Goal: Transaction & Acquisition: Purchase product/service

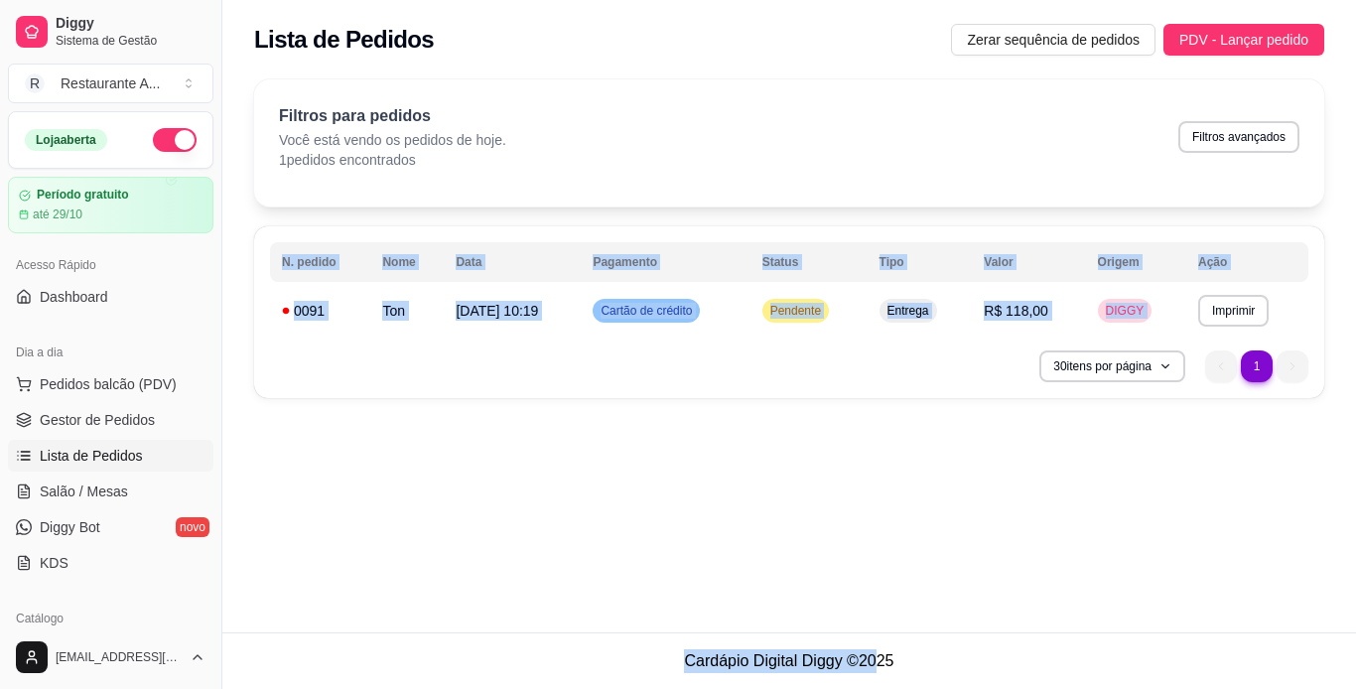
click at [1172, 461] on div "**********" at bounding box center [789, 316] width 1134 height 632
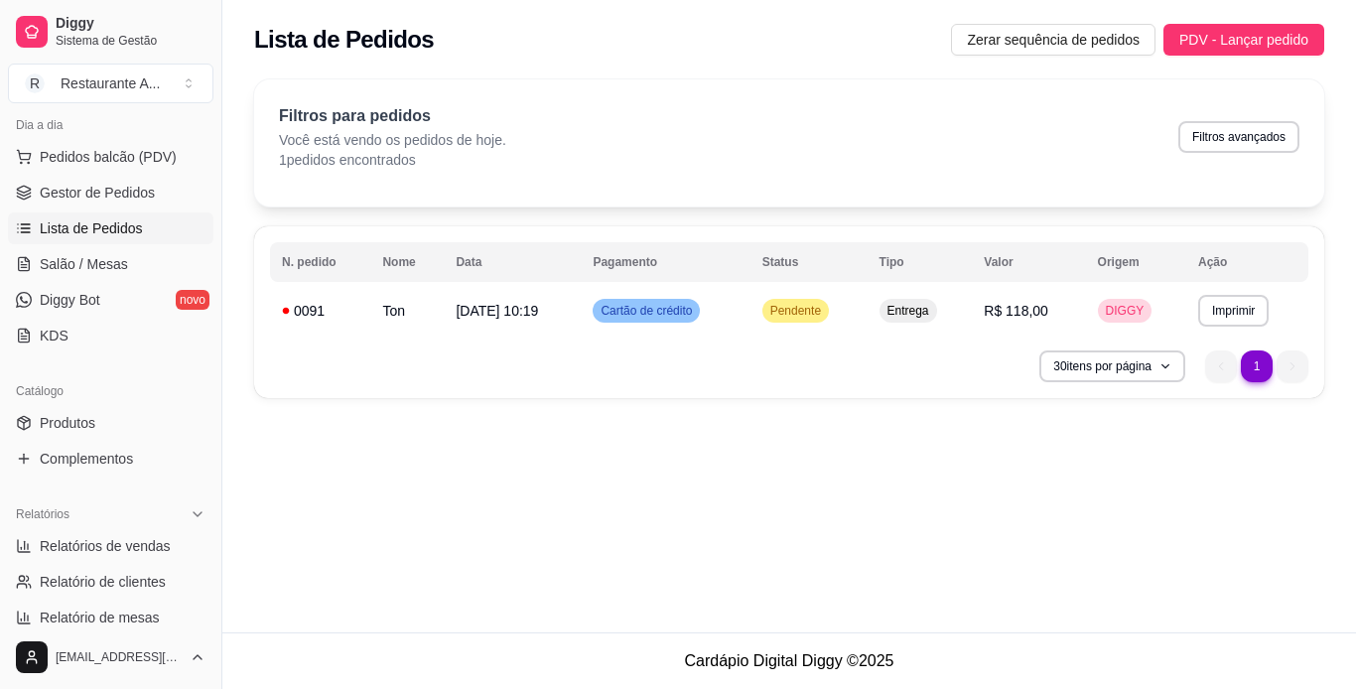
scroll to position [223, 0]
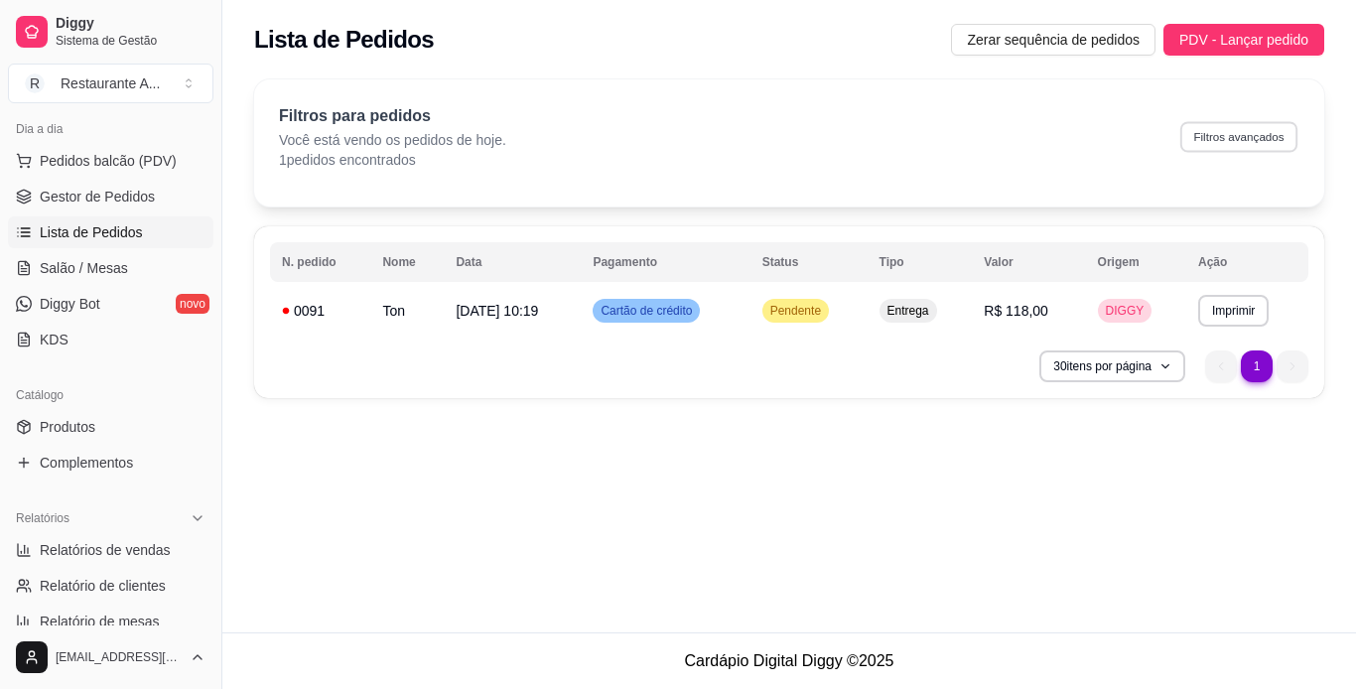
click at [1237, 142] on button "Filtros avançados" at bounding box center [1238, 136] width 117 height 31
select select "0"
click at [1164, 373] on button "30 itens por página" at bounding box center [1111, 365] width 141 height 31
click at [895, 492] on div "**********" at bounding box center [789, 316] width 1134 height 632
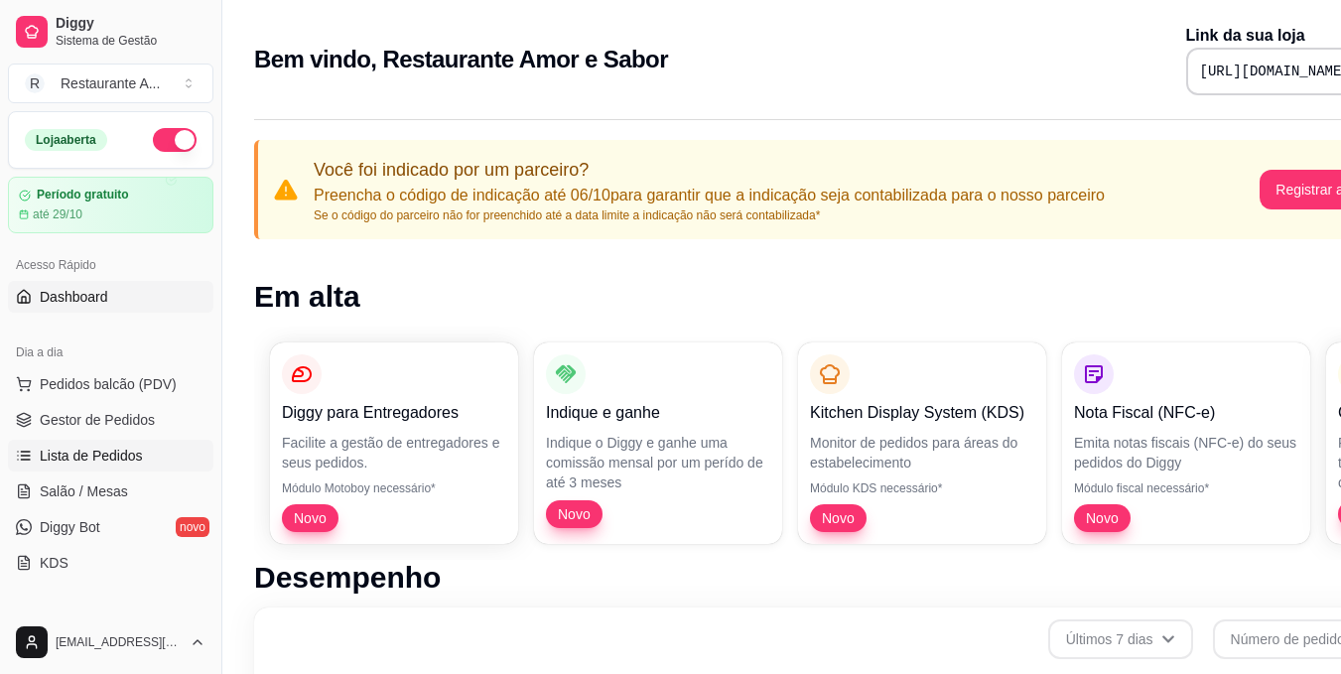
click at [134, 466] on link "Lista de Pedidos" at bounding box center [111, 456] width 206 height 32
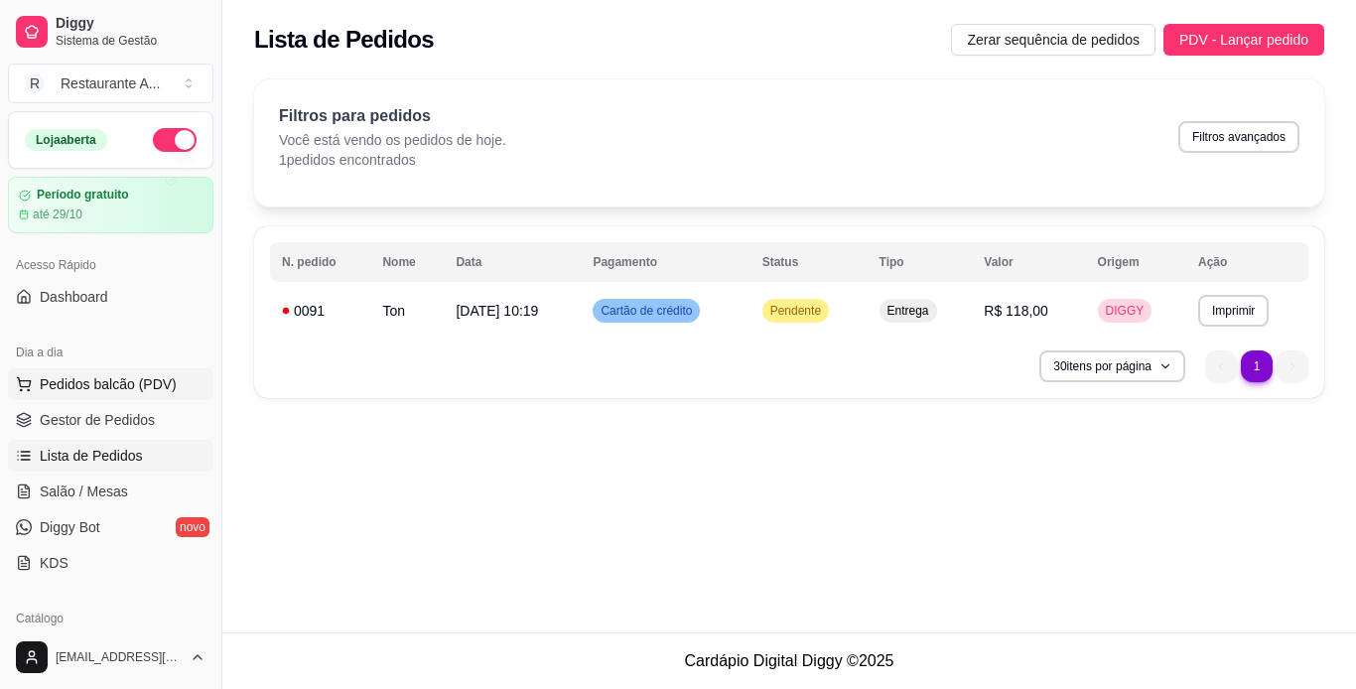
click at [158, 396] on button "Pedidos balcão (PDV)" at bounding box center [111, 384] width 206 height 32
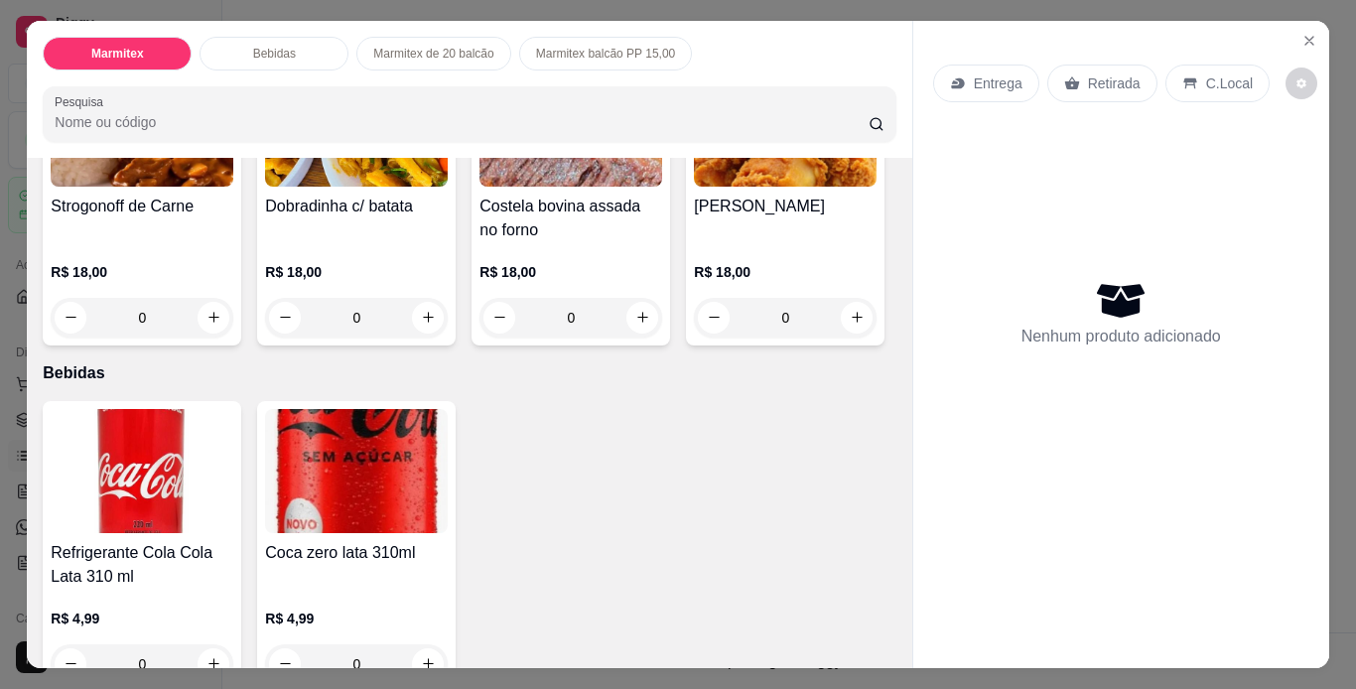
scroll to position [278, 0]
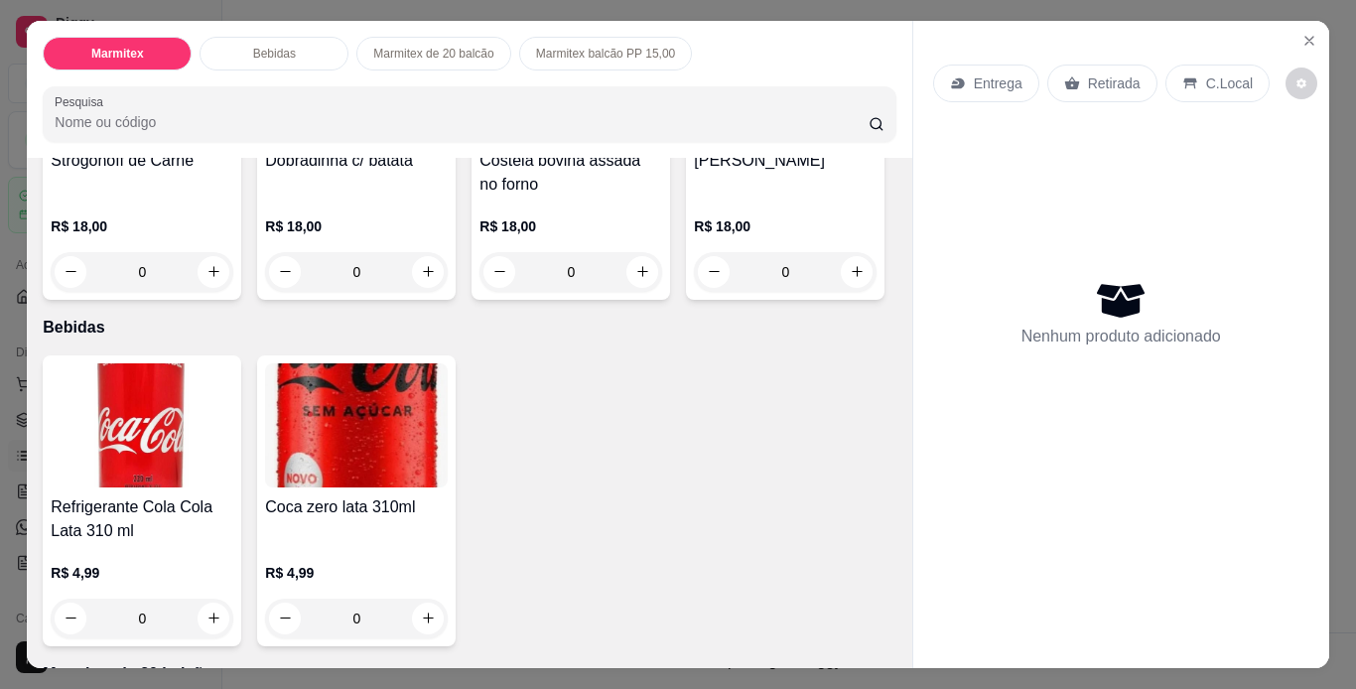
click at [209, 264] on div "0" at bounding box center [142, 272] width 183 height 40
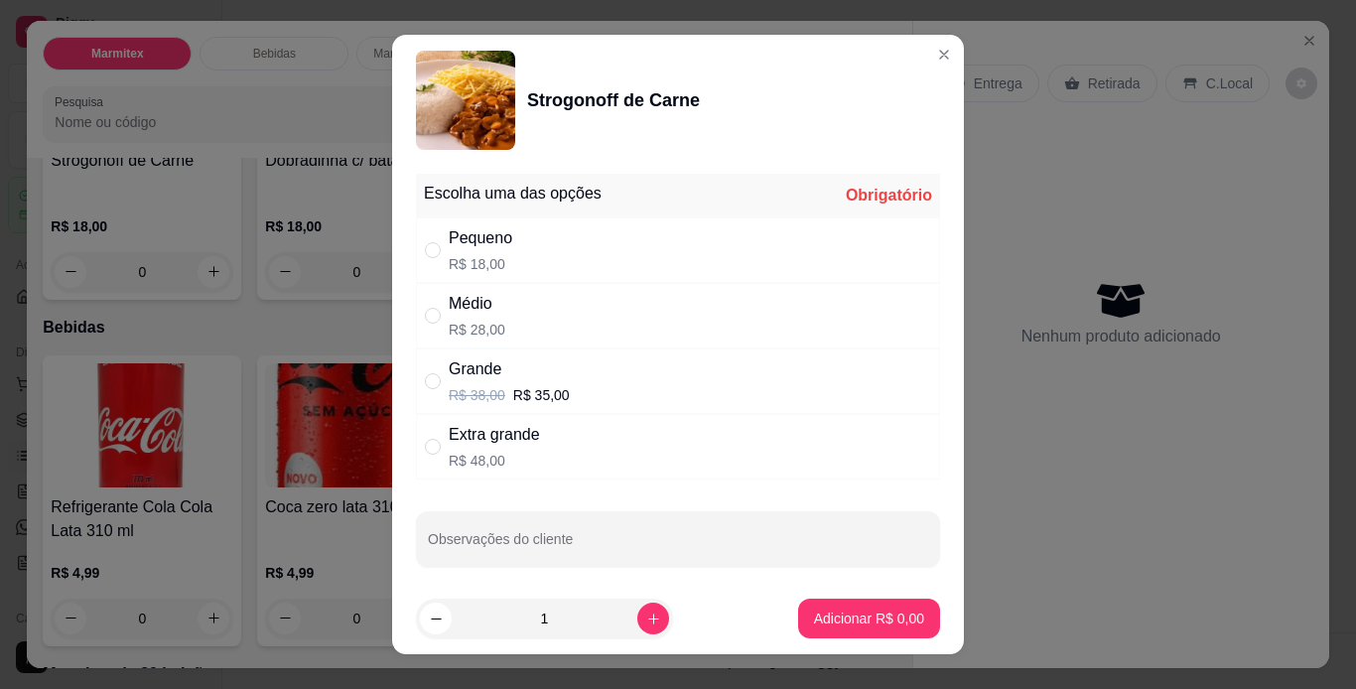
click at [636, 337] on div "Médio R$ 28,00" at bounding box center [678, 316] width 524 height 66
radio input "true"
click at [863, 624] on p "Adicionar R$ 28,00" at bounding box center [865, 619] width 115 height 19
type input "1"
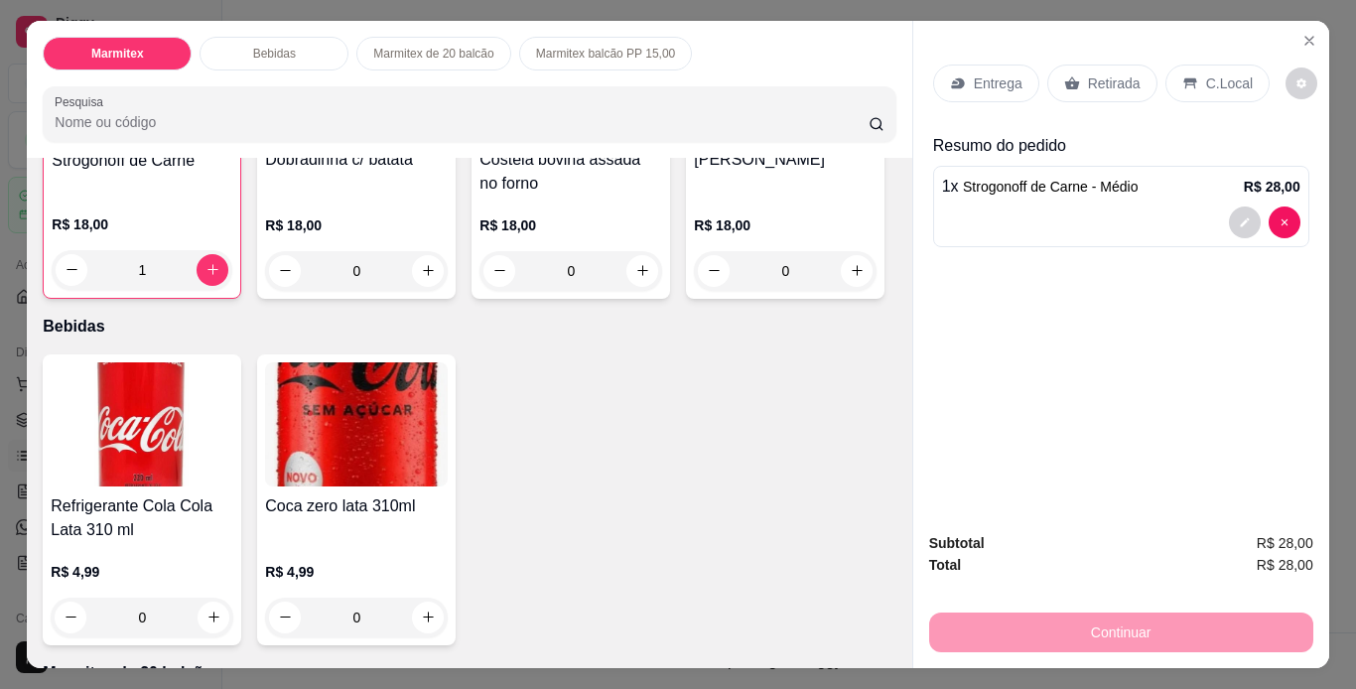
click at [1332, 86] on div "Marmitex Bebidas Marmitex de 20 balcão Marmitex balcão PP 15,00 Pesquisa Item a…" at bounding box center [678, 344] width 1356 height 689
click at [1106, 87] on div "Retirada" at bounding box center [1102, 84] width 110 height 38
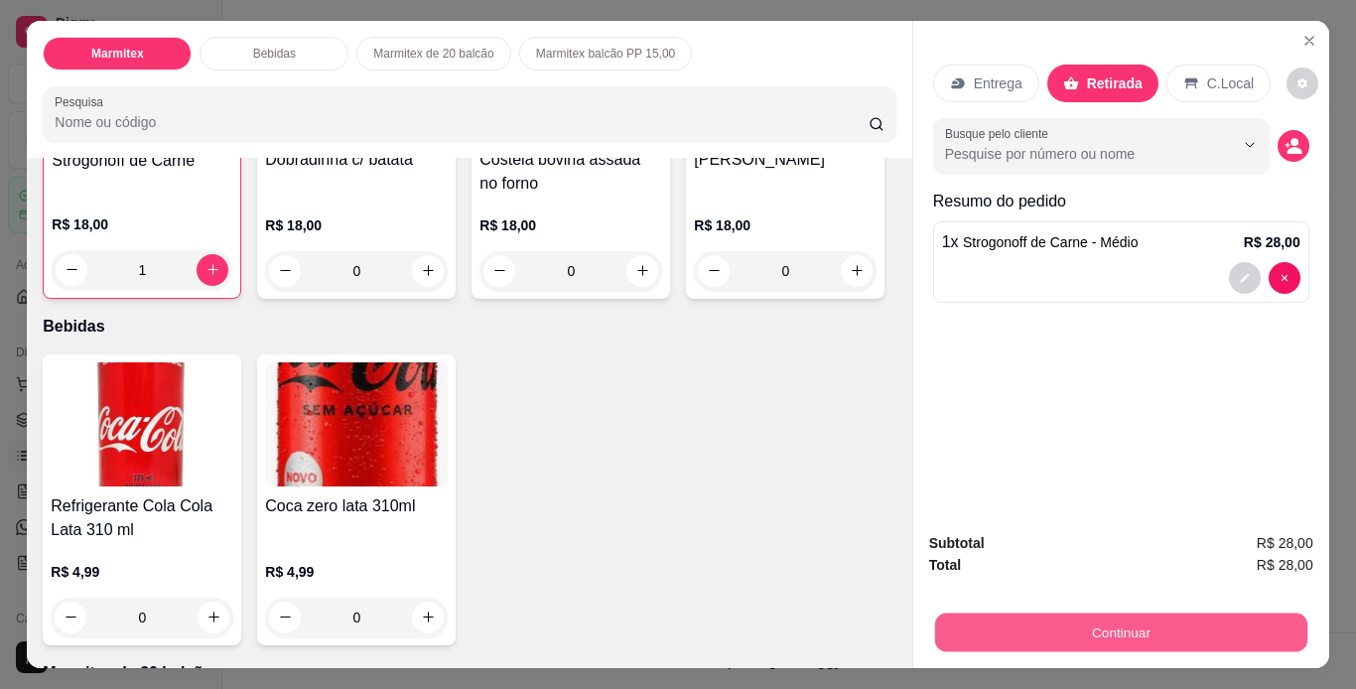
click at [1205, 620] on button "Continuar" at bounding box center [1120, 633] width 372 height 39
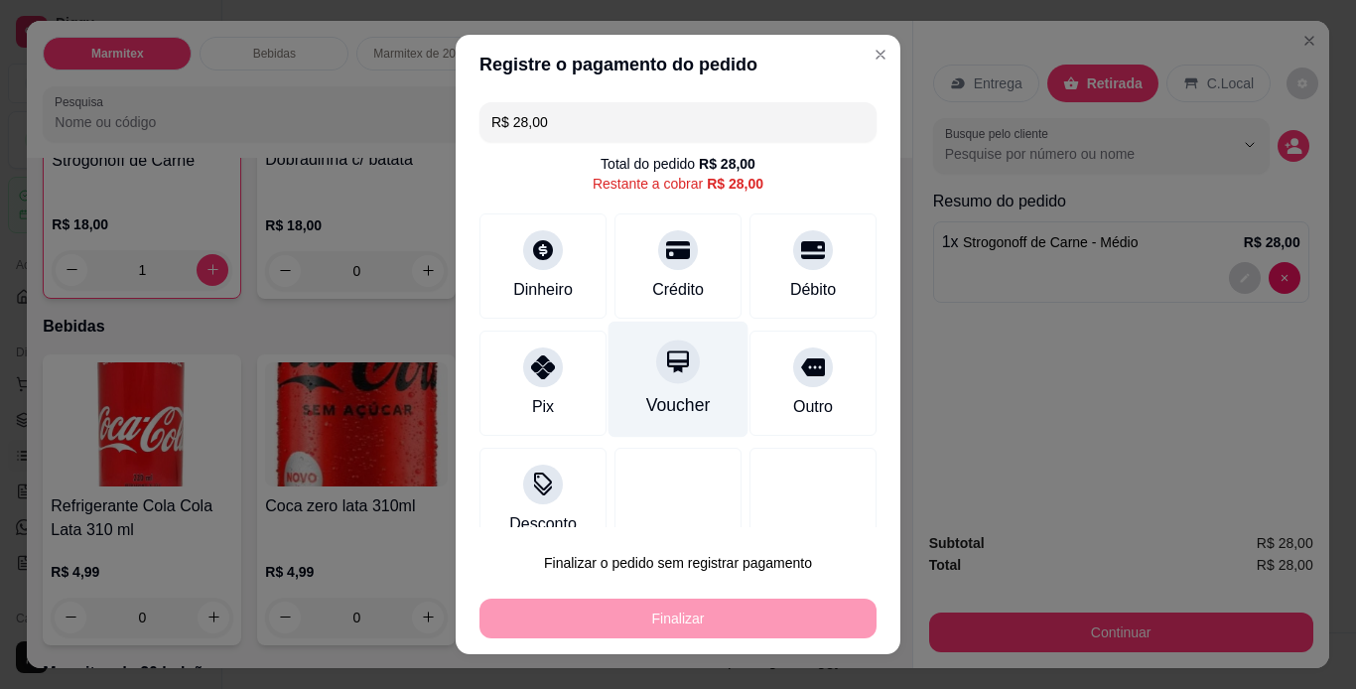
click at [659, 397] on div "Voucher" at bounding box center [678, 405] width 65 height 26
type input "R$ 0,00"
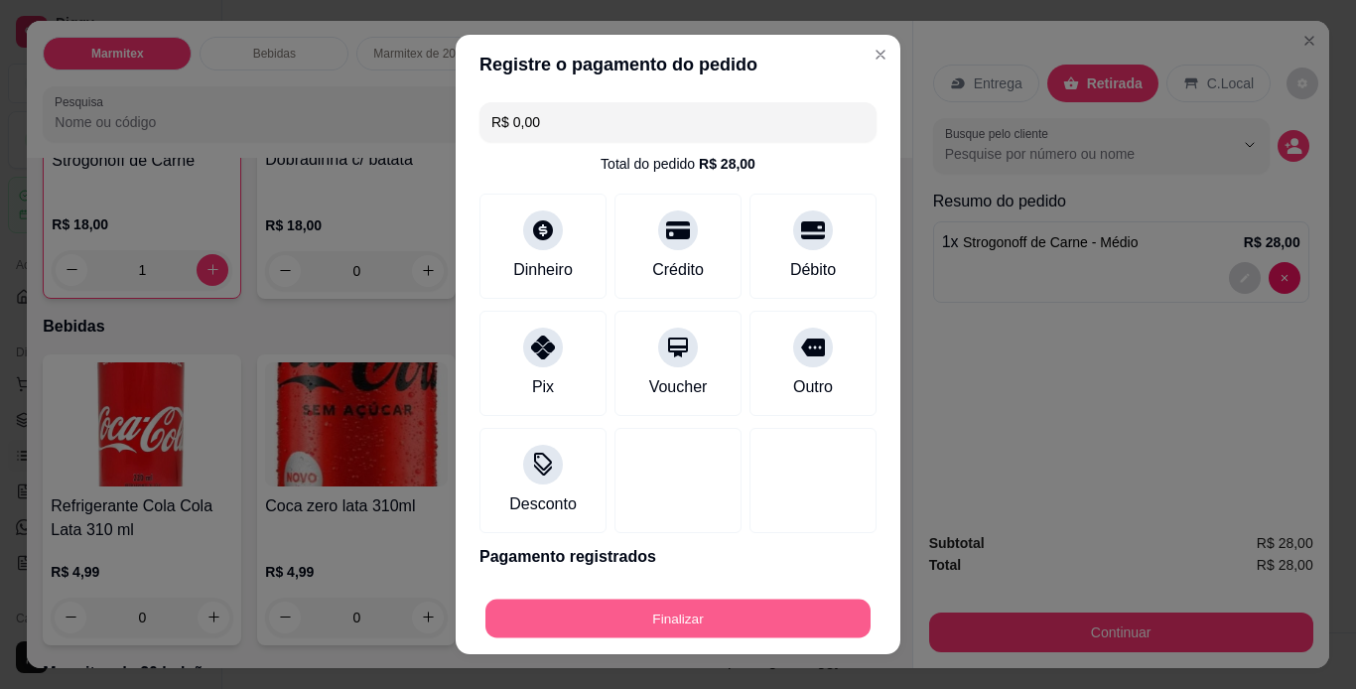
click at [667, 620] on button "Finalizar" at bounding box center [677, 619] width 385 height 39
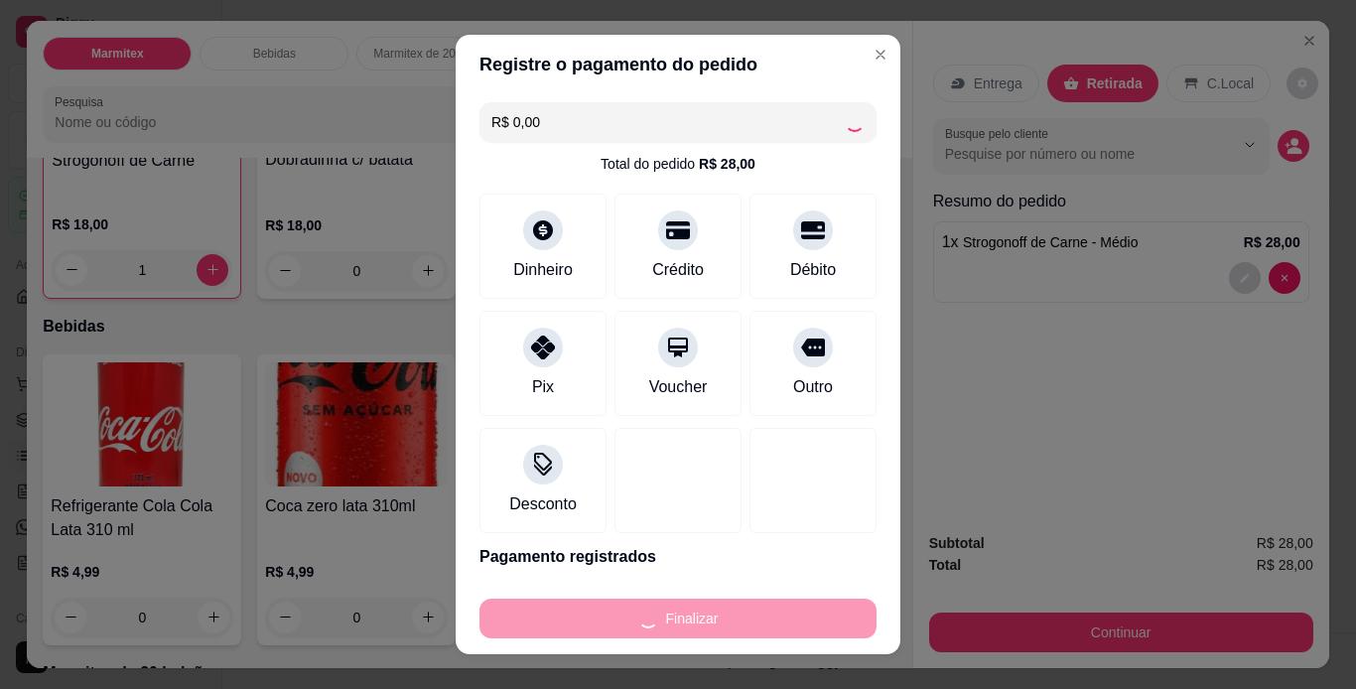
type input "0"
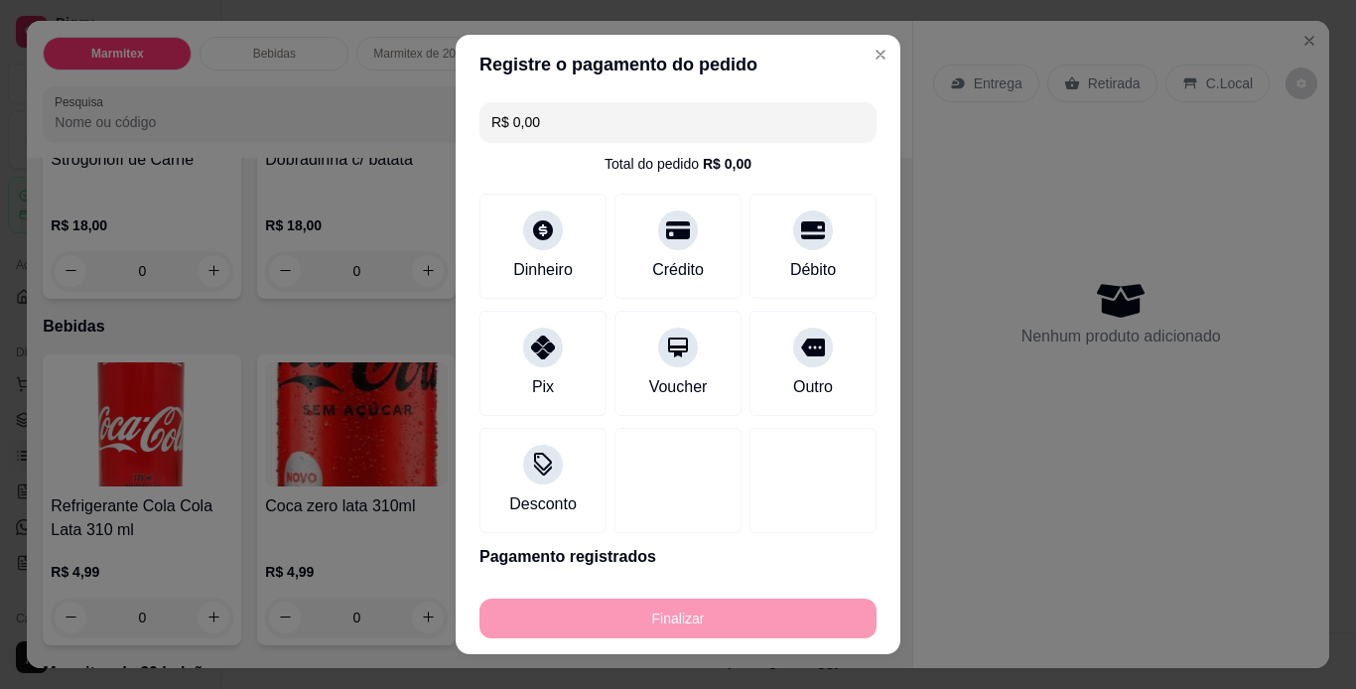
type input "-R$ 28,00"
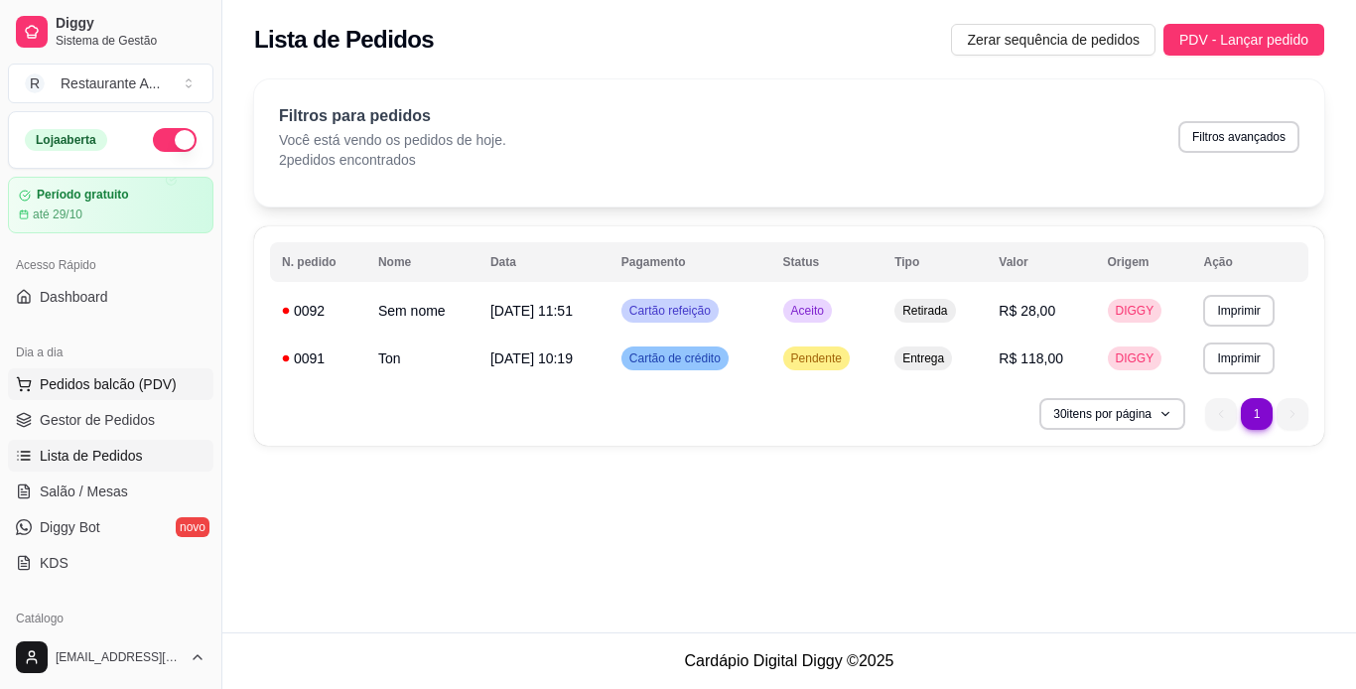
click at [117, 379] on span "Pedidos balcão (PDV)" at bounding box center [108, 384] width 137 height 20
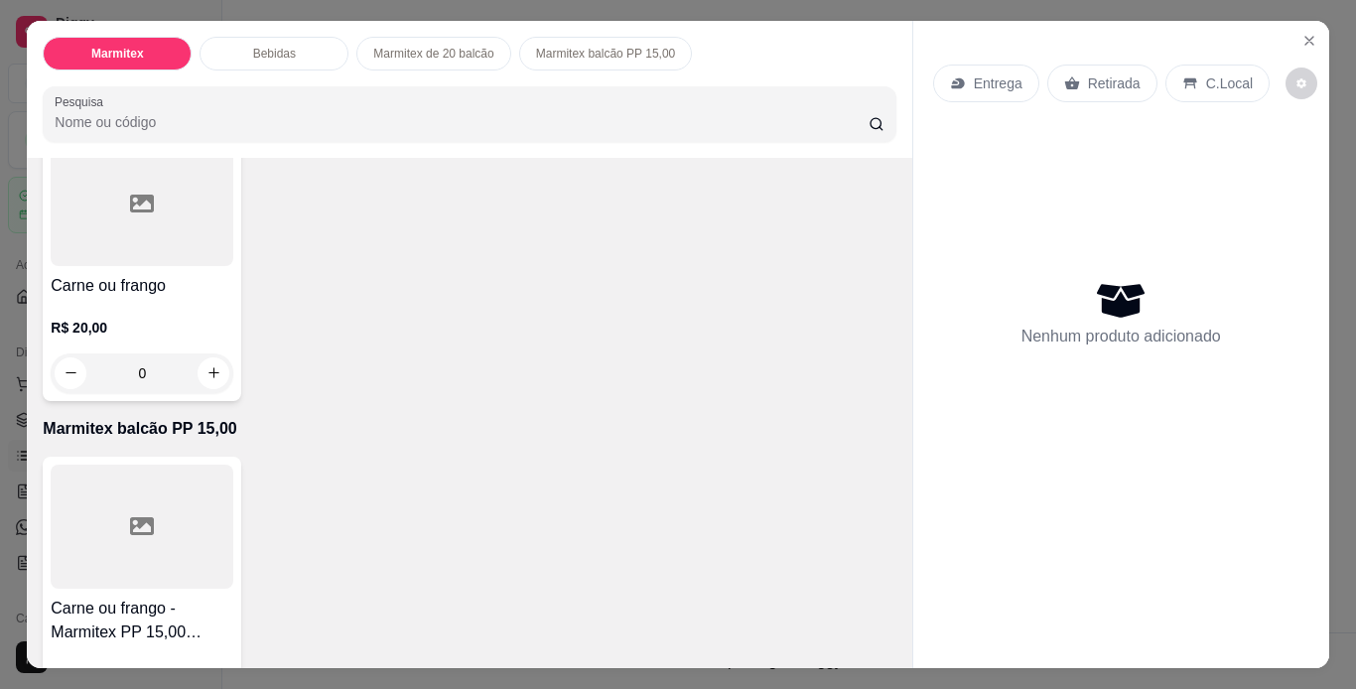
scroll to position [874, 0]
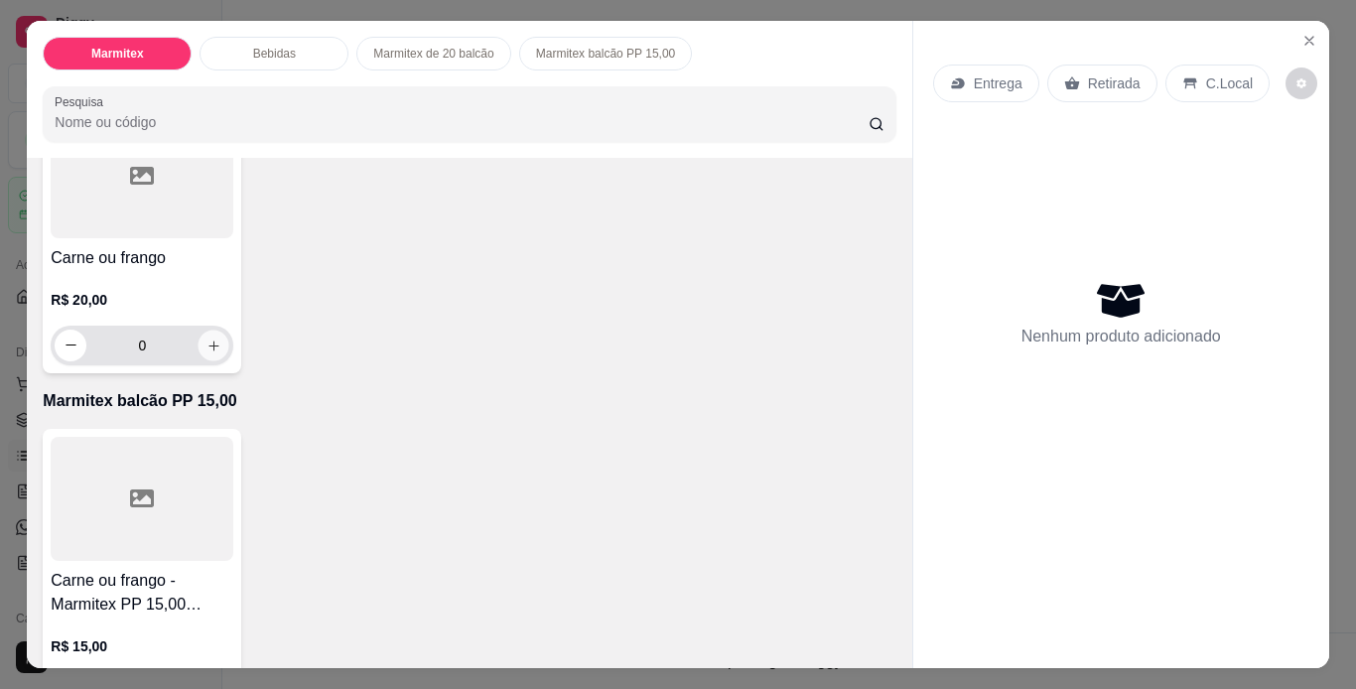
click at [199, 360] on button "increase-product-quantity" at bounding box center [214, 345] width 31 height 31
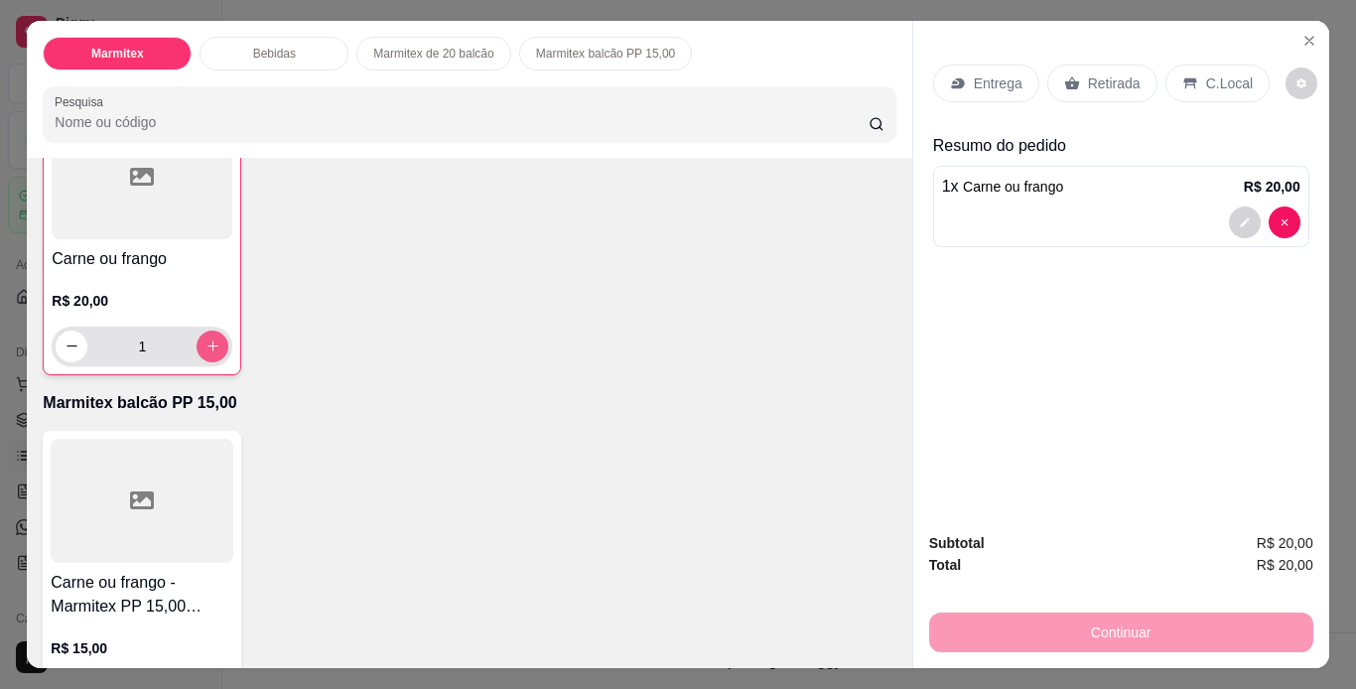
click at [197, 362] on button "increase-product-quantity" at bounding box center [213, 347] width 32 height 32
type input "2"
click at [1103, 77] on p "Retirada" at bounding box center [1114, 83] width 53 height 20
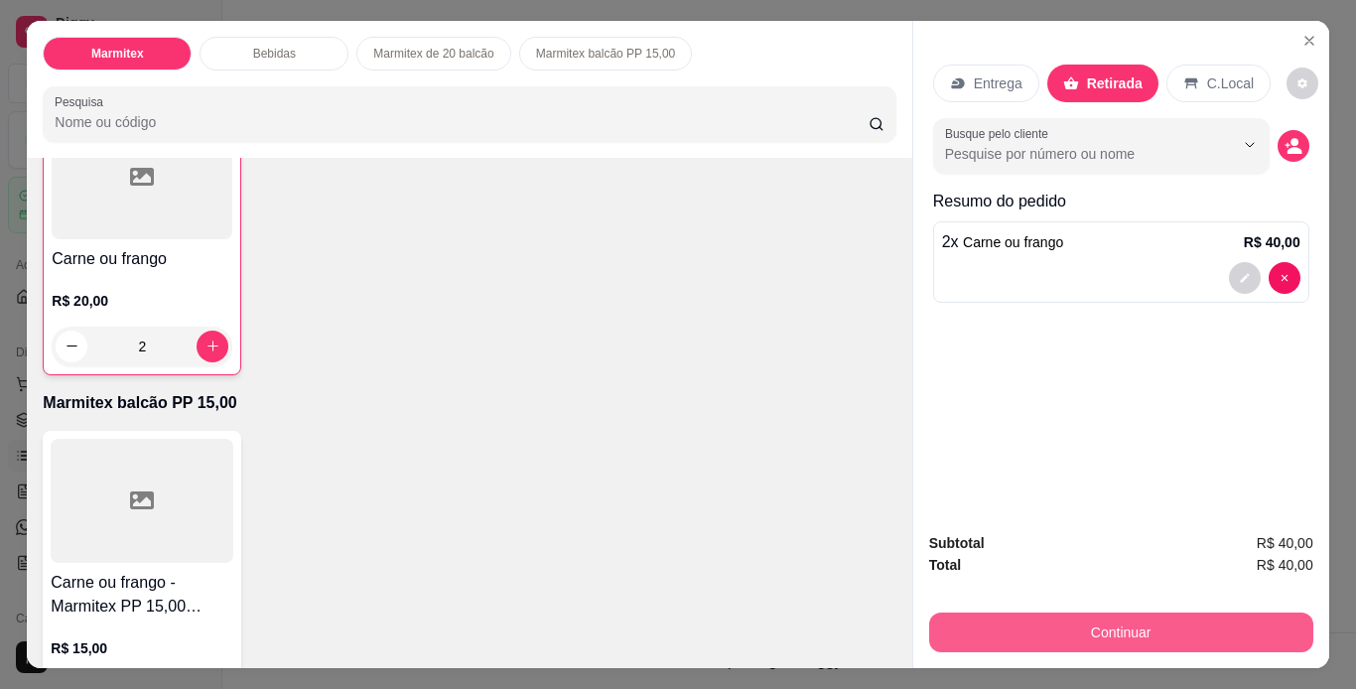
click at [1159, 624] on button "Continuar" at bounding box center [1121, 633] width 384 height 40
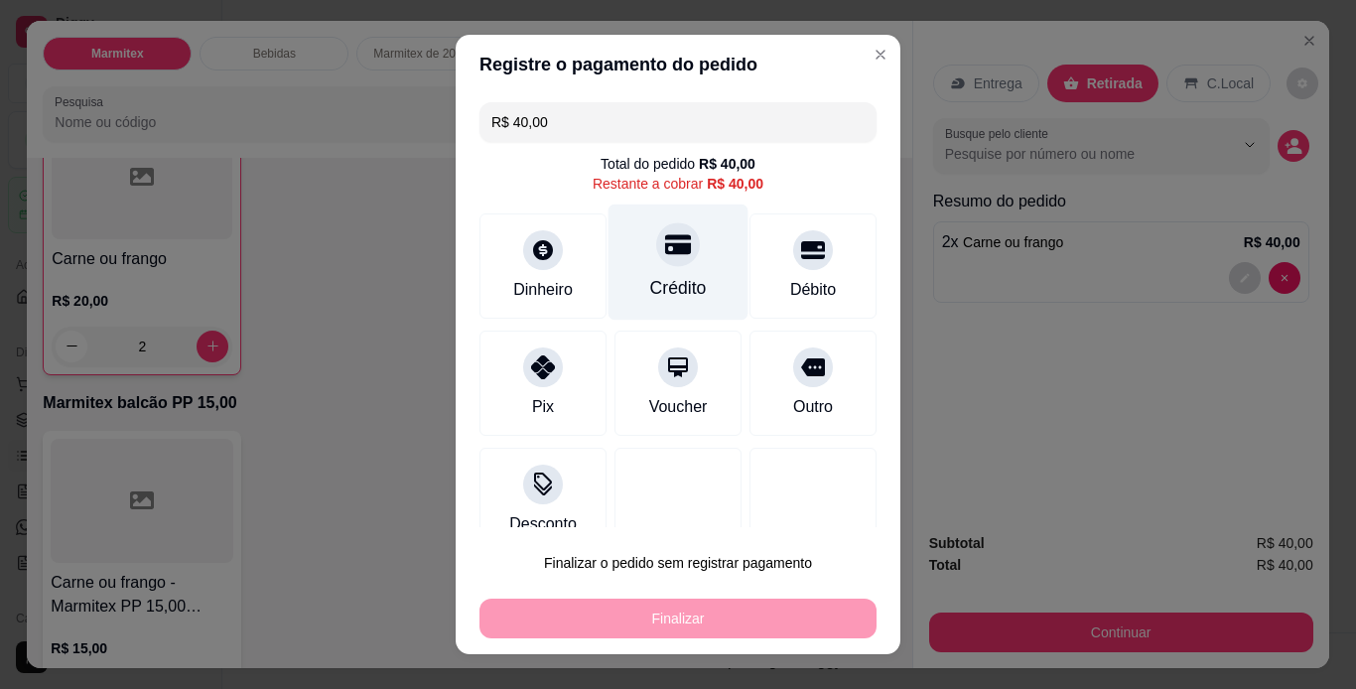
click at [663, 266] on div "Crédito" at bounding box center [679, 262] width 140 height 116
type input "R$ 0,00"
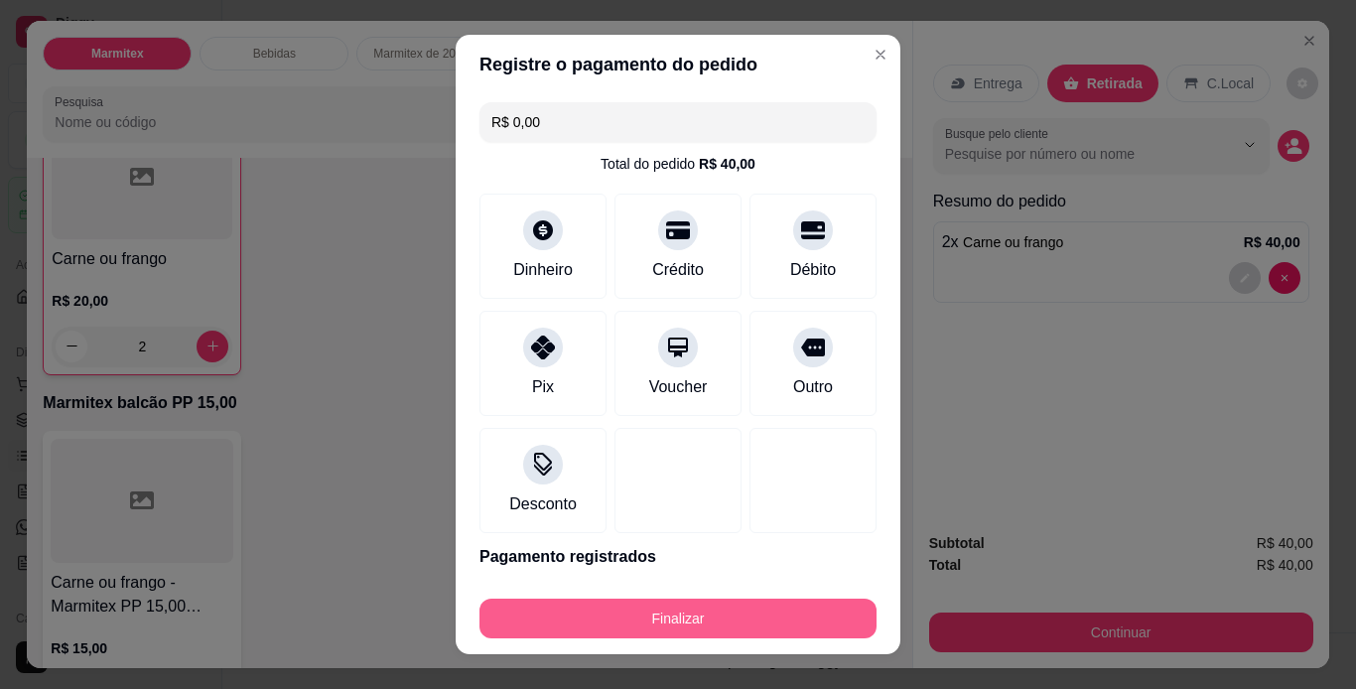
click at [759, 614] on button "Finalizar" at bounding box center [678, 619] width 397 height 40
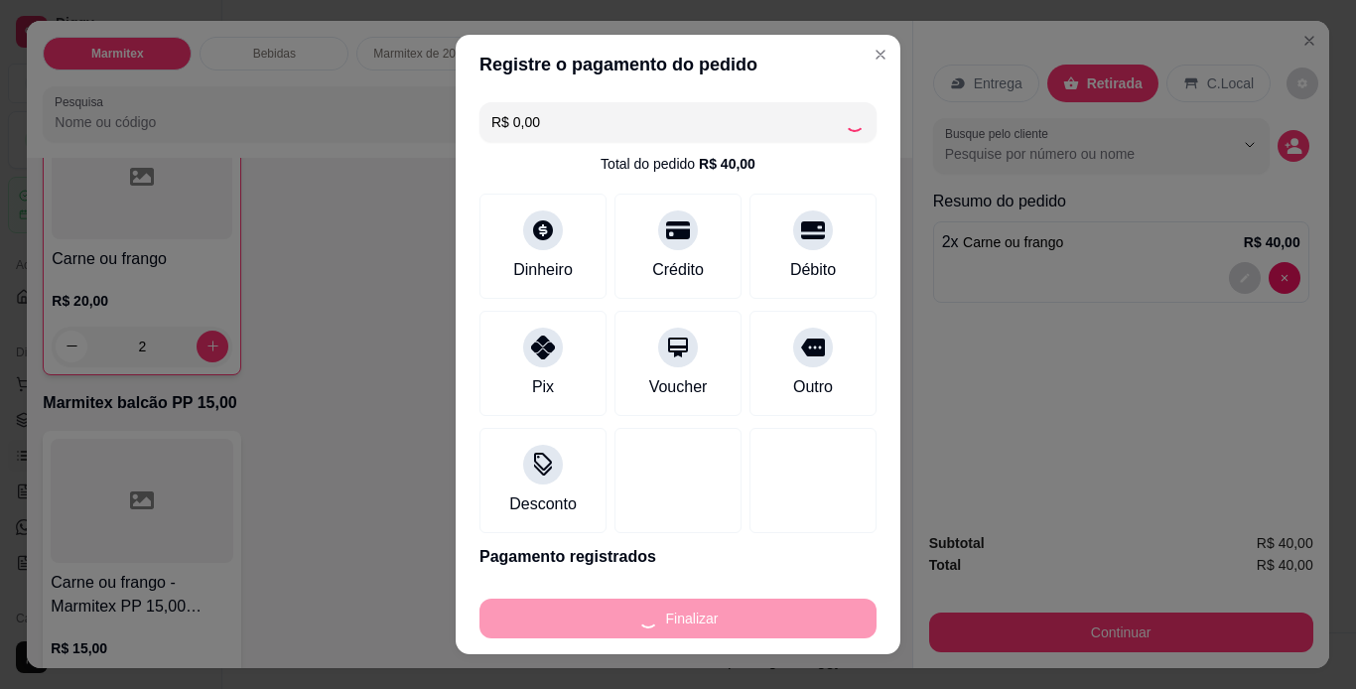
type input "0"
type input "-R$ 40,00"
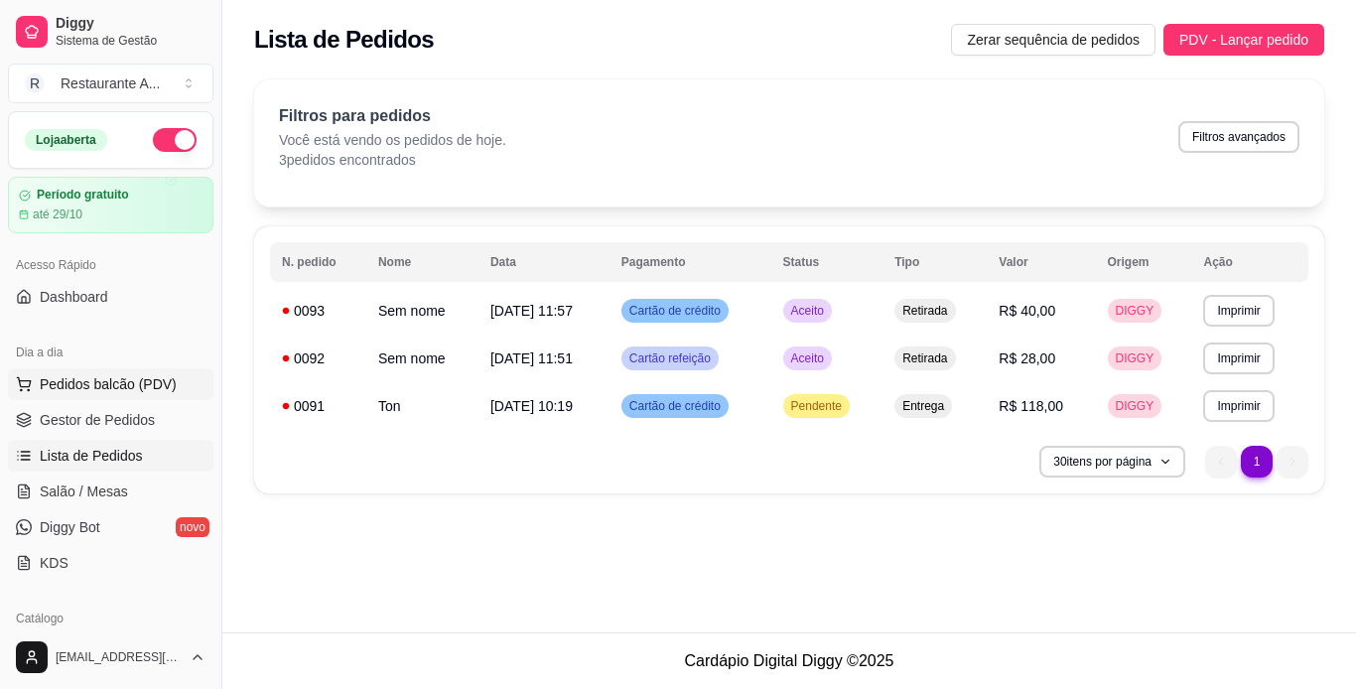
click at [144, 388] on span "Pedidos balcão (PDV)" at bounding box center [108, 384] width 137 height 20
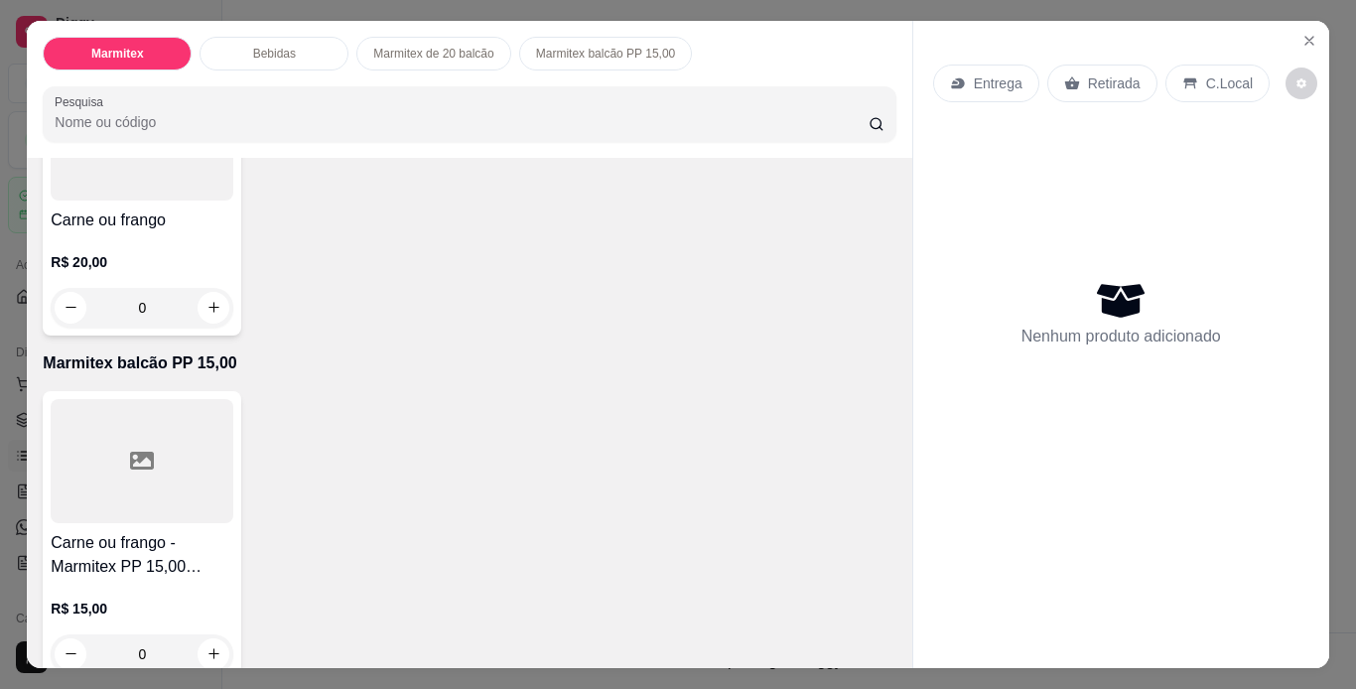
scroll to position [913, 0]
click at [209, 313] on icon "increase-product-quantity" at bounding box center [213, 305] width 15 height 15
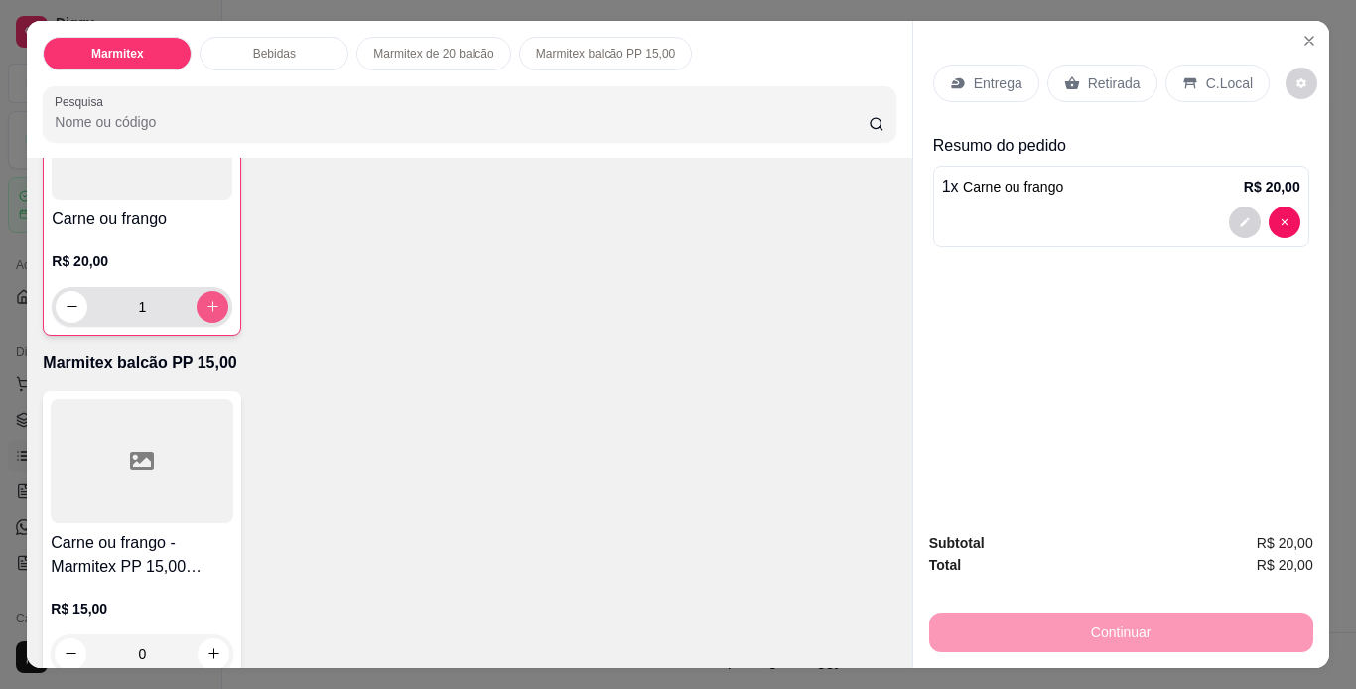
click at [209, 314] on icon "increase-product-quantity" at bounding box center [213, 306] width 15 height 15
click at [209, 315] on icon "increase-product-quantity" at bounding box center [213, 307] width 15 height 15
type input "4"
click at [1113, 73] on p "Retirada" at bounding box center [1114, 83] width 53 height 20
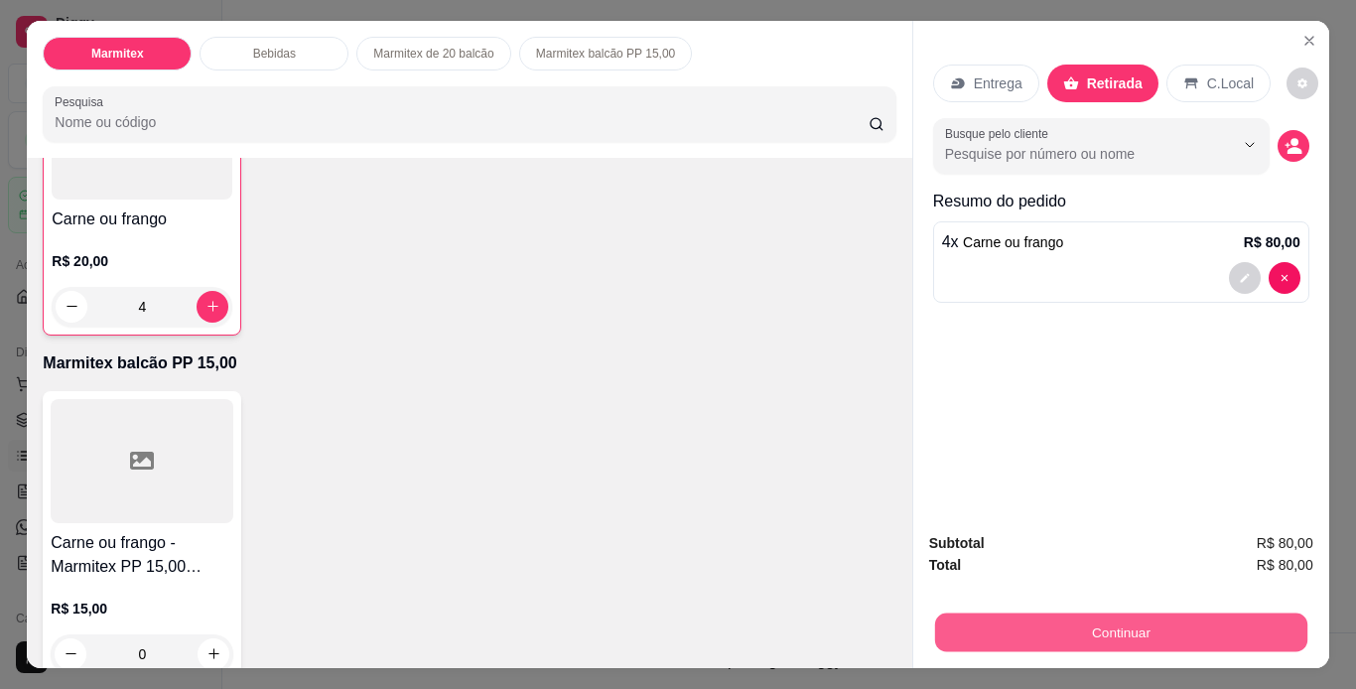
click at [1102, 620] on button "Continuar" at bounding box center [1120, 633] width 372 height 39
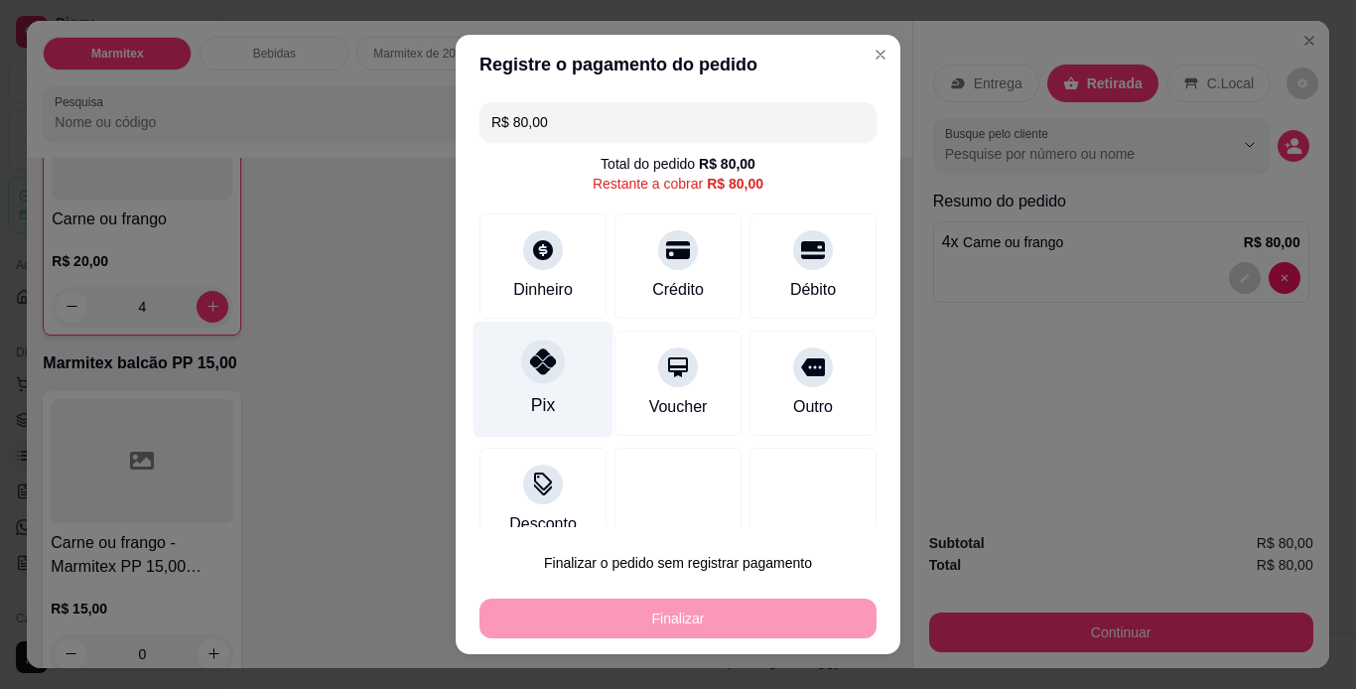
click at [543, 373] on icon at bounding box center [543, 361] width 26 height 26
type input "R$ 0,00"
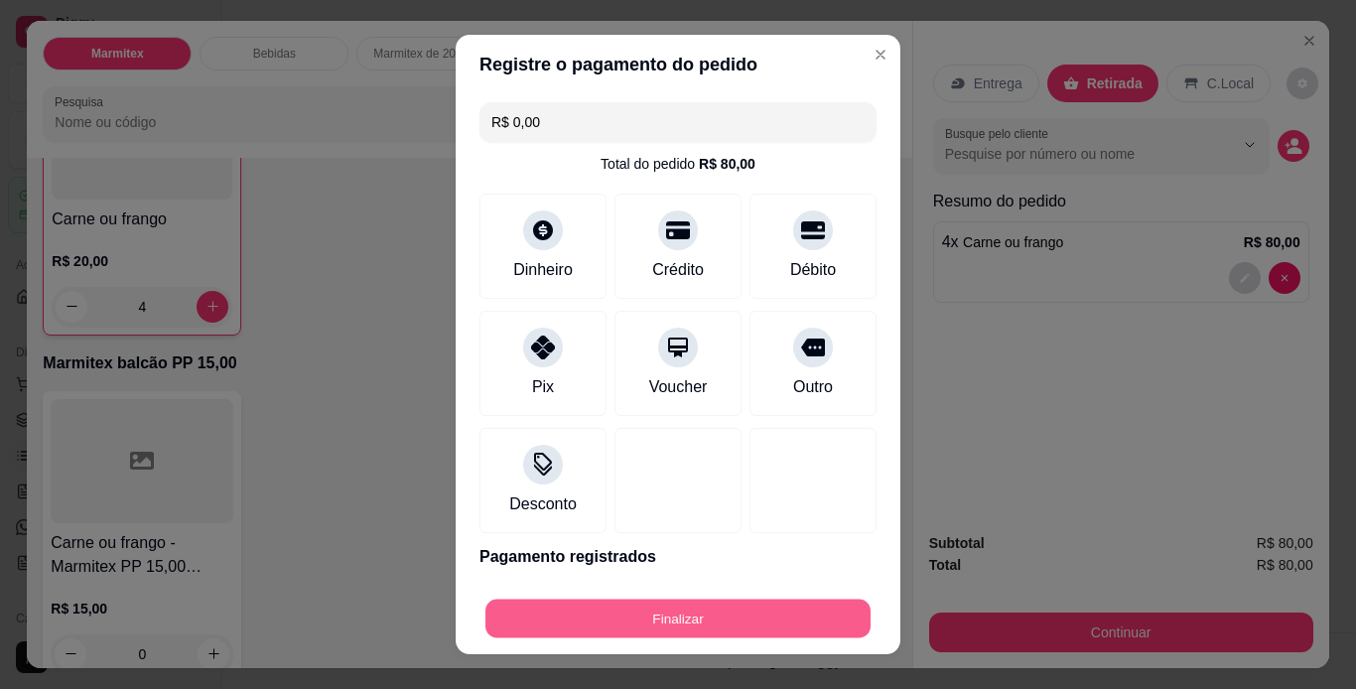
click at [698, 612] on button "Finalizar" at bounding box center [677, 619] width 385 height 39
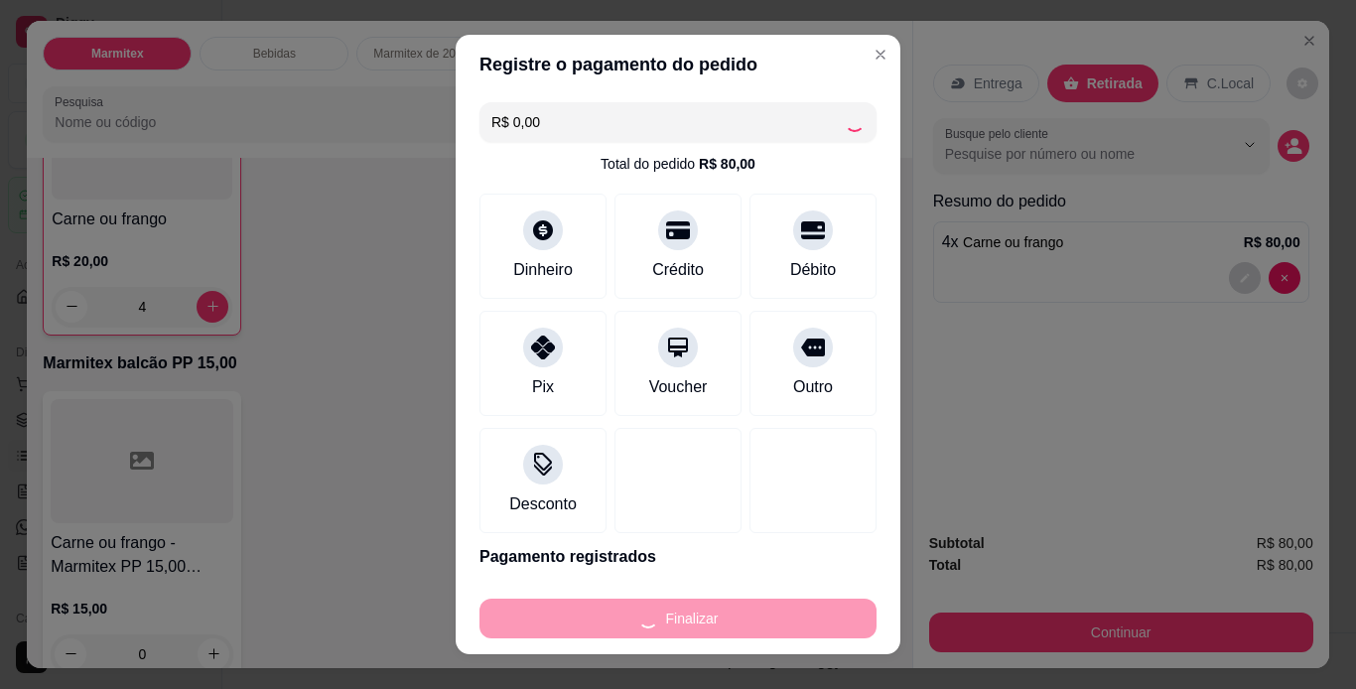
type input "0"
type input "-R$ 80,00"
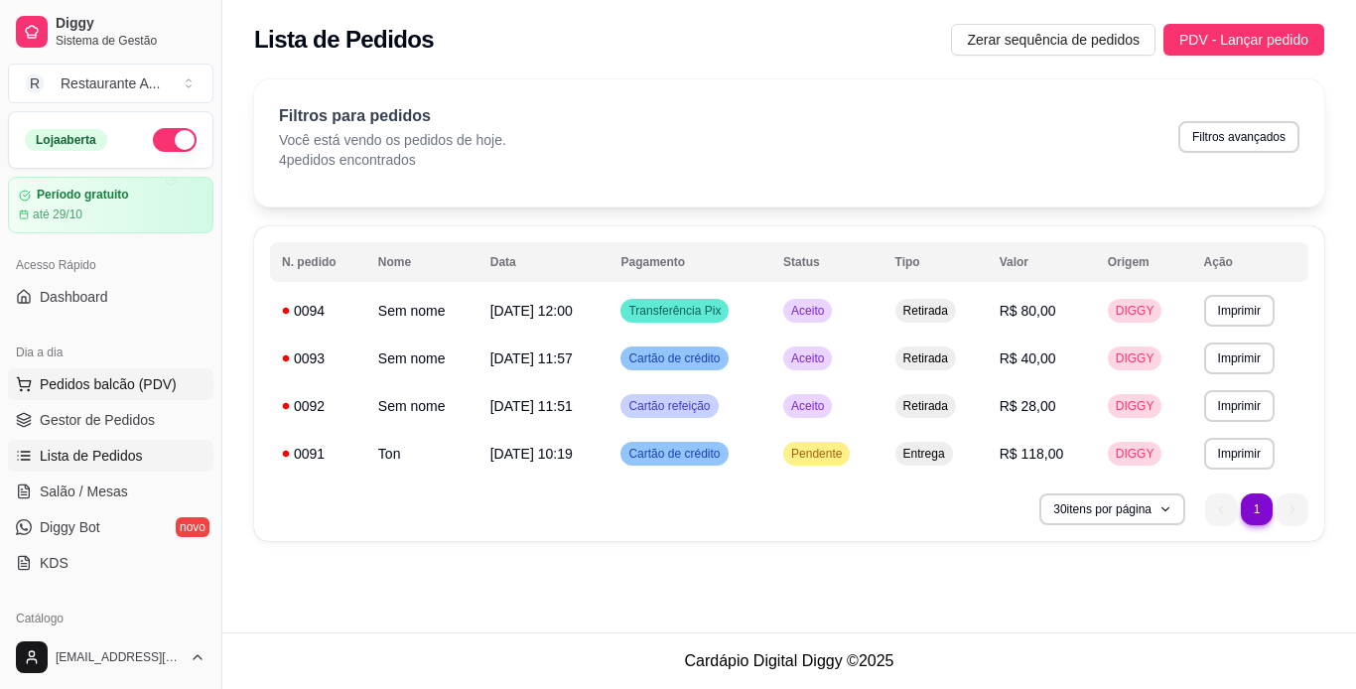
click at [140, 389] on span "Pedidos balcão (PDV)" at bounding box center [108, 384] width 137 height 20
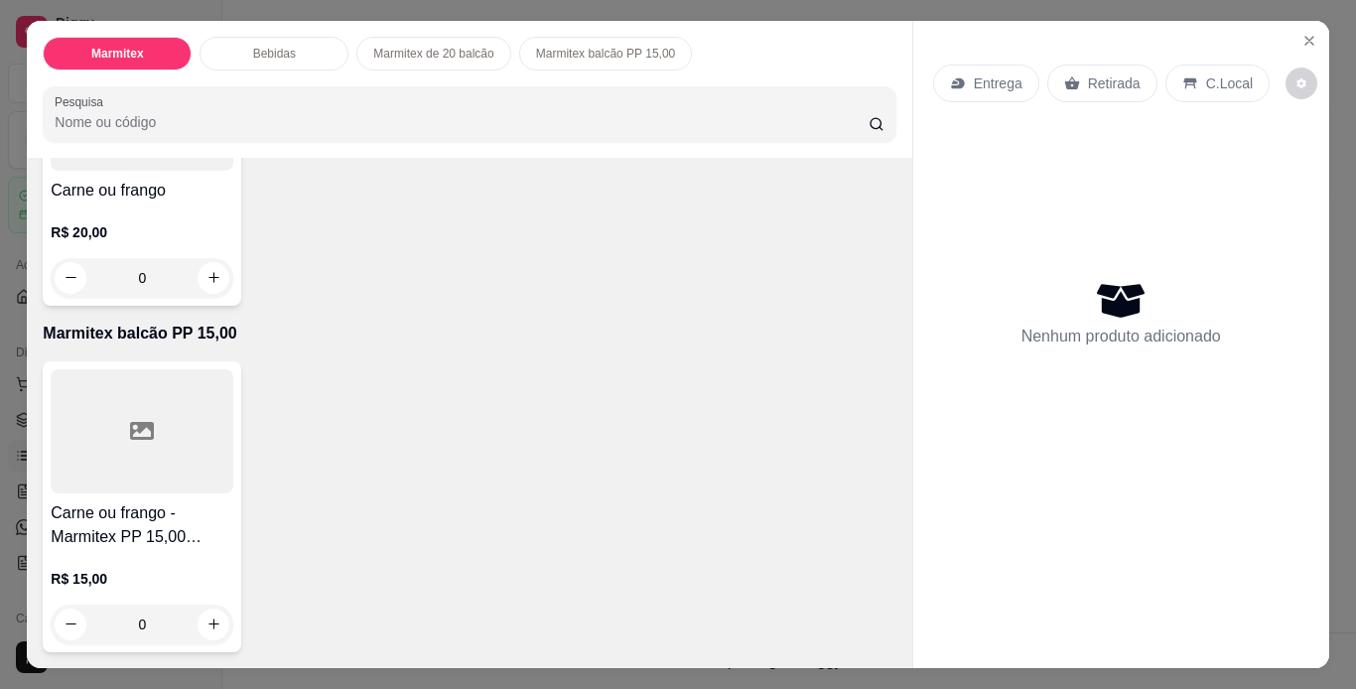
scroll to position [993, 0]
click at [198, 294] on button "increase-product-quantity" at bounding box center [214, 278] width 32 height 32
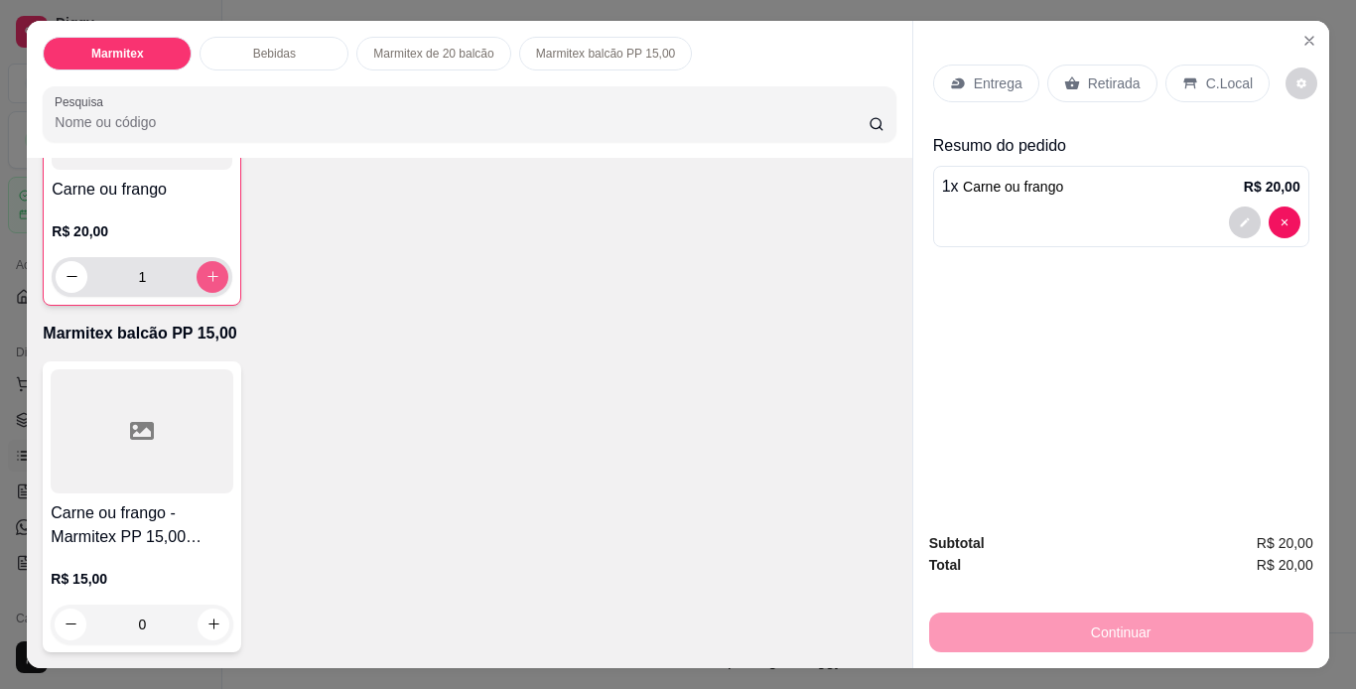
click at [206, 284] on icon "increase-product-quantity" at bounding box center [213, 276] width 15 height 15
type input "2"
click at [1112, 82] on p "Retirada" at bounding box center [1114, 83] width 53 height 20
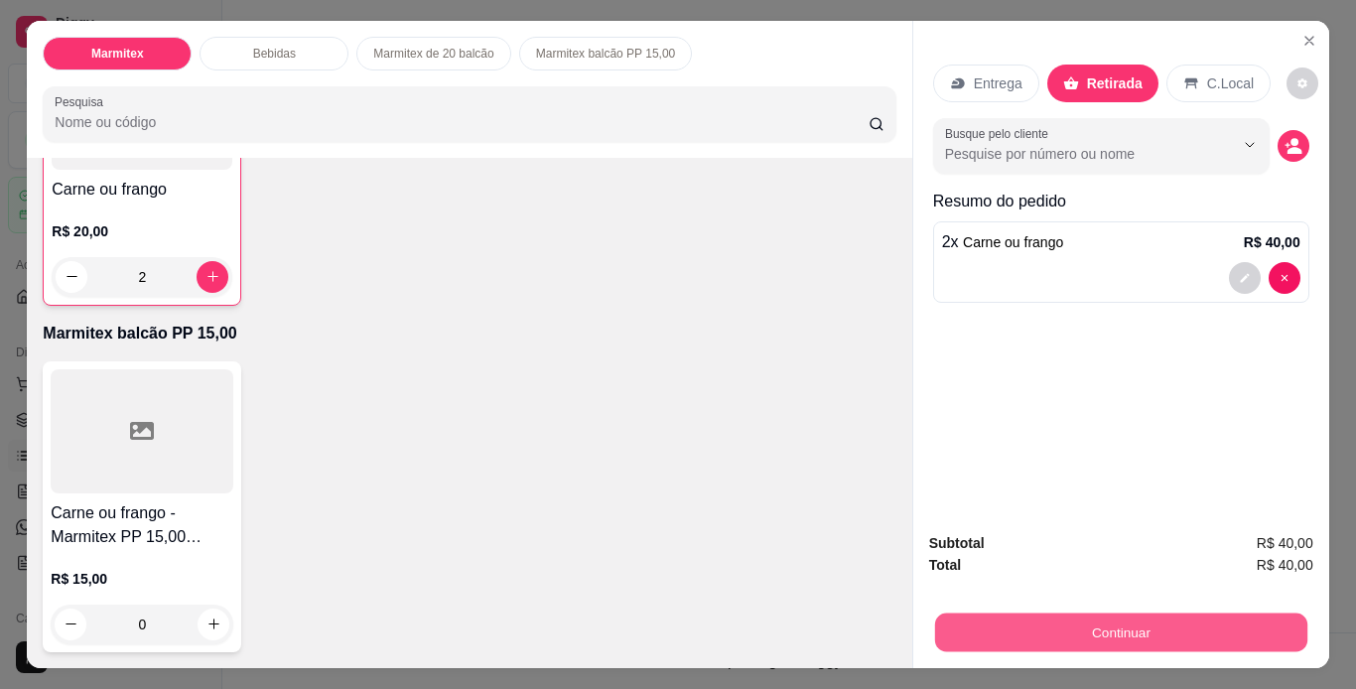
click at [1154, 616] on button "Continuar" at bounding box center [1120, 633] width 372 height 39
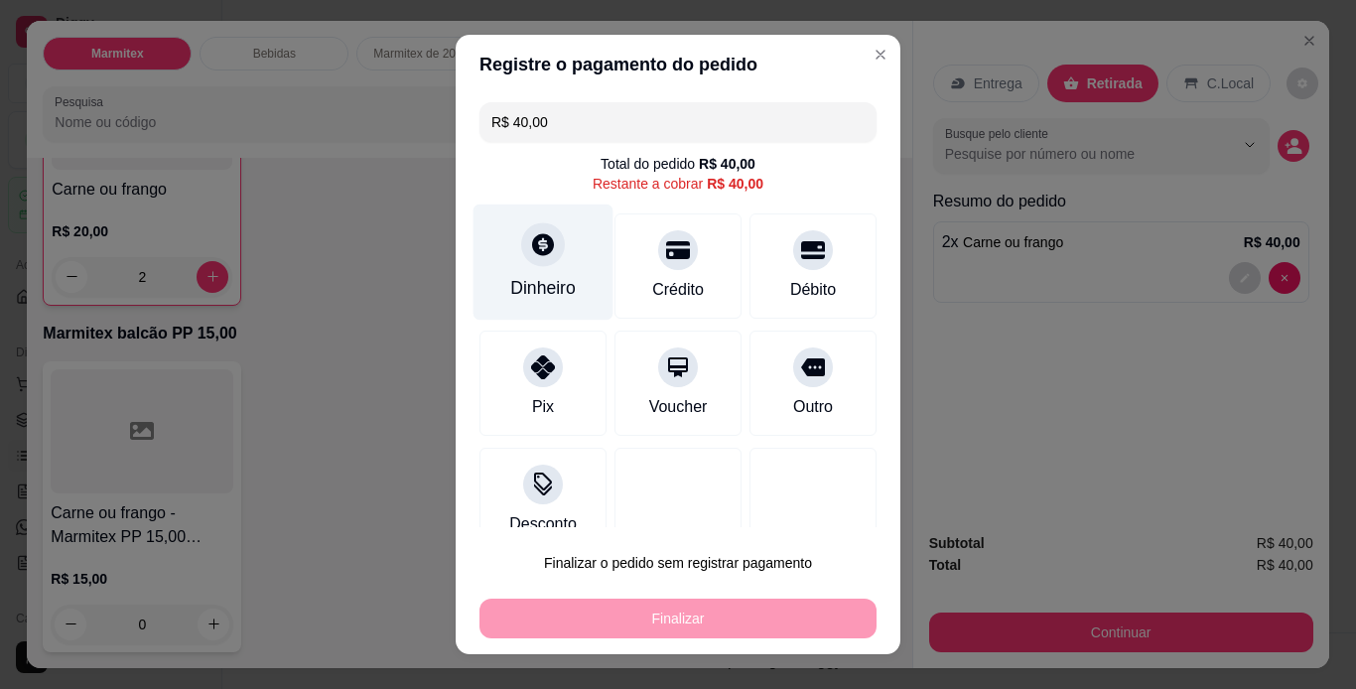
click at [530, 254] on icon at bounding box center [543, 244] width 26 height 26
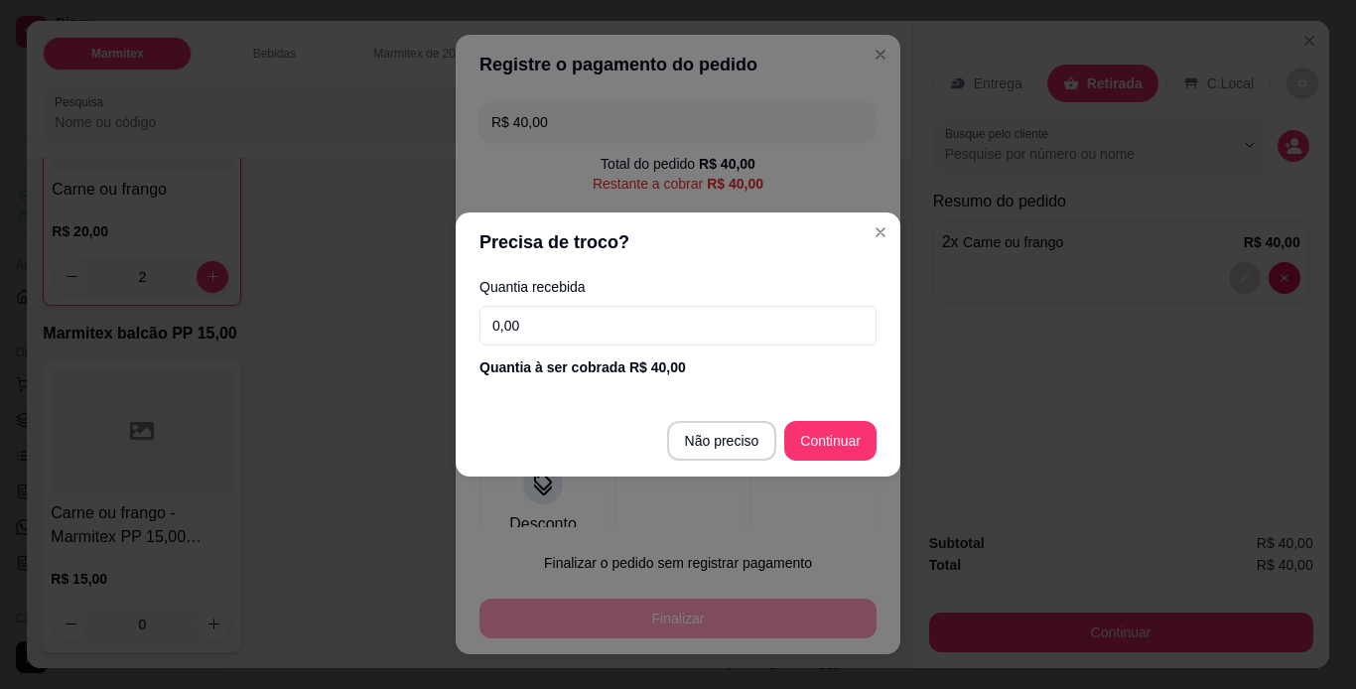
click at [559, 321] on input "0,00" at bounding box center [678, 326] width 397 height 40
type input "40,00"
type input "R$ 0,00"
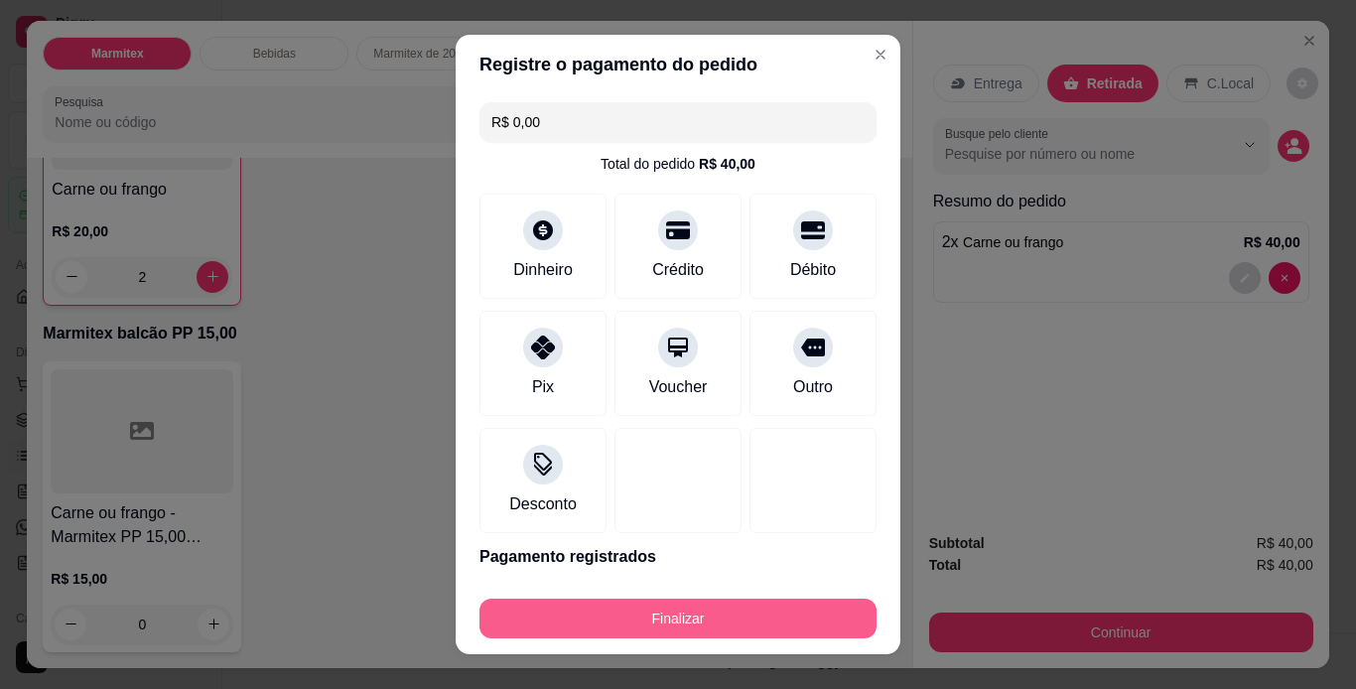
click at [725, 617] on button "Finalizar" at bounding box center [678, 619] width 397 height 40
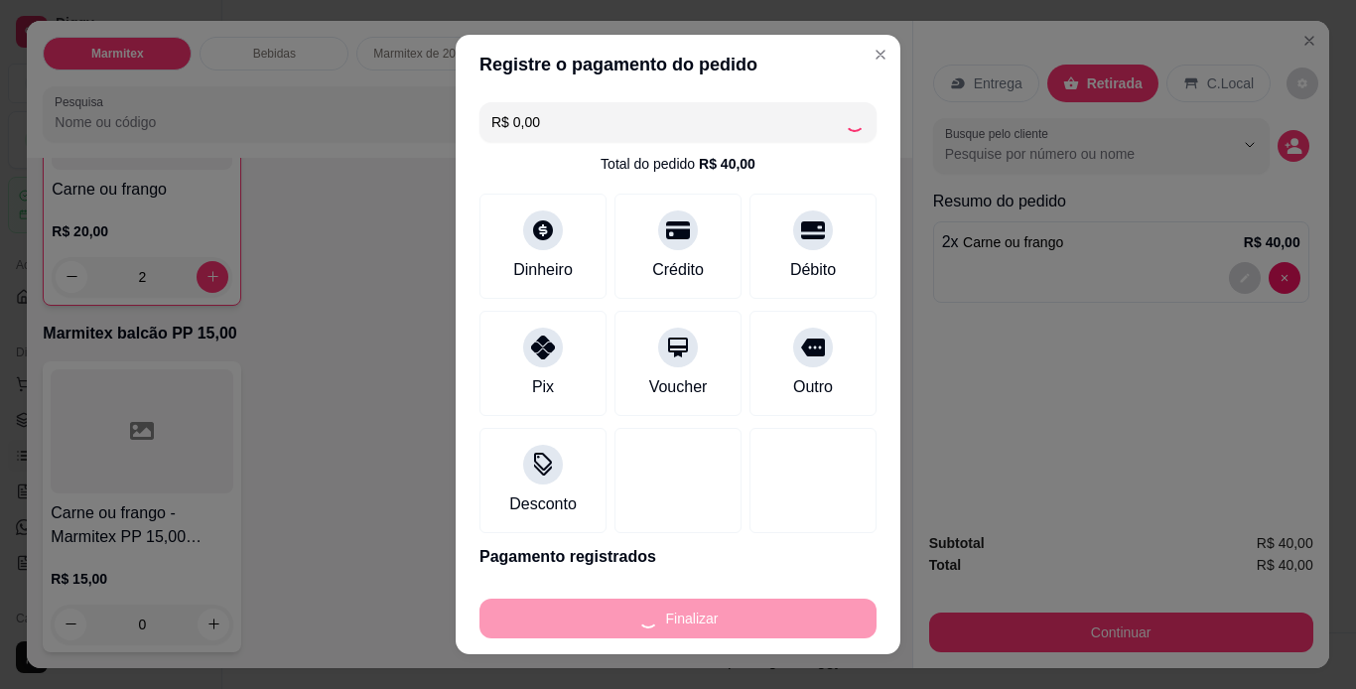
type input "0"
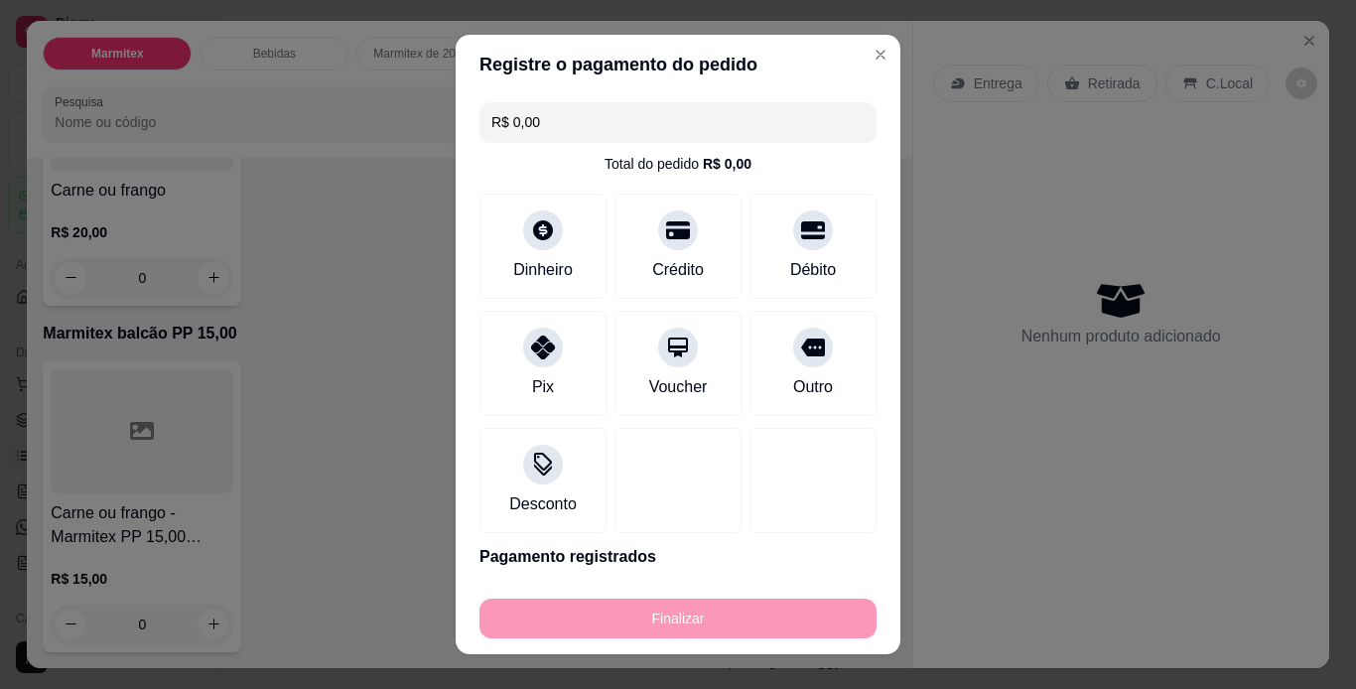
type input "-R$ 40,00"
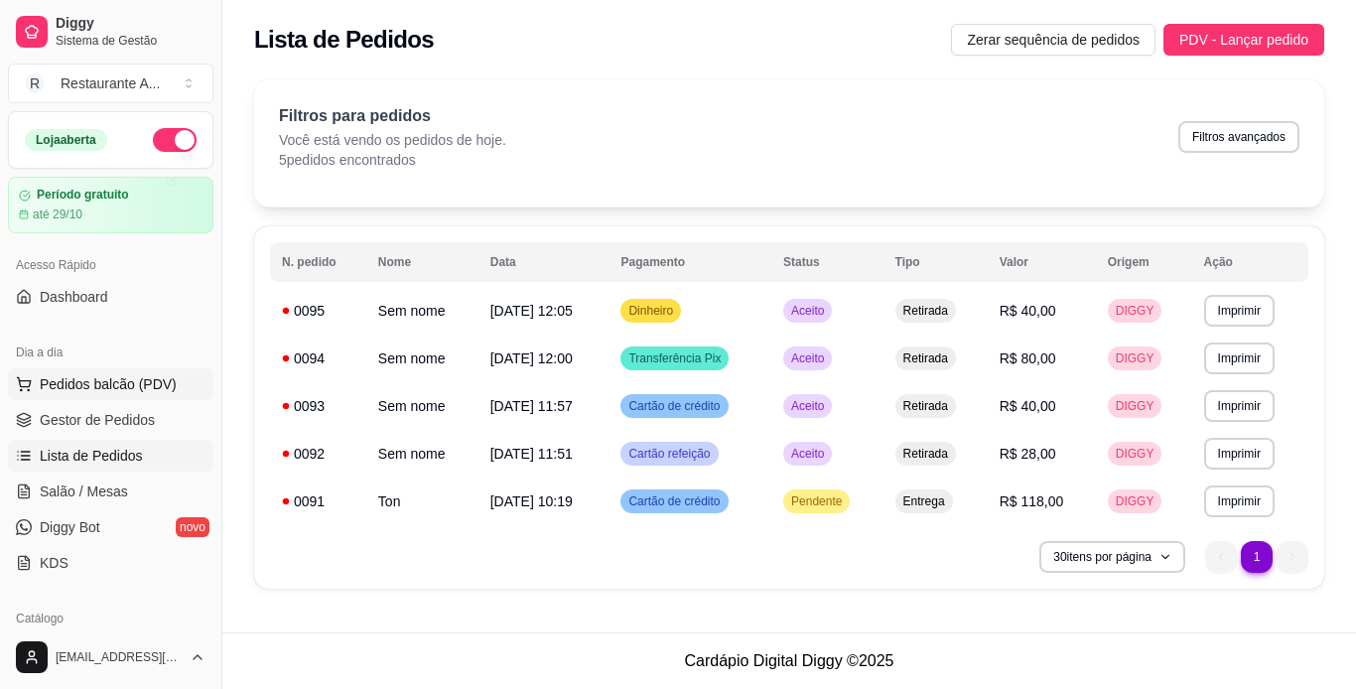
click at [128, 383] on span "Pedidos balcão (PDV)" at bounding box center [108, 384] width 137 height 20
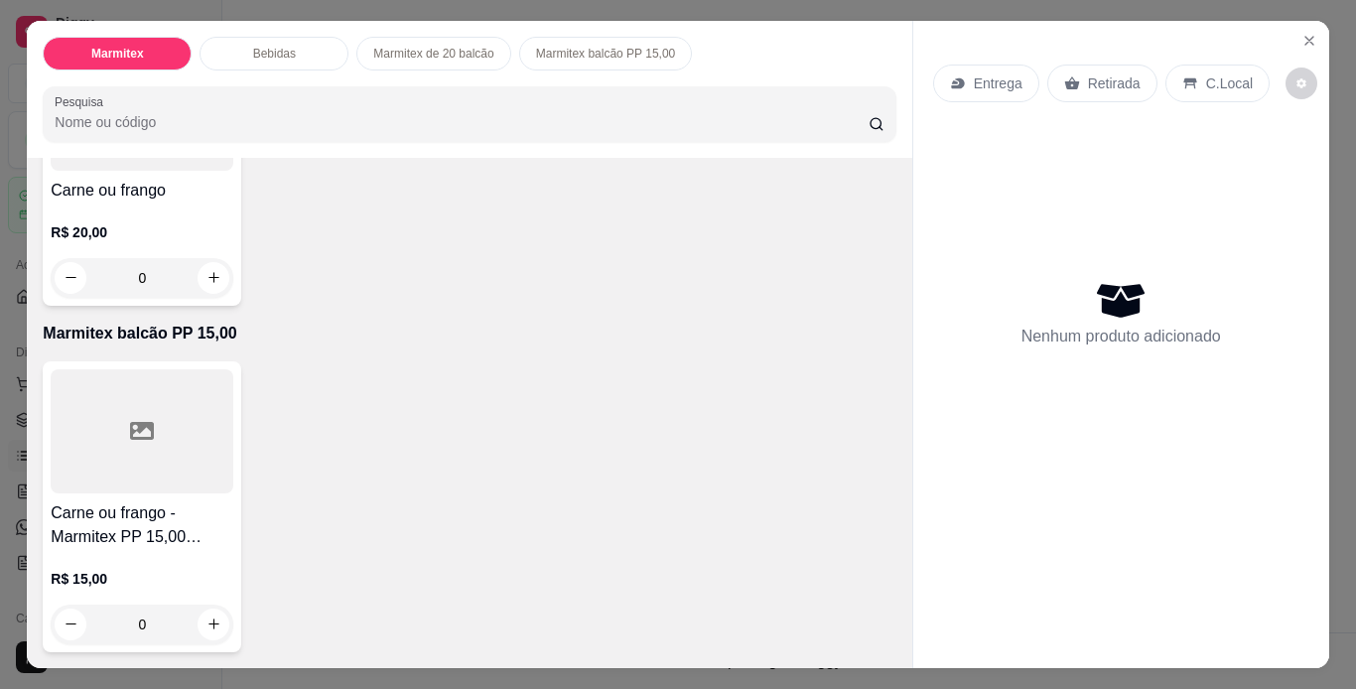
scroll to position [1223, 0]
click at [210, 628] on button "increase-product-quantity" at bounding box center [214, 625] width 32 height 32
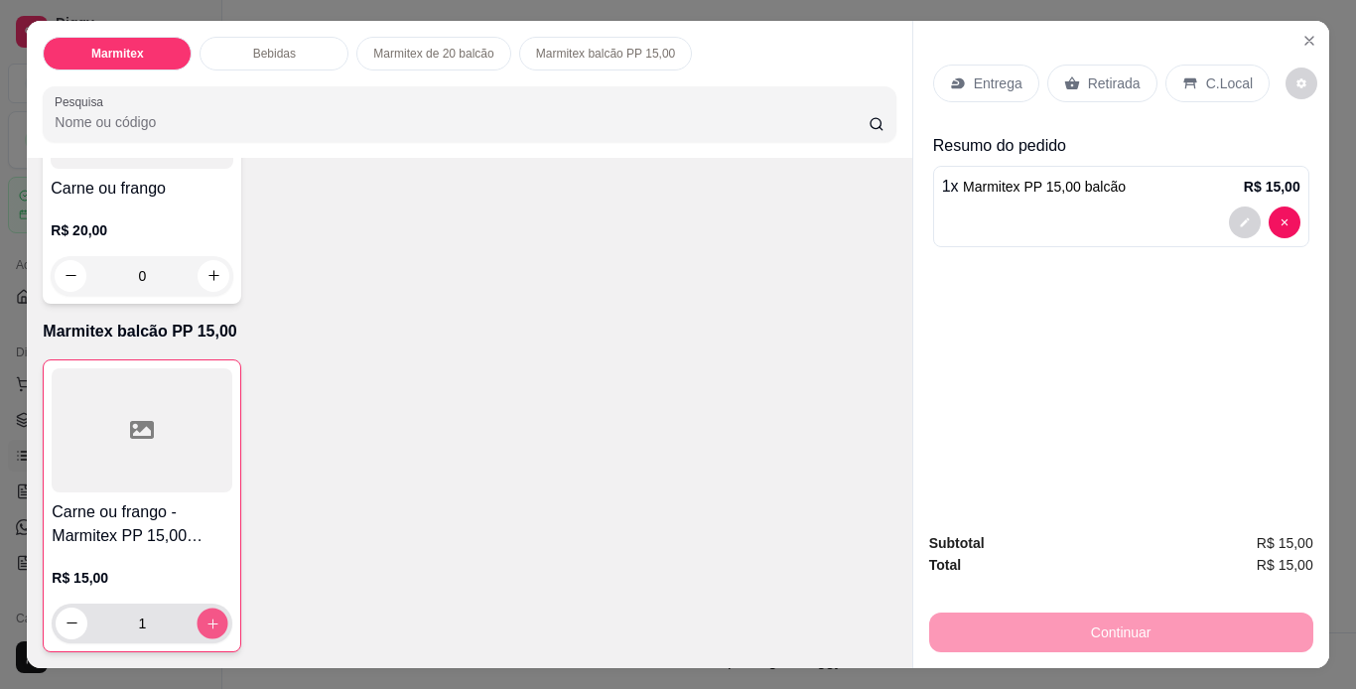
click at [210, 628] on button "increase-product-quantity" at bounding box center [213, 623] width 31 height 31
click at [210, 628] on button "increase-product-quantity" at bounding box center [213, 624] width 32 height 32
type input "3"
click at [202, 288] on div "0" at bounding box center [142, 276] width 175 height 40
click at [214, 266] on button "increase-product-quantity" at bounding box center [214, 275] width 31 height 31
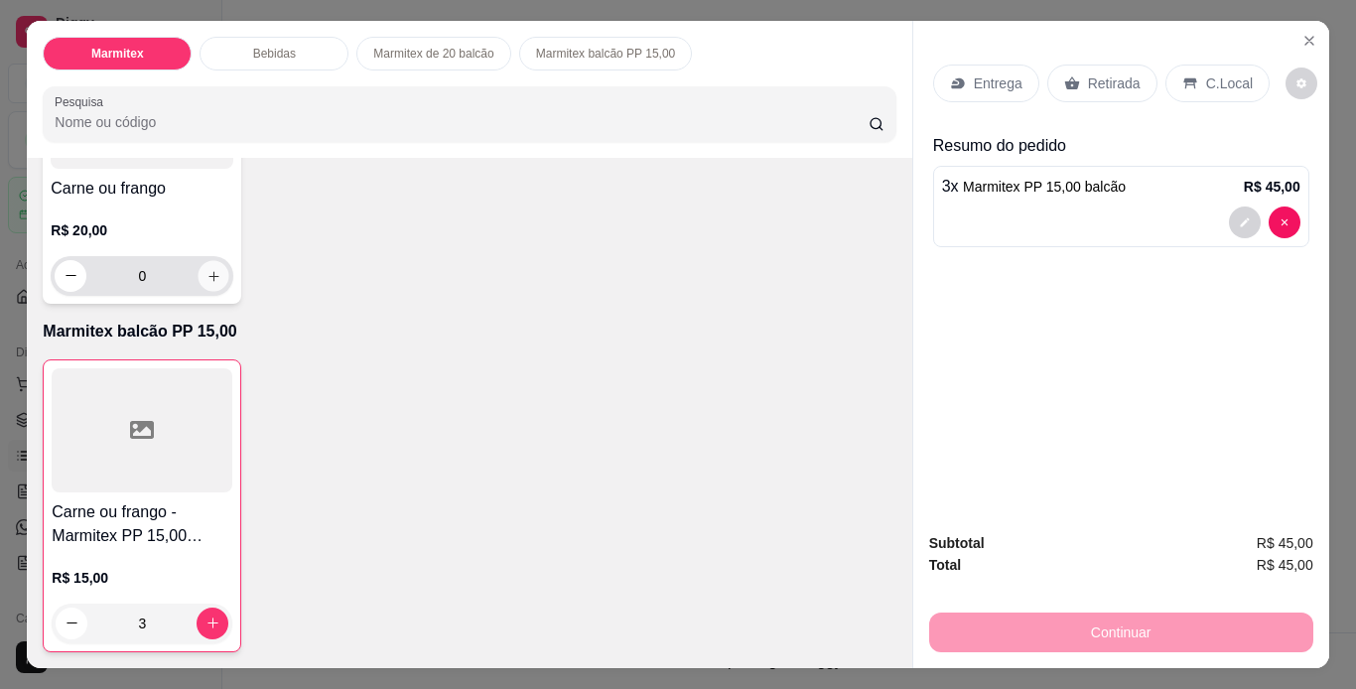
type input "1"
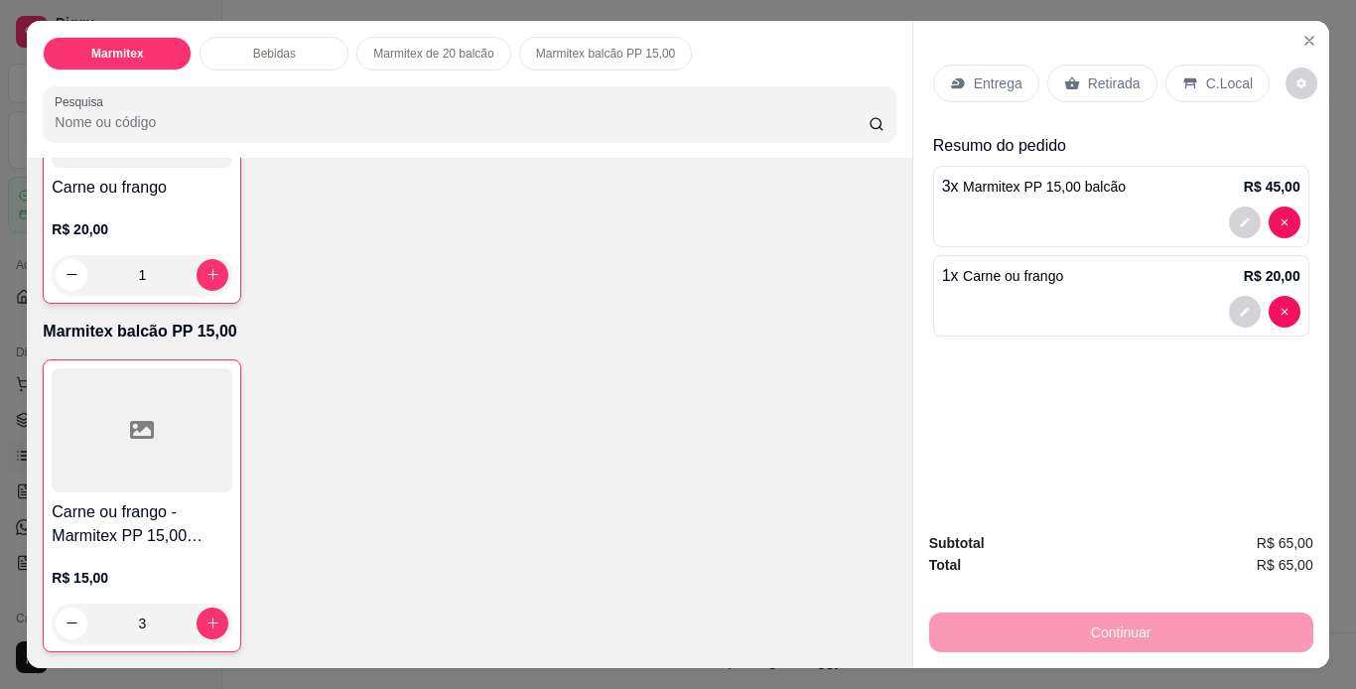
click at [1095, 77] on p "Retirada" at bounding box center [1114, 83] width 53 height 20
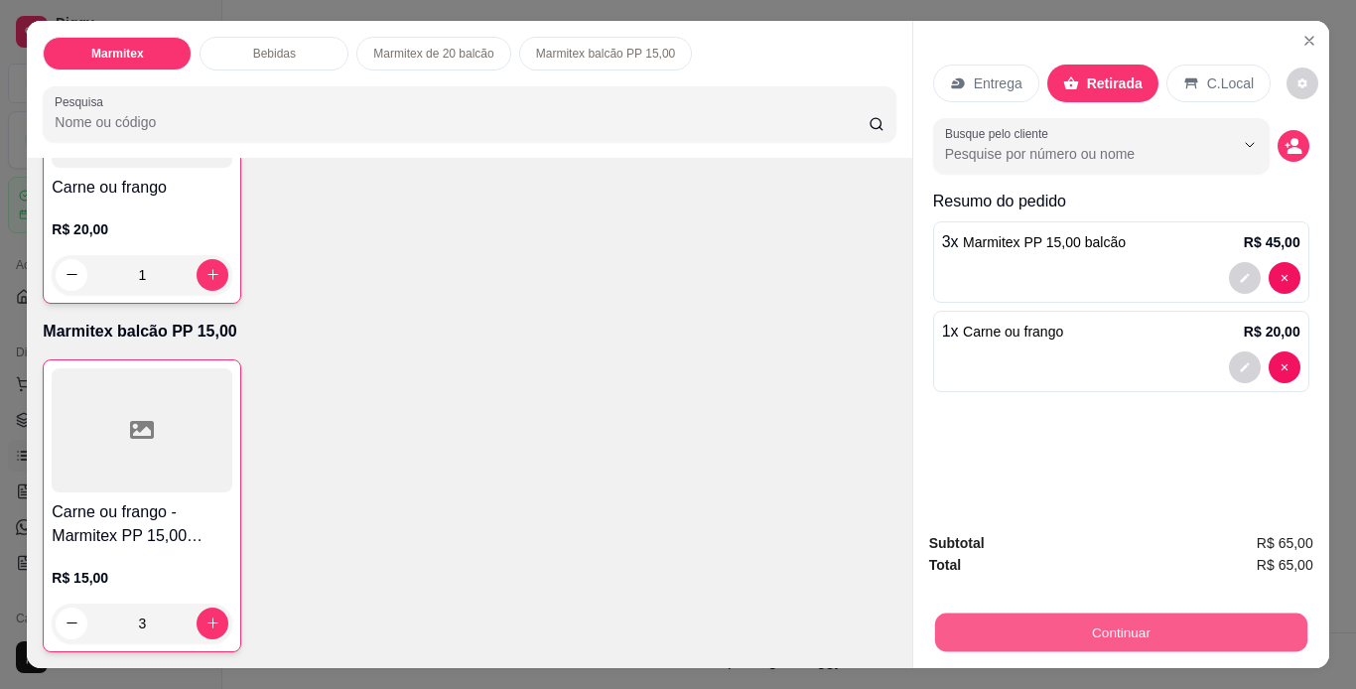
click at [1106, 626] on button "Continuar" at bounding box center [1120, 633] width 372 height 39
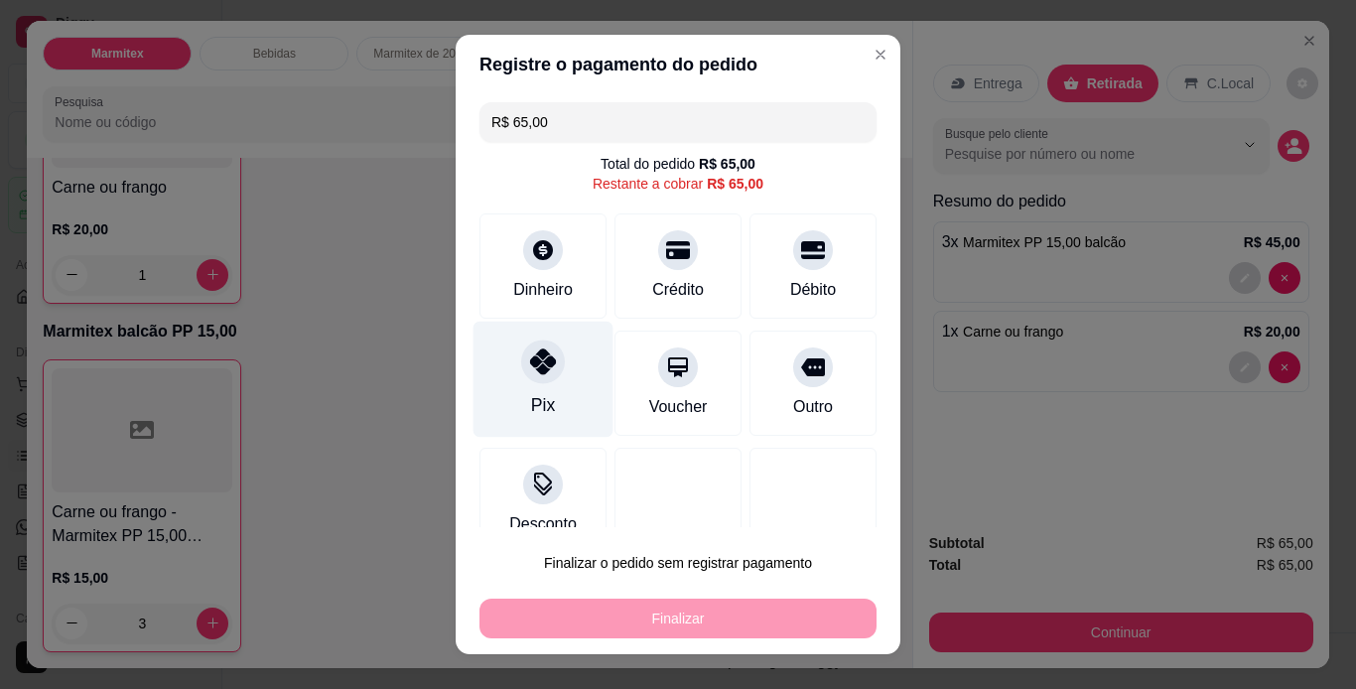
click at [526, 387] on div "Pix" at bounding box center [544, 379] width 140 height 116
type input "R$ 0,00"
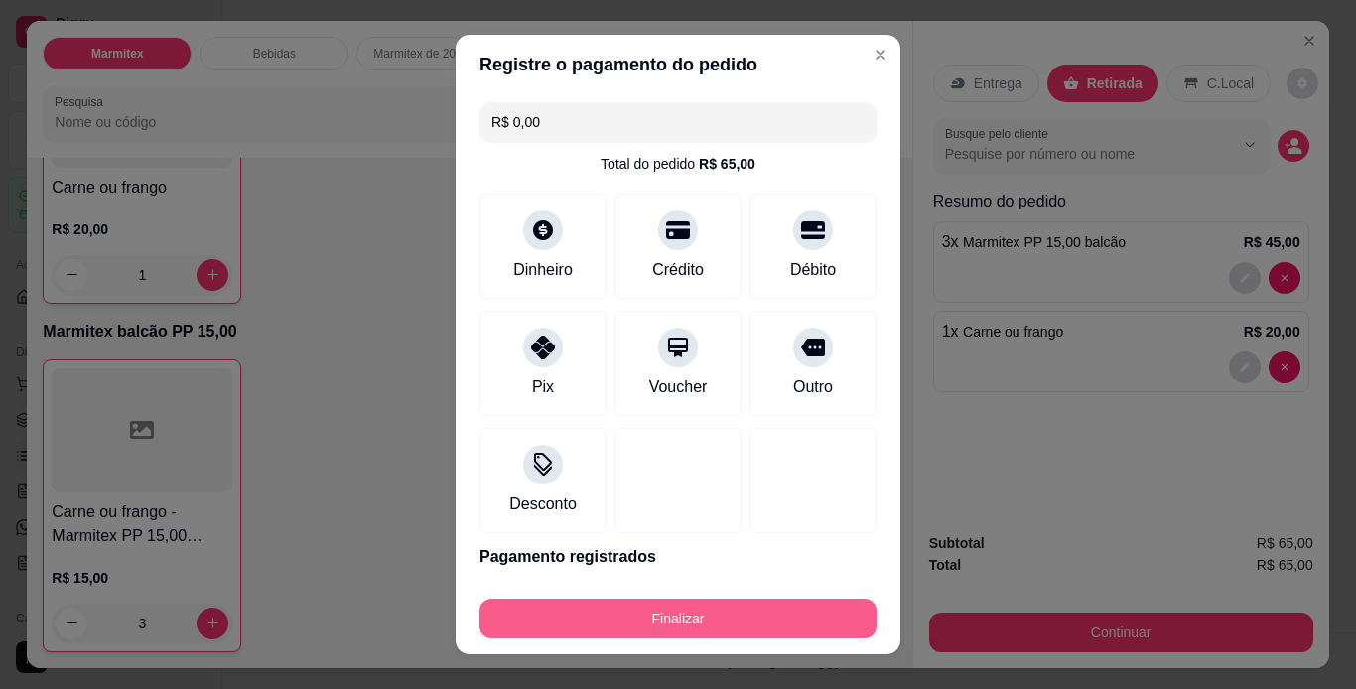
click at [752, 629] on button "Finalizar" at bounding box center [678, 619] width 397 height 40
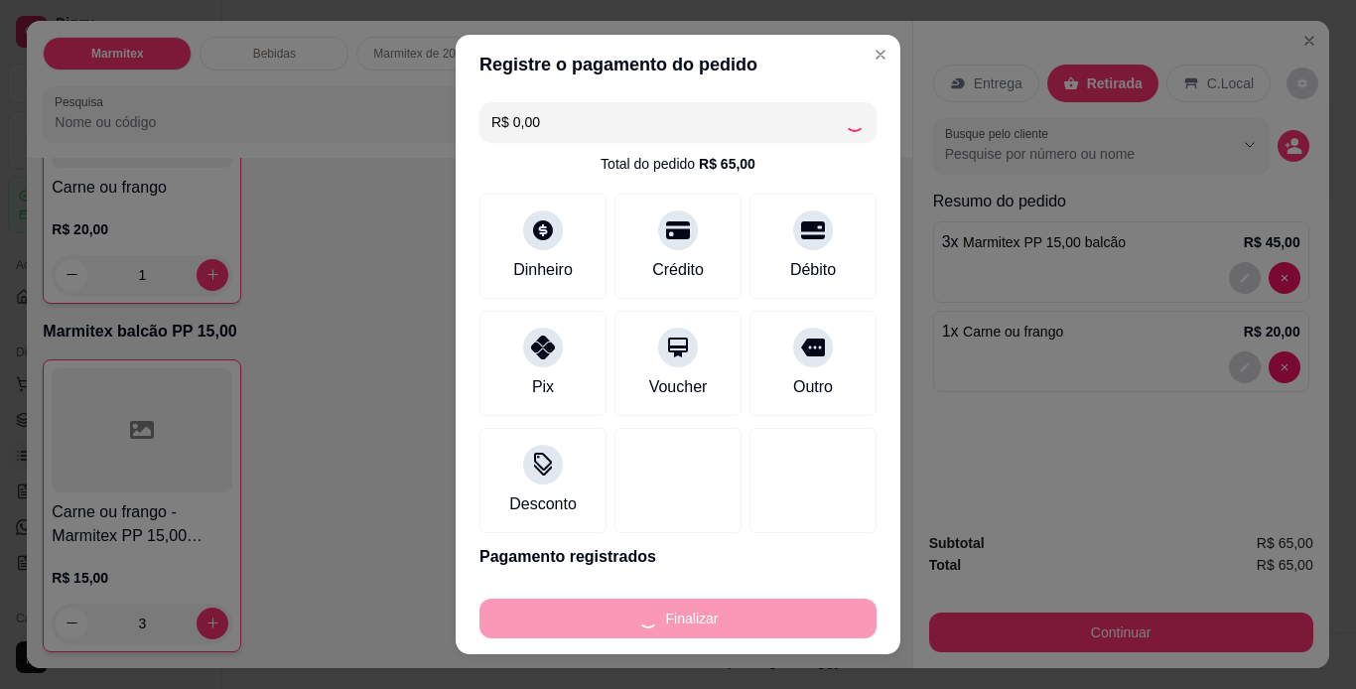
type input "0"
type input "-R$ 65,00"
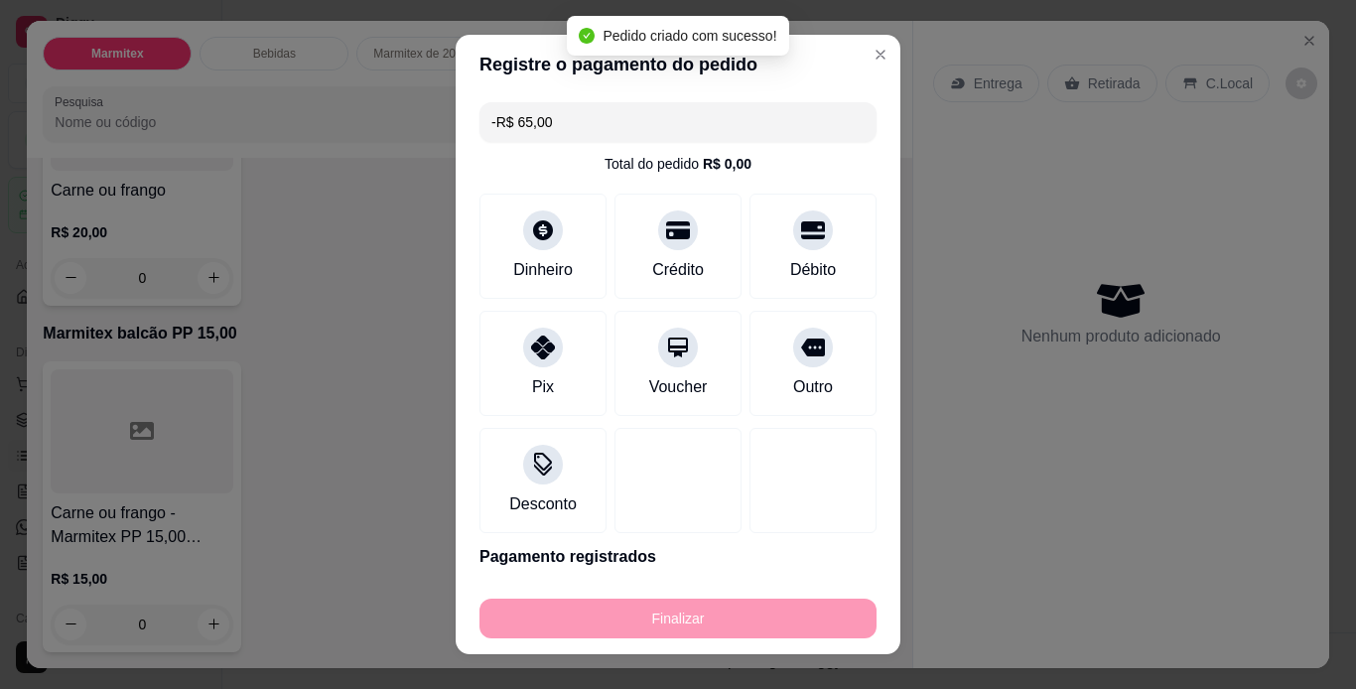
click at [752, 629] on div "Finalizar" at bounding box center [678, 619] width 397 height 40
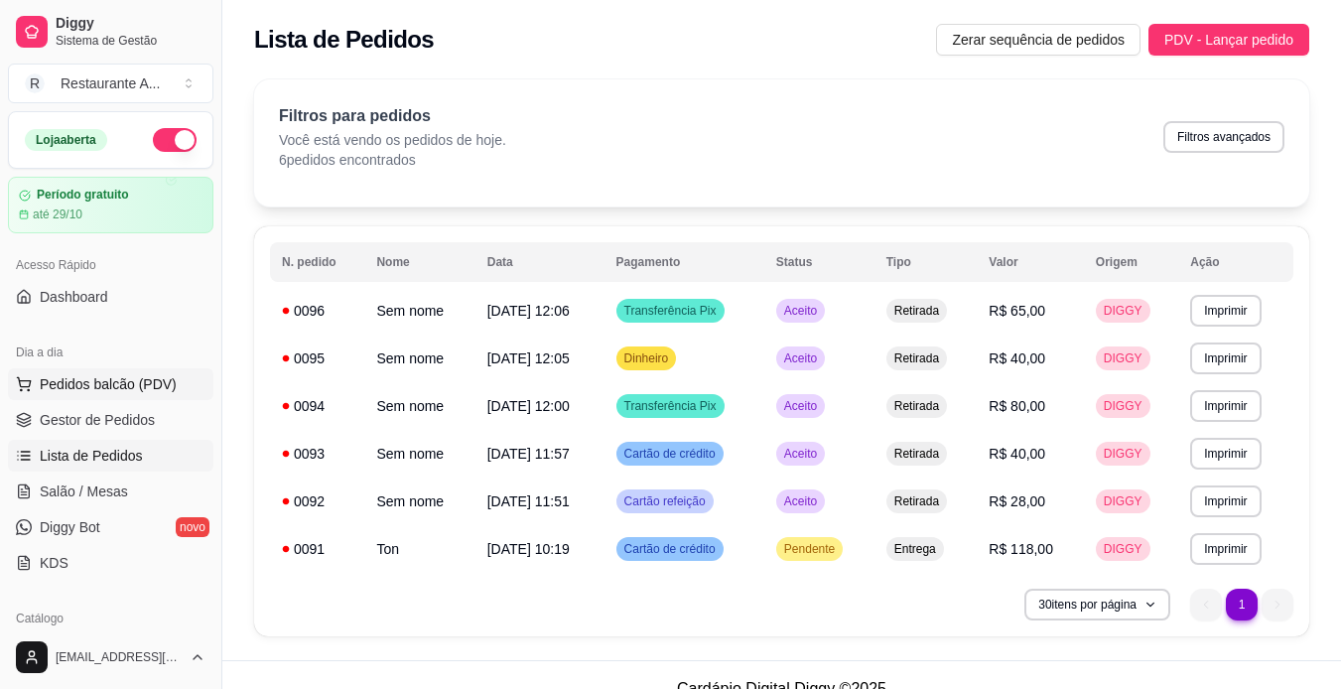
click at [88, 391] on span "Pedidos balcão (PDV)" at bounding box center [108, 384] width 137 height 20
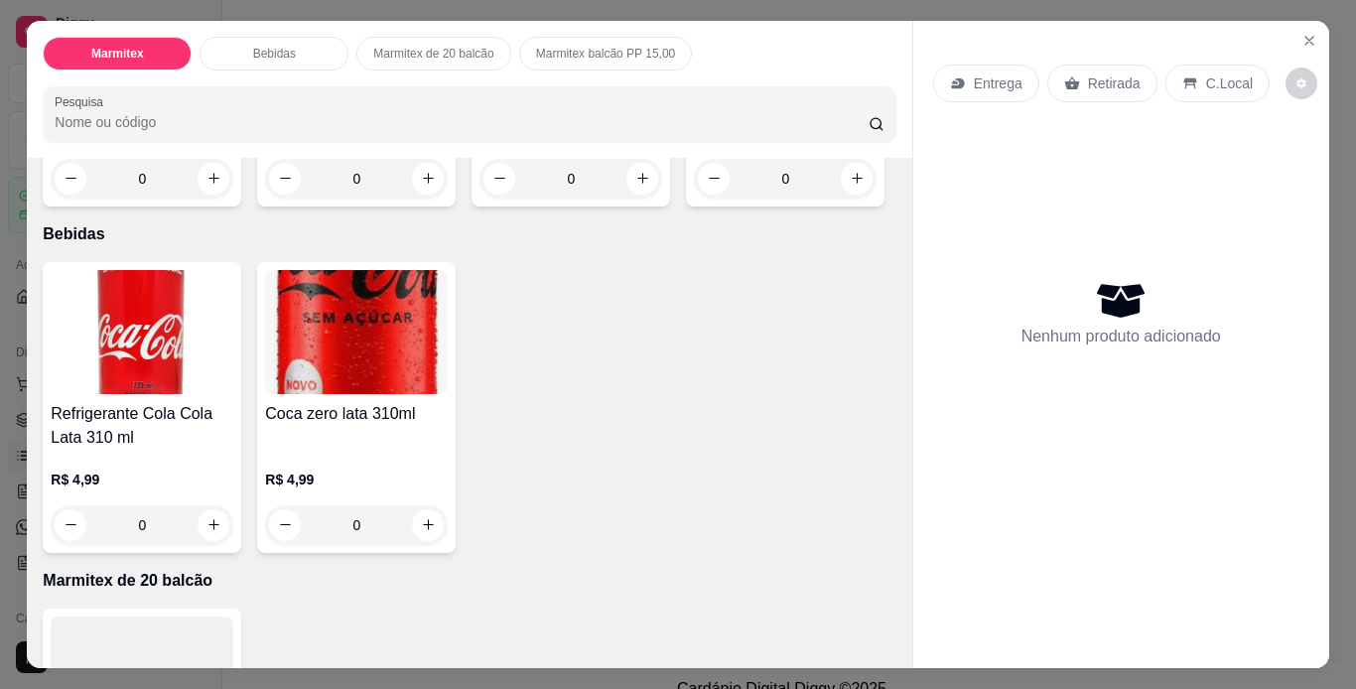
scroll to position [397, 0]
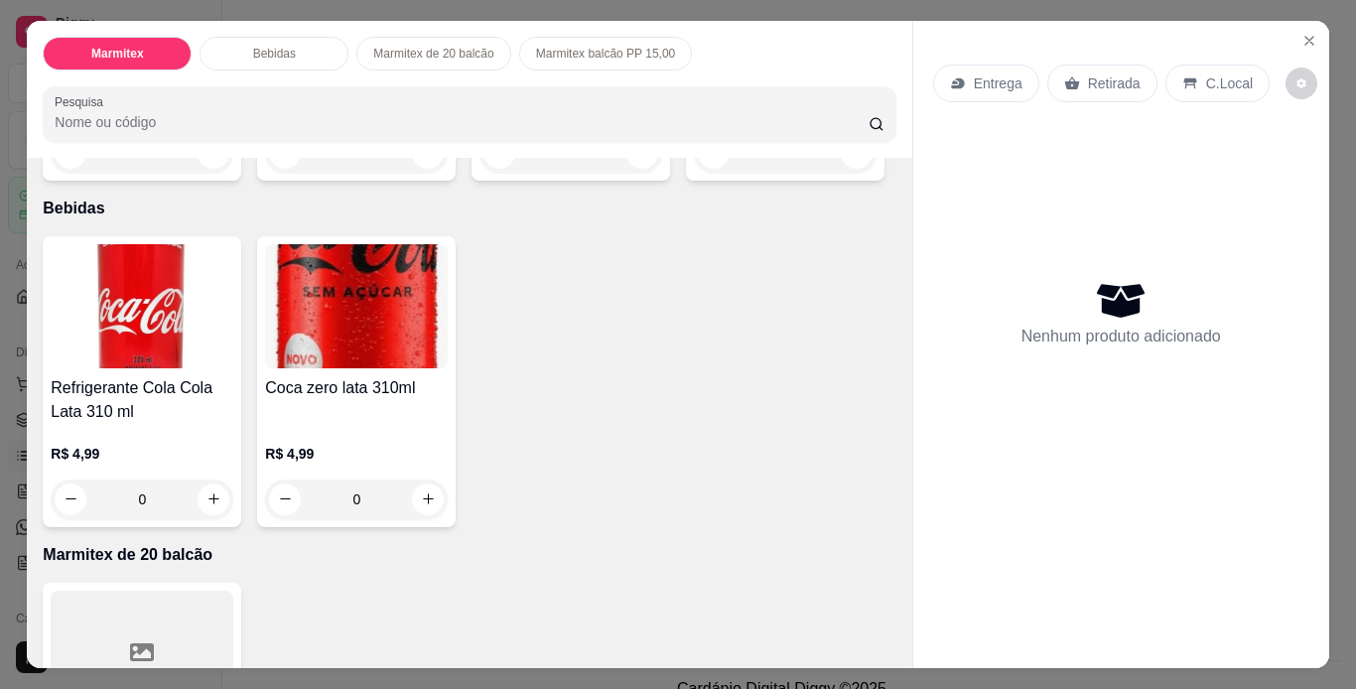
click at [895, 665] on div "Marmitex Bebidas Marmitex de 20 balcão Marmitex balcão PP 15,00 Pesquisa Item a…" at bounding box center [678, 344] width 1356 height 689
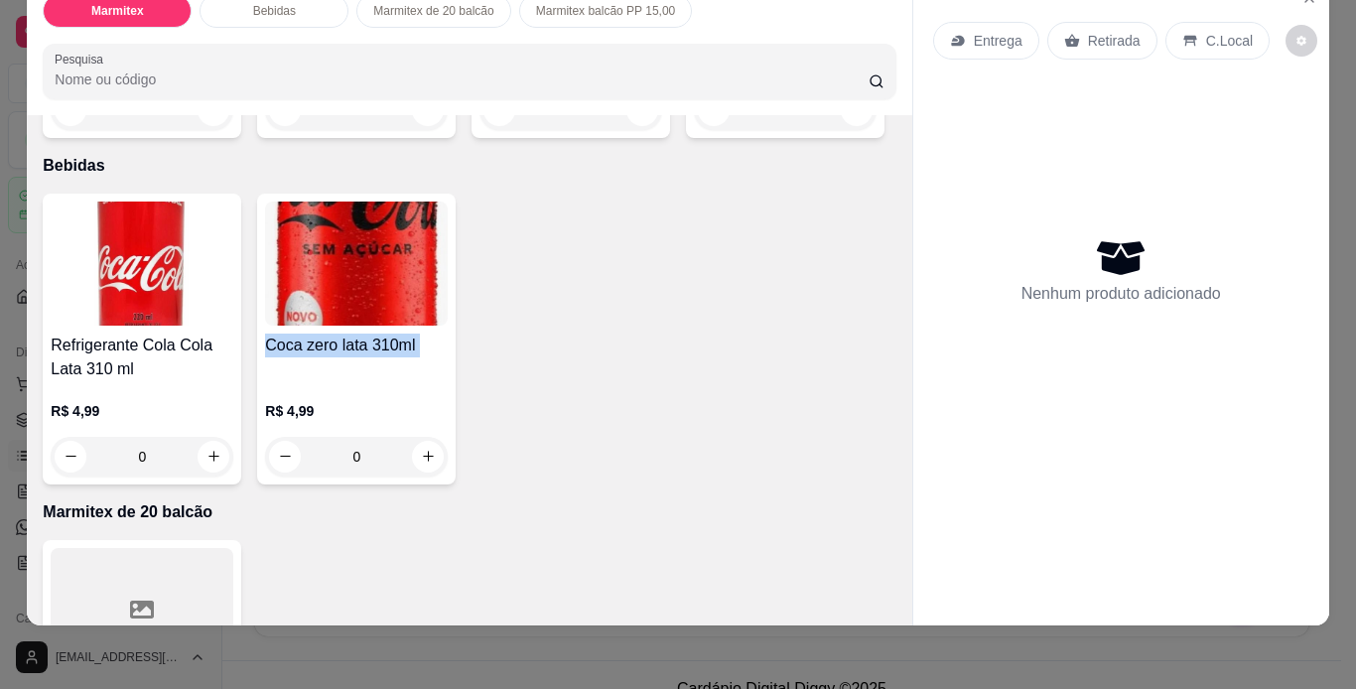
drag, startPoint x: 895, startPoint y: 665, endPoint x: 894, endPoint y: 643, distance: 21.9
click at [894, 643] on div "Marmitex Bebidas Marmitex de 20 balcão Marmitex balcão PP 15,00 Pesquisa Item a…" at bounding box center [678, 344] width 1356 height 689
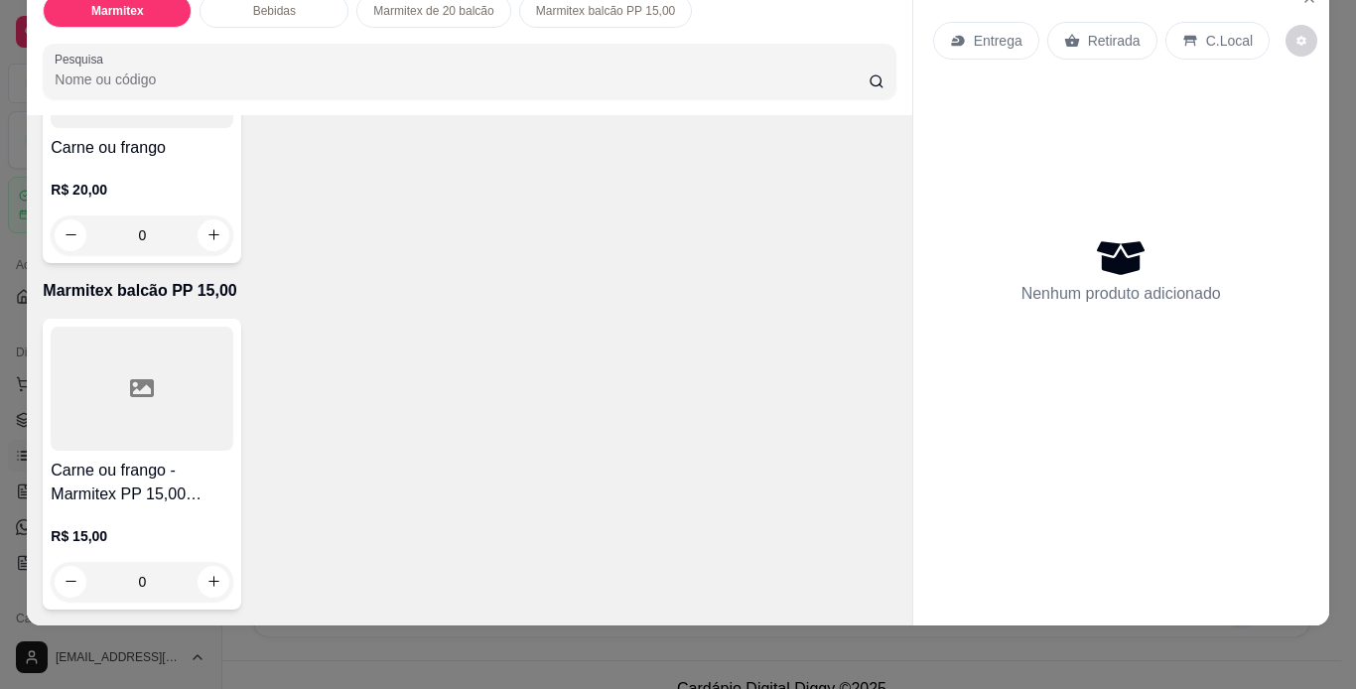
scroll to position [1072, 0]
click at [206, 242] on icon "increase-product-quantity" at bounding box center [213, 234] width 15 height 15
type input "1"
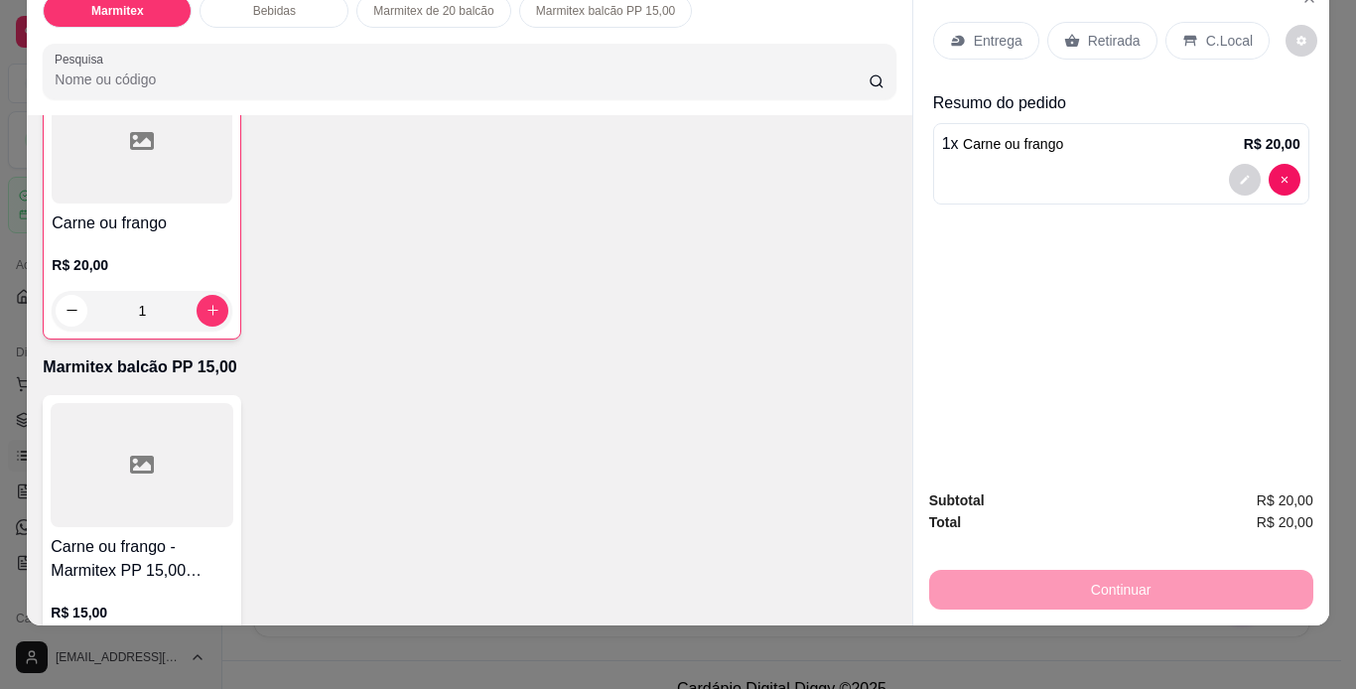
scroll to position [834, 0]
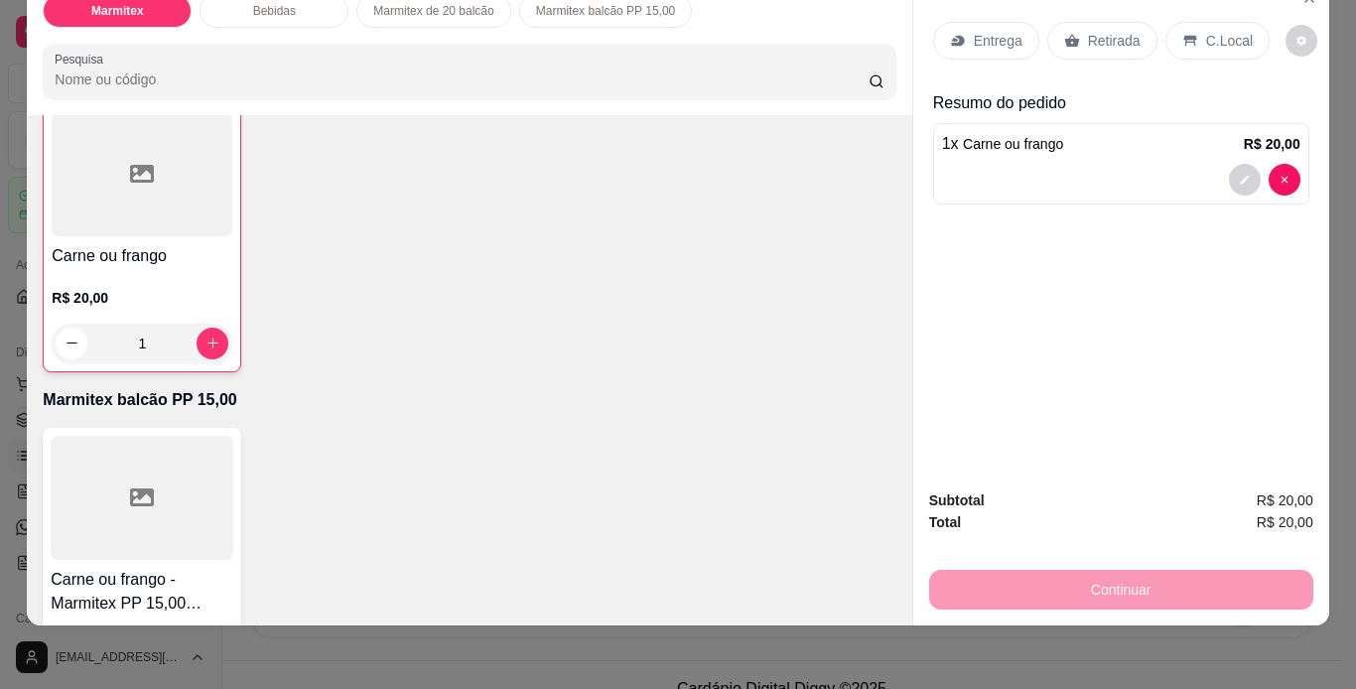
click at [206, 28] on icon "increase-product-quantity" at bounding box center [213, 20] width 15 height 15
type input "1"
click at [1084, 22] on div "Retirada" at bounding box center [1102, 41] width 110 height 38
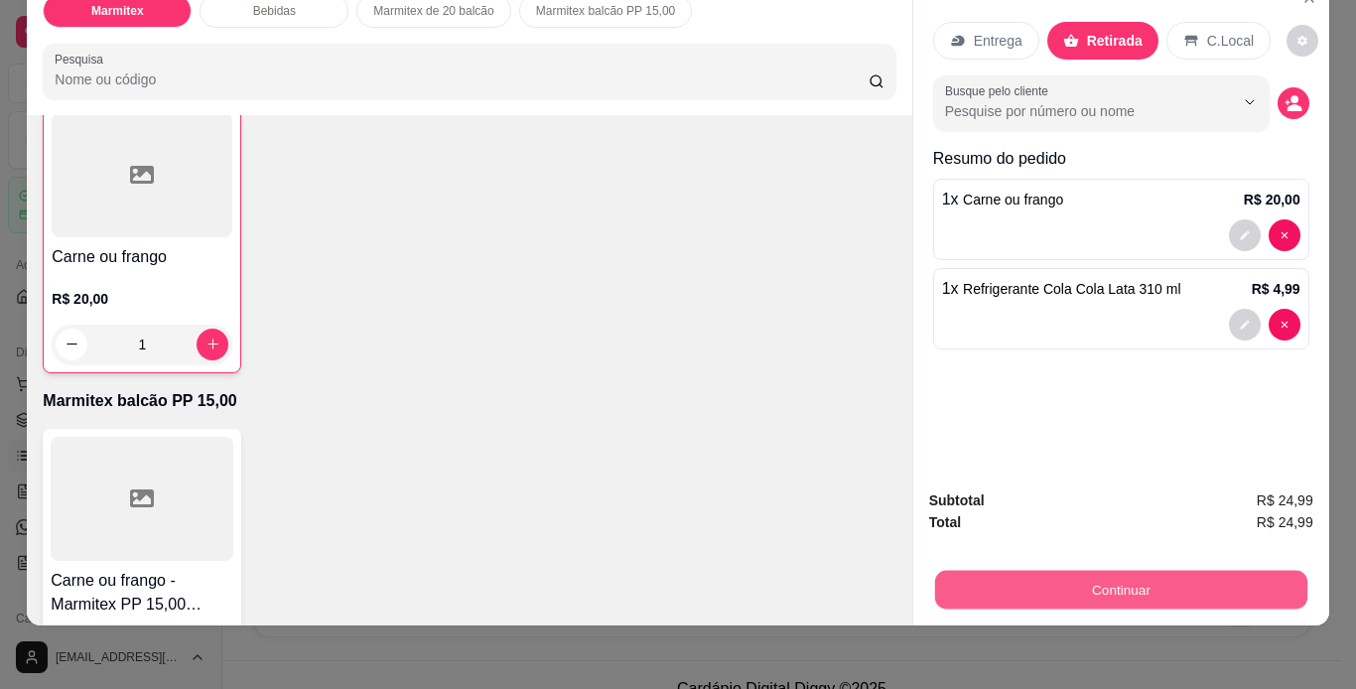
click at [1190, 586] on button "Continuar" at bounding box center [1120, 590] width 372 height 39
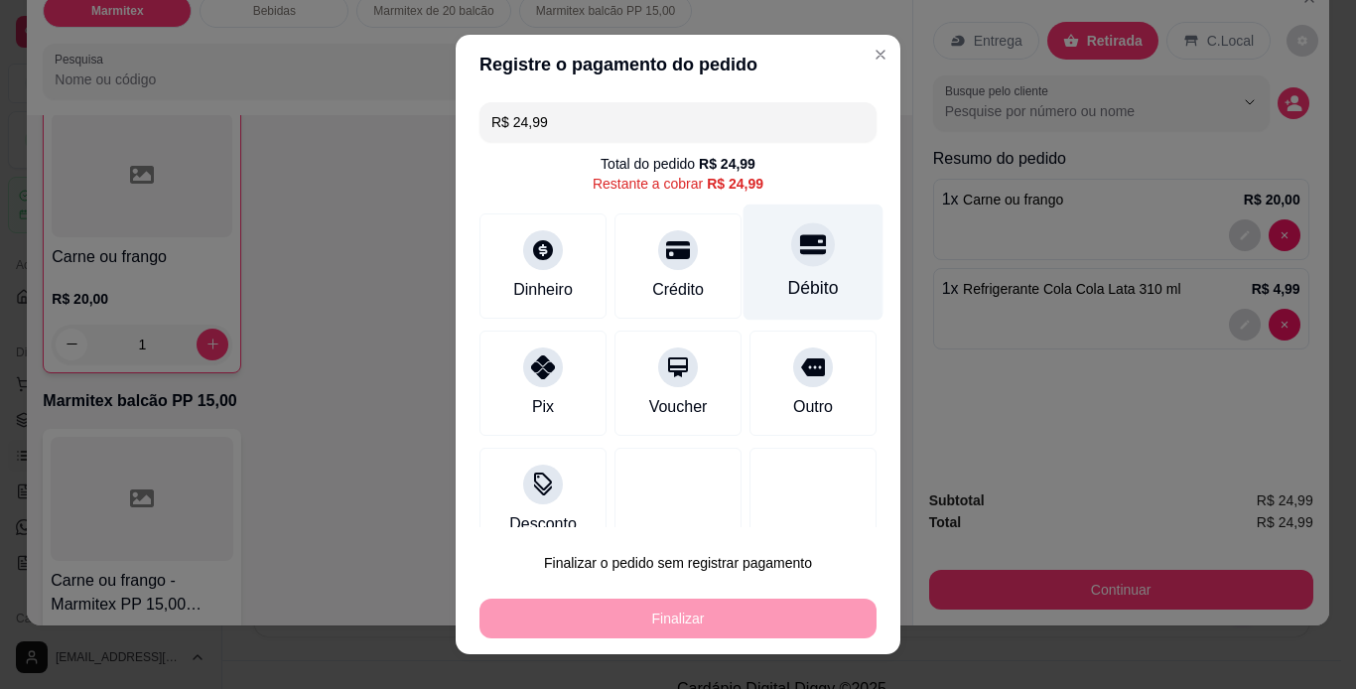
click at [788, 281] on div "Débito" at bounding box center [813, 288] width 51 height 26
type input "R$ 0,00"
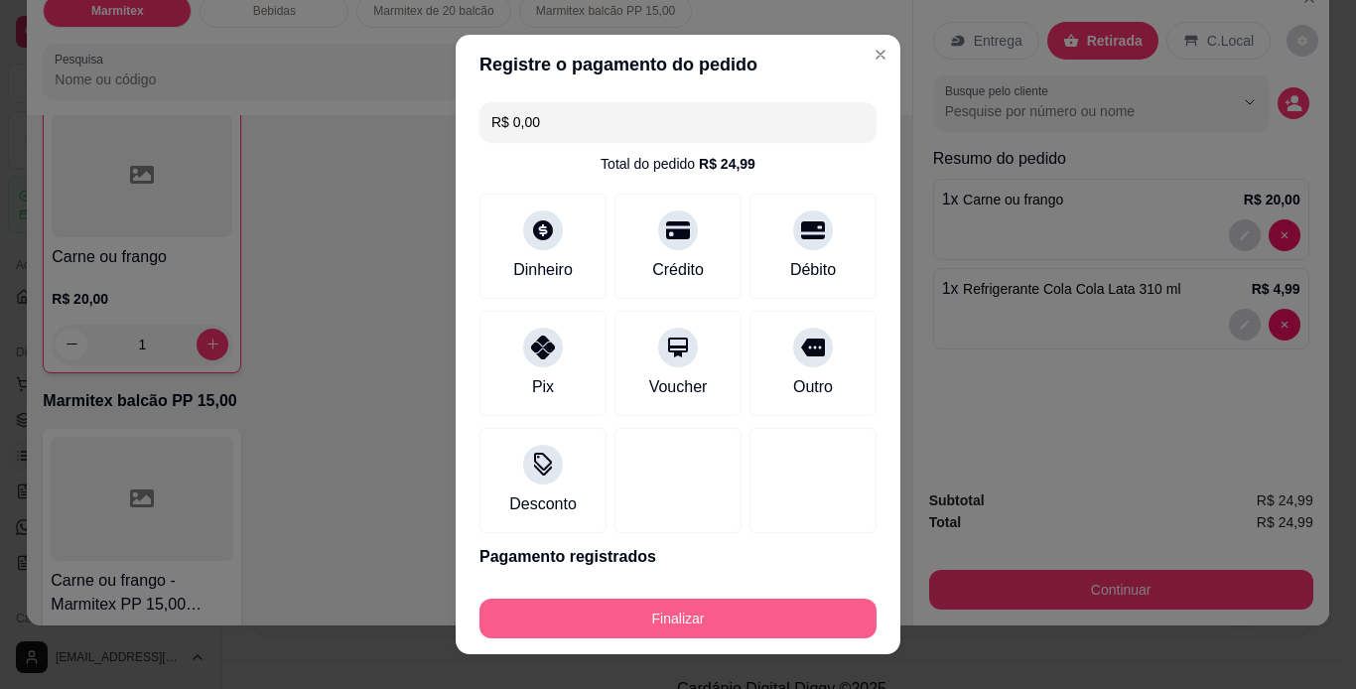
click at [686, 621] on button "Finalizar" at bounding box center [678, 619] width 397 height 40
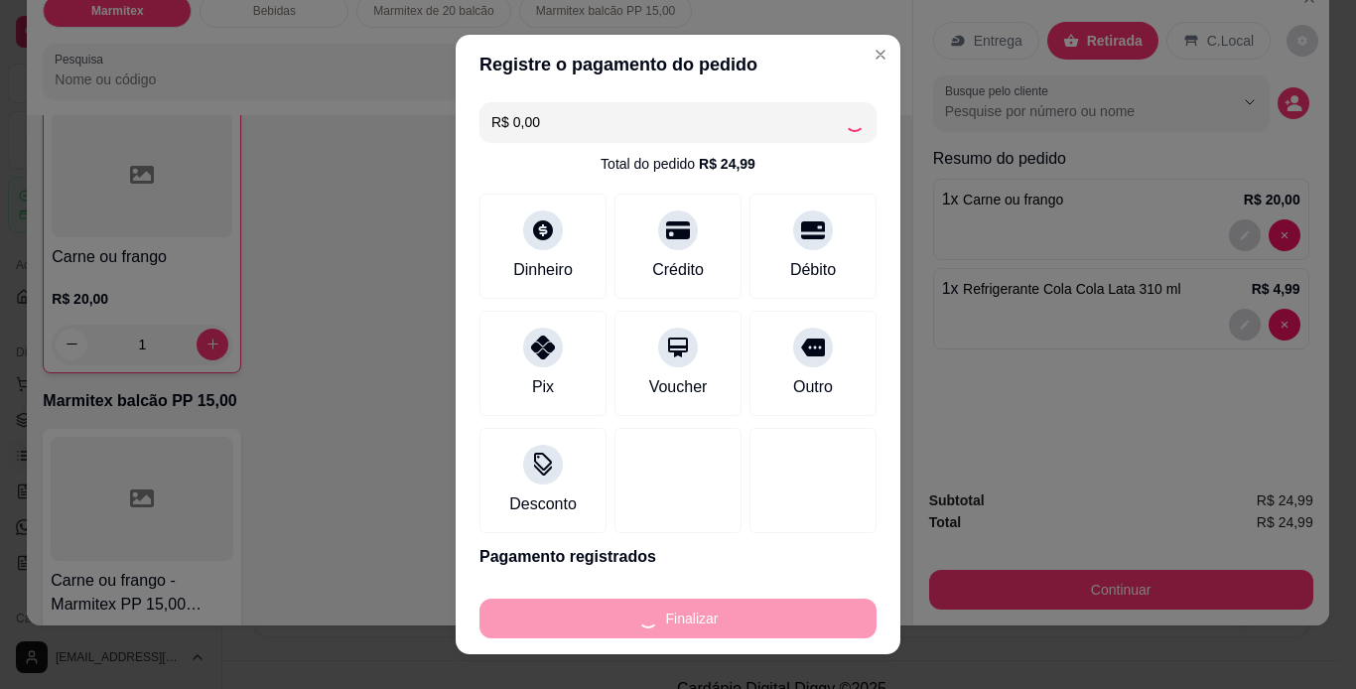
type input "0"
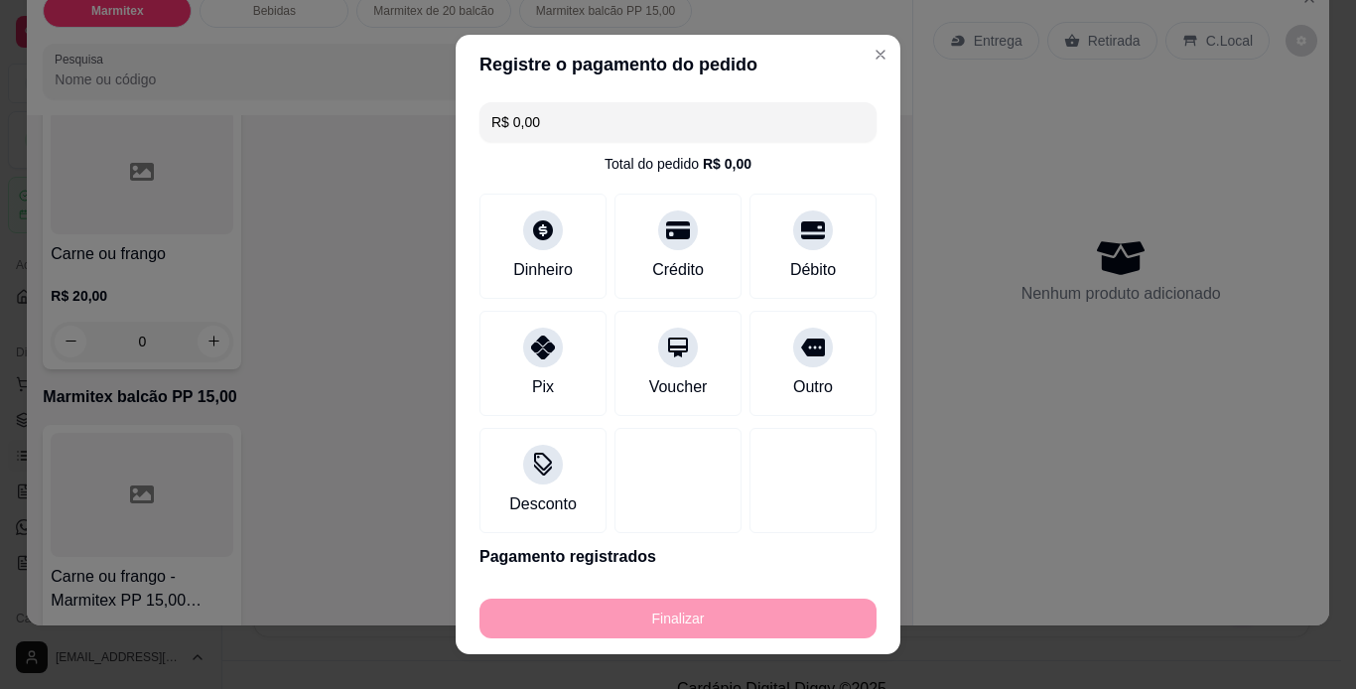
type input "-R$ 24,99"
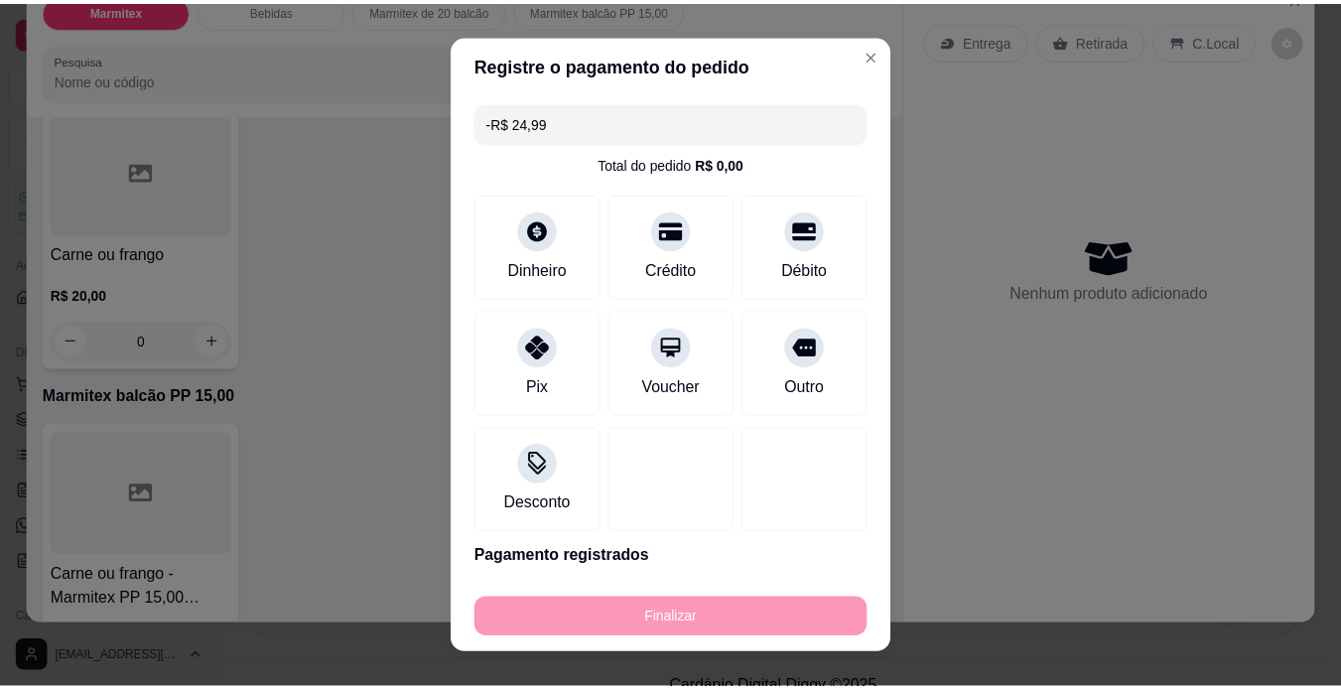
scroll to position [834, 0]
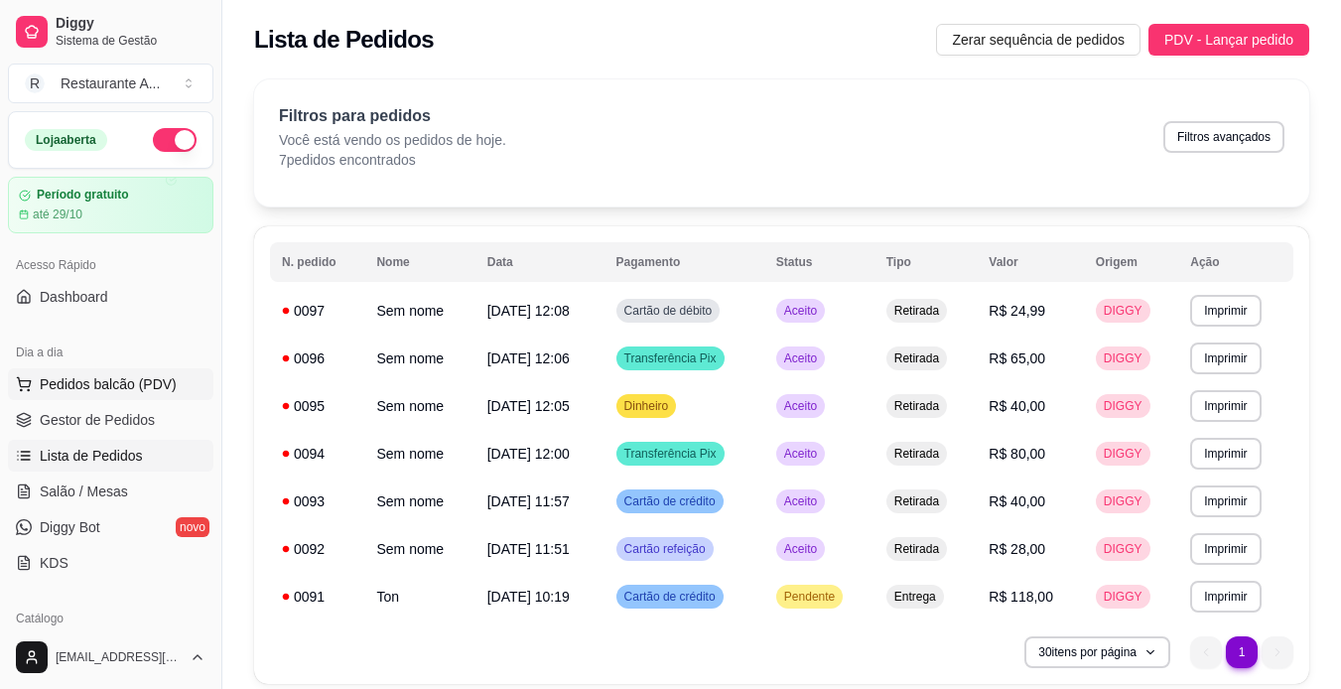
click at [132, 386] on span "Pedidos balcão (PDV)" at bounding box center [108, 384] width 137 height 20
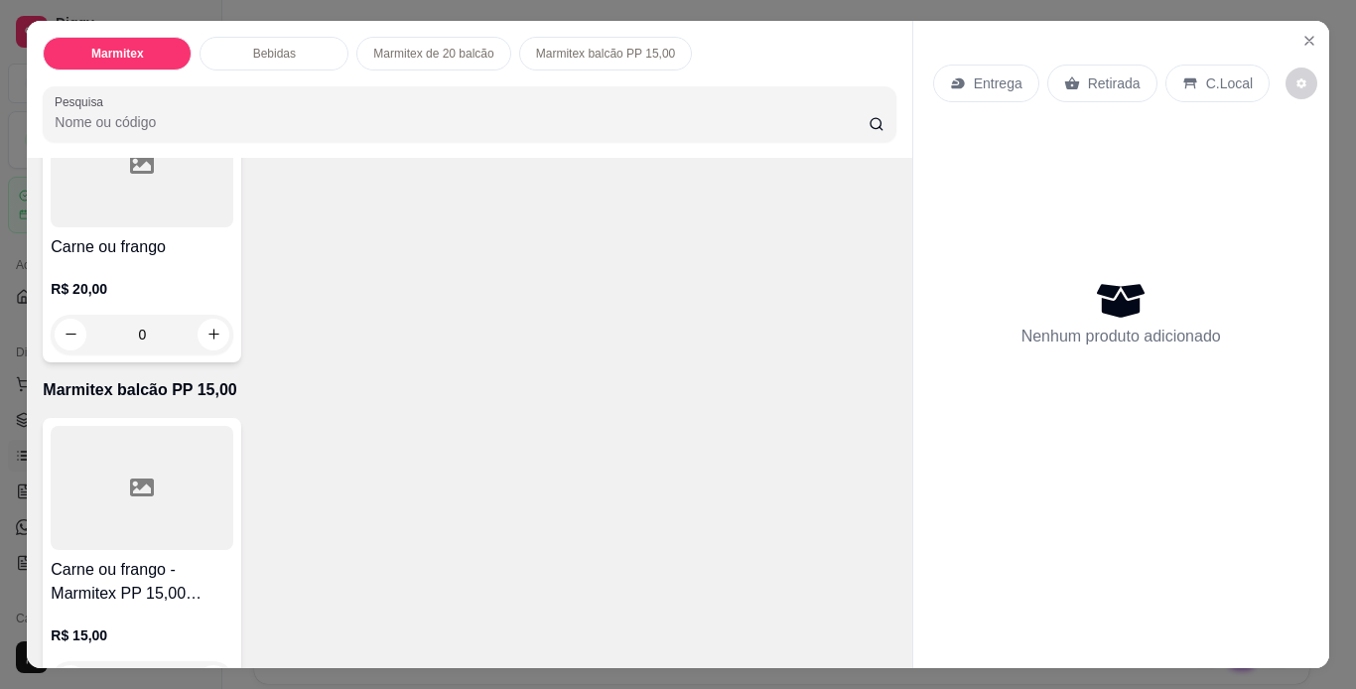
scroll to position [913, 0]
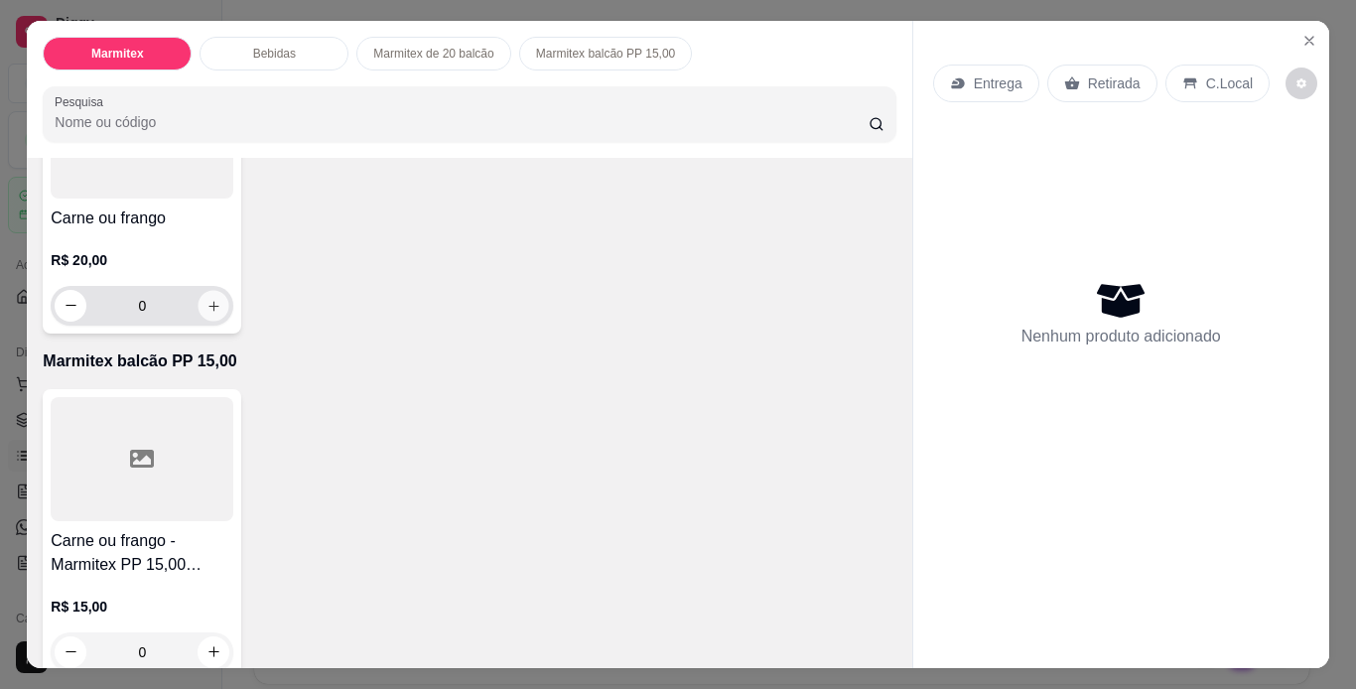
click at [207, 314] on icon "increase-product-quantity" at bounding box center [213, 306] width 15 height 15
type input "1"
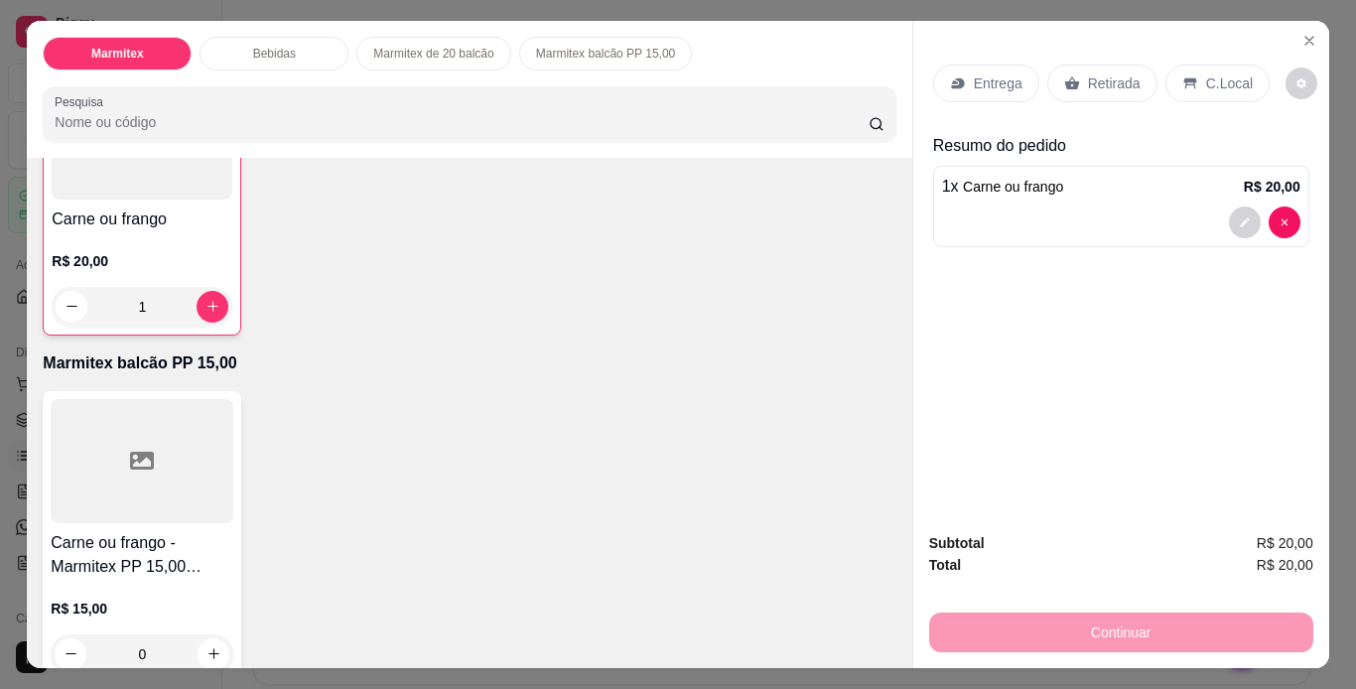
click at [1088, 81] on p "Retirada" at bounding box center [1114, 83] width 53 height 20
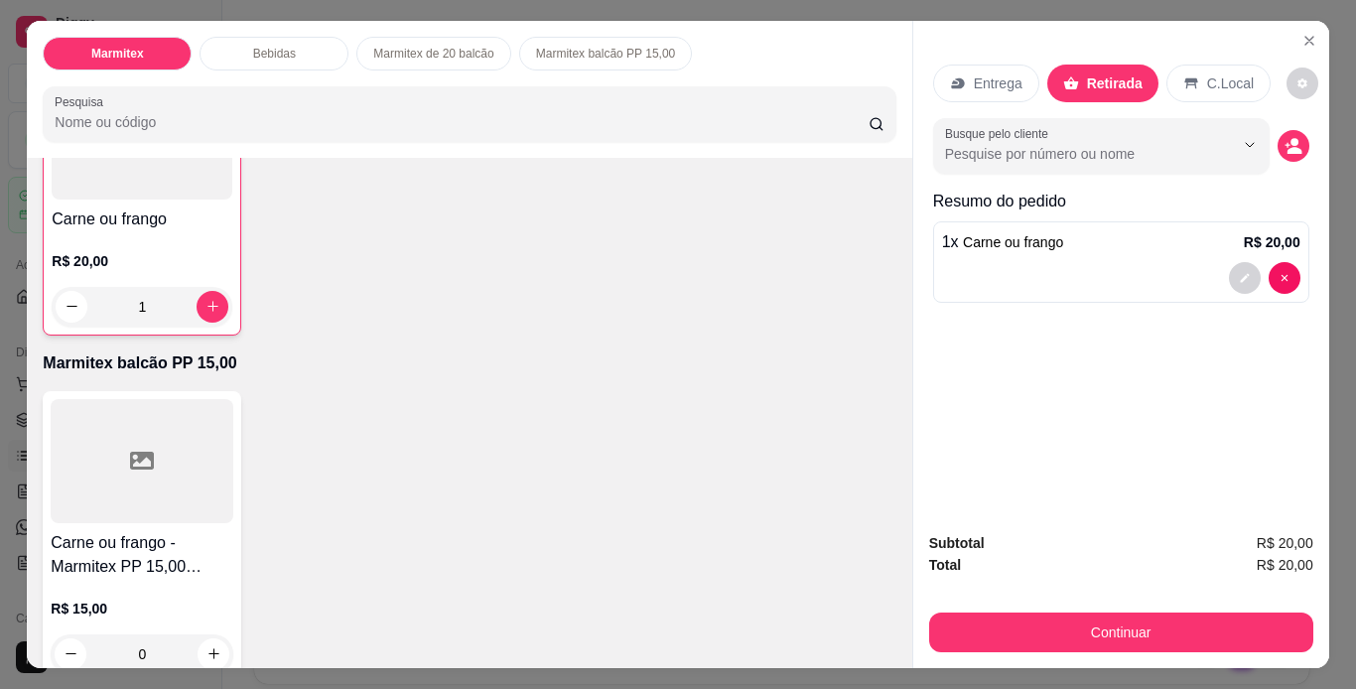
click at [1052, 574] on div "Subtotal R$ 20,00 Total R$ 20,00 Continuar" at bounding box center [1121, 592] width 384 height 120
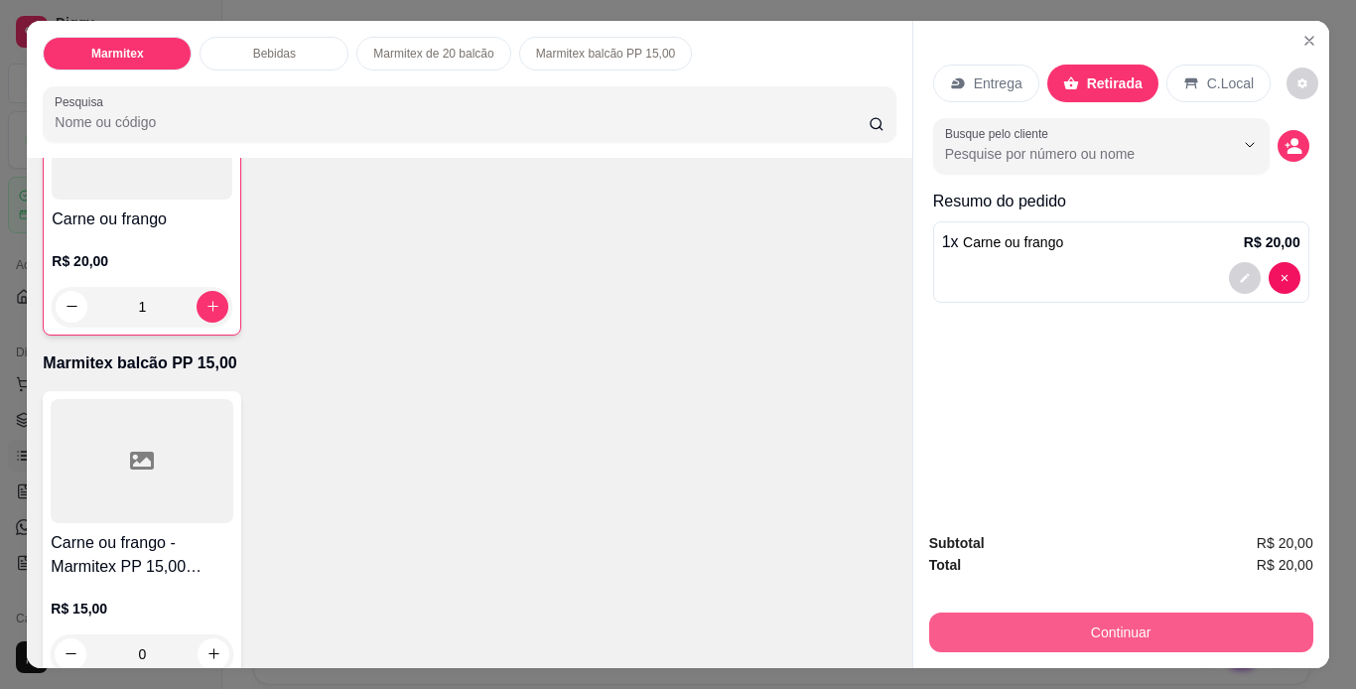
click at [1097, 624] on button "Continuar" at bounding box center [1121, 633] width 384 height 40
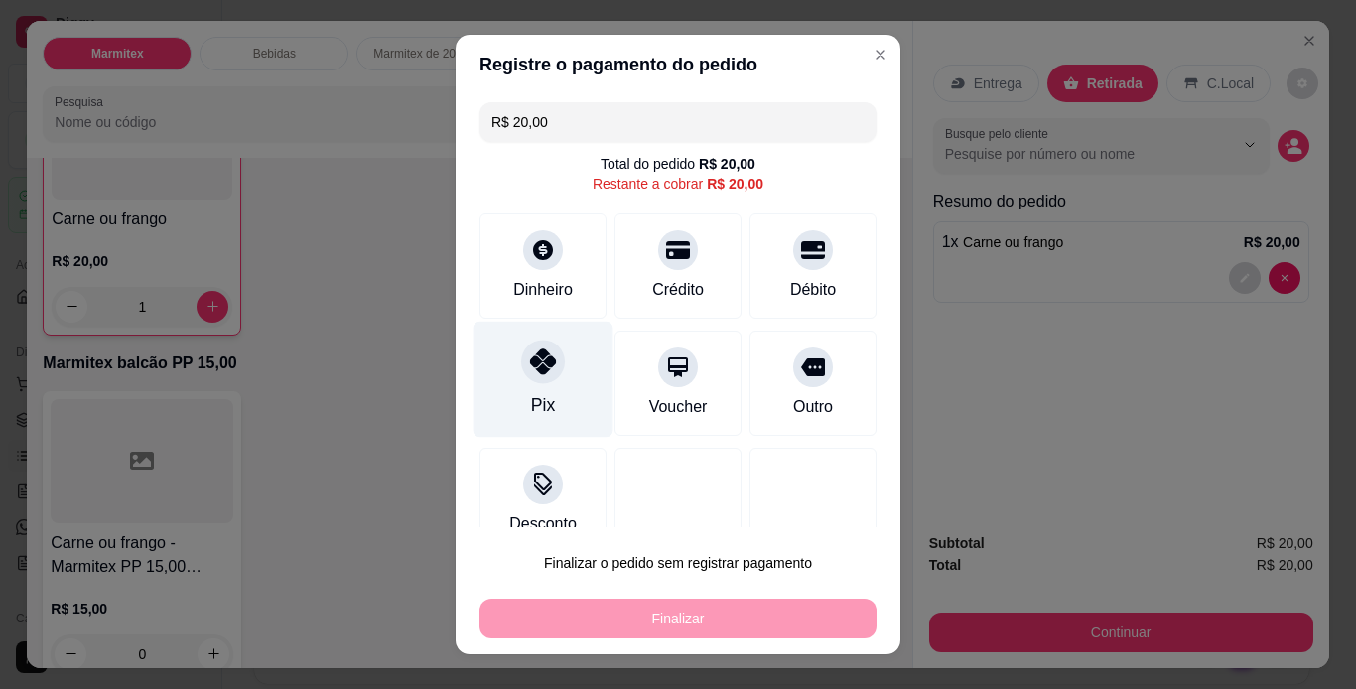
click at [527, 381] on div at bounding box center [543, 362] width 44 height 44
type input "R$ 0,00"
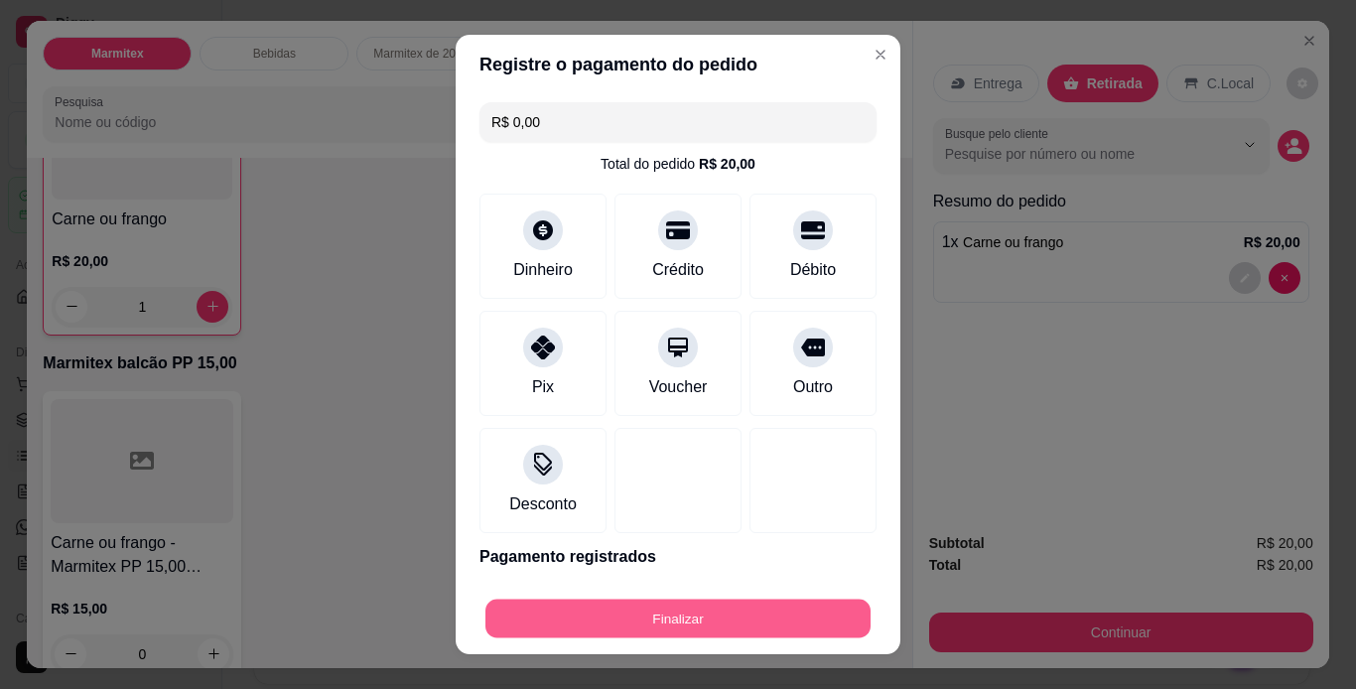
click at [639, 621] on button "Finalizar" at bounding box center [677, 619] width 385 height 39
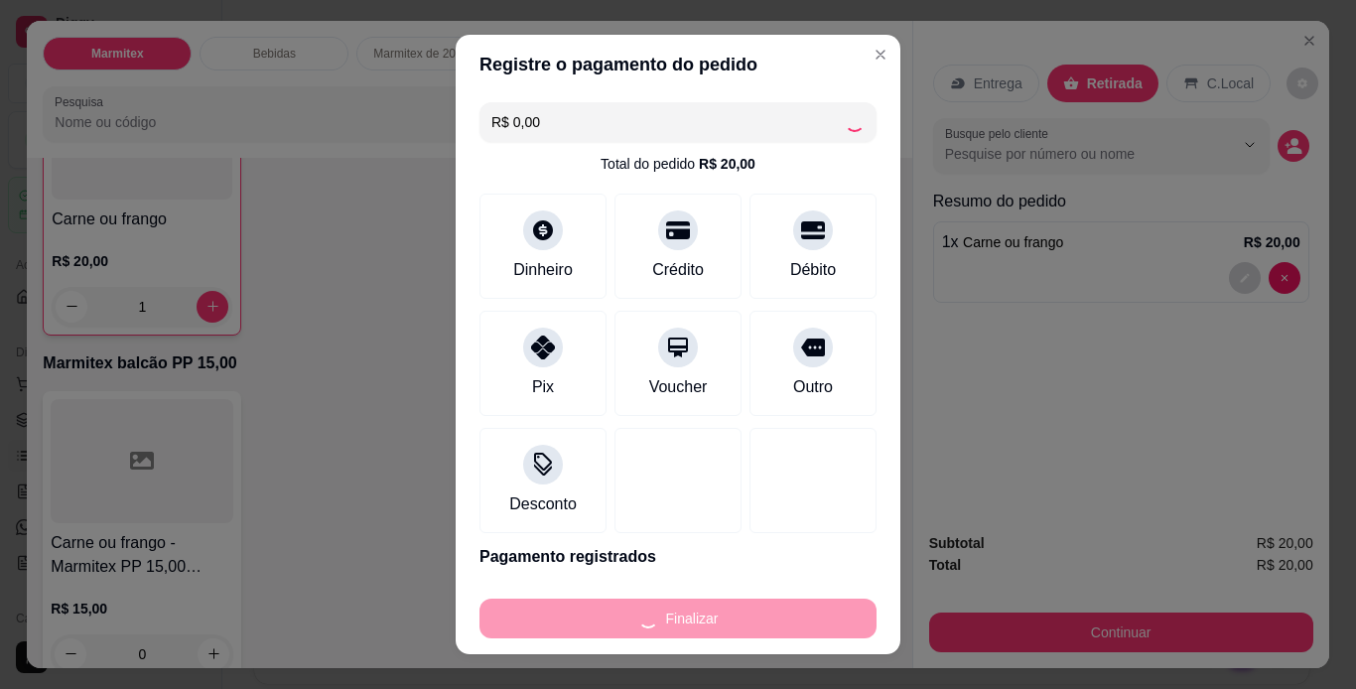
type input "0"
type input "-R$ 20,00"
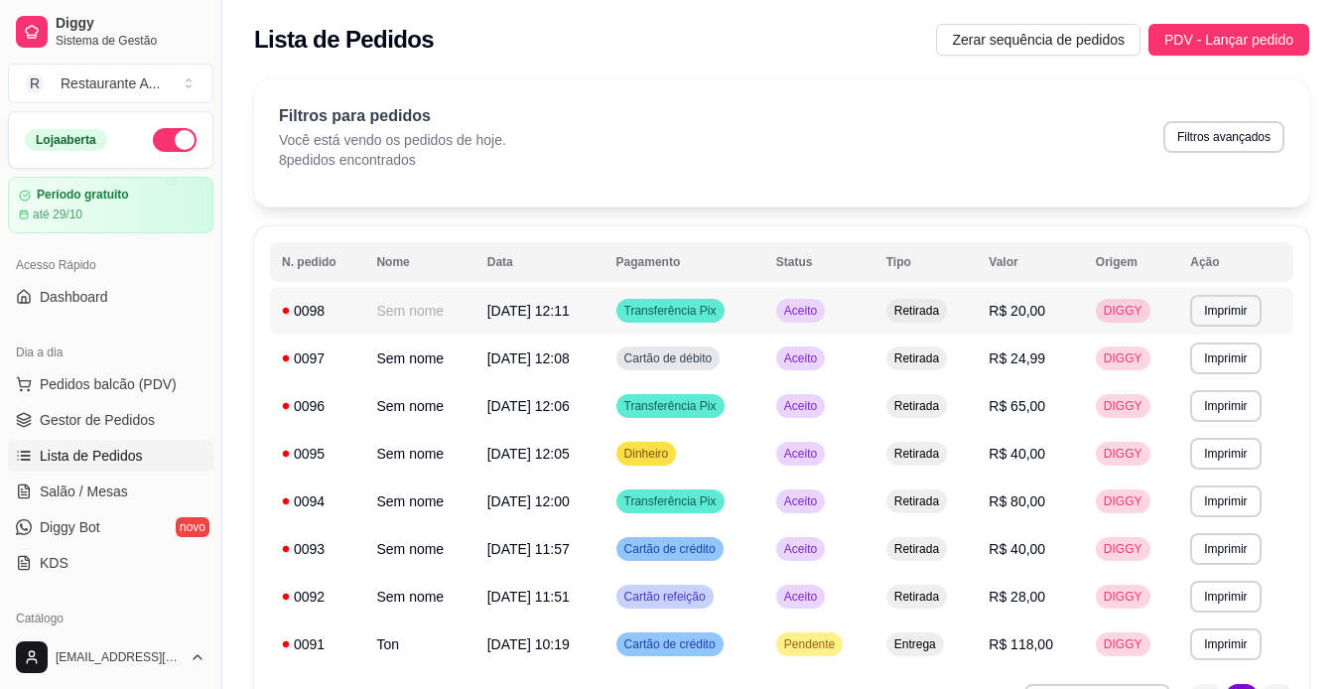
click at [505, 319] on span "[DATE] 12:11" at bounding box center [528, 311] width 82 height 16
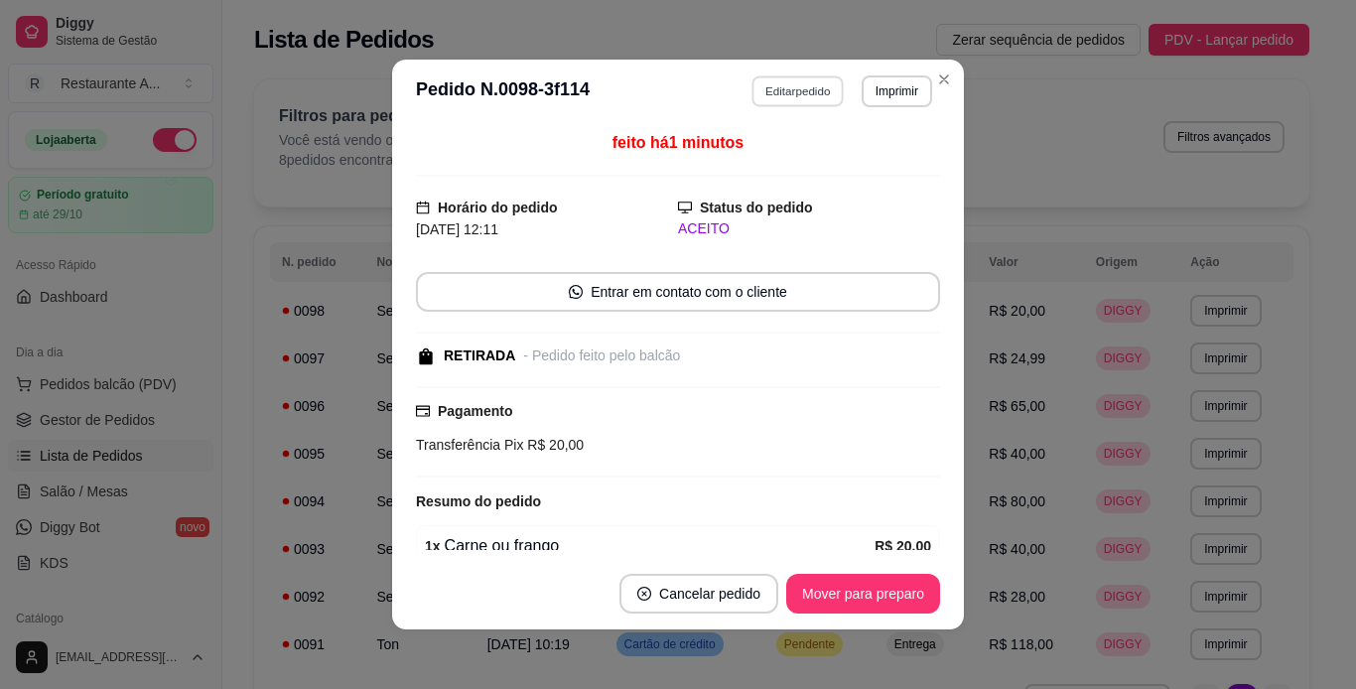
click at [792, 86] on button "Editar pedido" at bounding box center [799, 90] width 92 height 31
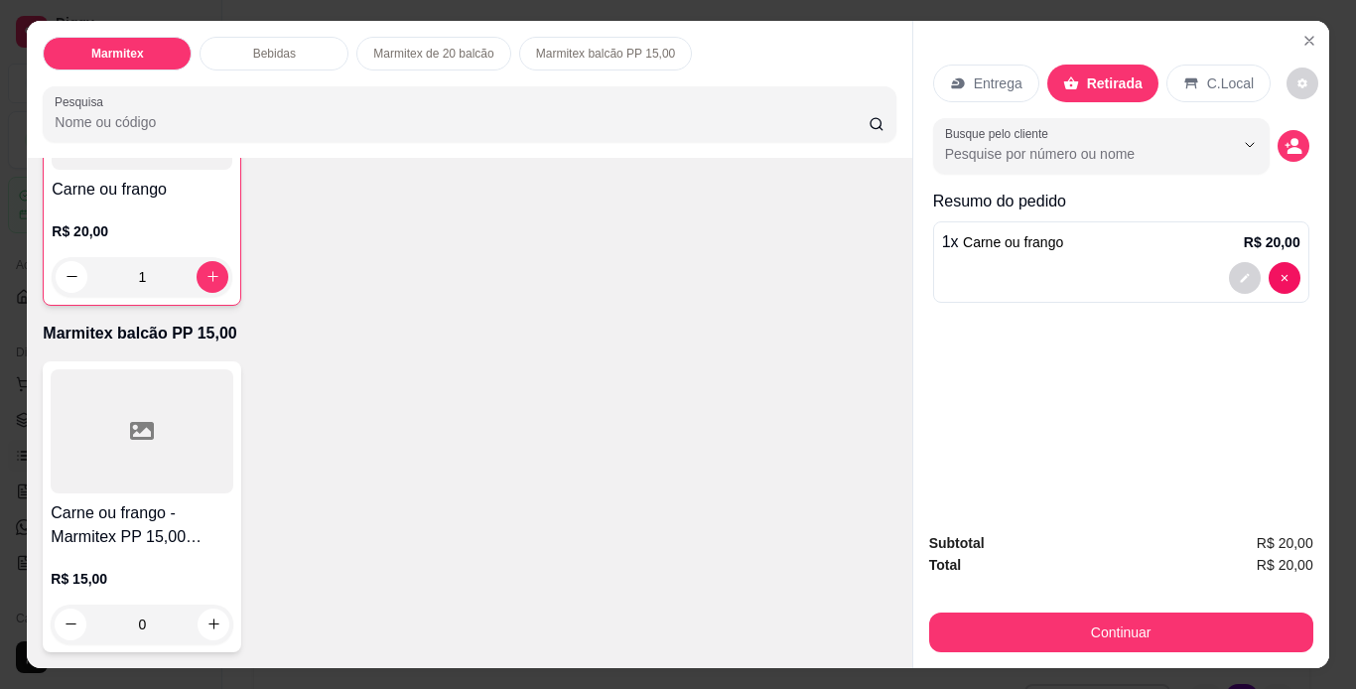
scroll to position [993, 0]
click at [208, 284] on icon "increase-product-quantity" at bounding box center [213, 276] width 15 height 15
type input "2"
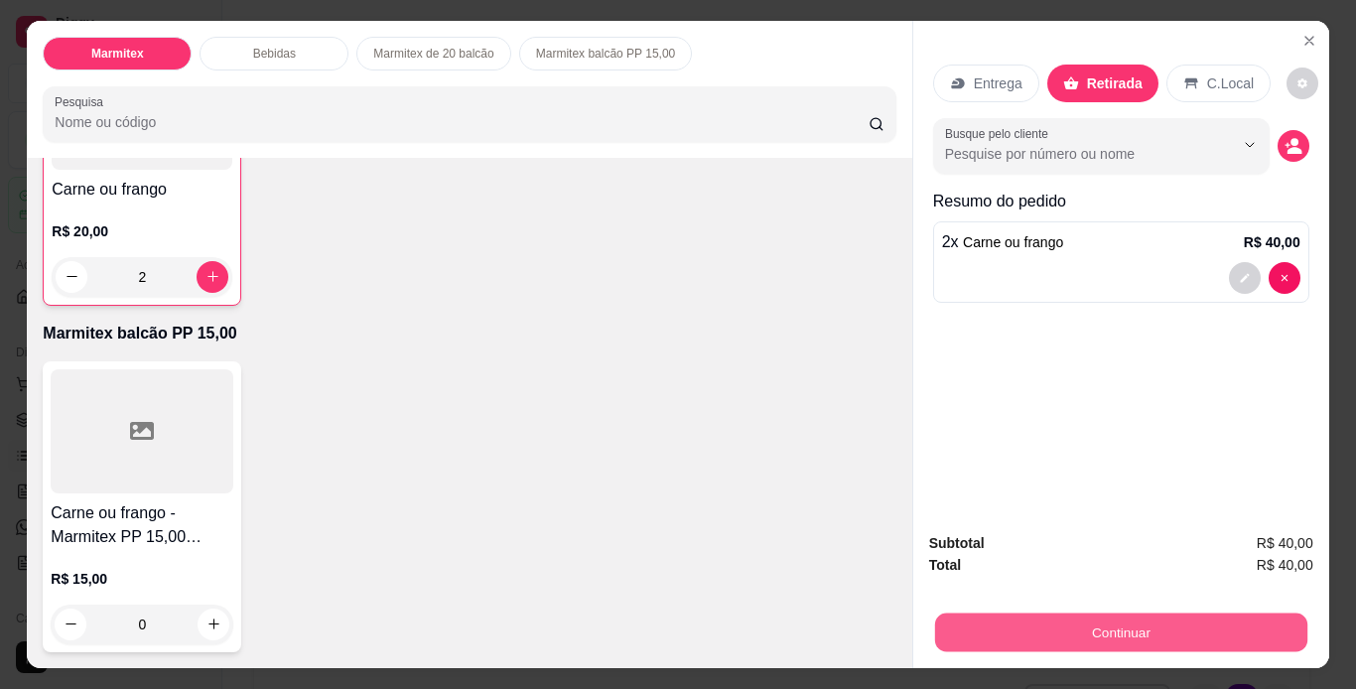
click at [1113, 634] on button "Continuar" at bounding box center [1120, 633] width 372 height 39
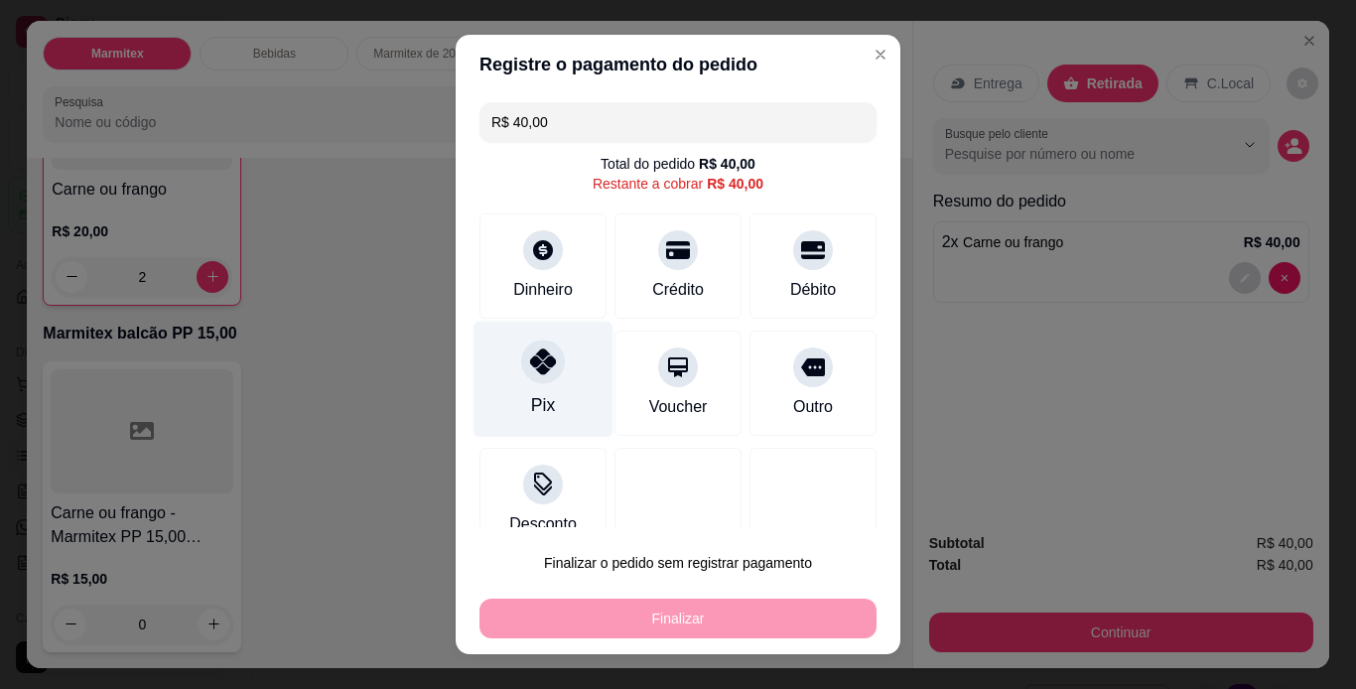
click at [530, 362] on icon at bounding box center [543, 361] width 26 height 26
type input "R$ 0,00"
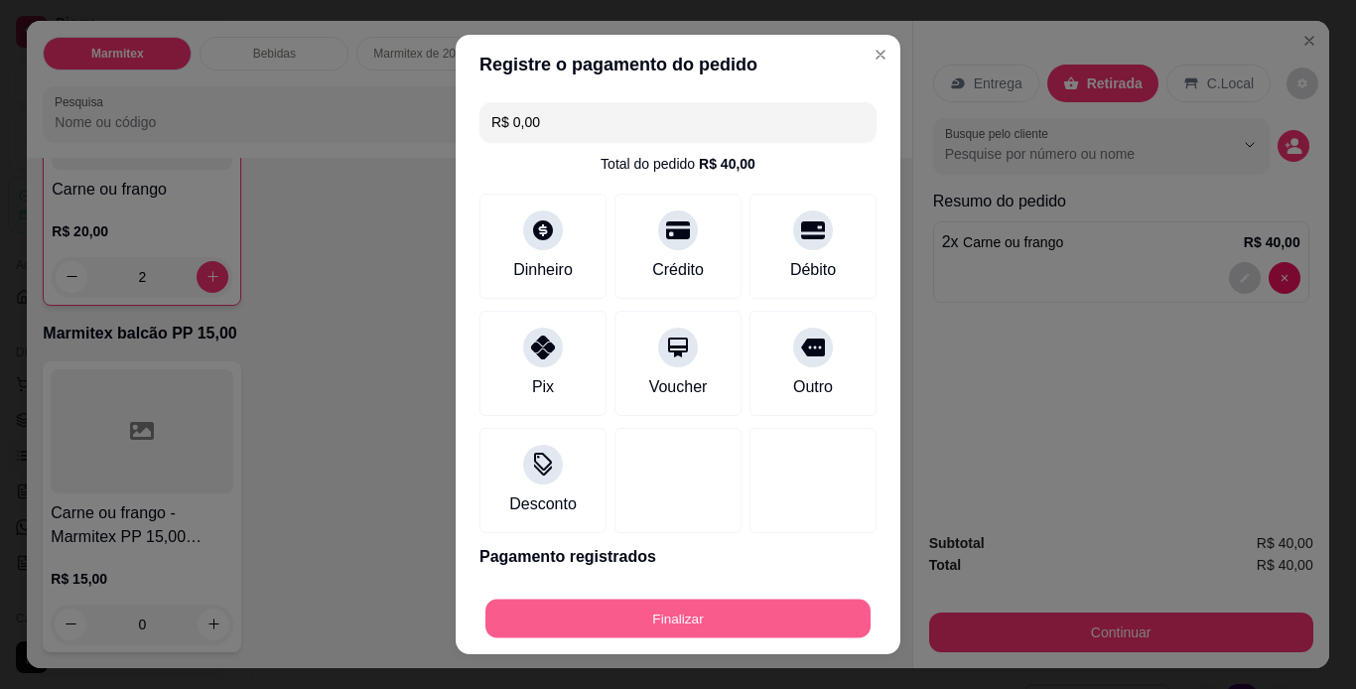
click at [814, 611] on button "Finalizar" at bounding box center [677, 619] width 385 height 39
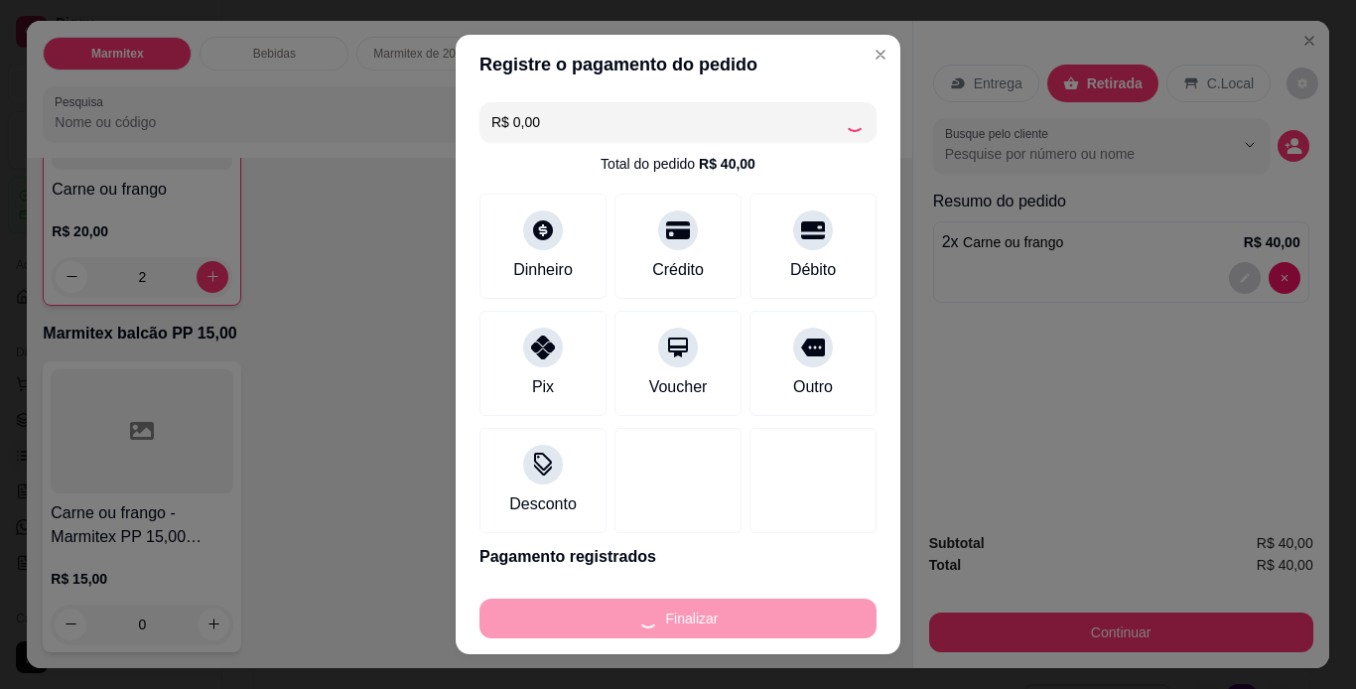
type input "0"
type input "-R$ 40,00"
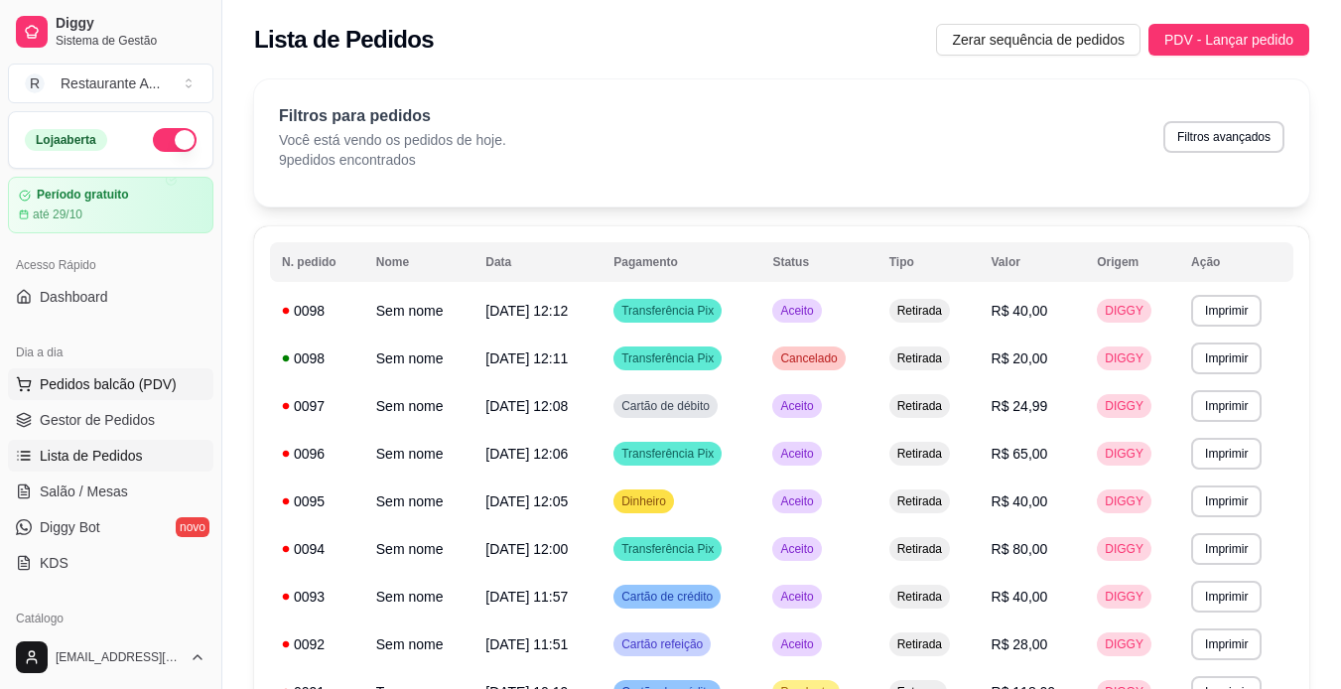
click at [149, 389] on span "Pedidos balcão (PDV)" at bounding box center [108, 384] width 137 height 20
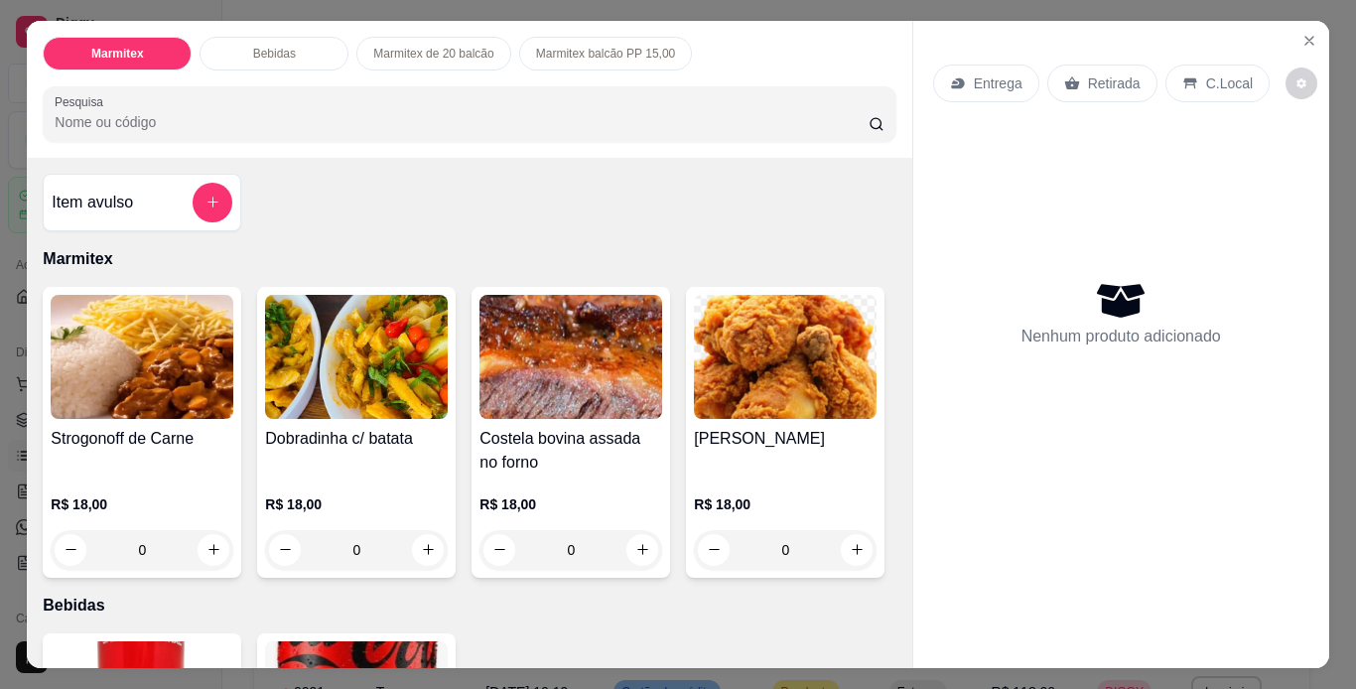
click at [206, 542] on div "0" at bounding box center [142, 550] width 183 height 40
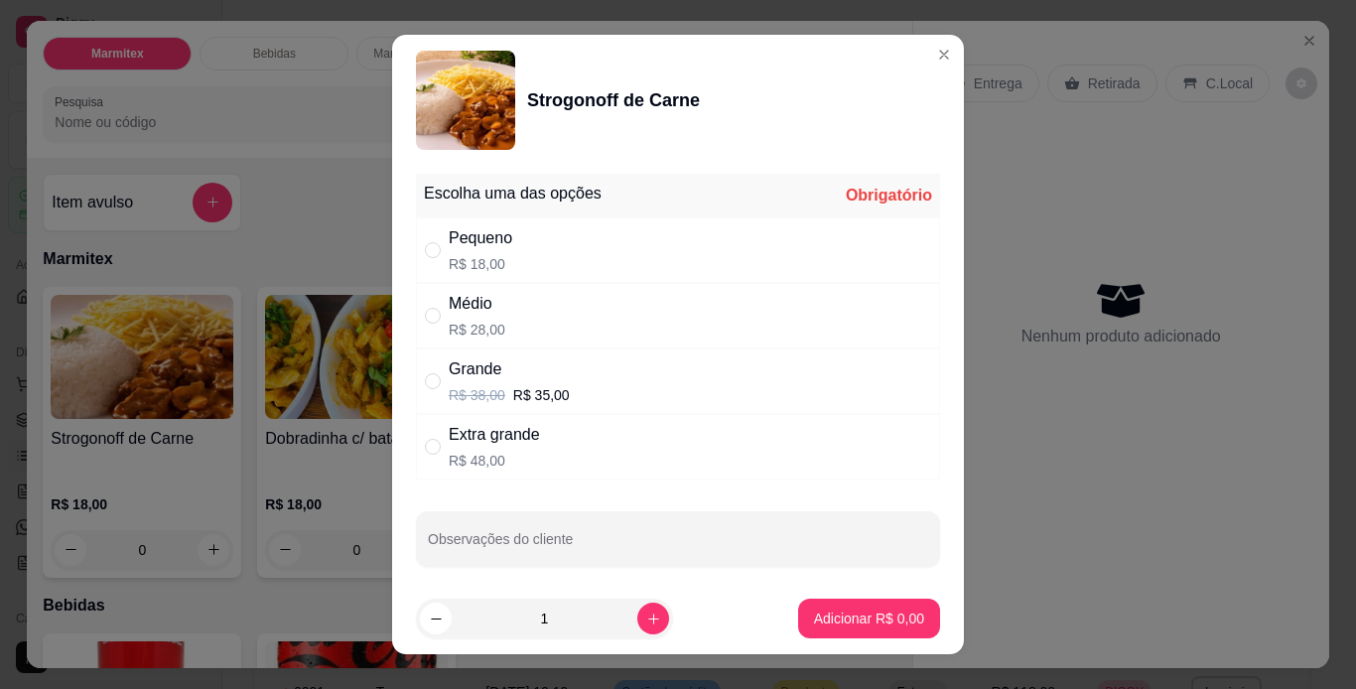
click at [716, 393] on div "Grande R$ 38,00 R$ 35,00" at bounding box center [678, 381] width 524 height 66
radio input "true"
click at [870, 631] on button "Adicionar R$ 35,00" at bounding box center [865, 619] width 146 height 39
type input "1"
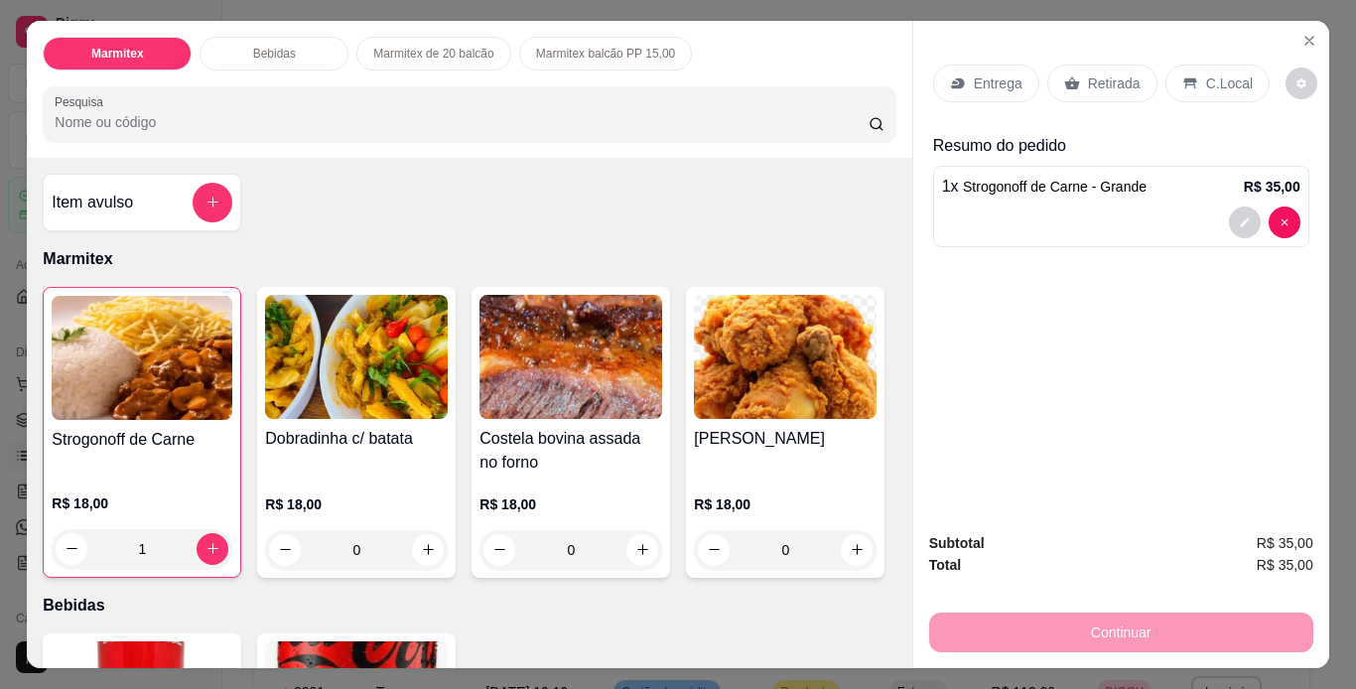
click at [205, 545] on div "1" at bounding box center [142, 549] width 181 height 40
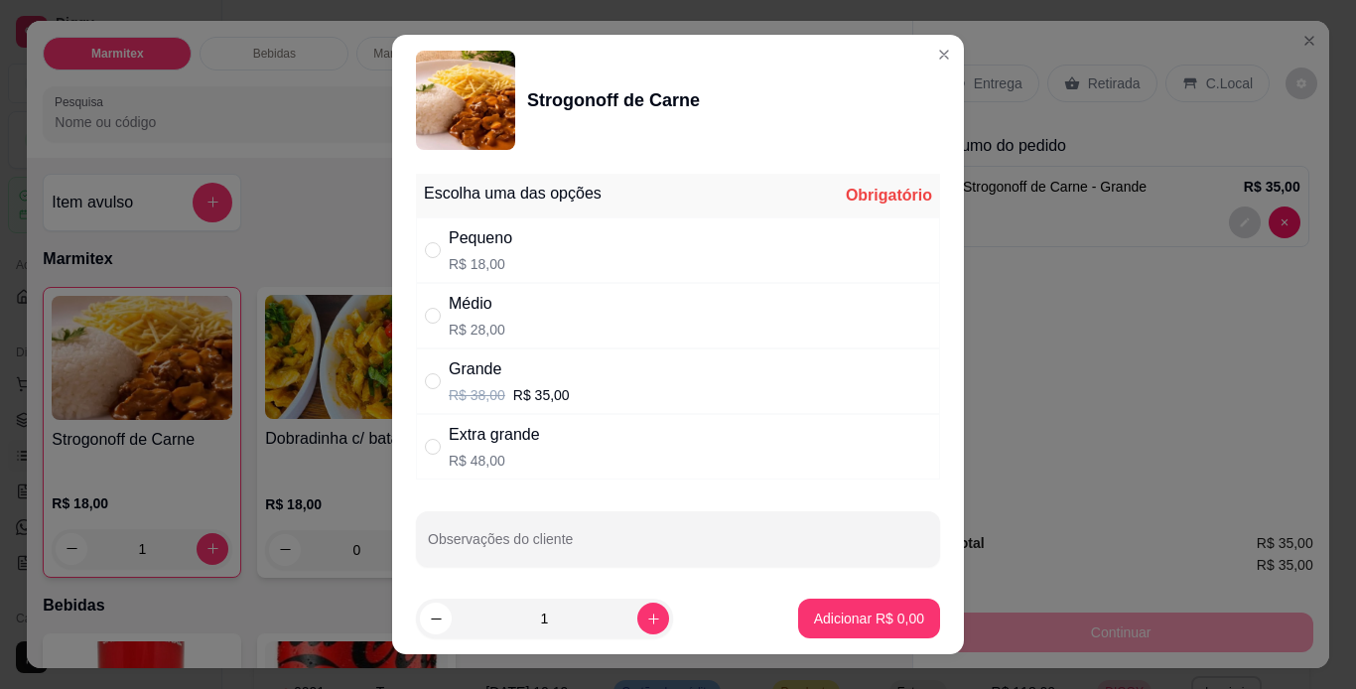
click at [594, 331] on div "Médio R$ 28,00" at bounding box center [678, 316] width 524 height 66
radio input "true"
click at [880, 608] on button "Adicionar R$ 28,00" at bounding box center [865, 619] width 150 height 40
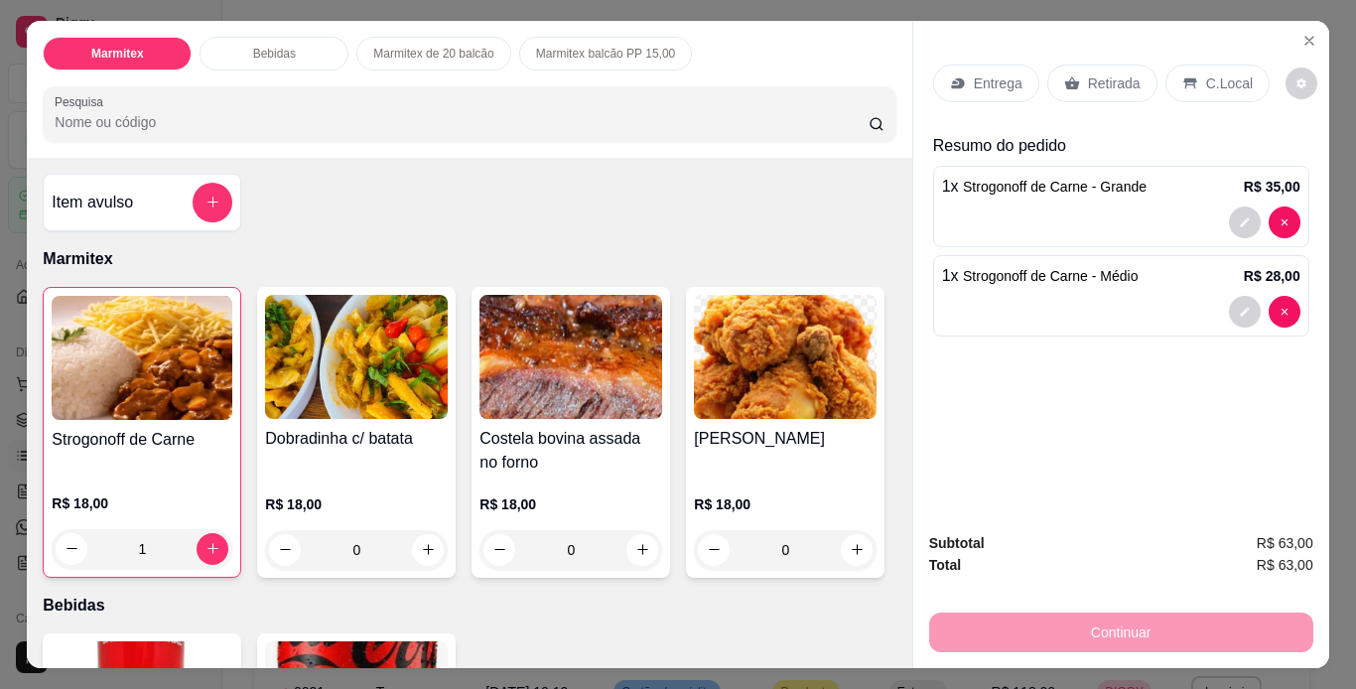
click at [1109, 88] on div "Retirada" at bounding box center [1102, 84] width 110 height 38
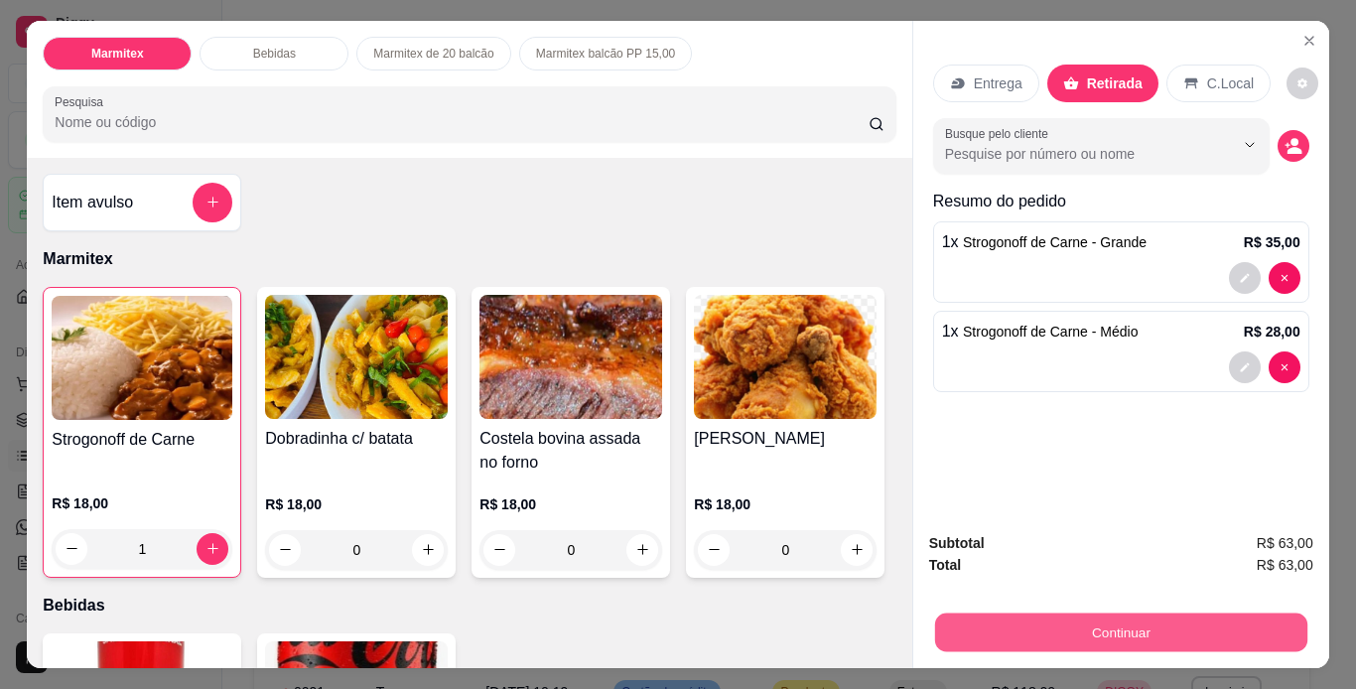
click at [1085, 622] on button "Continuar" at bounding box center [1120, 633] width 372 height 39
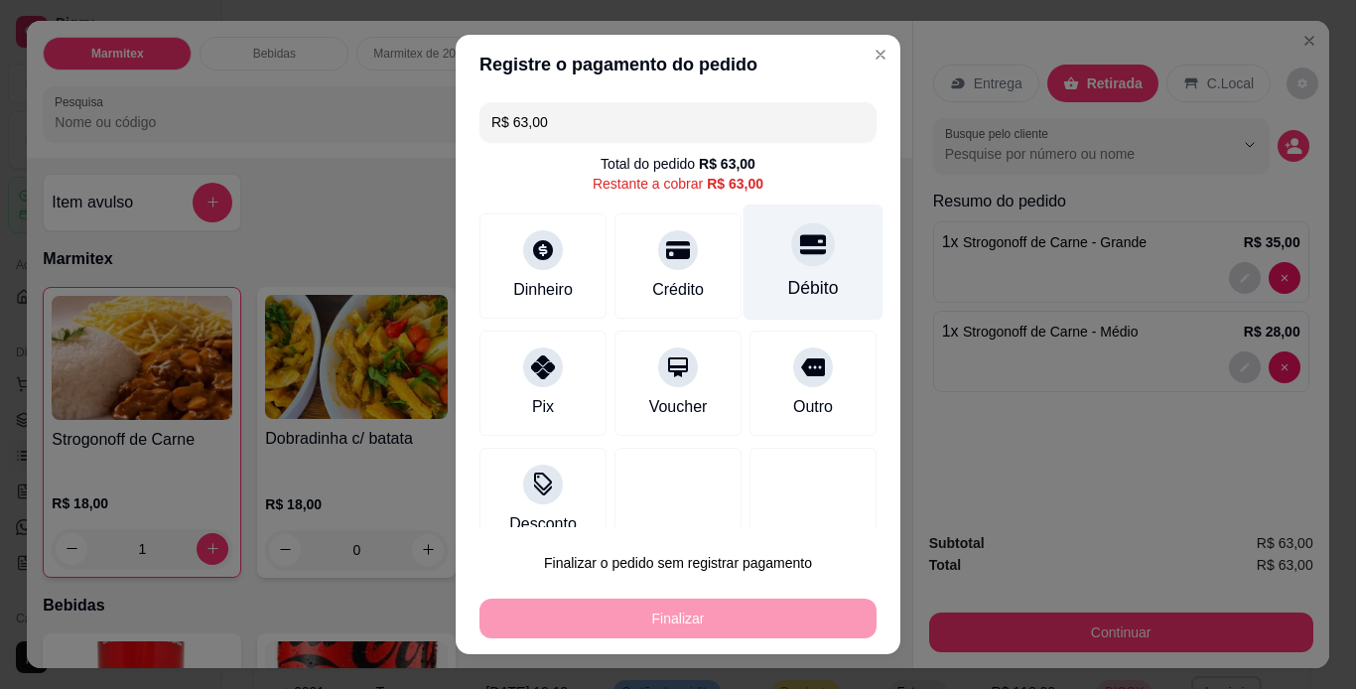
click at [793, 262] on div at bounding box center [813, 244] width 44 height 44
type input "R$ 0,00"
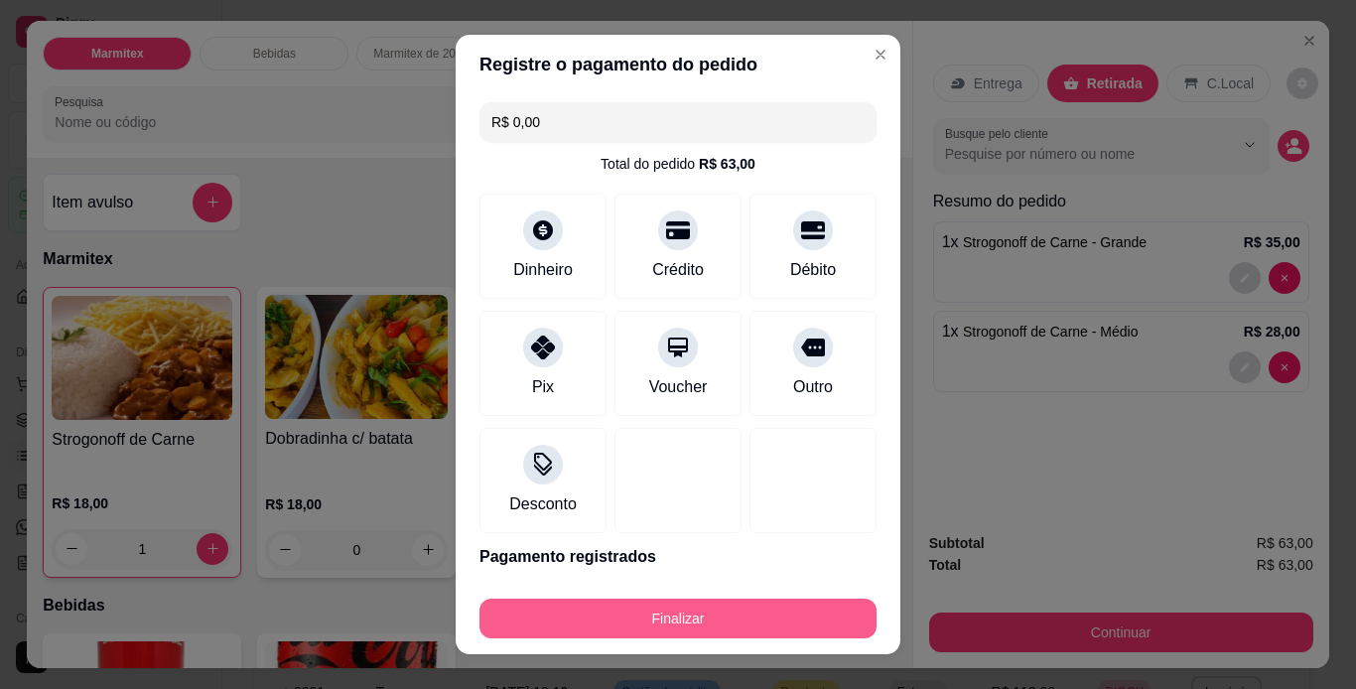
click at [690, 618] on button "Finalizar" at bounding box center [678, 619] width 397 height 40
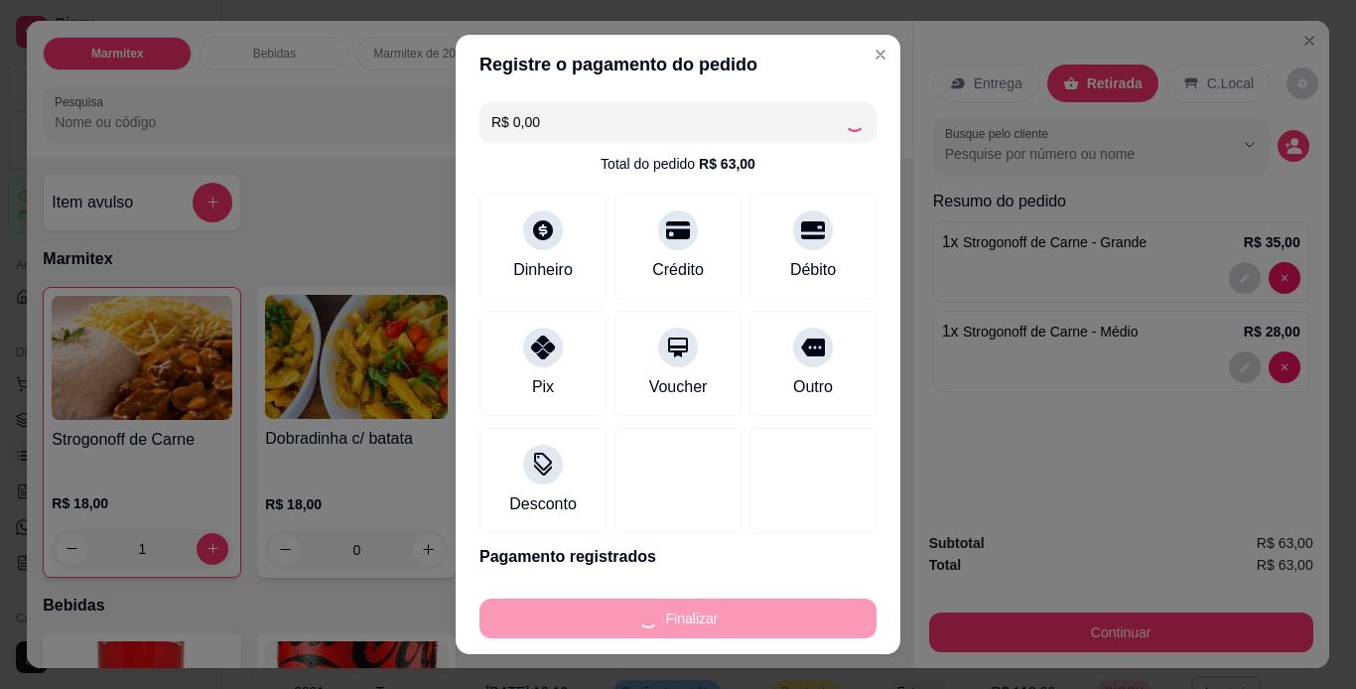
type input "0"
type input "-R$ 63,00"
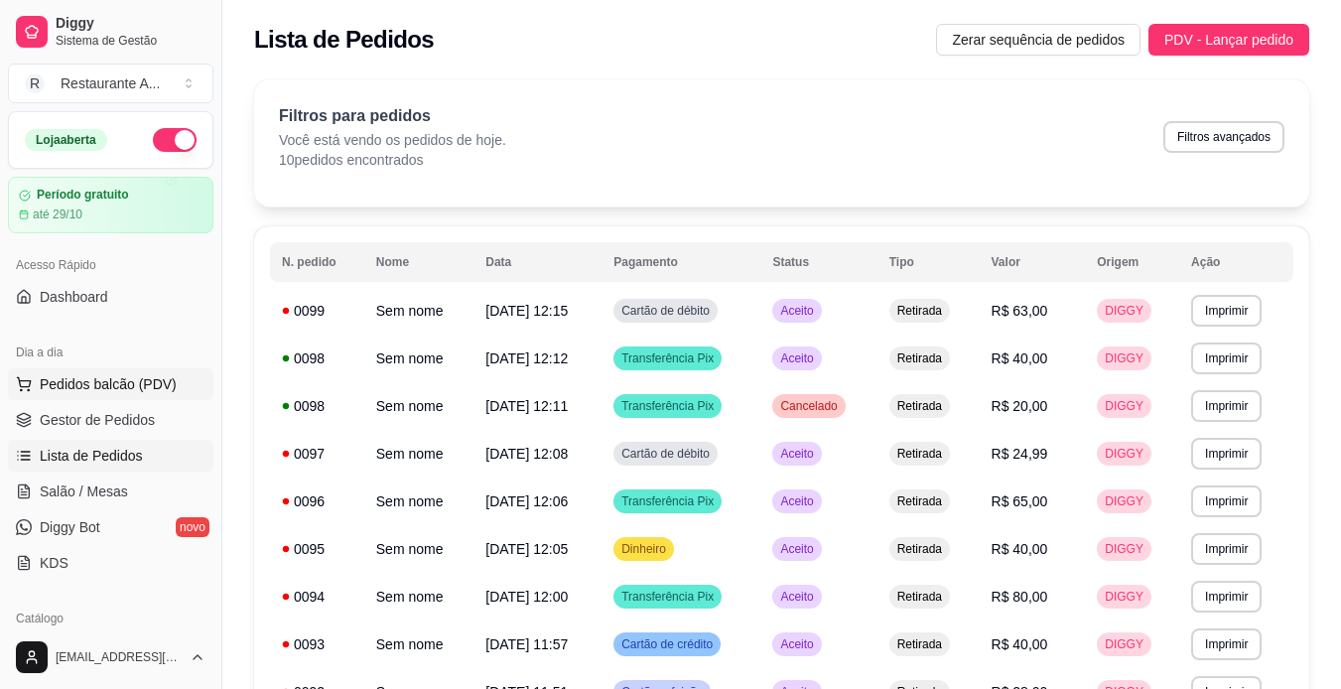
click at [152, 388] on span "Pedidos balcão (PDV)" at bounding box center [108, 384] width 137 height 20
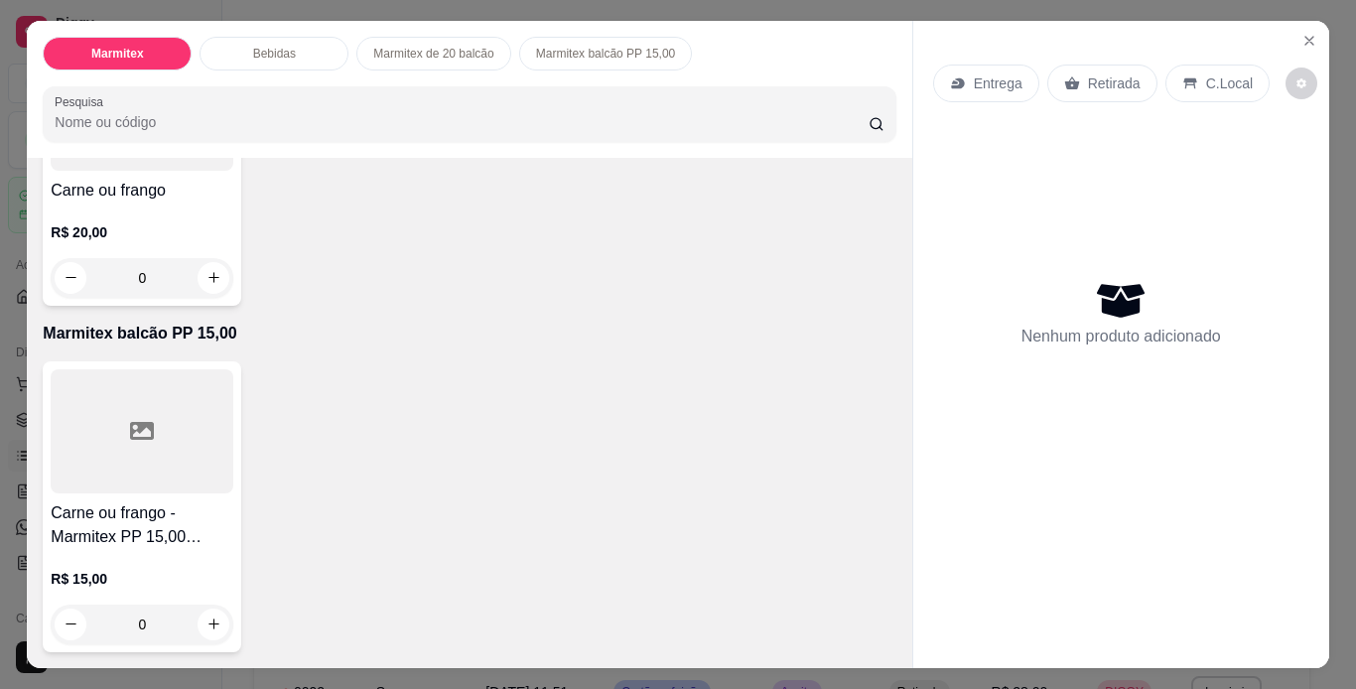
scroll to position [1223, 0]
click at [208, 624] on icon "increase-product-quantity" at bounding box center [213, 624] width 15 height 15
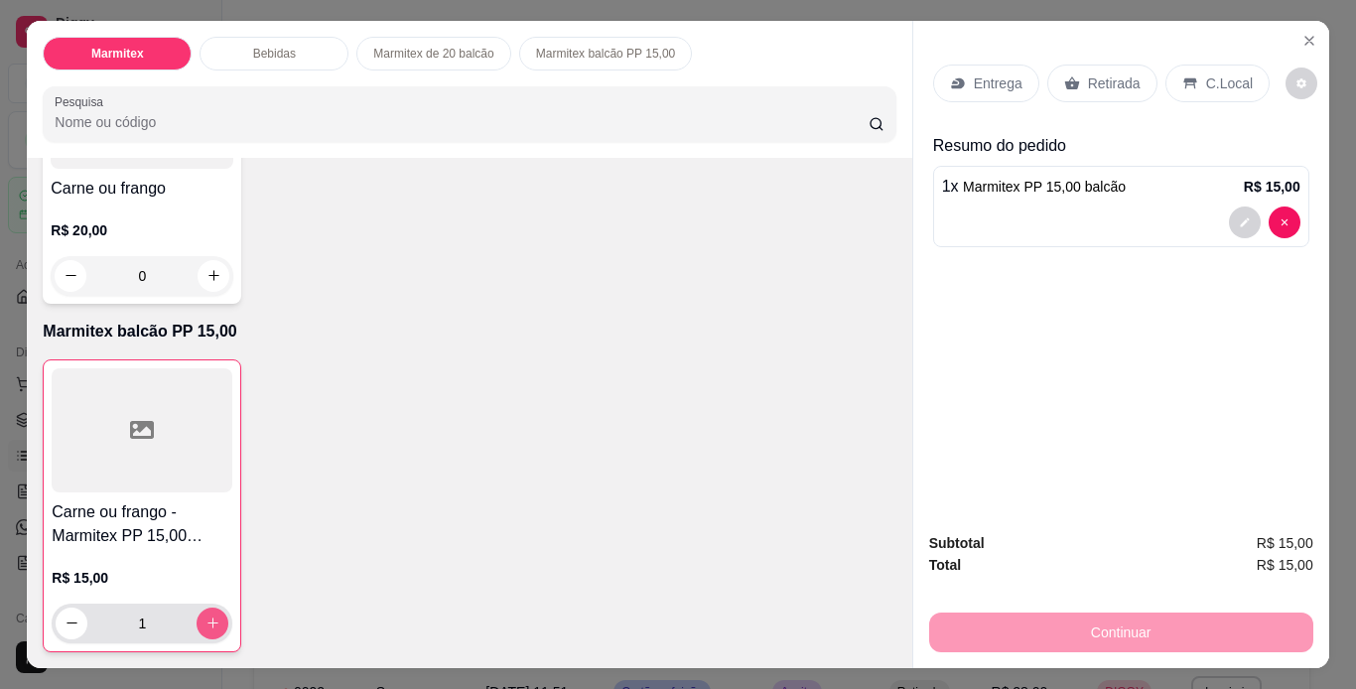
click at [208, 624] on icon "increase-product-quantity" at bounding box center [213, 623] width 15 height 15
type input "2"
click at [1097, 73] on p "Retirada" at bounding box center [1114, 83] width 53 height 20
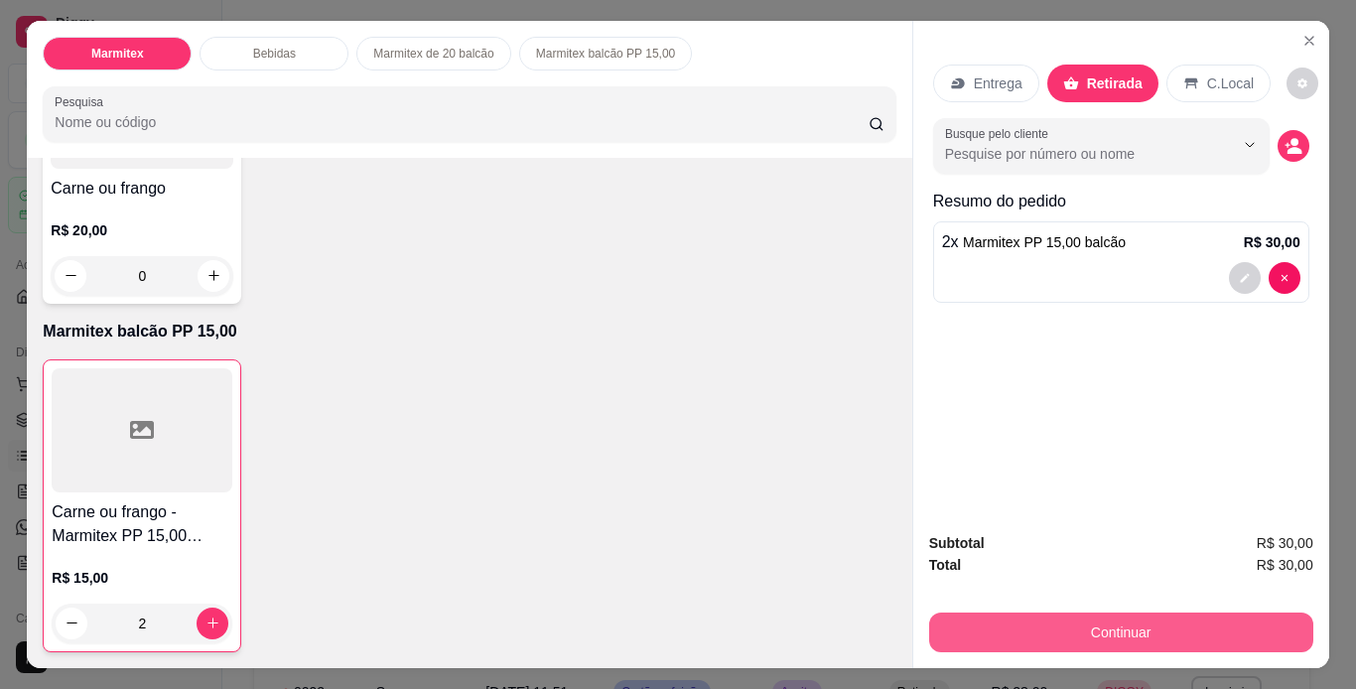
click at [1150, 634] on button "Continuar" at bounding box center [1121, 633] width 384 height 40
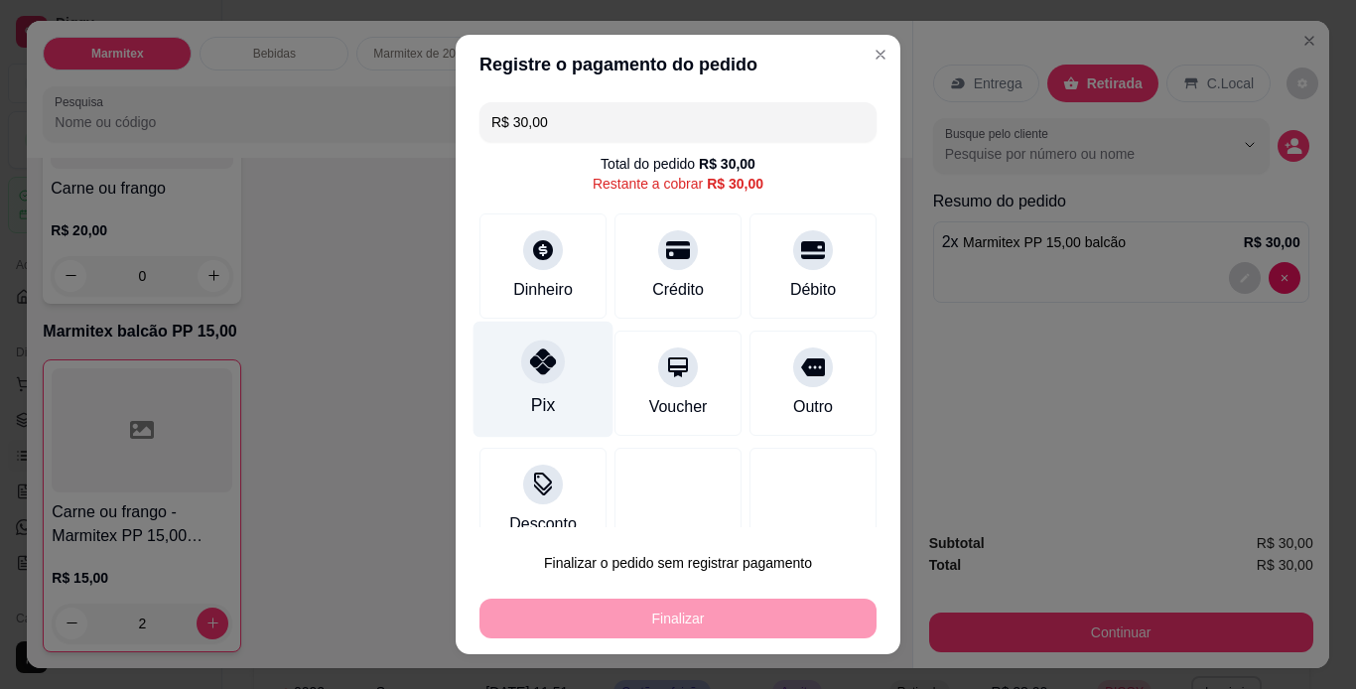
click at [532, 370] on icon at bounding box center [543, 361] width 26 height 26
type input "R$ 0,00"
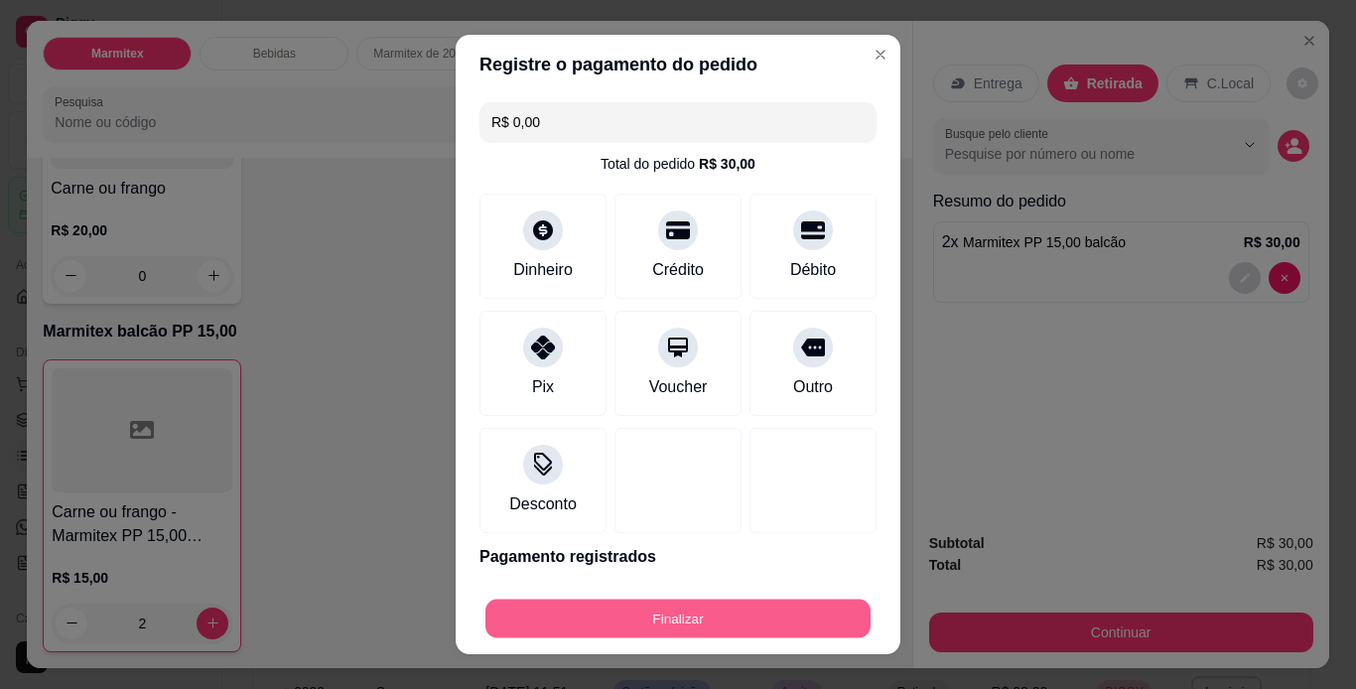
click at [682, 624] on button "Finalizar" at bounding box center [677, 619] width 385 height 39
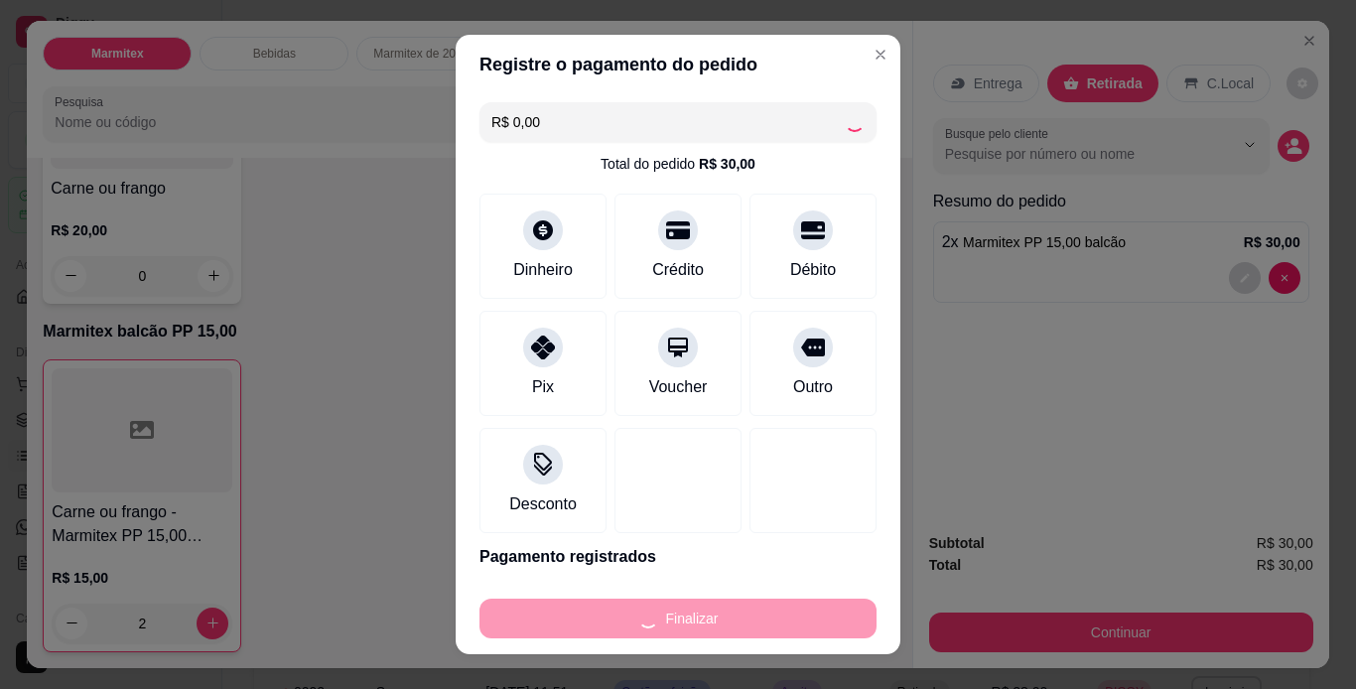
type input "0"
type input "-R$ 30,00"
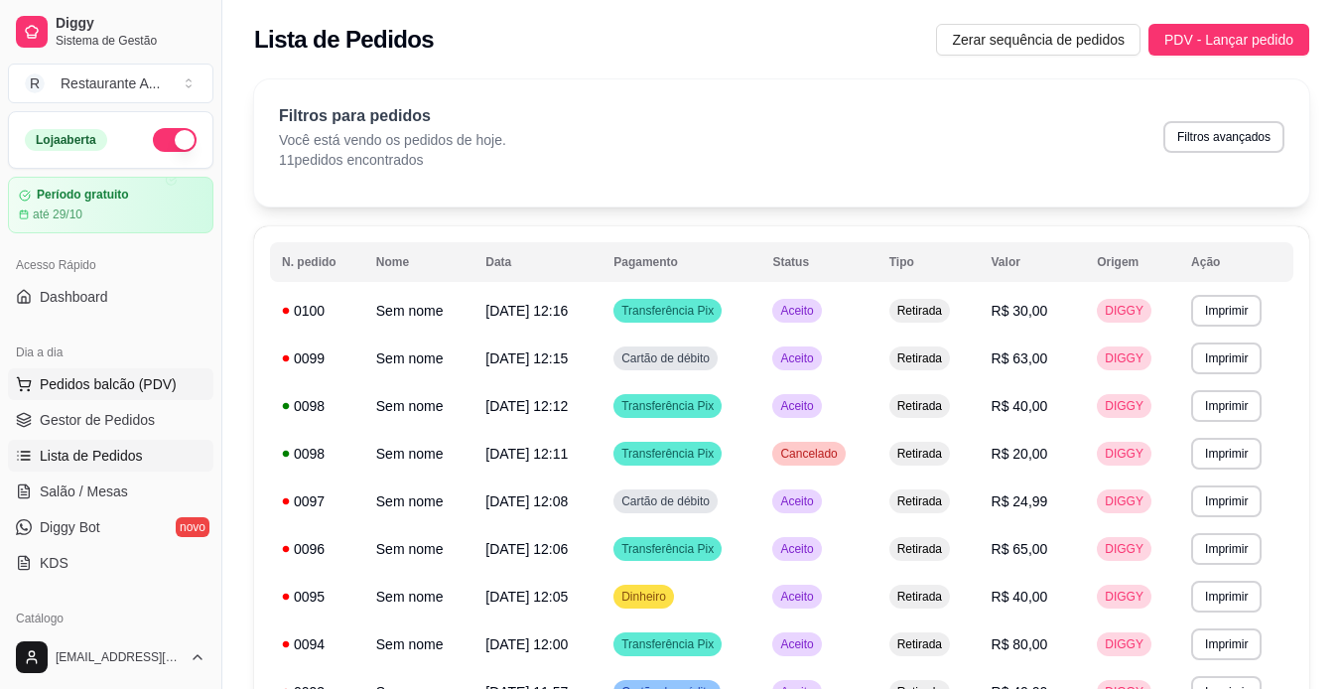
click at [101, 393] on span "Pedidos balcão (PDV)" at bounding box center [108, 384] width 137 height 20
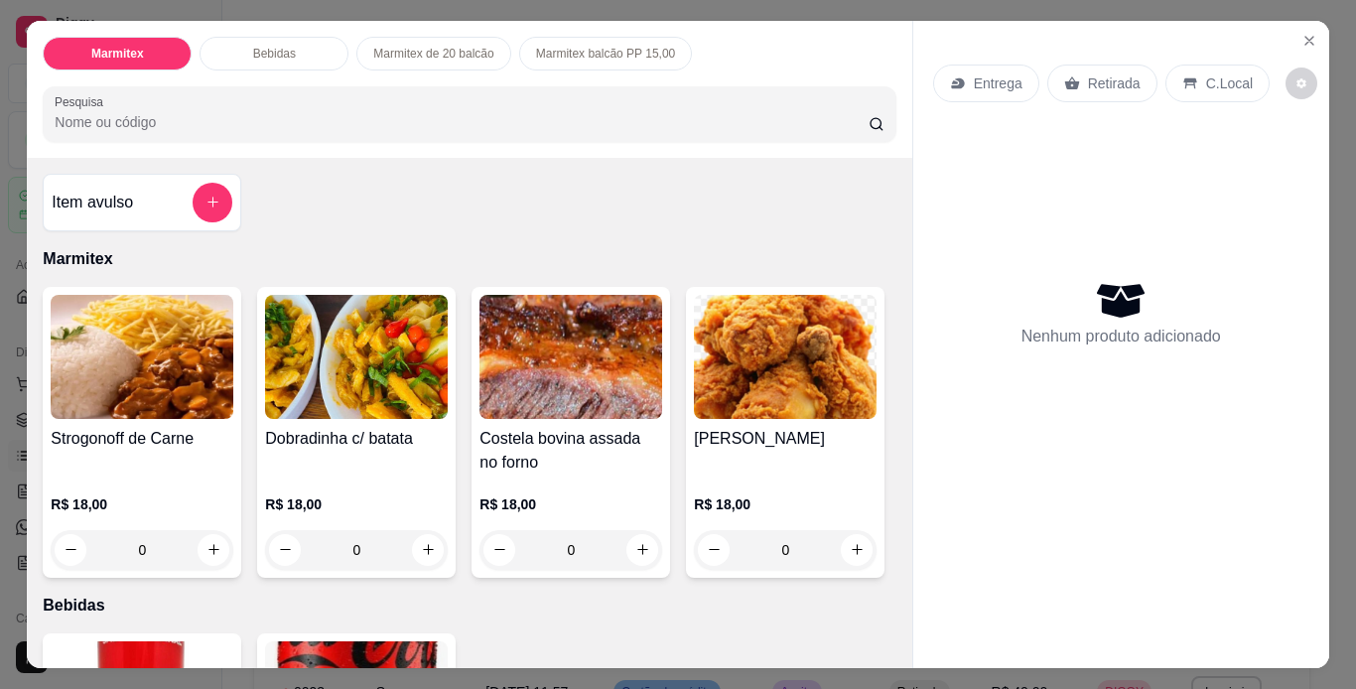
click at [203, 549] on div "0" at bounding box center [142, 550] width 183 height 40
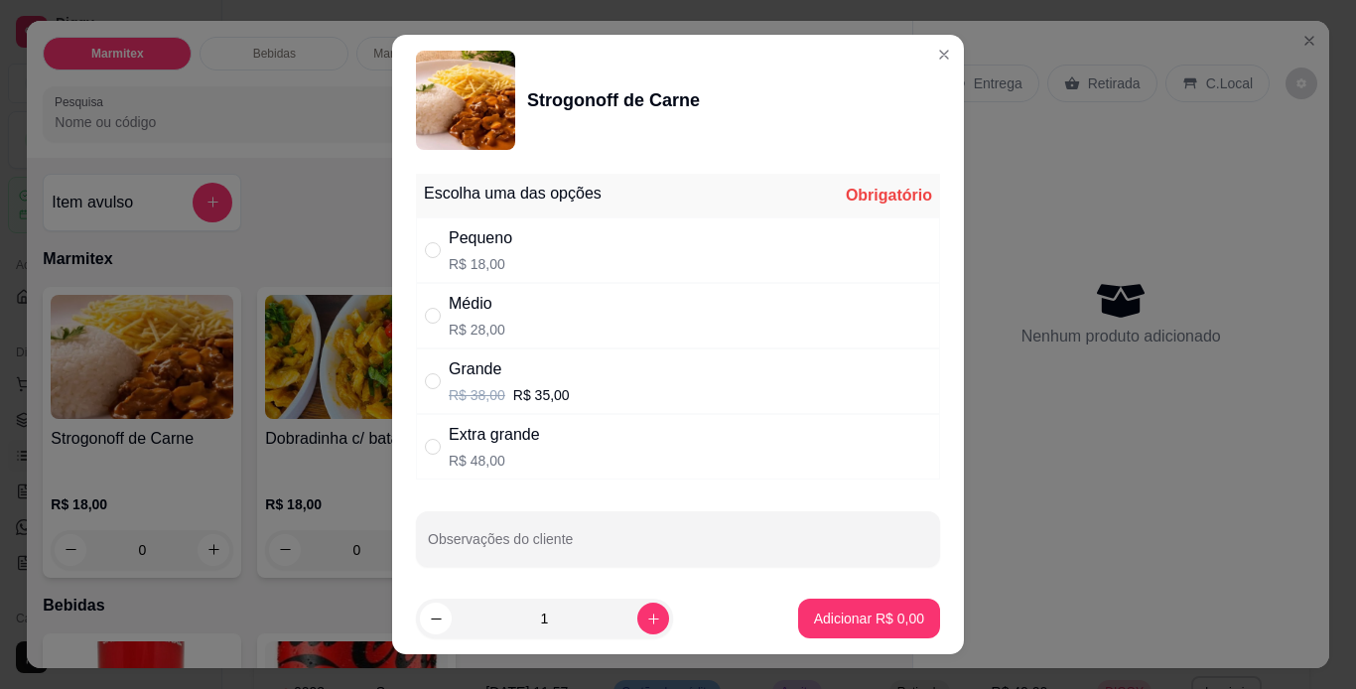
click at [642, 366] on div "Grande R$ 38,00 R$ 35,00" at bounding box center [678, 381] width 524 height 66
radio input "true"
click at [648, 615] on icon "increase-product-quantity" at bounding box center [653, 619] width 10 height 10
type input "2"
click at [882, 611] on p "Adicionar R$ 70,00" at bounding box center [865, 619] width 118 height 20
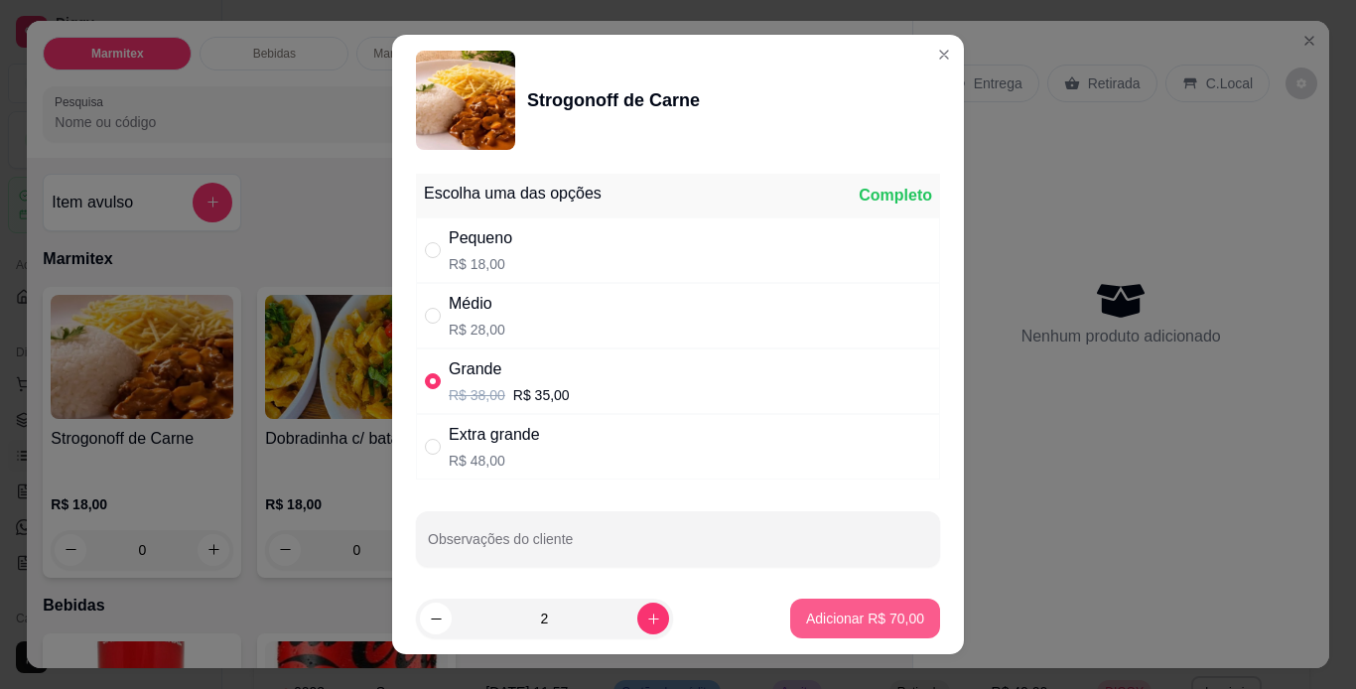
type input "2"
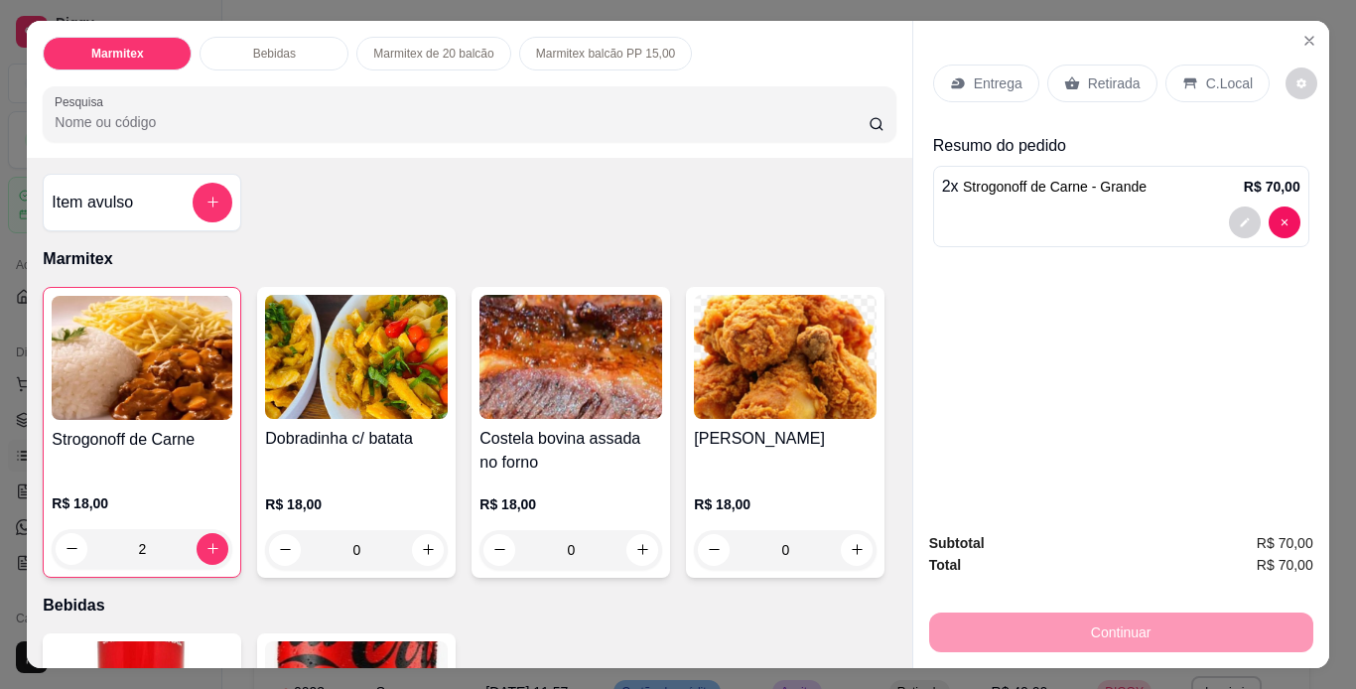
click at [1108, 73] on p "Retirada" at bounding box center [1114, 83] width 53 height 20
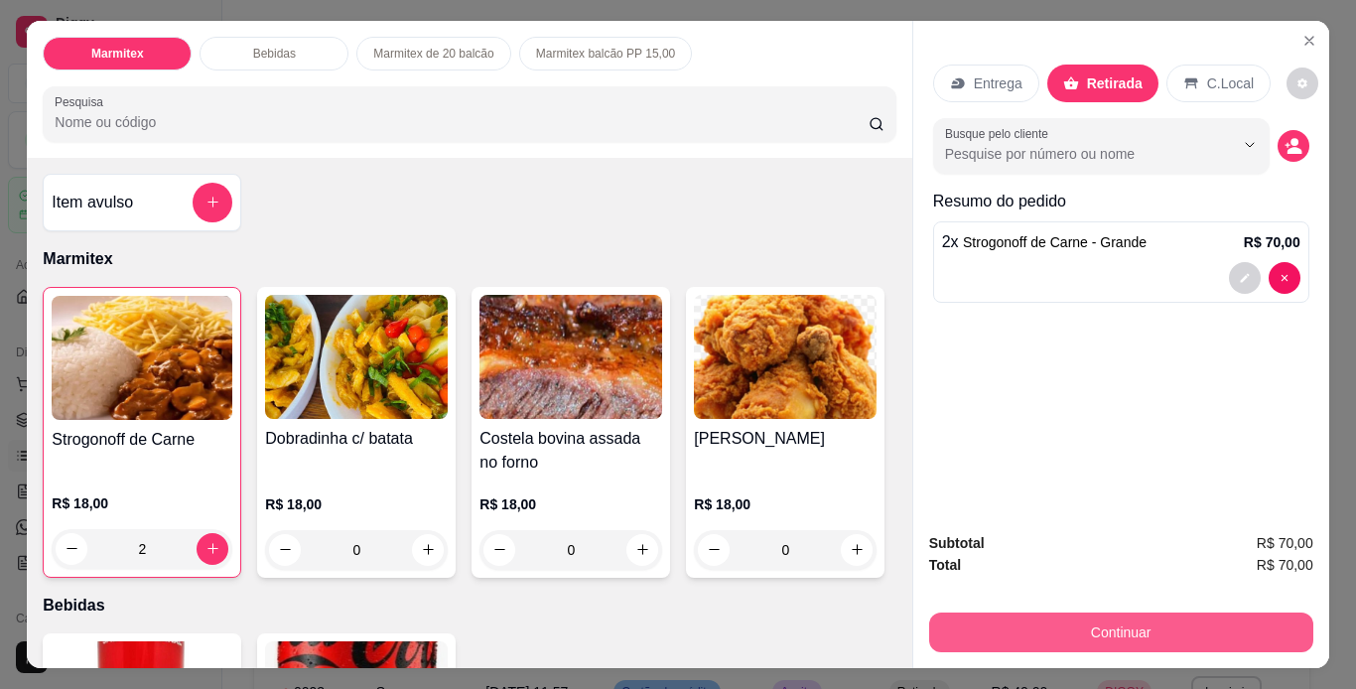
click at [1168, 623] on button "Continuar" at bounding box center [1121, 633] width 384 height 40
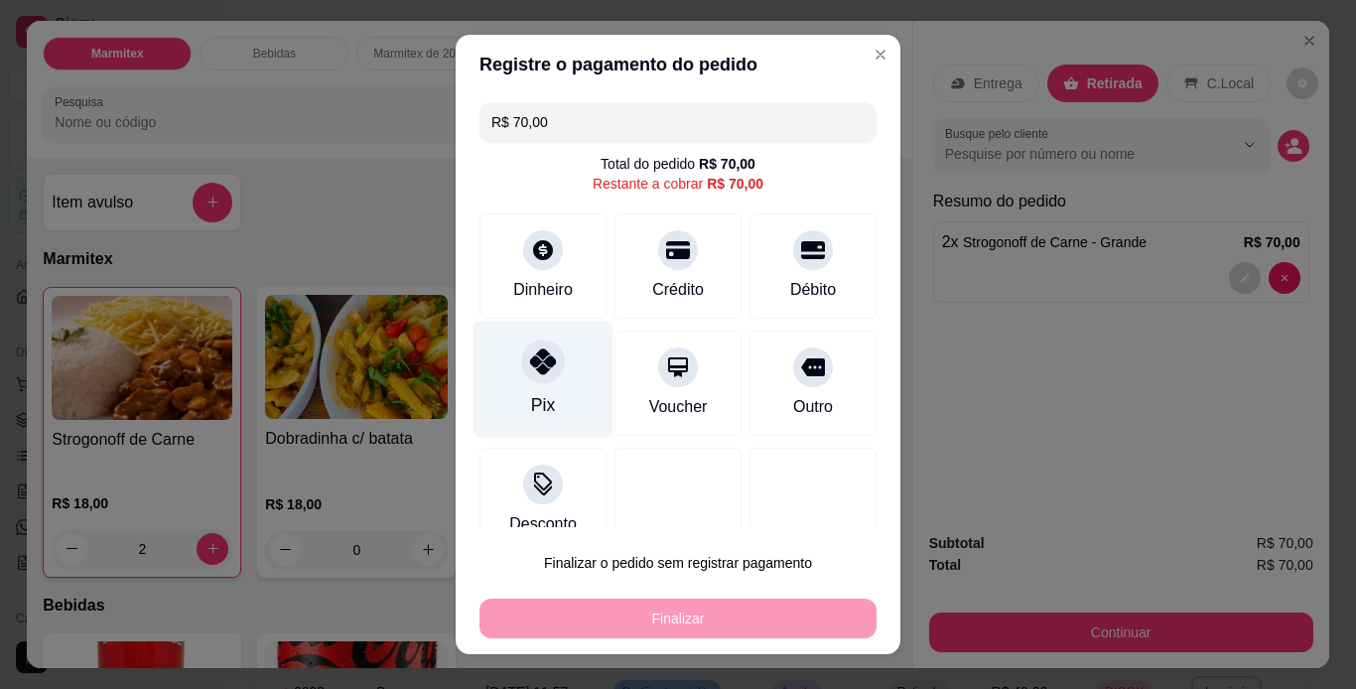
click at [542, 377] on div at bounding box center [543, 362] width 44 height 44
type input "R$ 0,00"
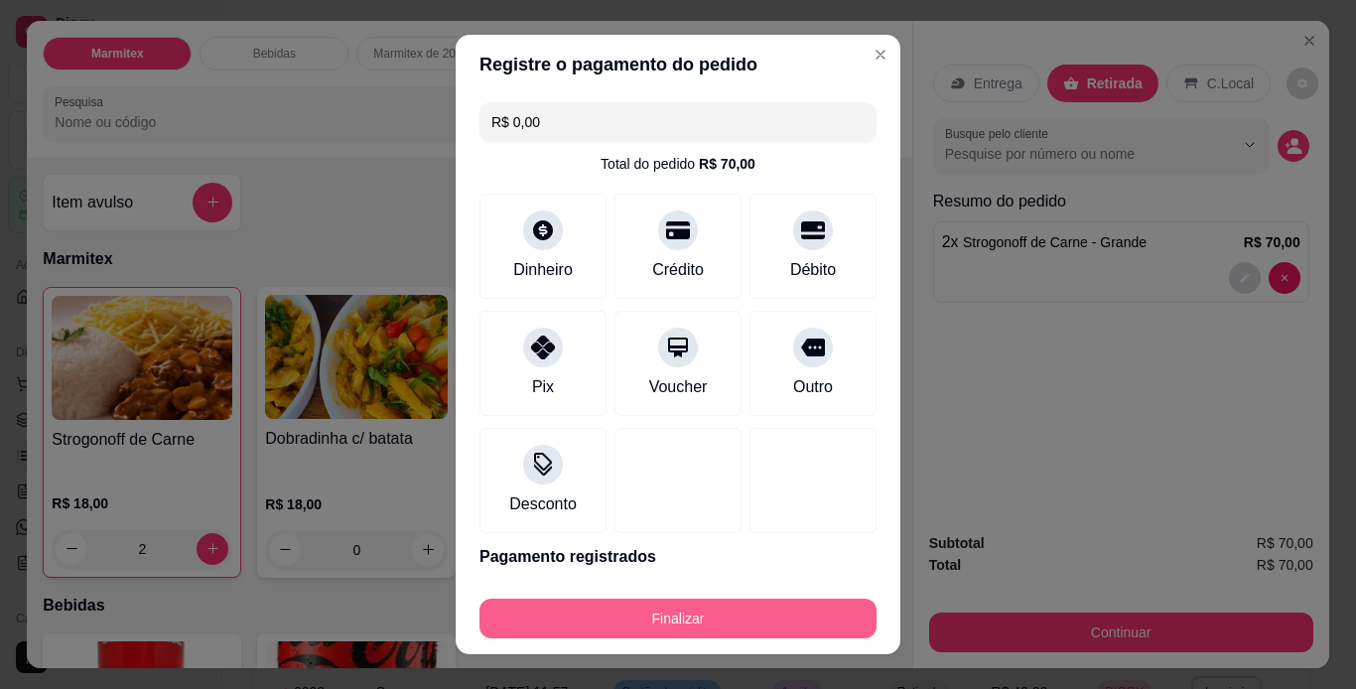
click at [629, 617] on button "Finalizar" at bounding box center [678, 619] width 397 height 40
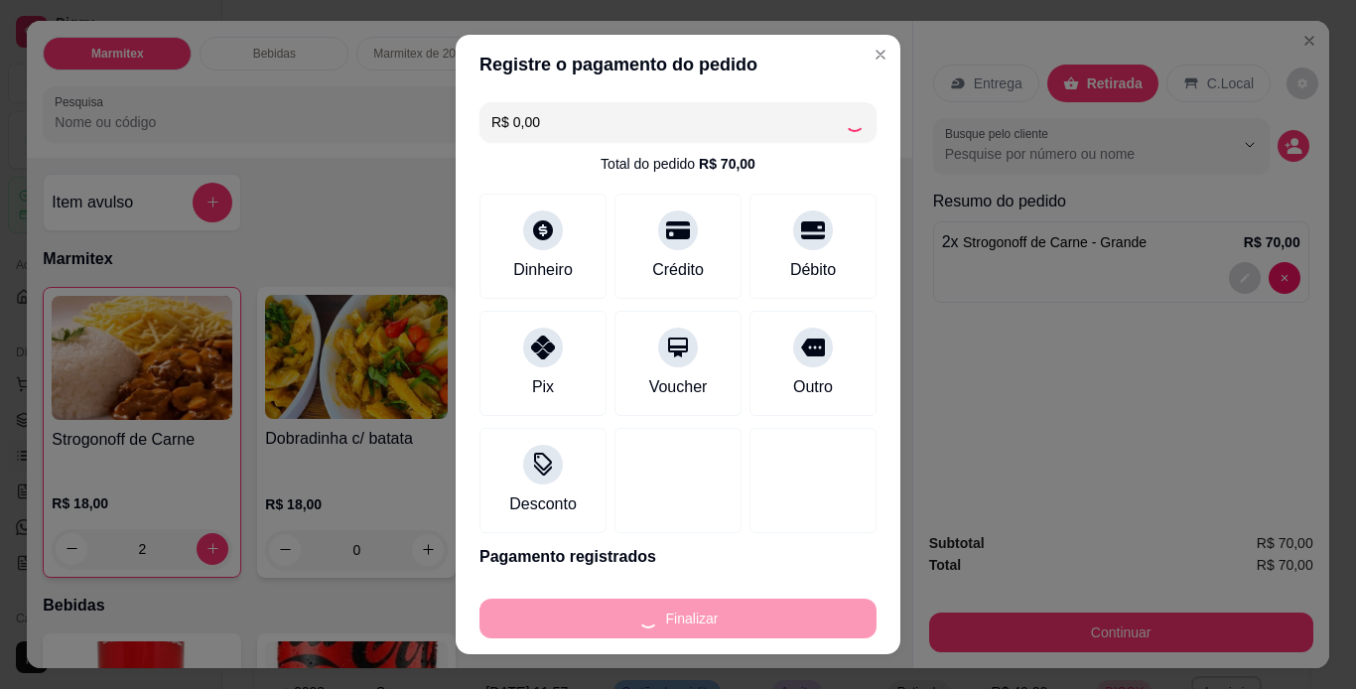
type input "0"
type input "-R$ 70,00"
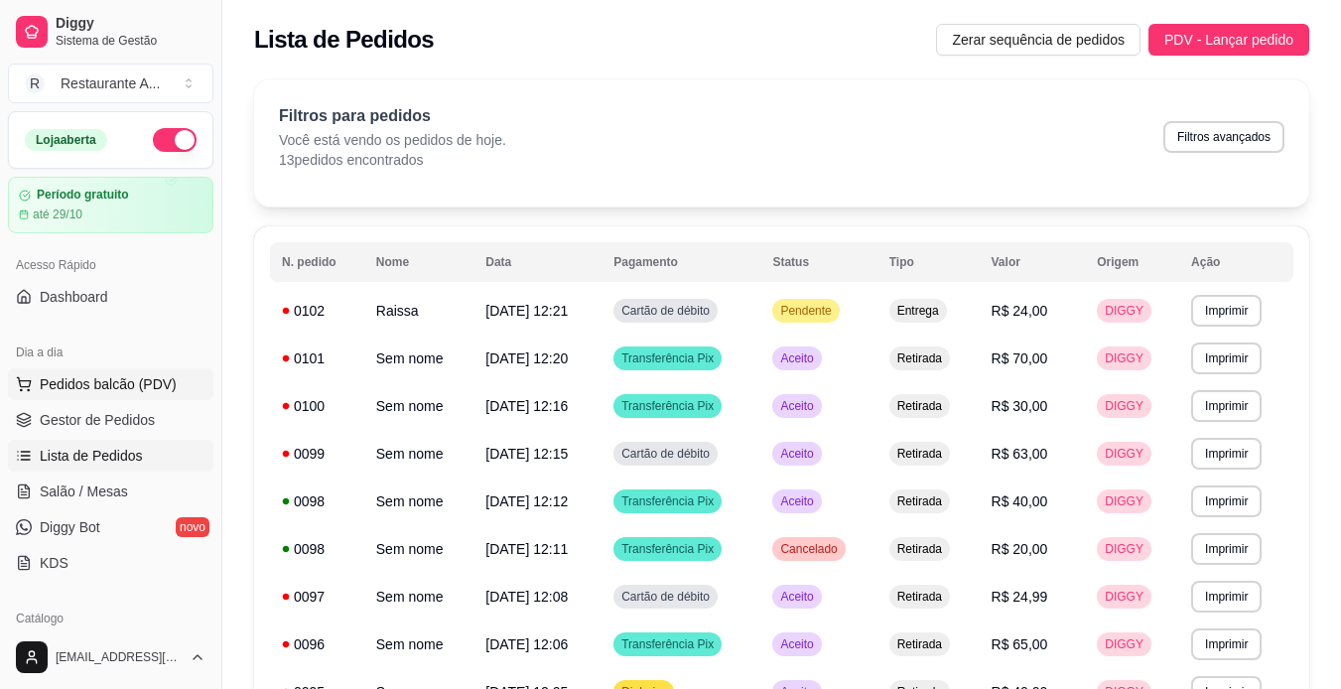
click at [96, 380] on span "Pedidos balcão (PDV)" at bounding box center [108, 384] width 137 height 20
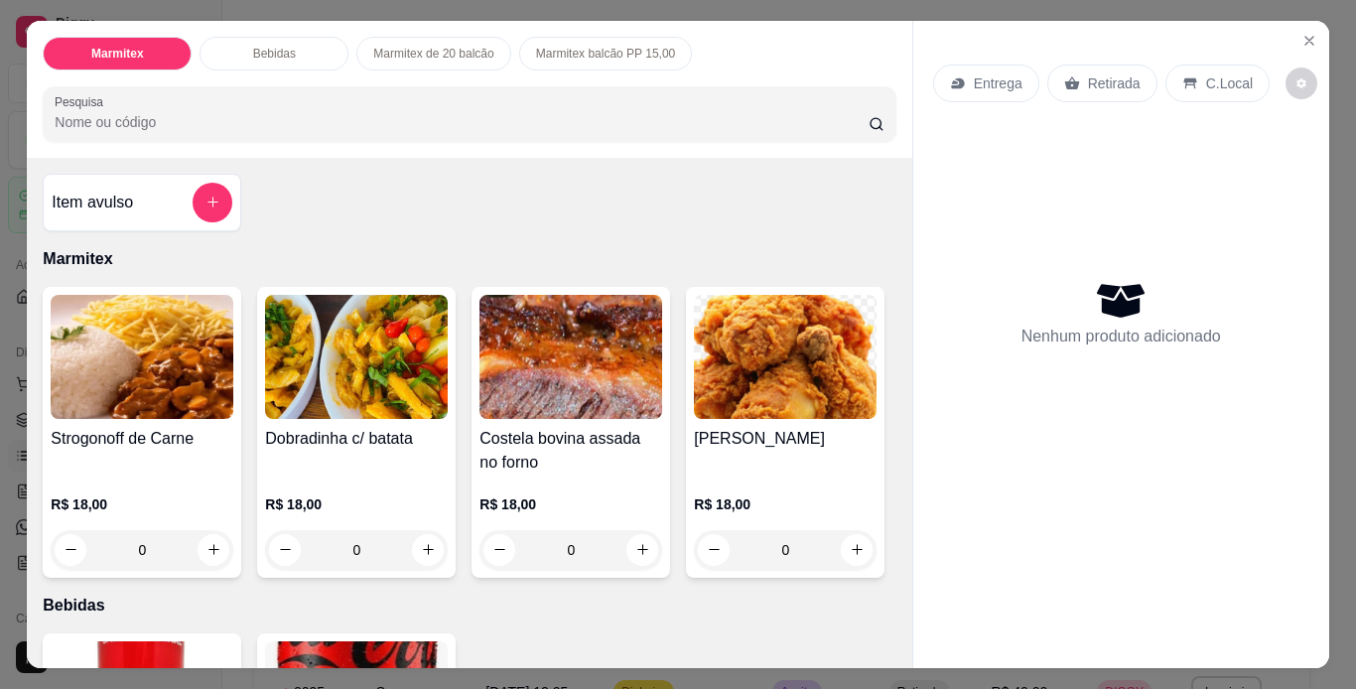
click at [199, 542] on div "0" at bounding box center [142, 550] width 183 height 40
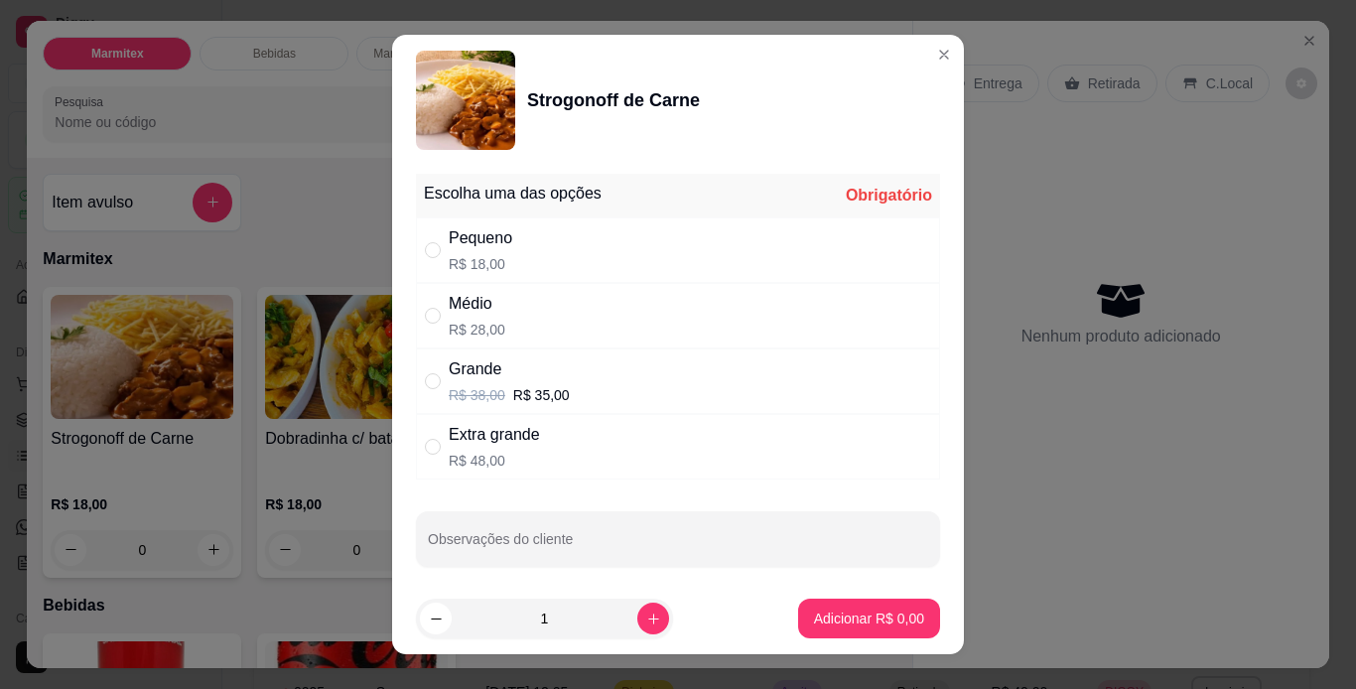
click at [692, 314] on div "Médio R$ 28,00" at bounding box center [678, 316] width 524 height 66
radio input "true"
click at [891, 618] on p "Adicionar R$ 28,00" at bounding box center [865, 619] width 115 height 19
type input "1"
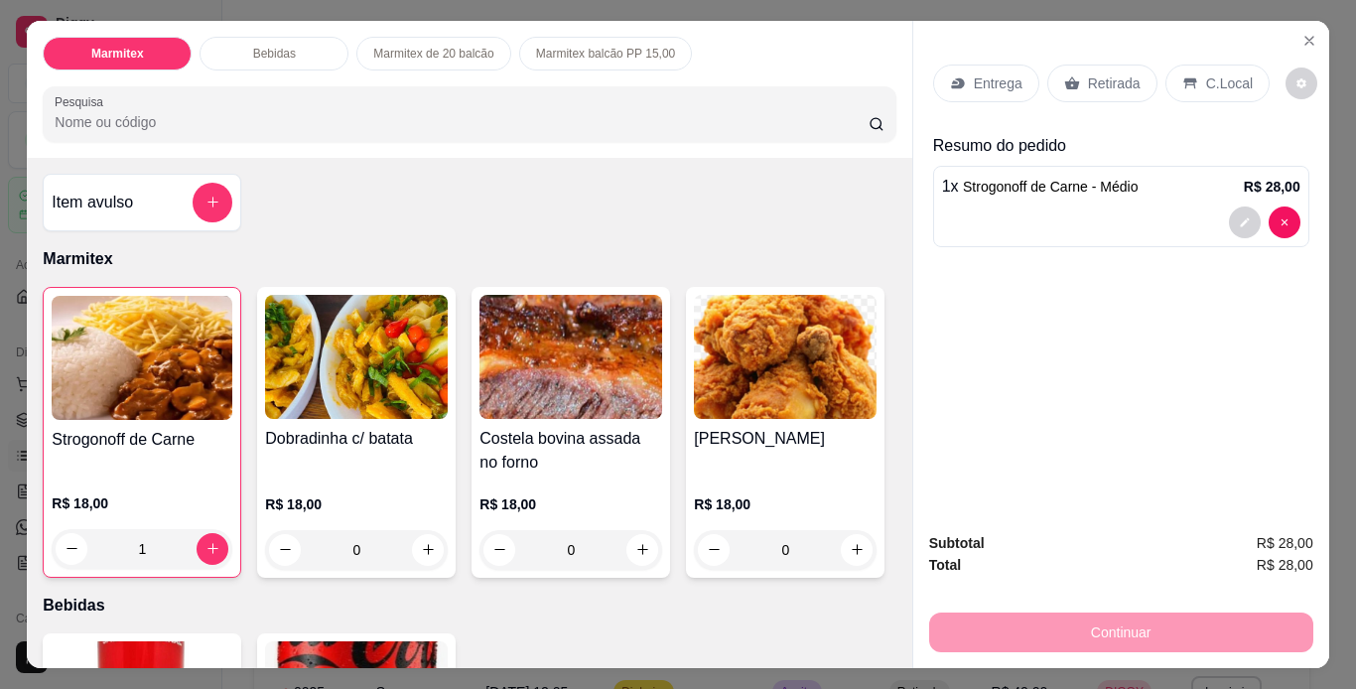
click at [1105, 81] on p "Retirada" at bounding box center [1114, 83] width 53 height 20
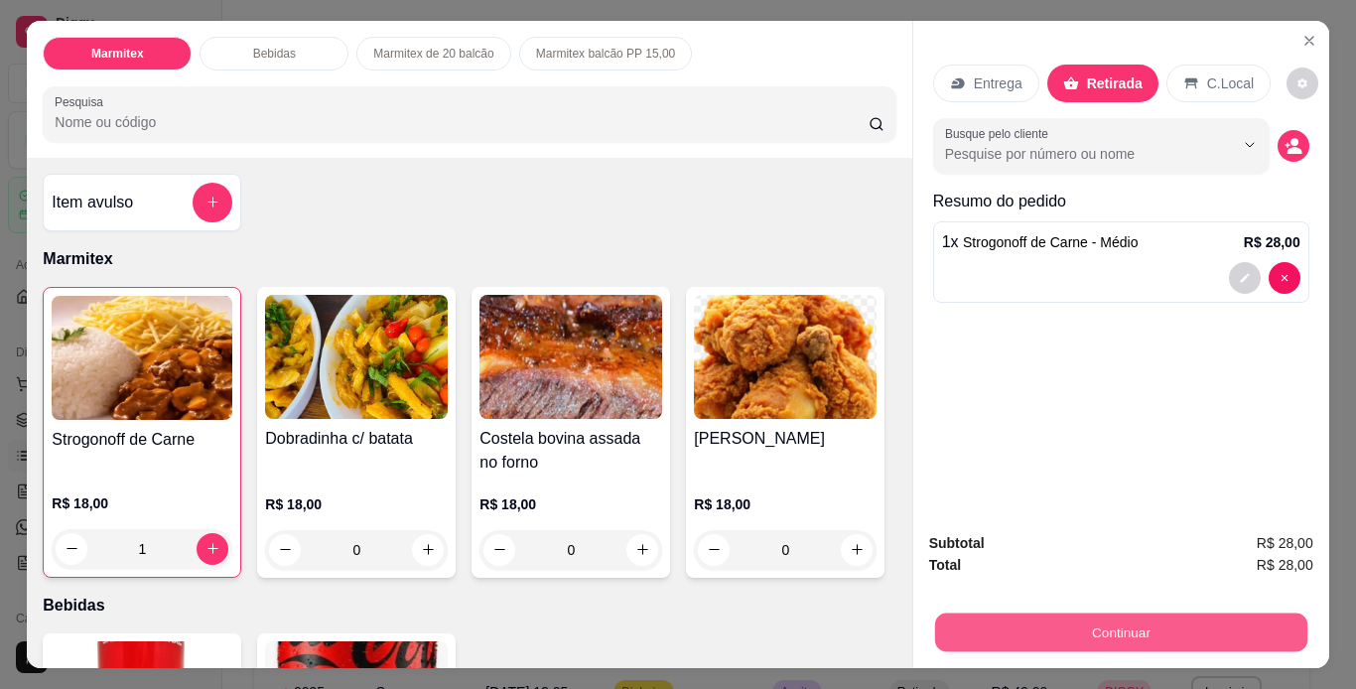
click at [1060, 632] on button "Continuar" at bounding box center [1120, 633] width 372 height 39
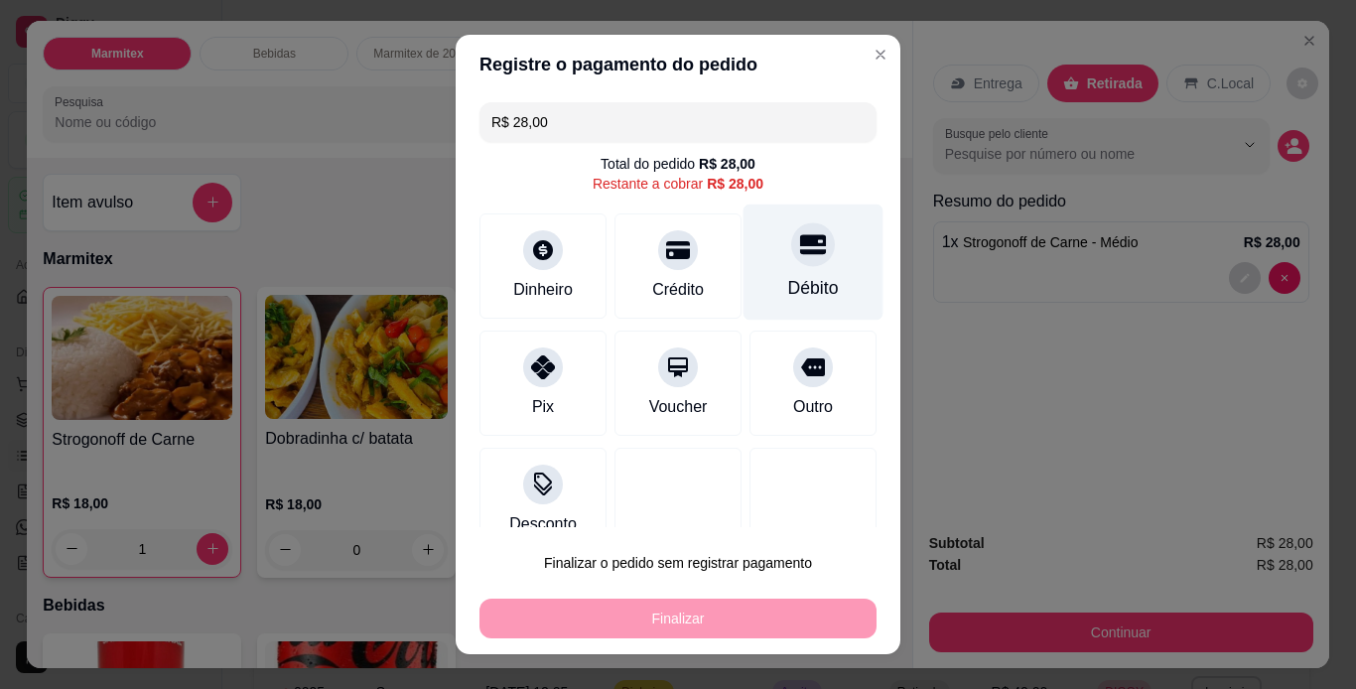
click at [800, 247] on icon at bounding box center [813, 244] width 26 height 26
type input "R$ 0,00"
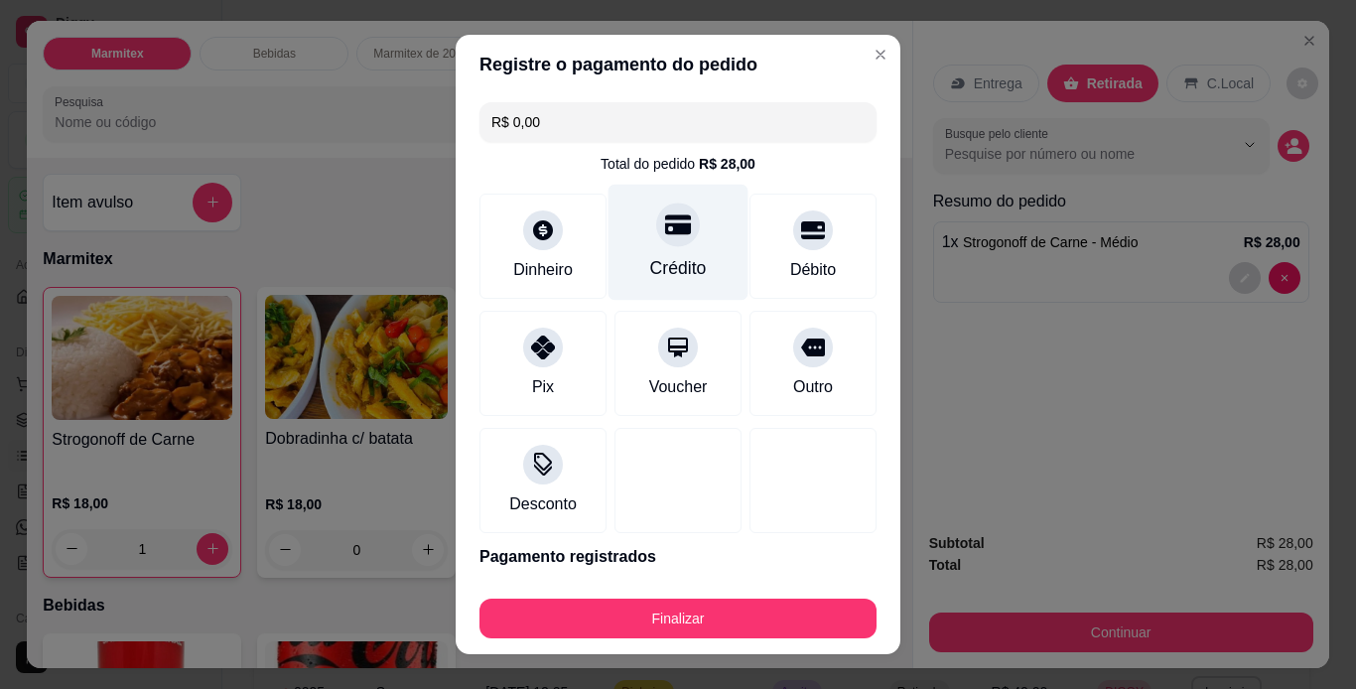
click at [680, 257] on div "Crédito" at bounding box center [678, 268] width 57 height 26
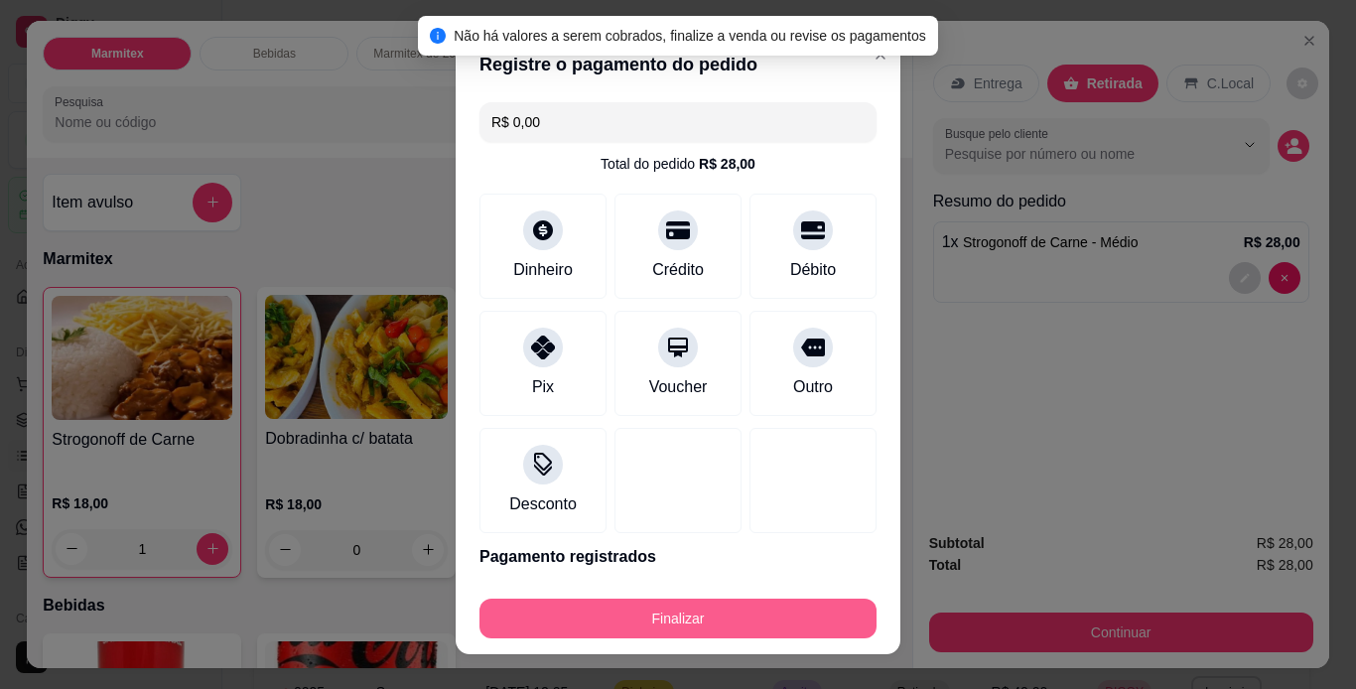
click at [746, 620] on button "Finalizar" at bounding box center [678, 619] width 397 height 40
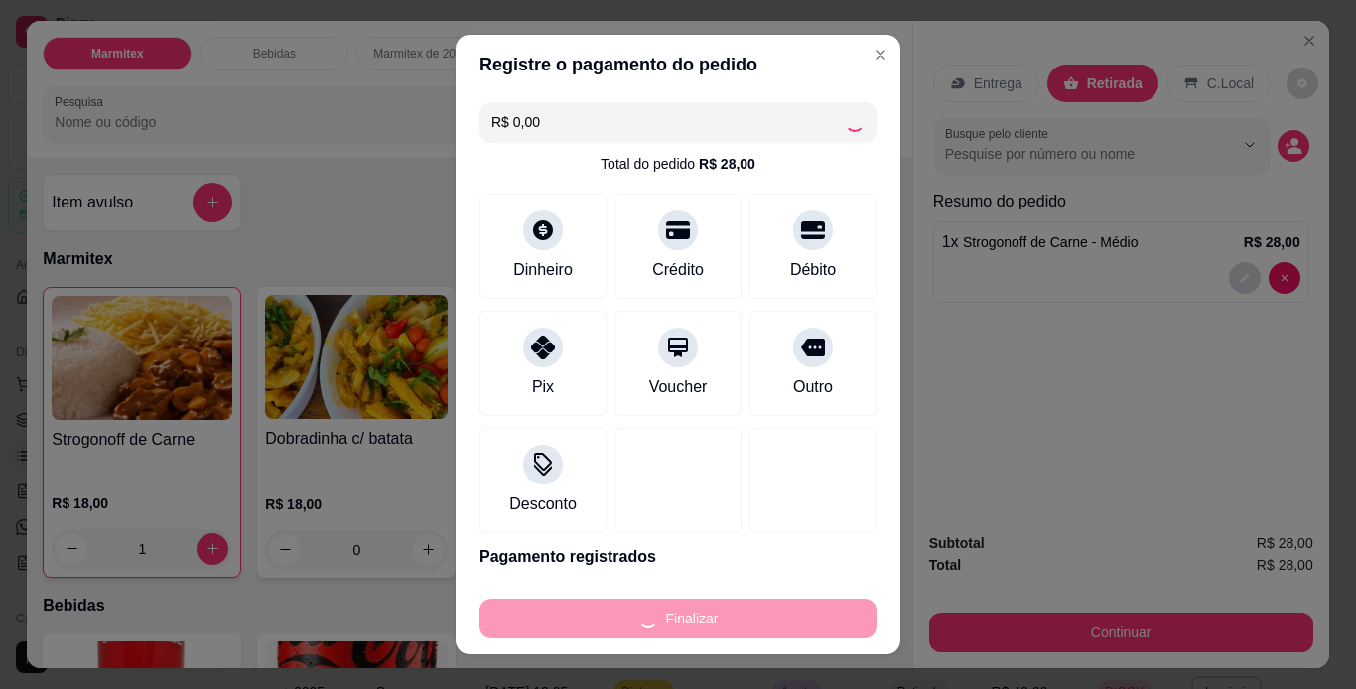
type input "0"
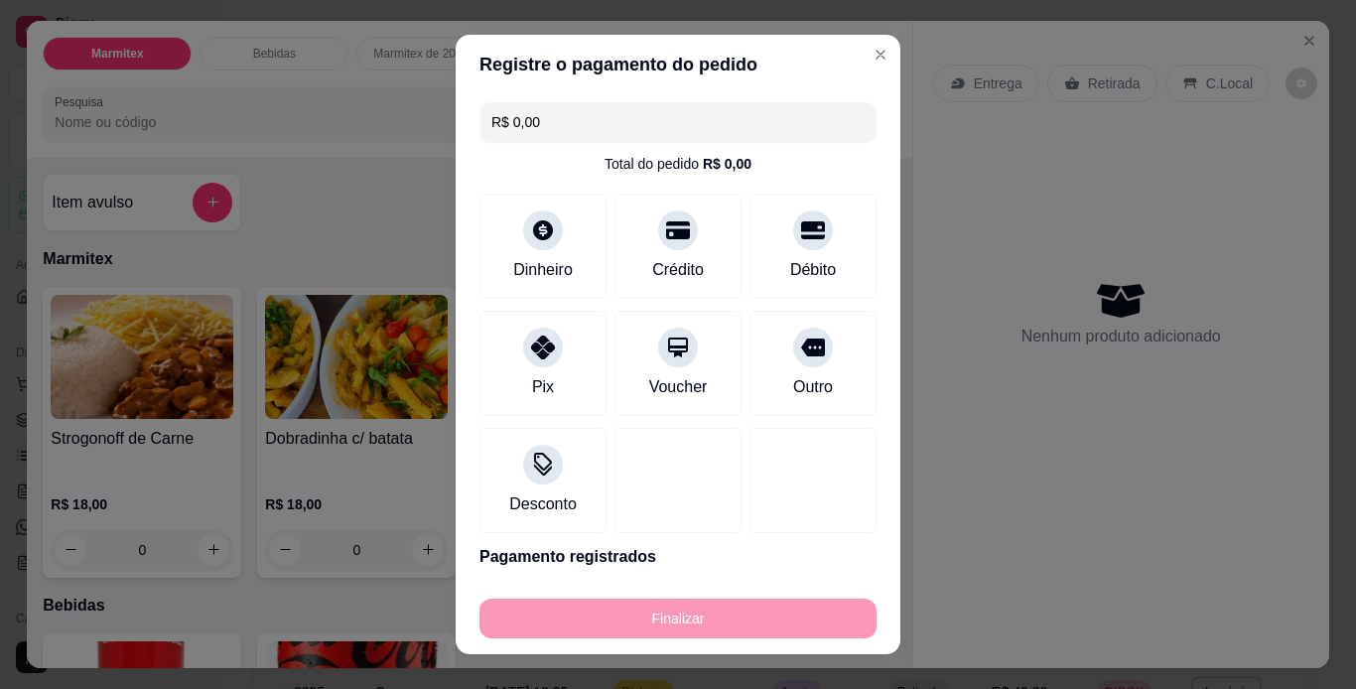
type input "-R$ 28,00"
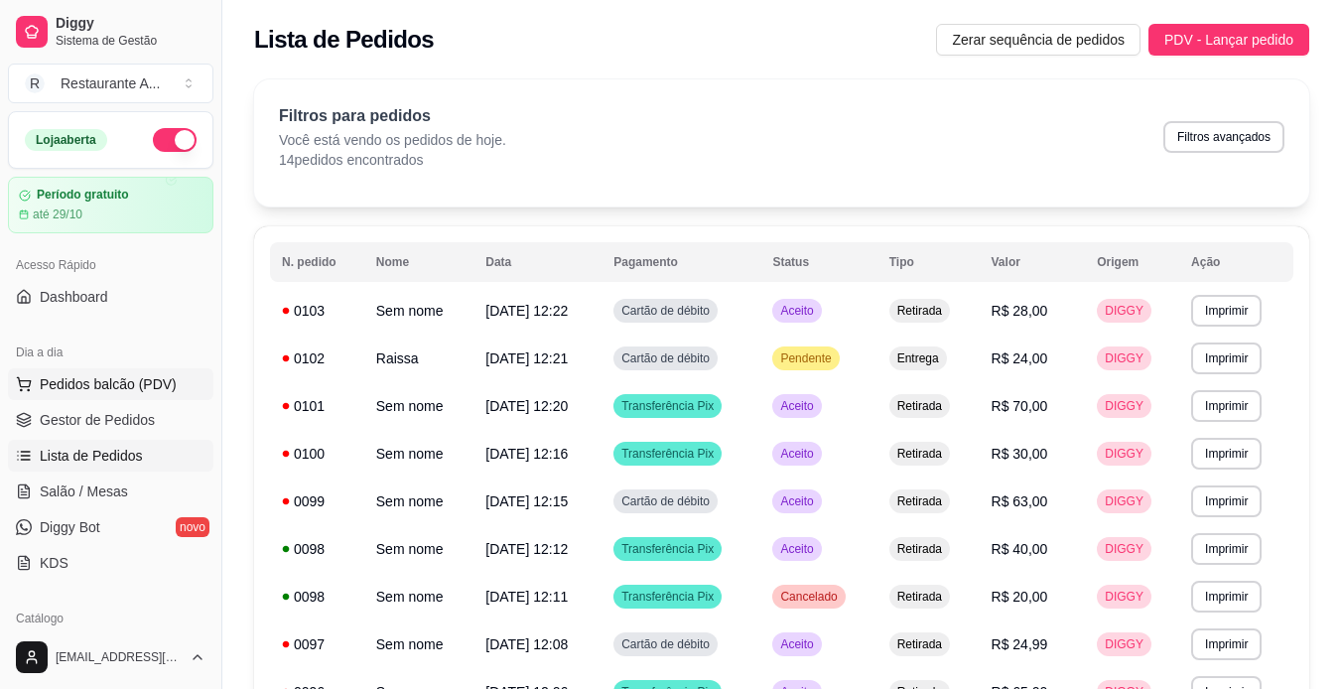
click at [155, 381] on span "Pedidos balcão (PDV)" at bounding box center [108, 384] width 137 height 20
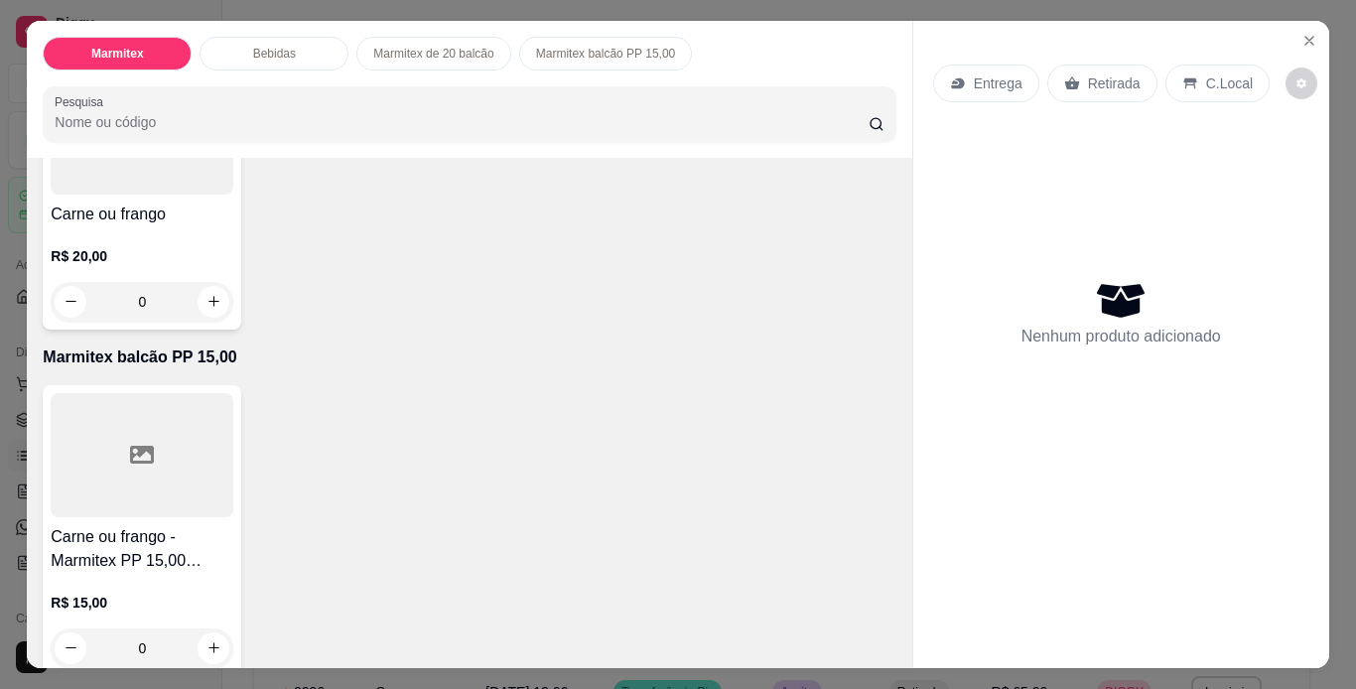
scroll to position [953, 0]
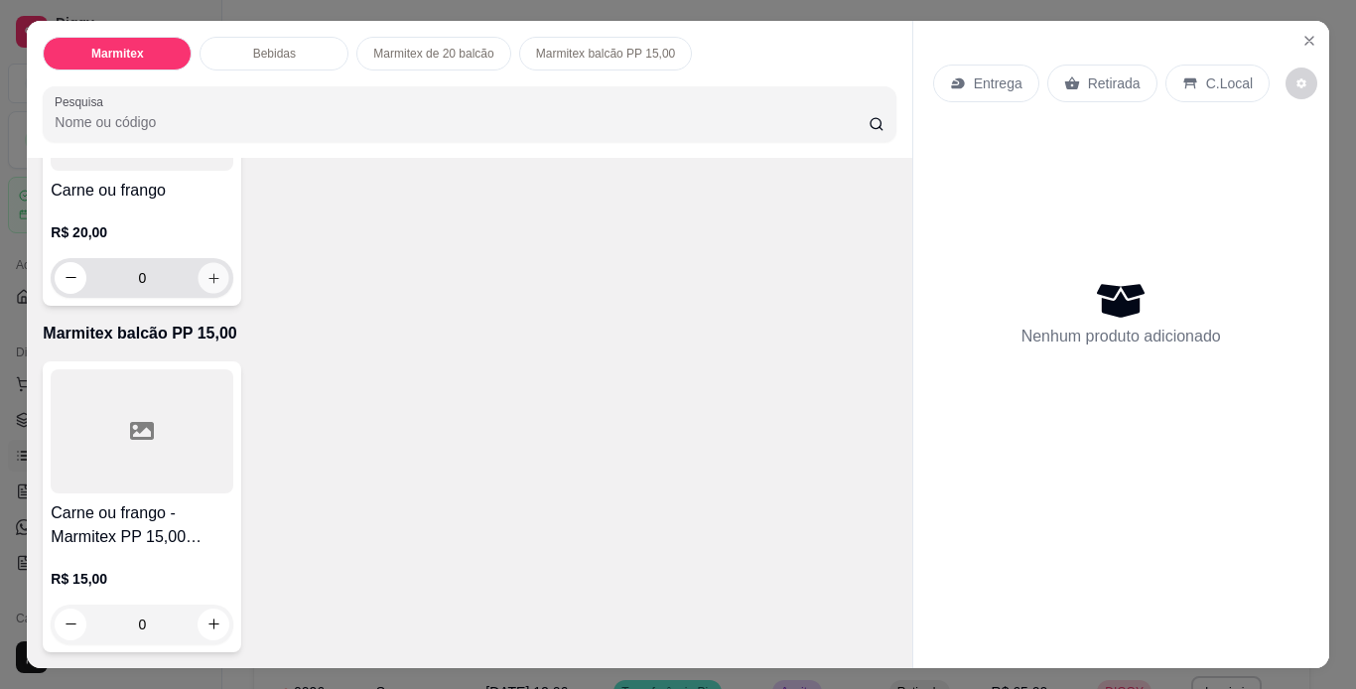
click at [206, 286] on icon "increase-product-quantity" at bounding box center [213, 278] width 15 height 15
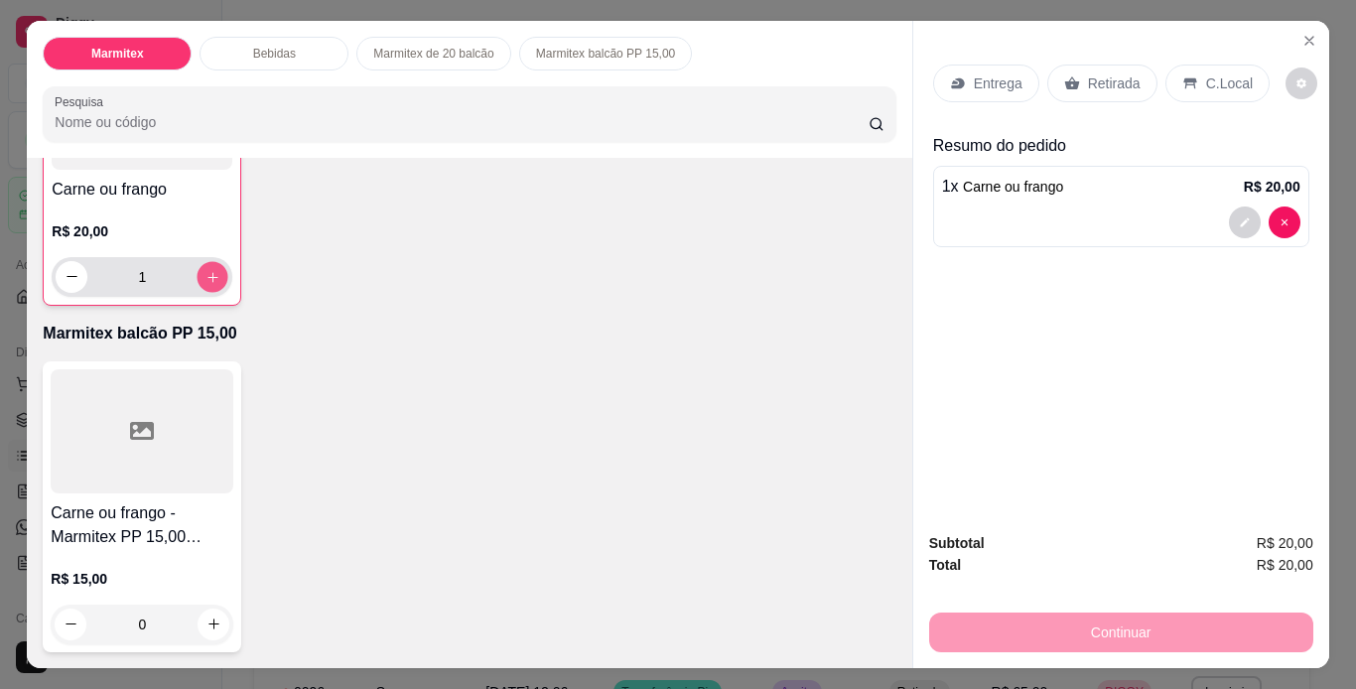
click at [206, 285] on icon "increase-product-quantity" at bounding box center [213, 277] width 15 height 15
type input "2"
click at [1095, 73] on p "Retirada" at bounding box center [1114, 83] width 53 height 20
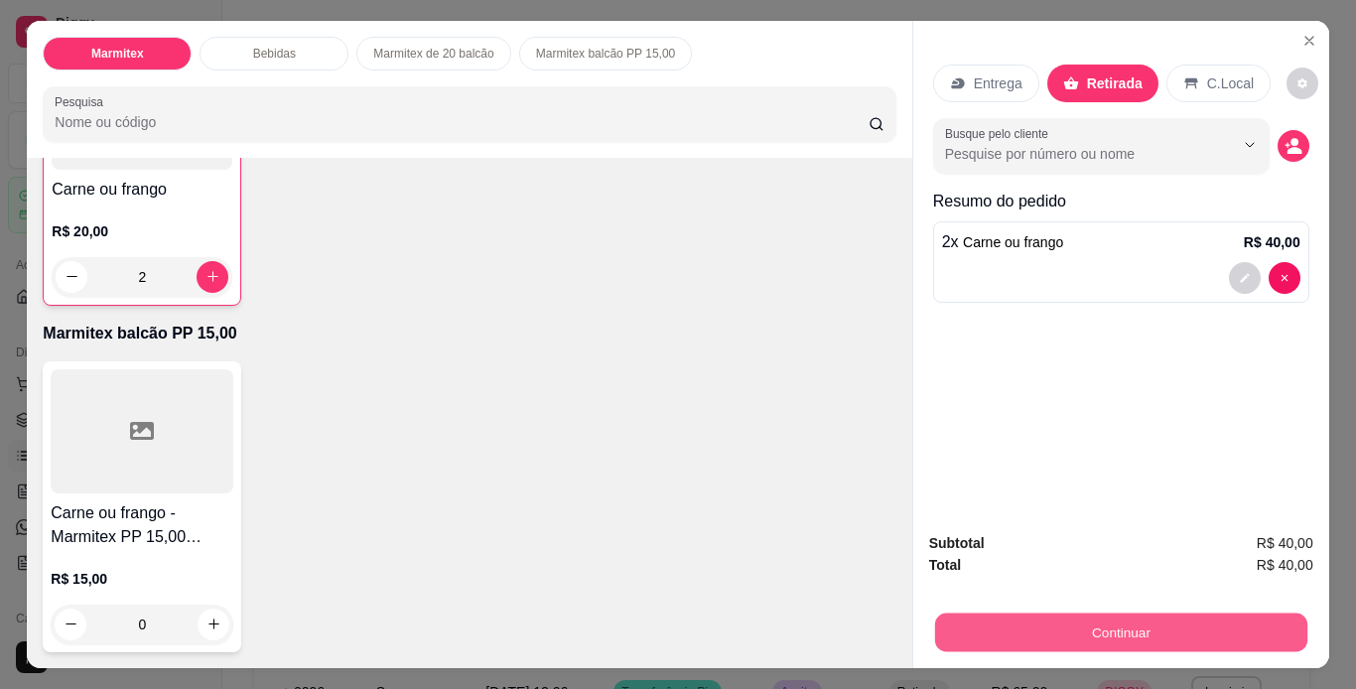
click at [1142, 620] on button "Continuar" at bounding box center [1120, 633] width 372 height 39
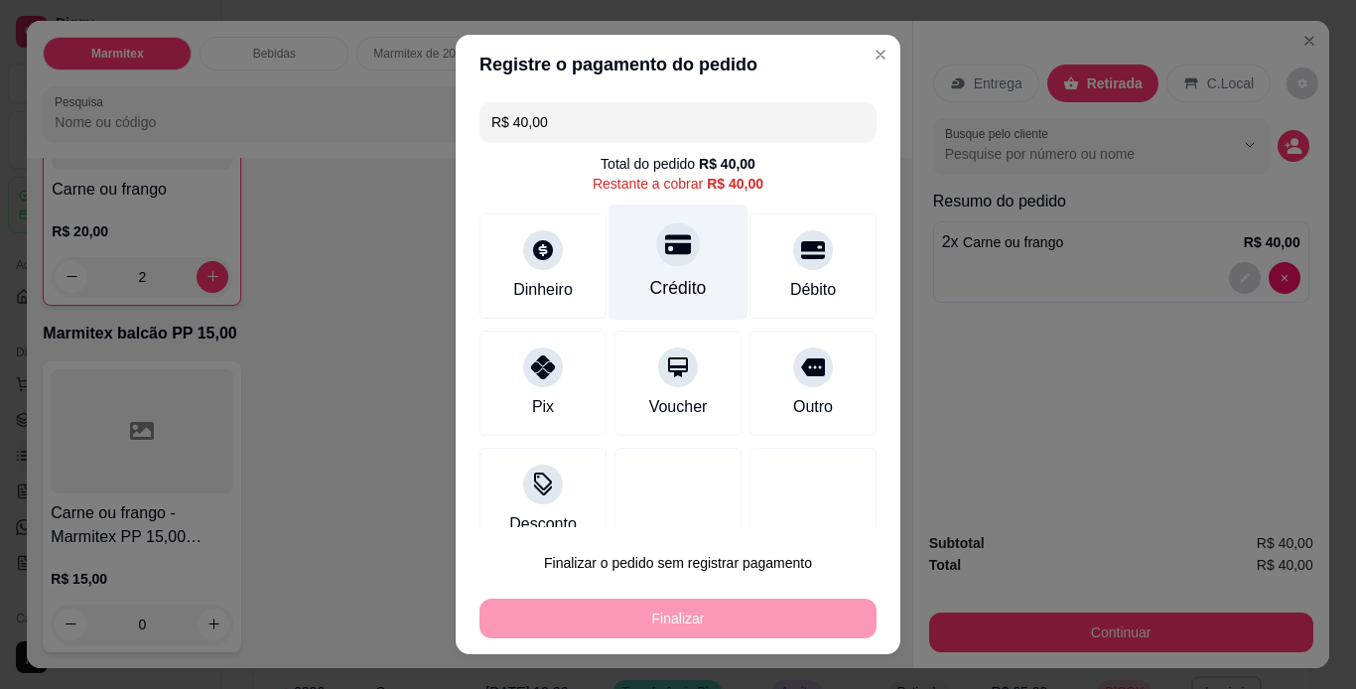
click at [673, 270] on div "Crédito" at bounding box center [679, 262] width 140 height 116
type input "R$ 0,00"
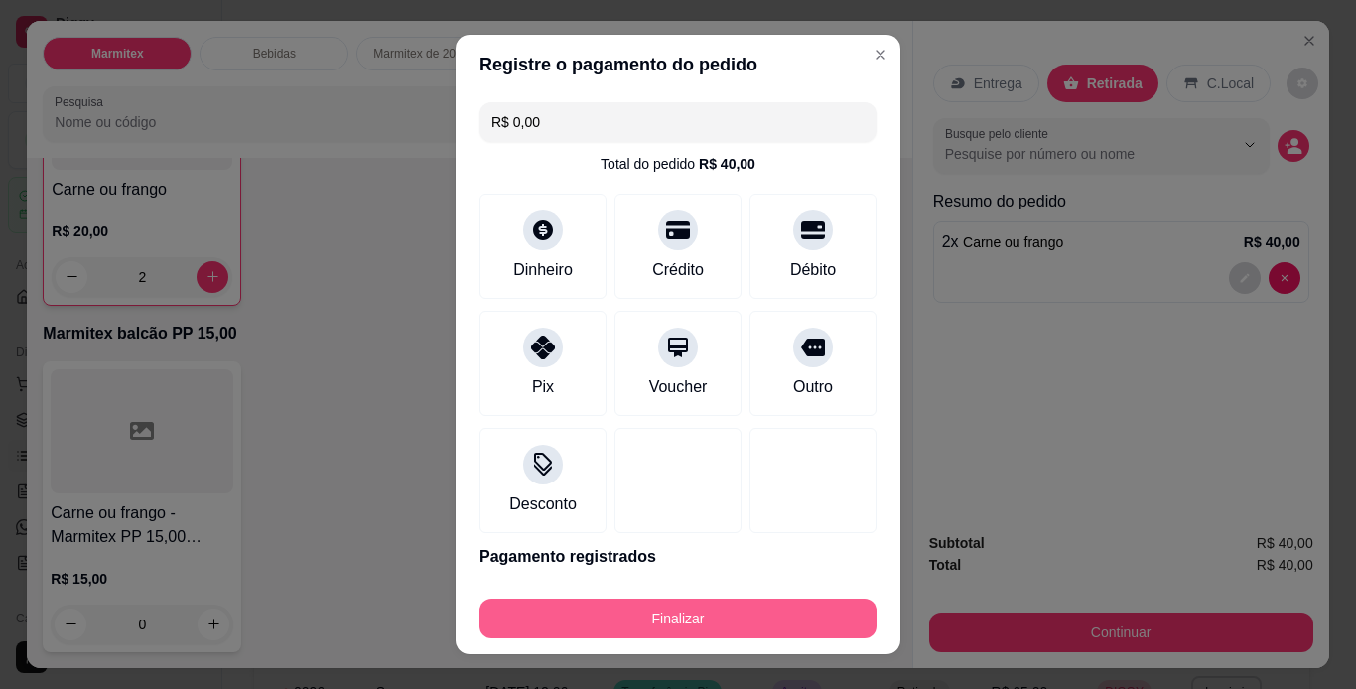
click at [790, 630] on button "Finalizar" at bounding box center [678, 619] width 397 height 40
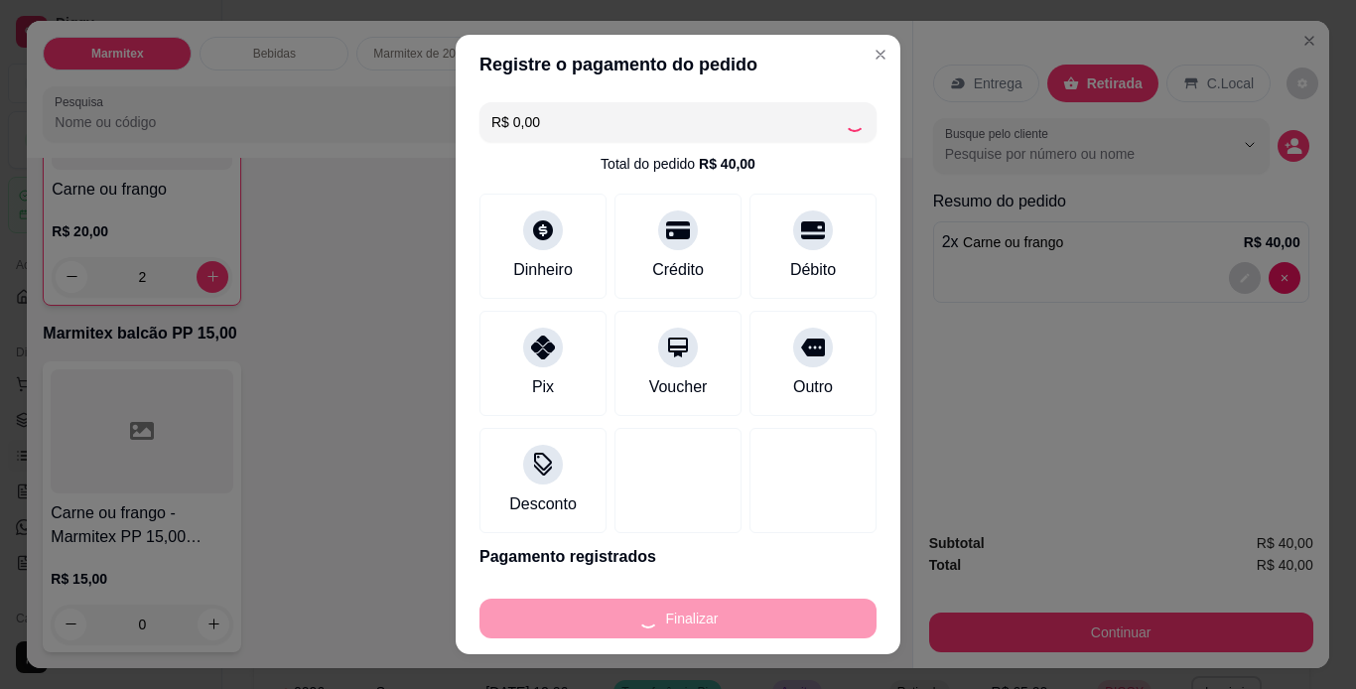
type input "0"
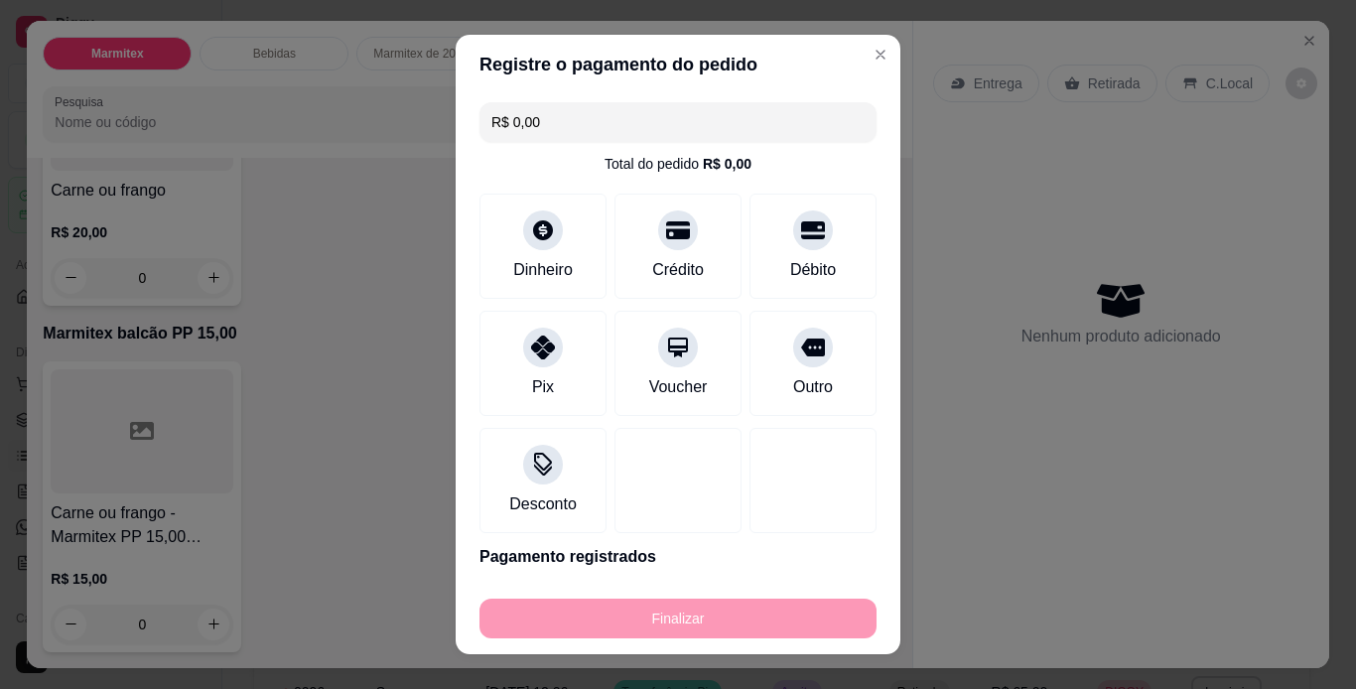
type input "-R$ 40,00"
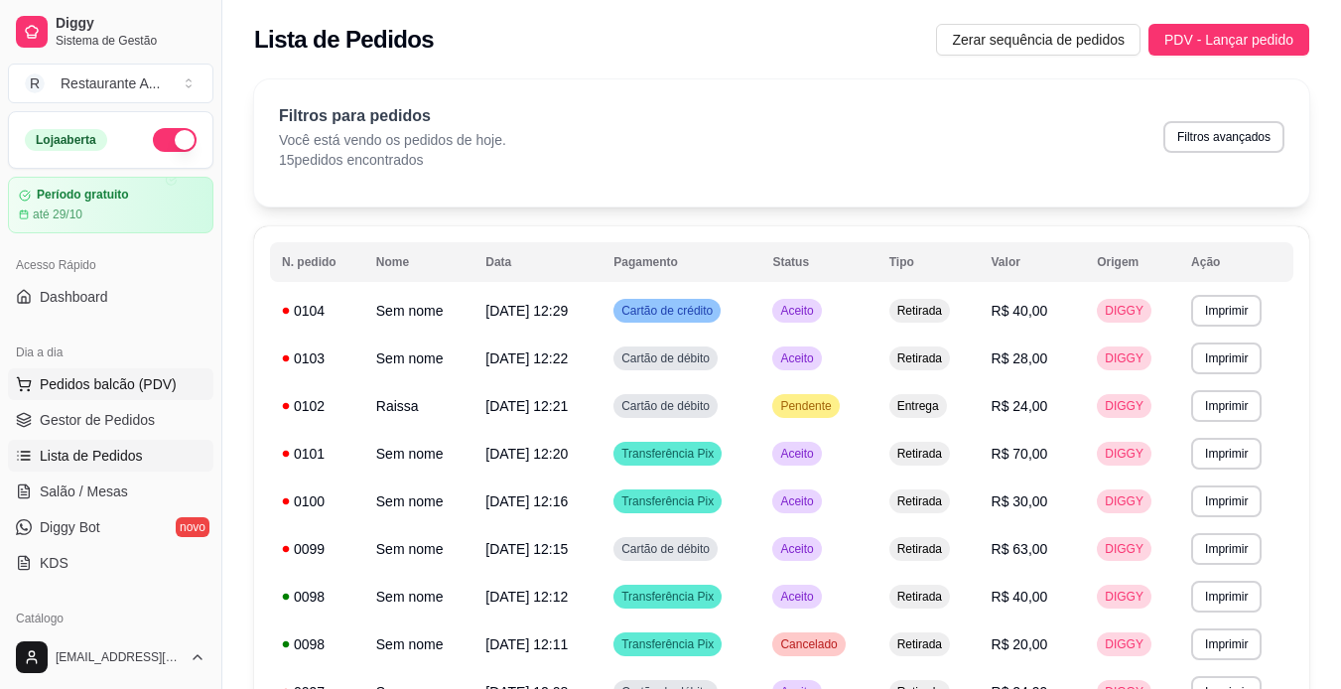
click at [128, 375] on span "Pedidos balcão (PDV)" at bounding box center [108, 384] width 137 height 20
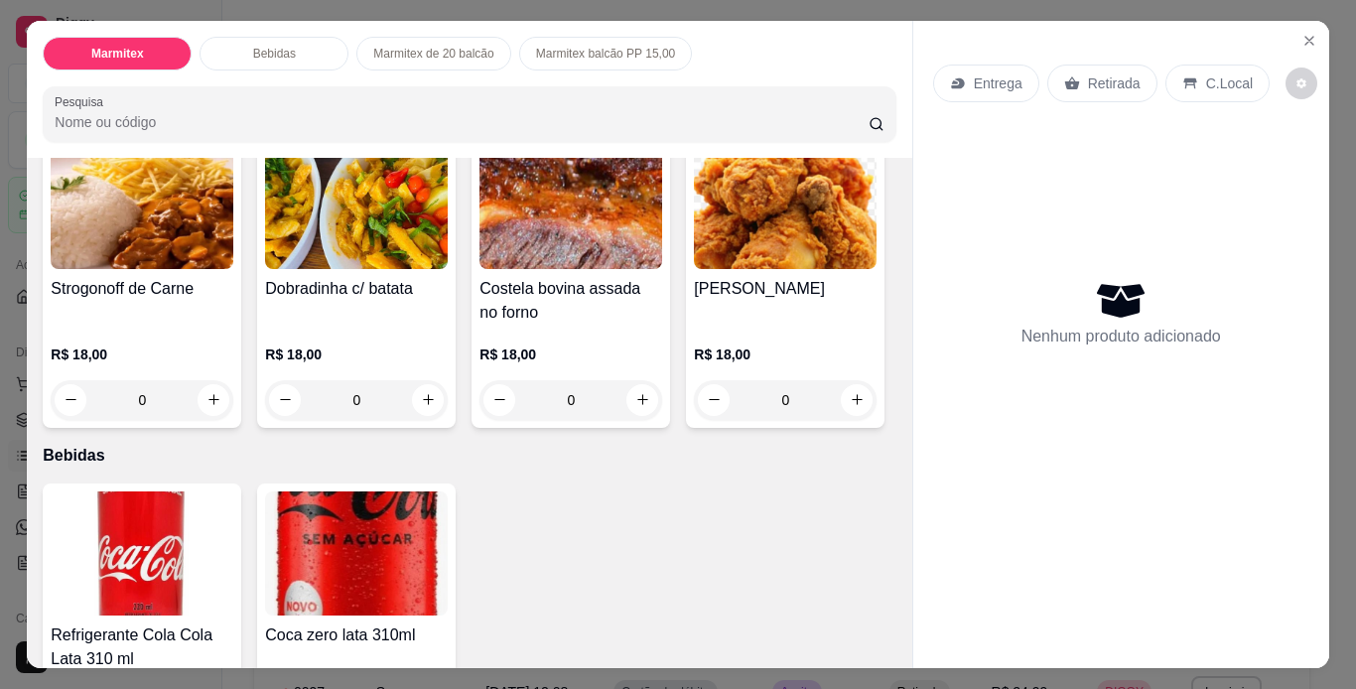
scroll to position [159, 0]
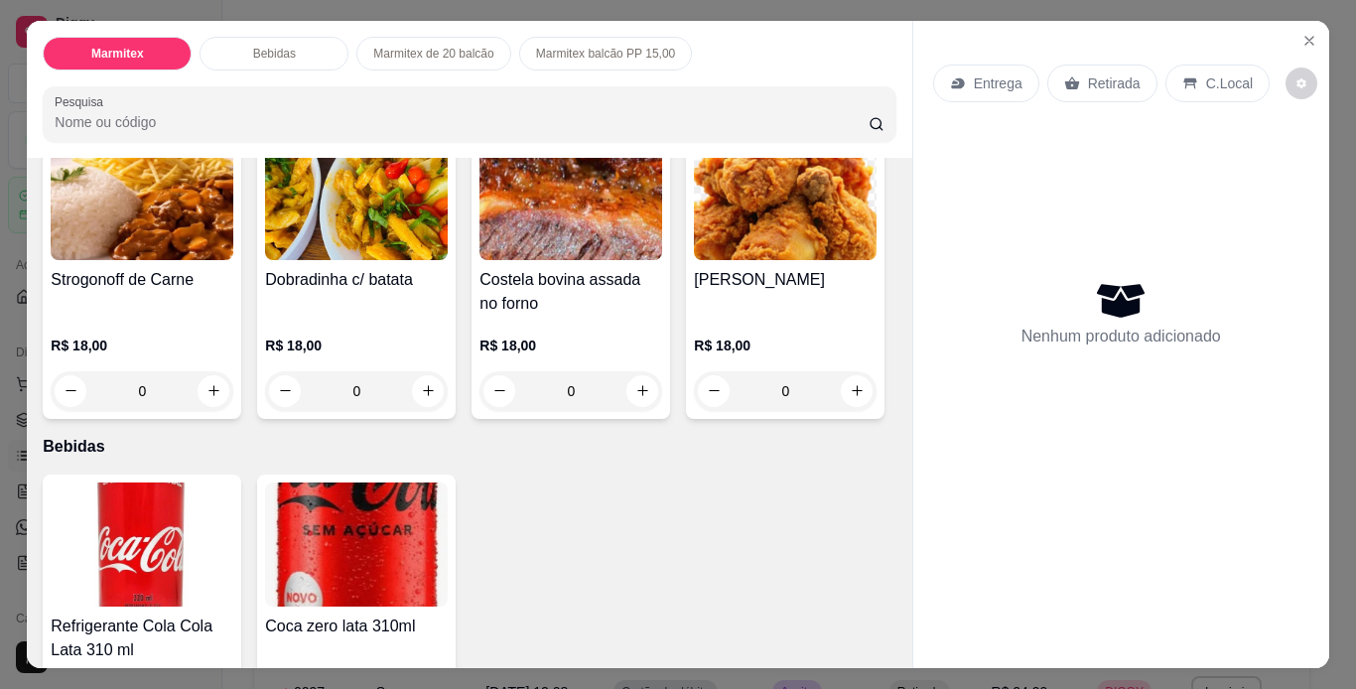
click at [171, 384] on div "0" at bounding box center [142, 391] width 183 height 40
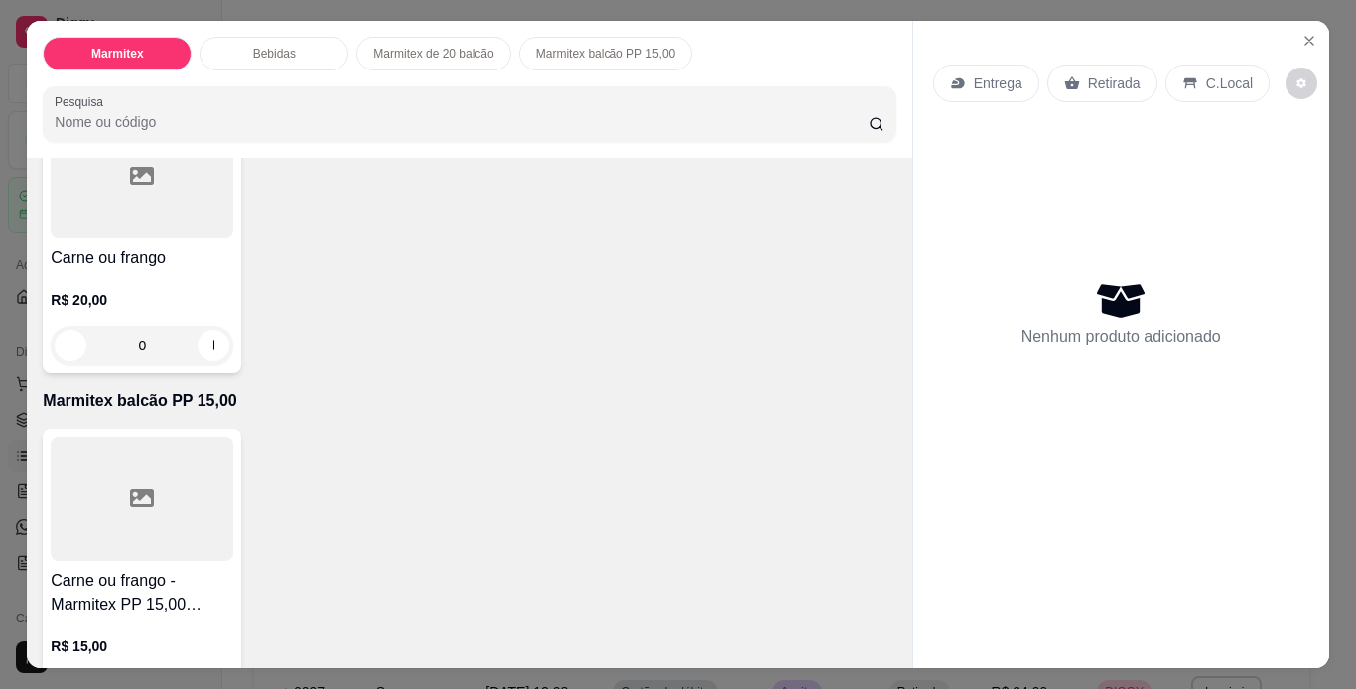
scroll to position [913, 0]
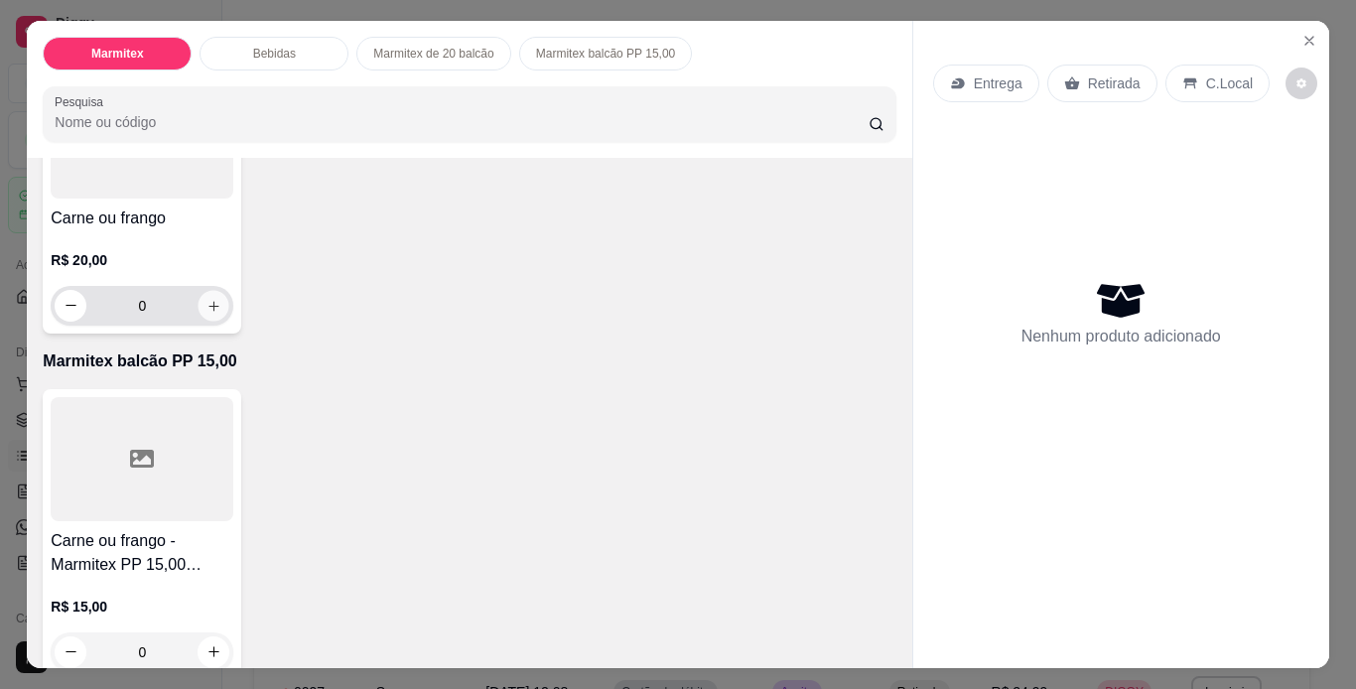
click at [201, 321] on button "increase-product-quantity" at bounding box center [214, 305] width 31 height 31
type input "1"
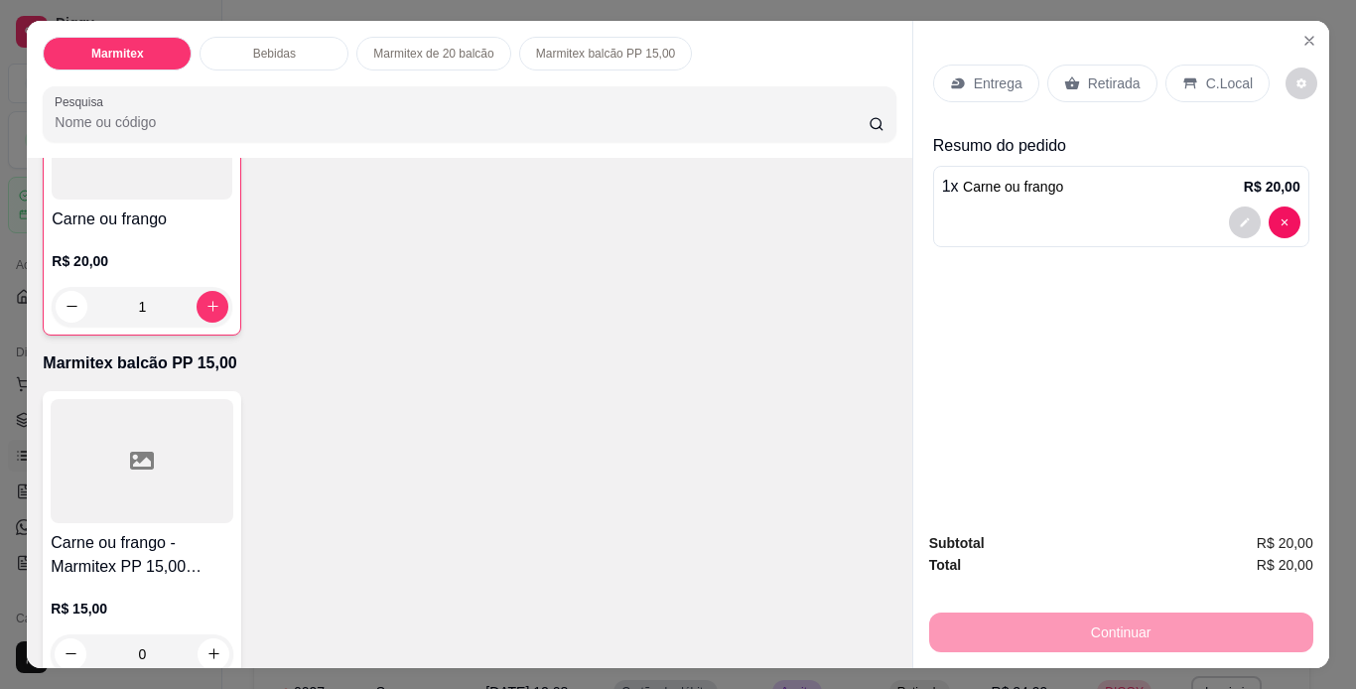
click at [1110, 83] on p "Retirada" at bounding box center [1114, 83] width 53 height 20
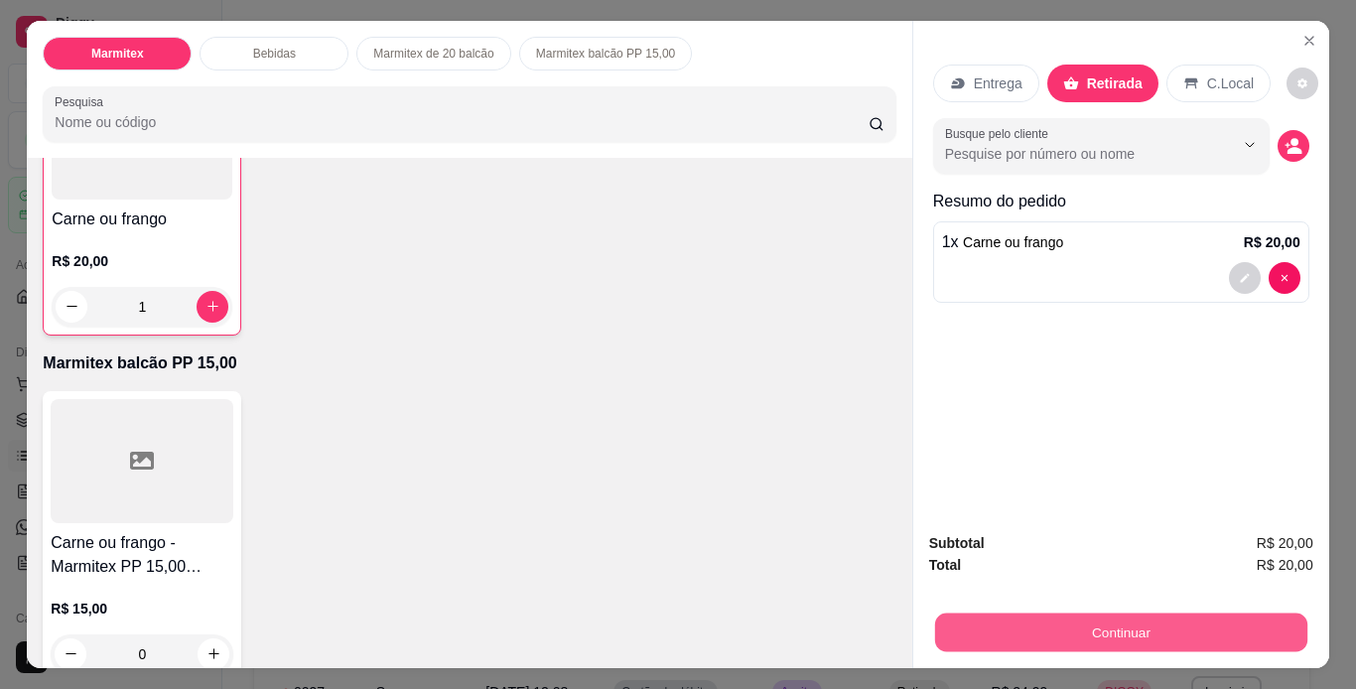
click at [1050, 614] on button "Continuar" at bounding box center [1120, 633] width 372 height 39
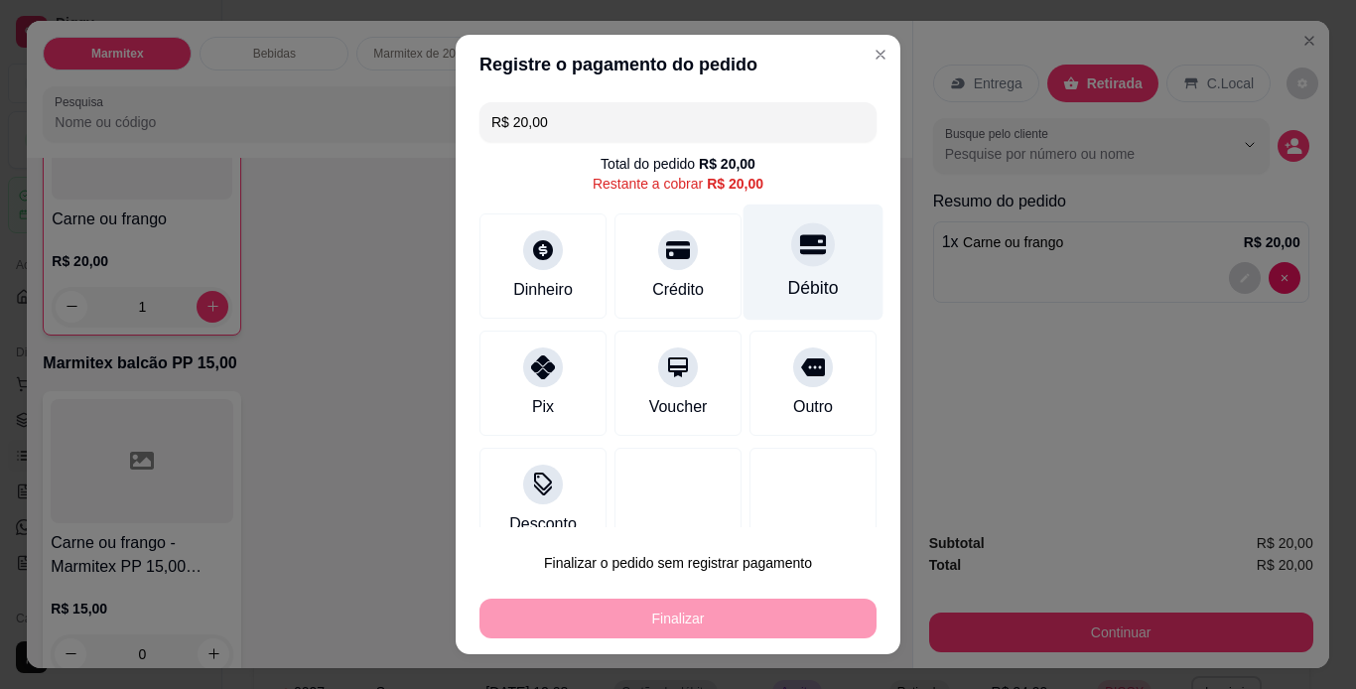
click at [791, 261] on div at bounding box center [813, 244] width 44 height 44
type input "R$ 0,00"
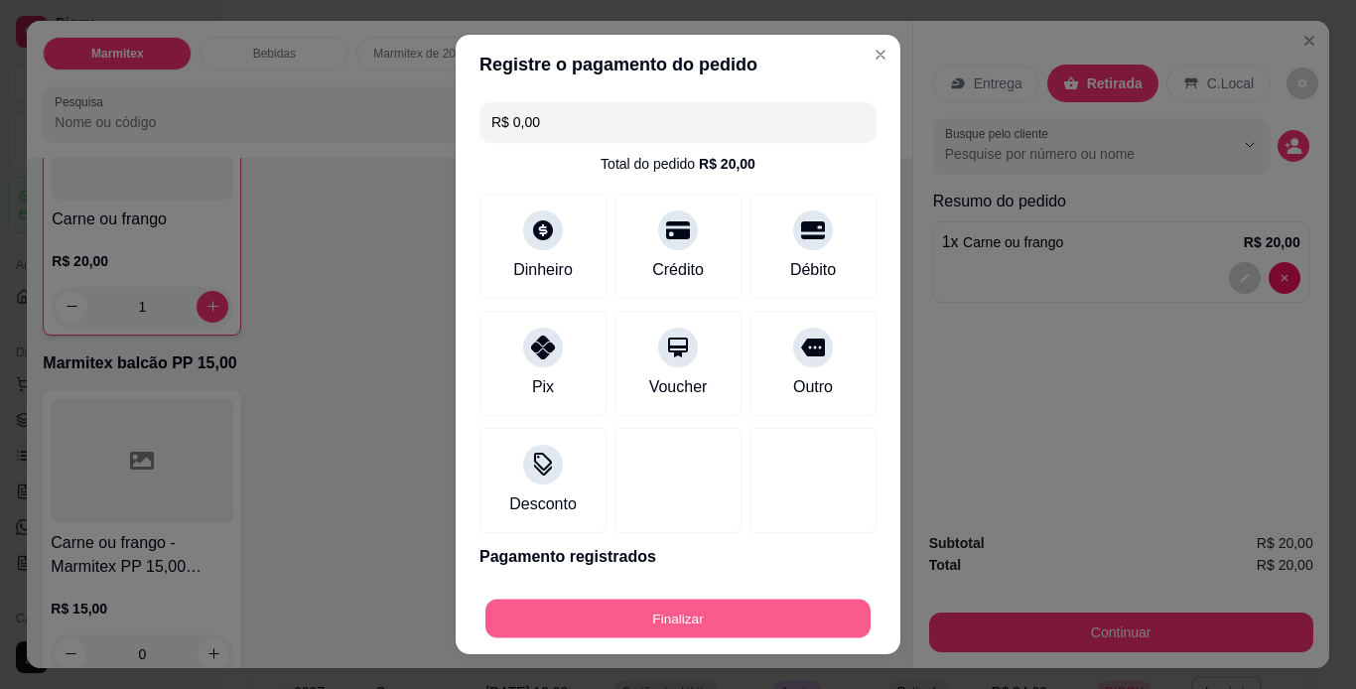
click at [745, 628] on button "Finalizar" at bounding box center [677, 619] width 385 height 39
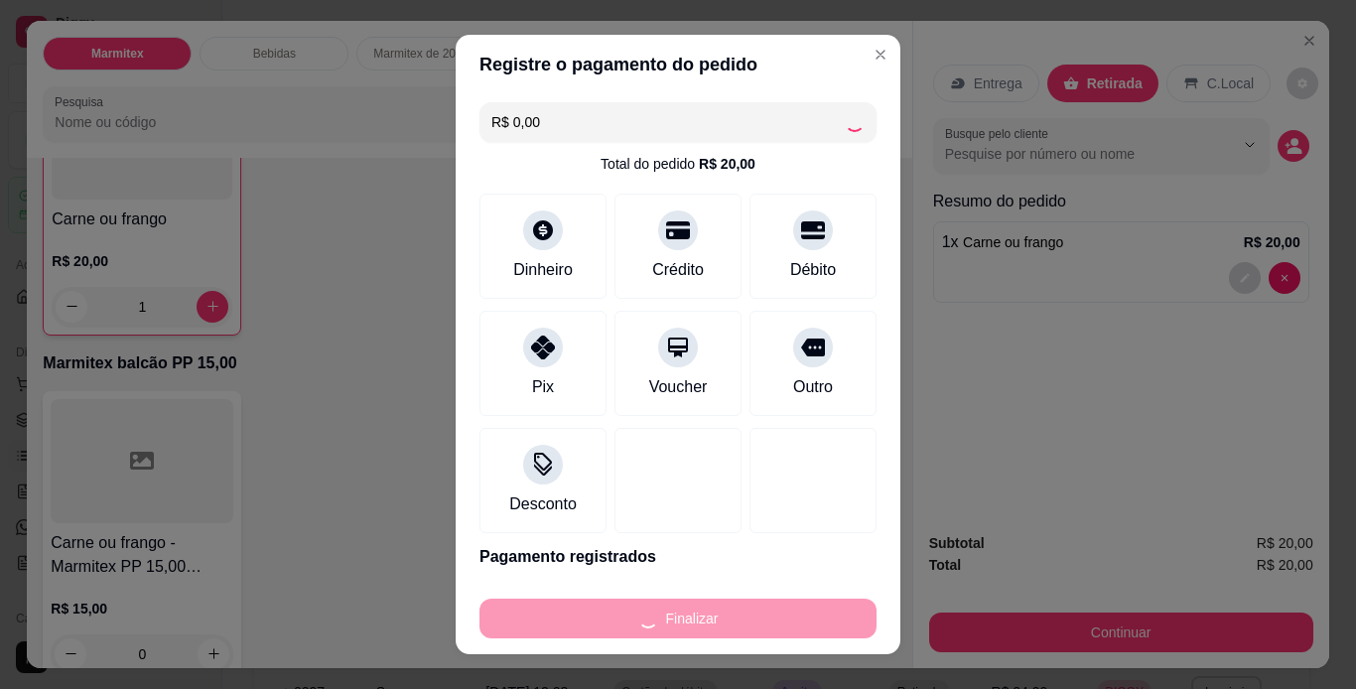
type input "0"
type input "-R$ 20,00"
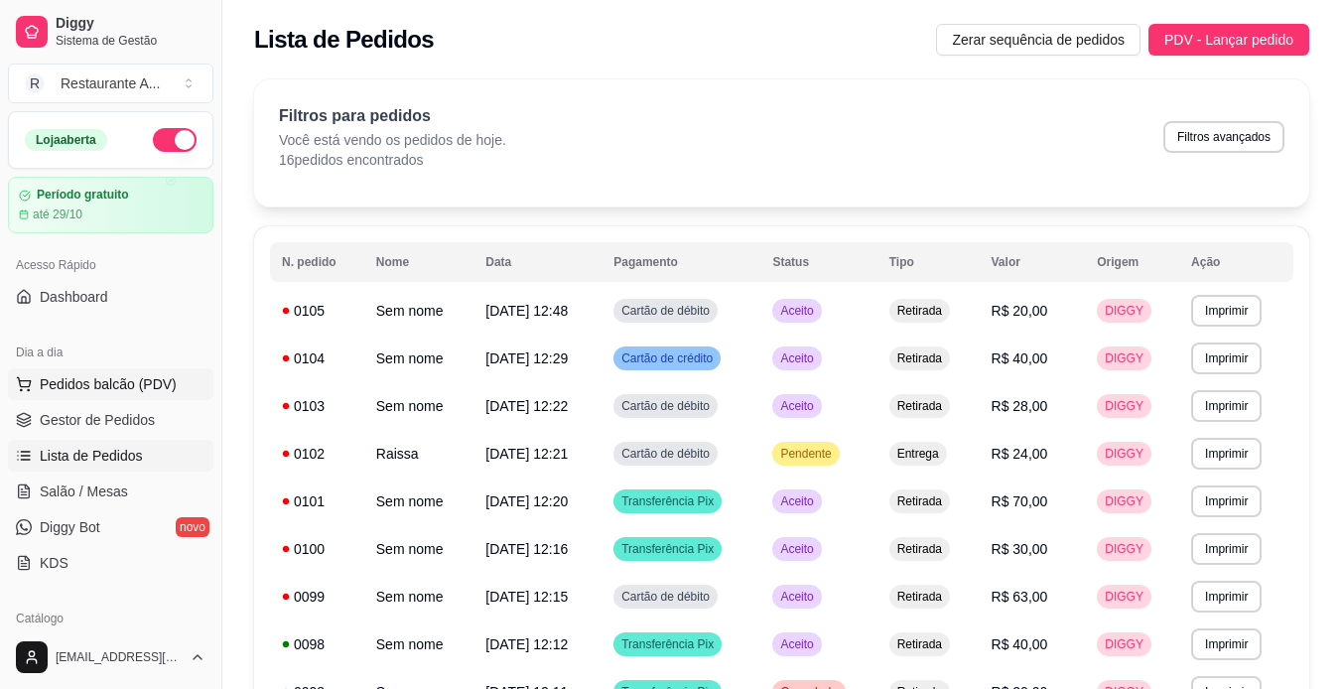
click at [154, 379] on span "Pedidos balcão (PDV)" at bounding box center [108, 384] width 137 height 20
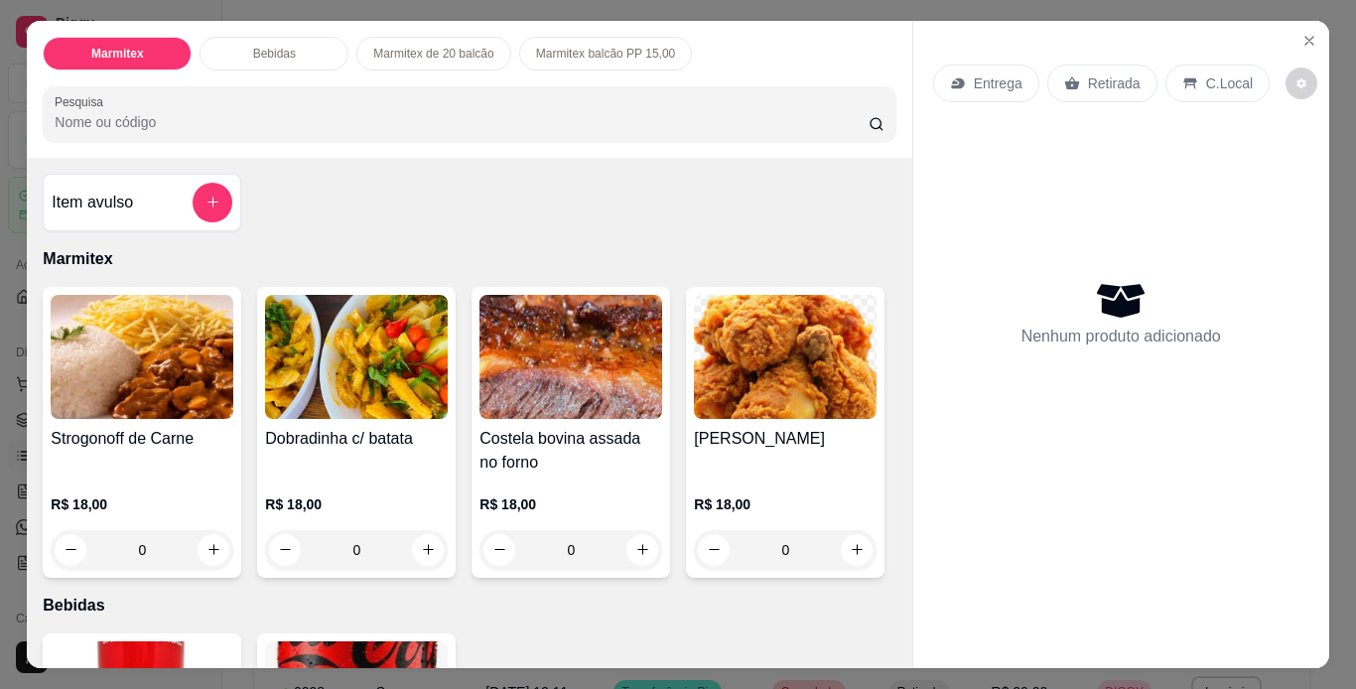
click at [201, 545] on div "0" at bounding box center [142, 550] width 183 height 40
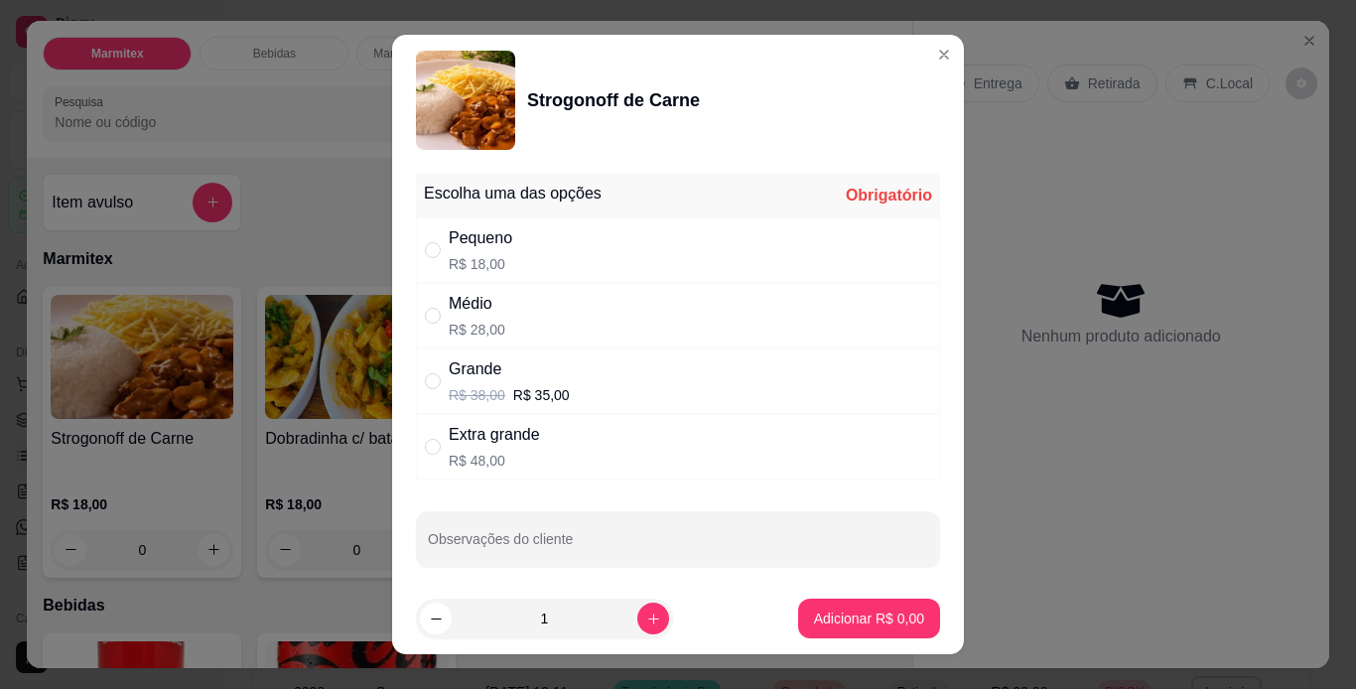
click at [520, 242] on div "Pequeno R$ 18,00" at bounding box center [678, 250] width 524 height 66
radio input "true"
click at [863, 617] on p "Adicionar R$ 18,00" at bounding box center [865, 619] width 118 height 20
type input "1"
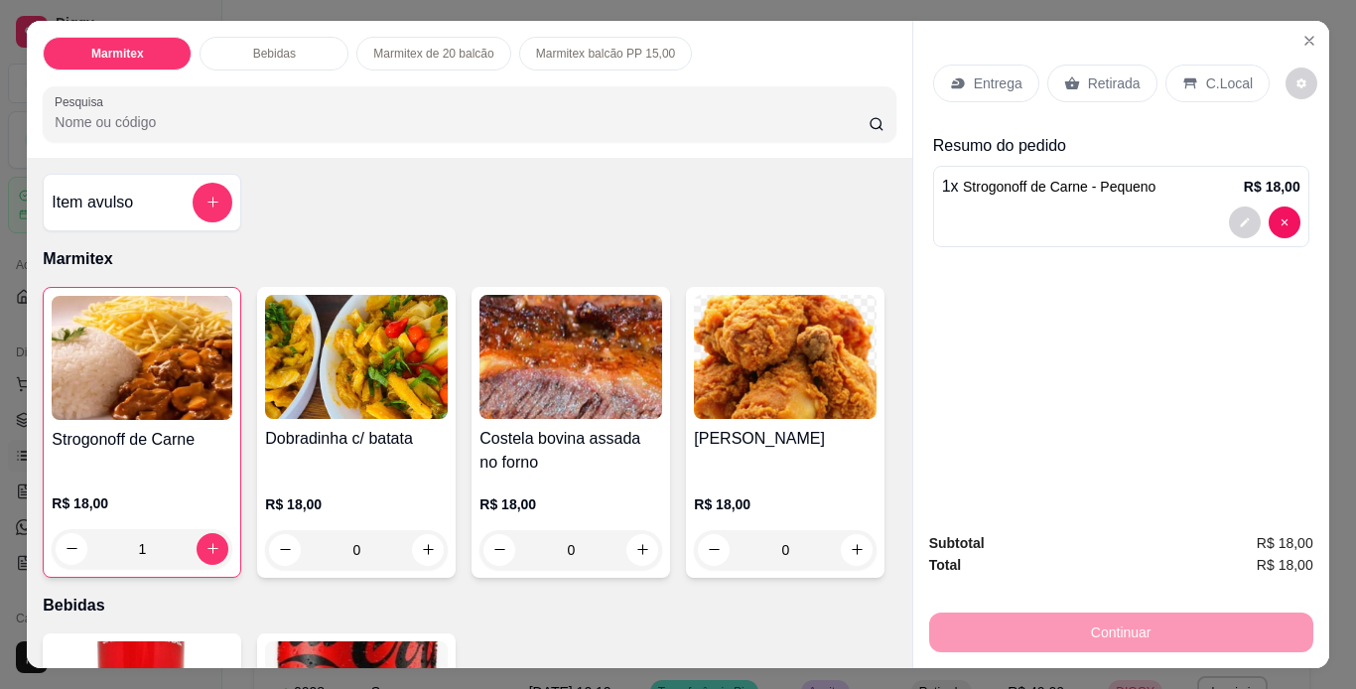
click at [1107, 84] on p "Retirada" at bounding box center [1114, 83] width 53 height 20
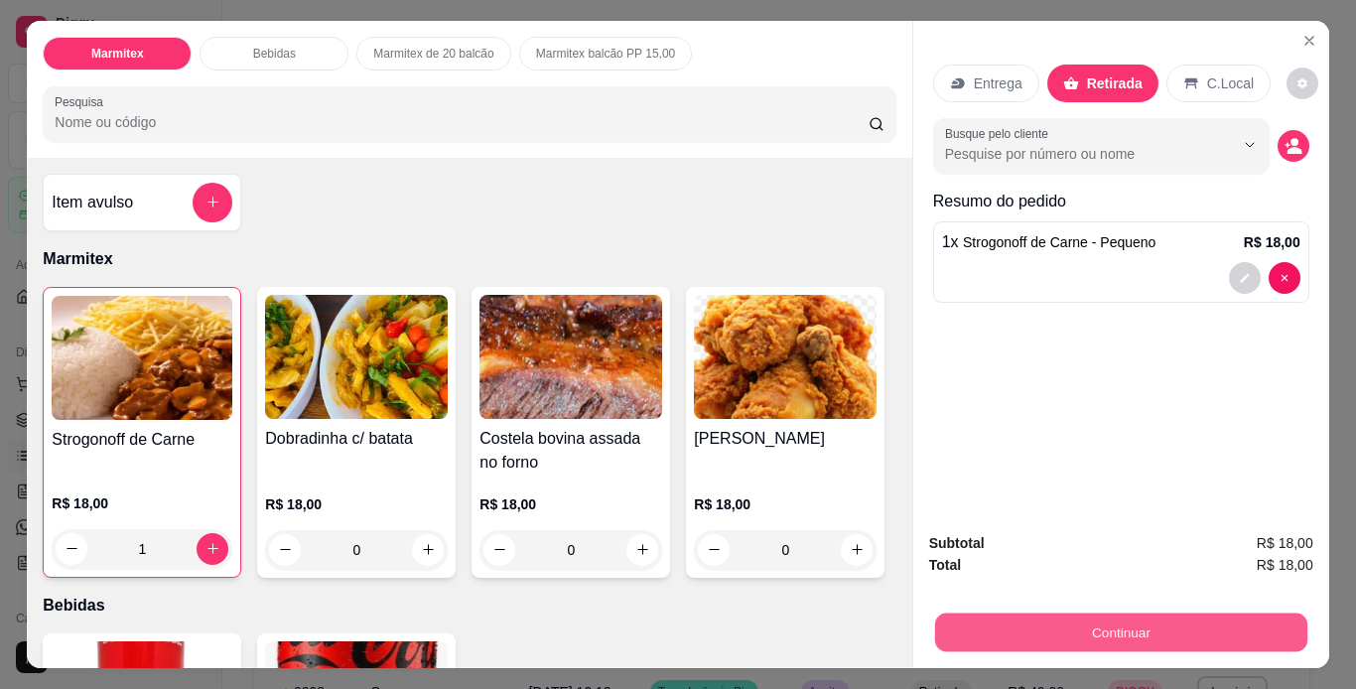
click at [1163, 616] on button "Continuar" at bounding box center [1120, 633] width 372 height 39
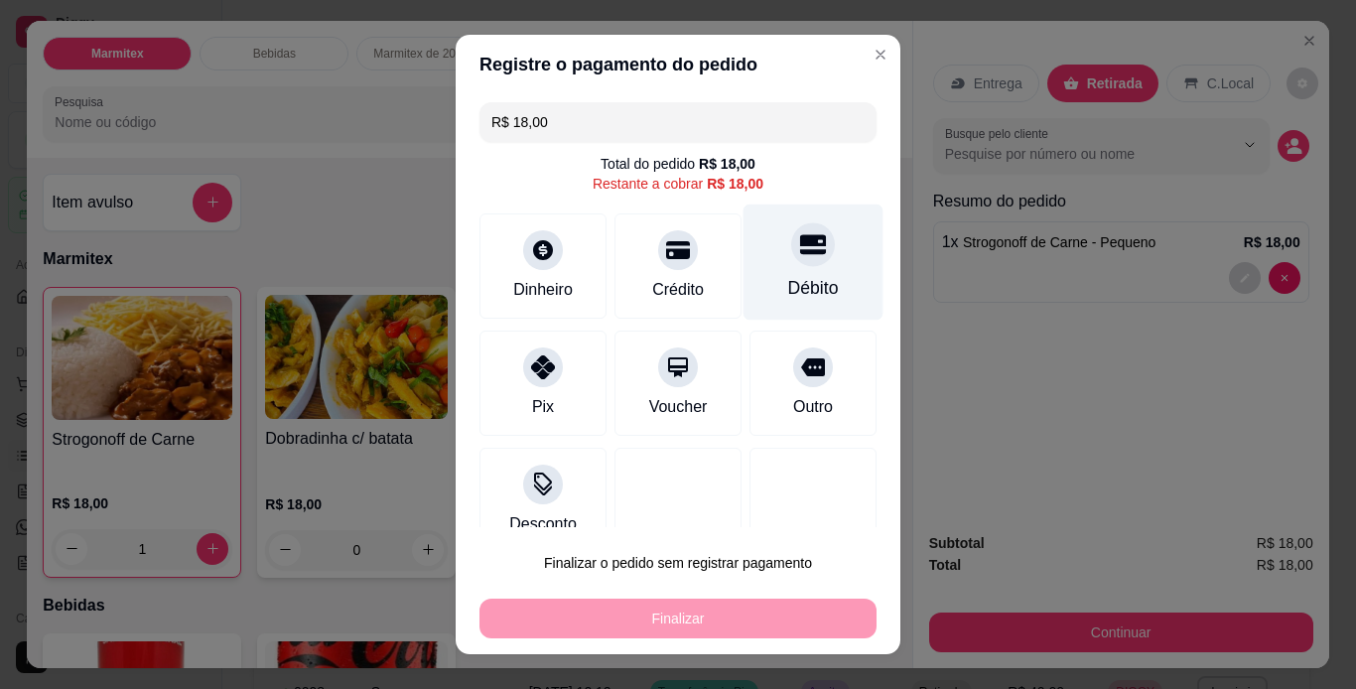
click at [788, 293] on div "Débito" at bounding box center [813, 288] width 51 height 26
type input "R$ 0,00"
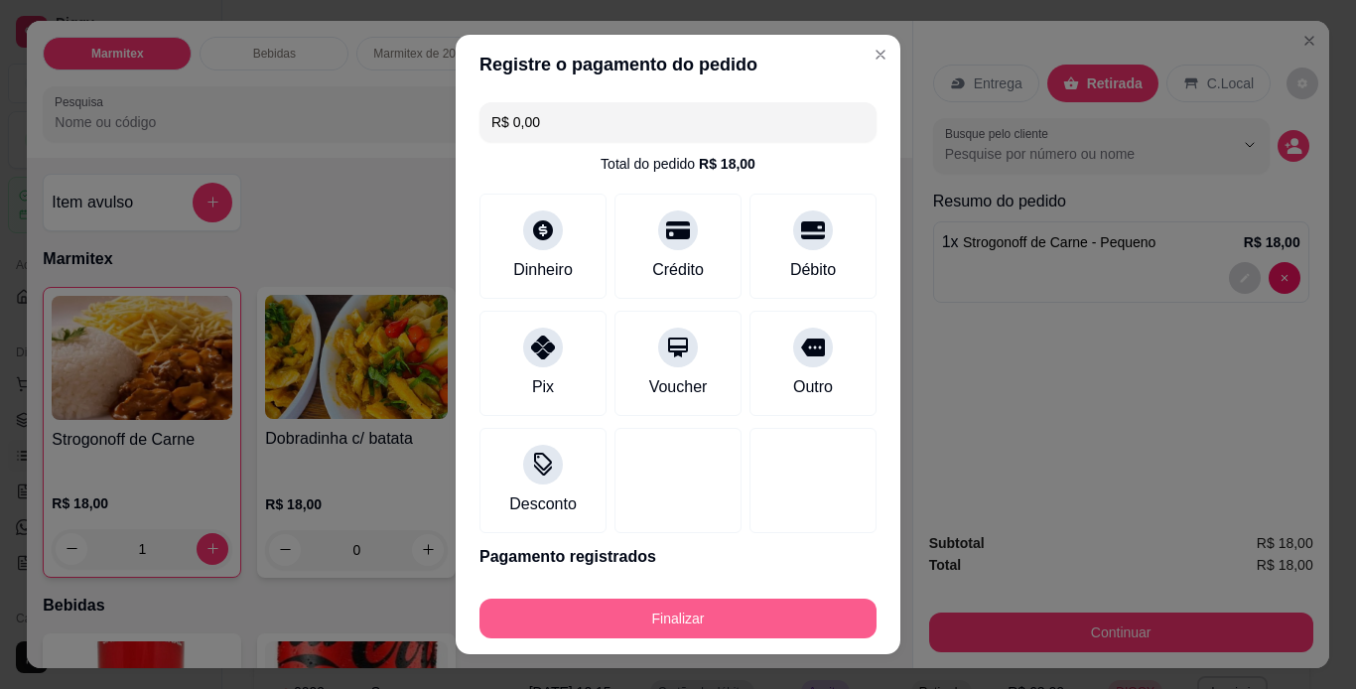
click at [694, 632] on button "Finalizar" at bounding box center [678, 619] width 397 height 40
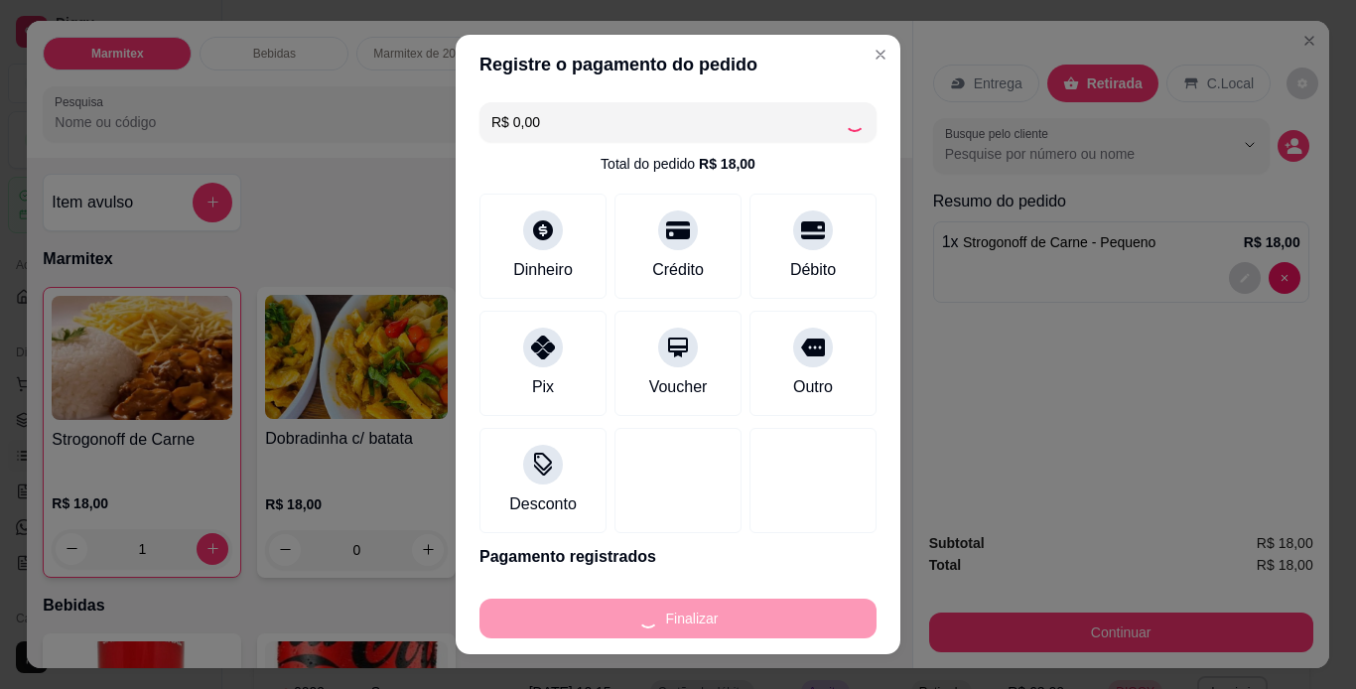
type input "0"
type input "-R$ 18,00"
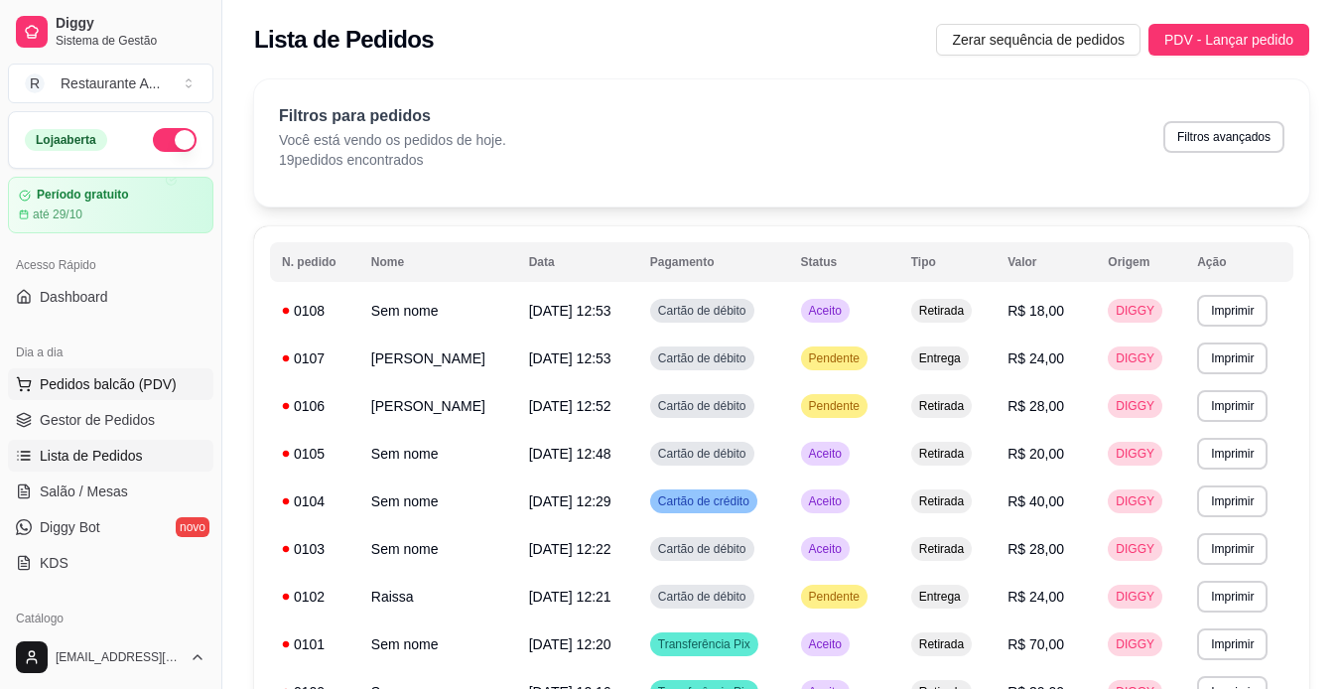
click at [136, 385] on span "Pedidos balcão (PDV)" at bounding box center [108, 384] width 137 height 20
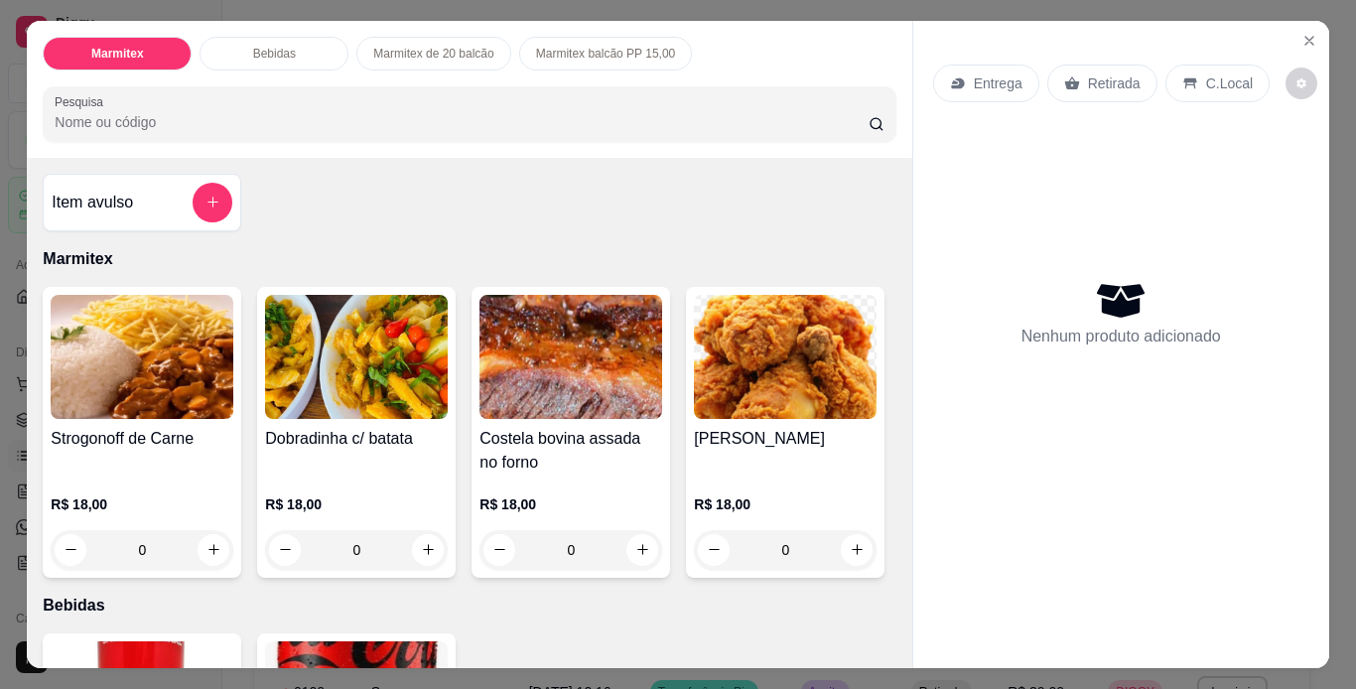
click at [206, 545] on div "0" at bounding box center [142, 550] width 183 height 40
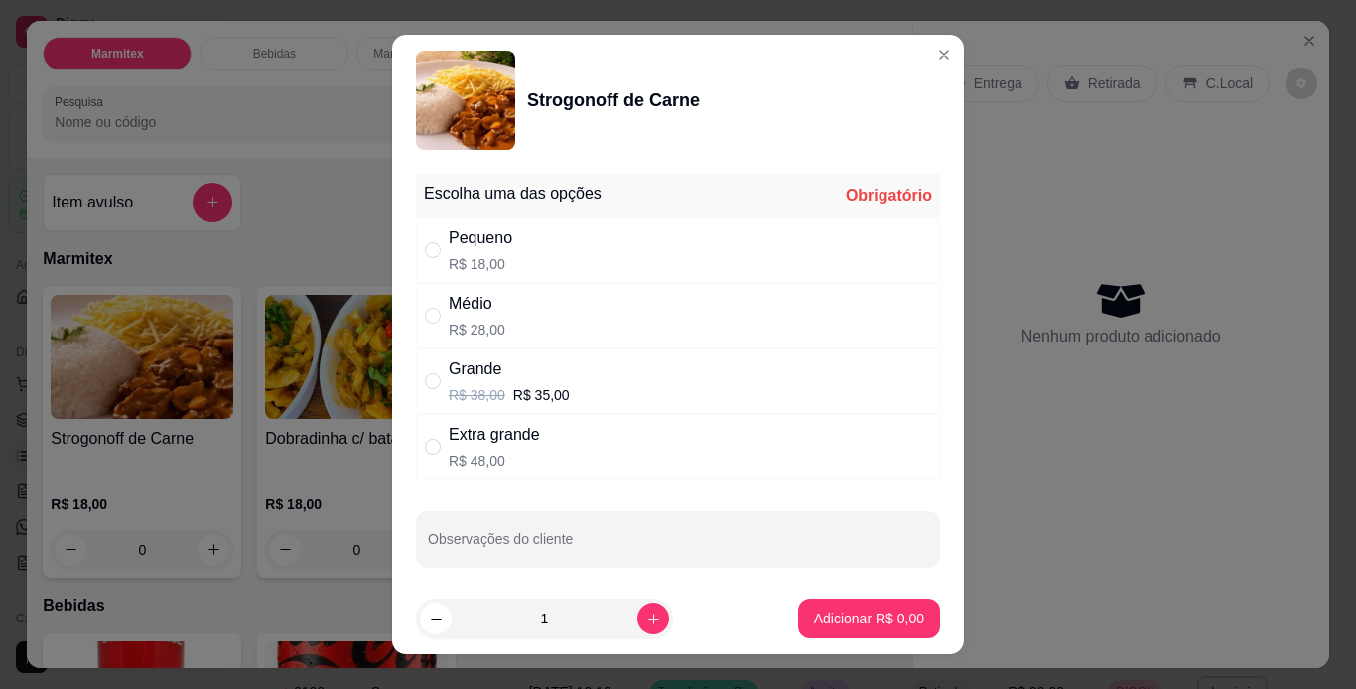
click at [563, 260] on div "Pequeno R$ 18,00" at bounding box center [678, 250] width 524 height 66
radio input "true"
click at [638, 619] on button "increase-product-quantity" at bounding box center [652, 619] width 31 height 31
type input "2"
click at [856, 610] on p "Adicionar R$ 36,00" at bounding box center [865, 619] width 118 height 20
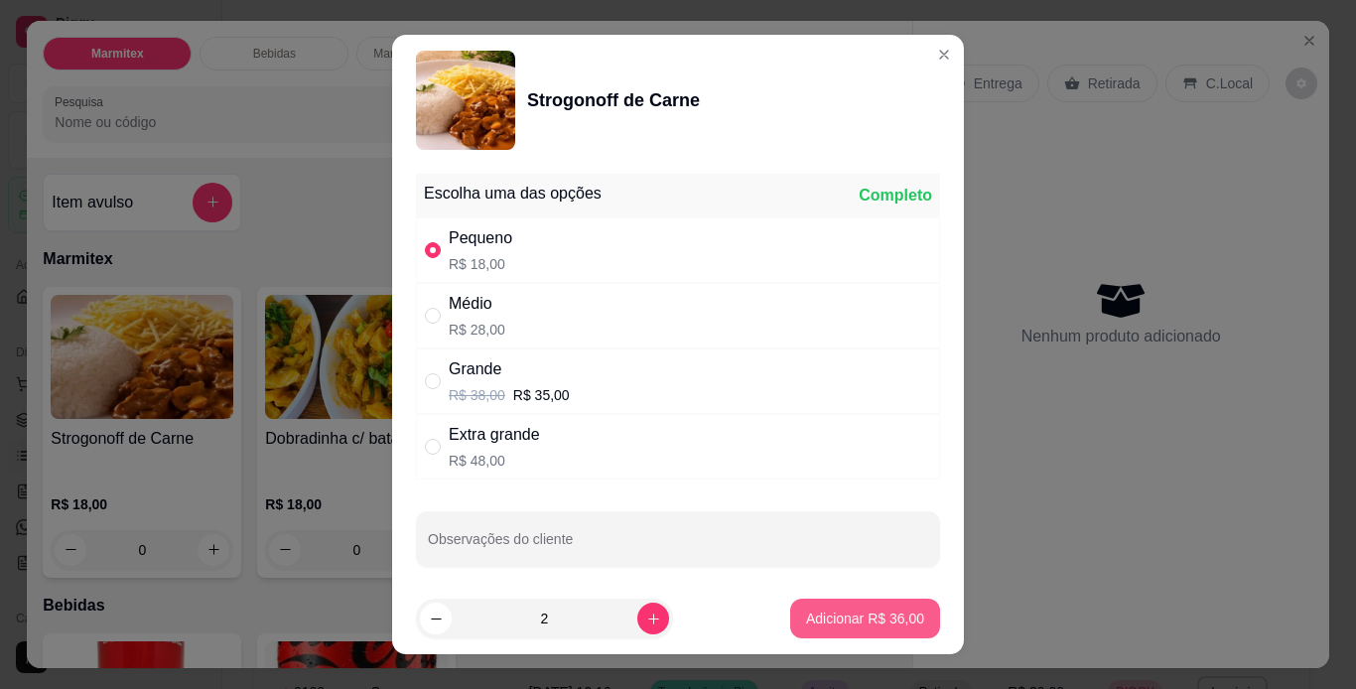
type input "2"
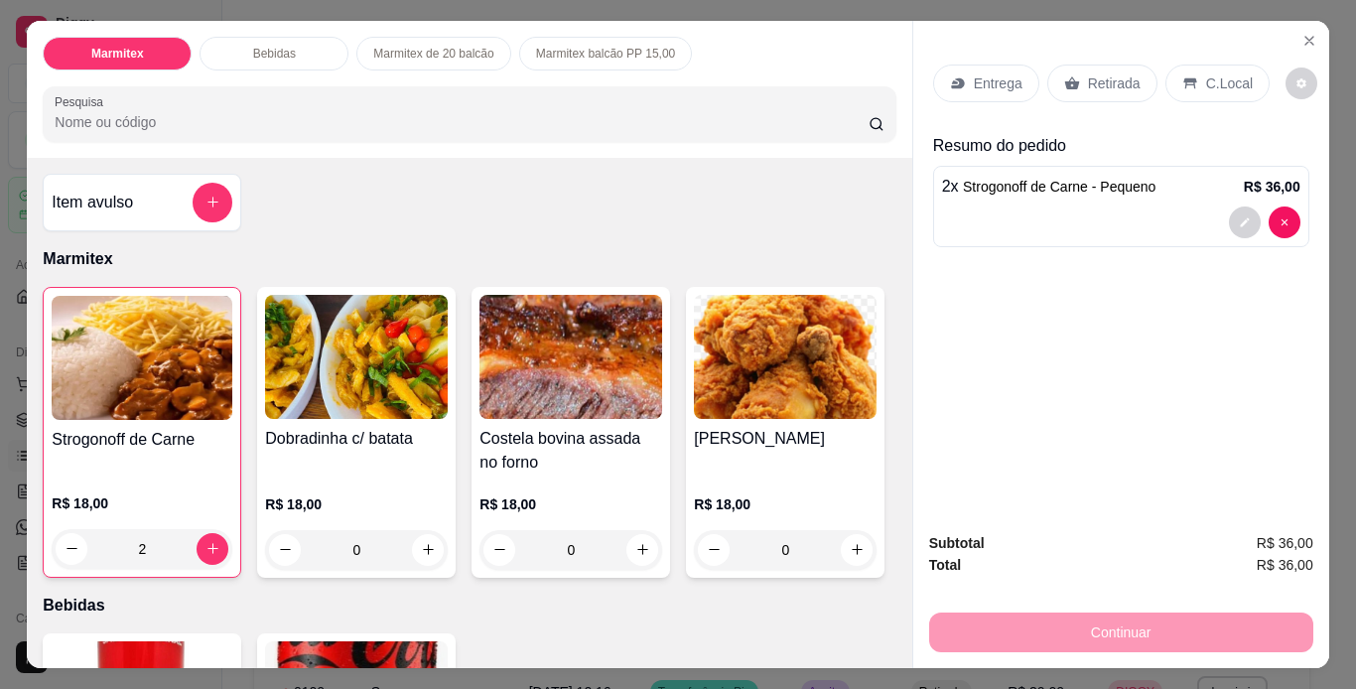
click at [1115, 75] on p "Retirada" at bounding box center [1114, 83] width 53 height 20
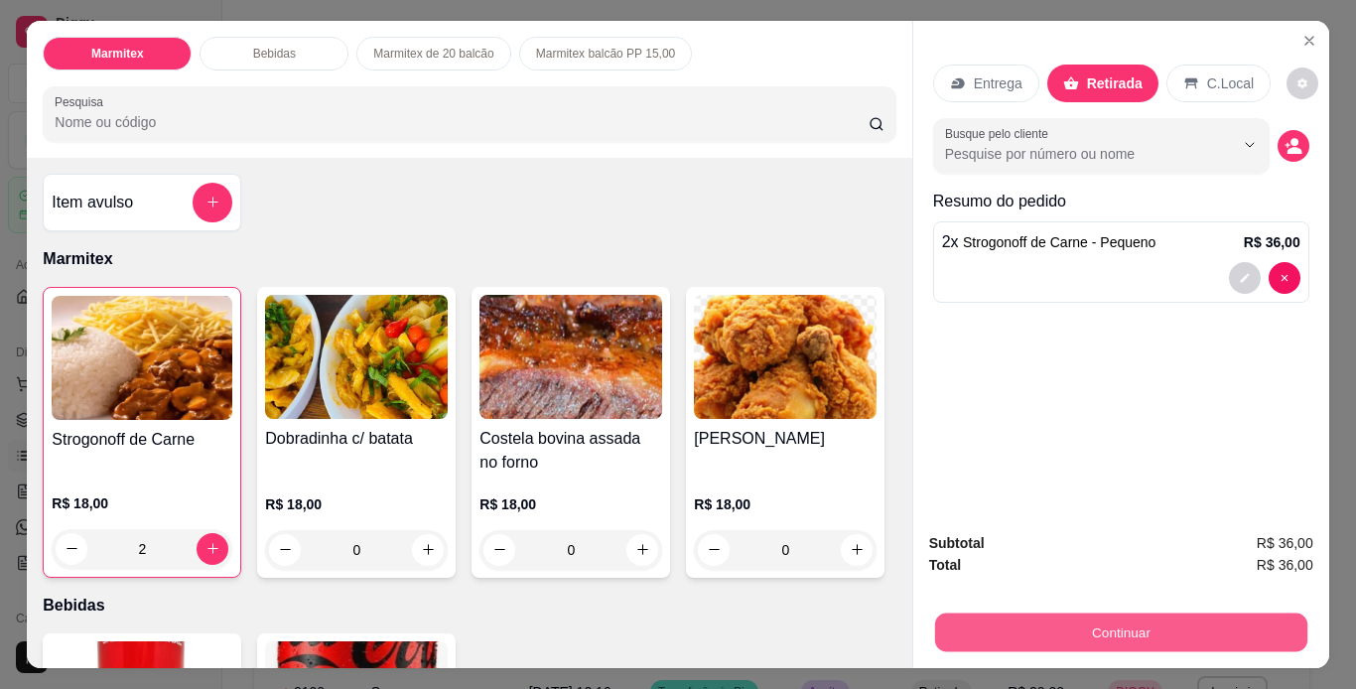
click at [1065, 628] on button "Continuar" at bounding box center [1120, 633] width 372 height 39
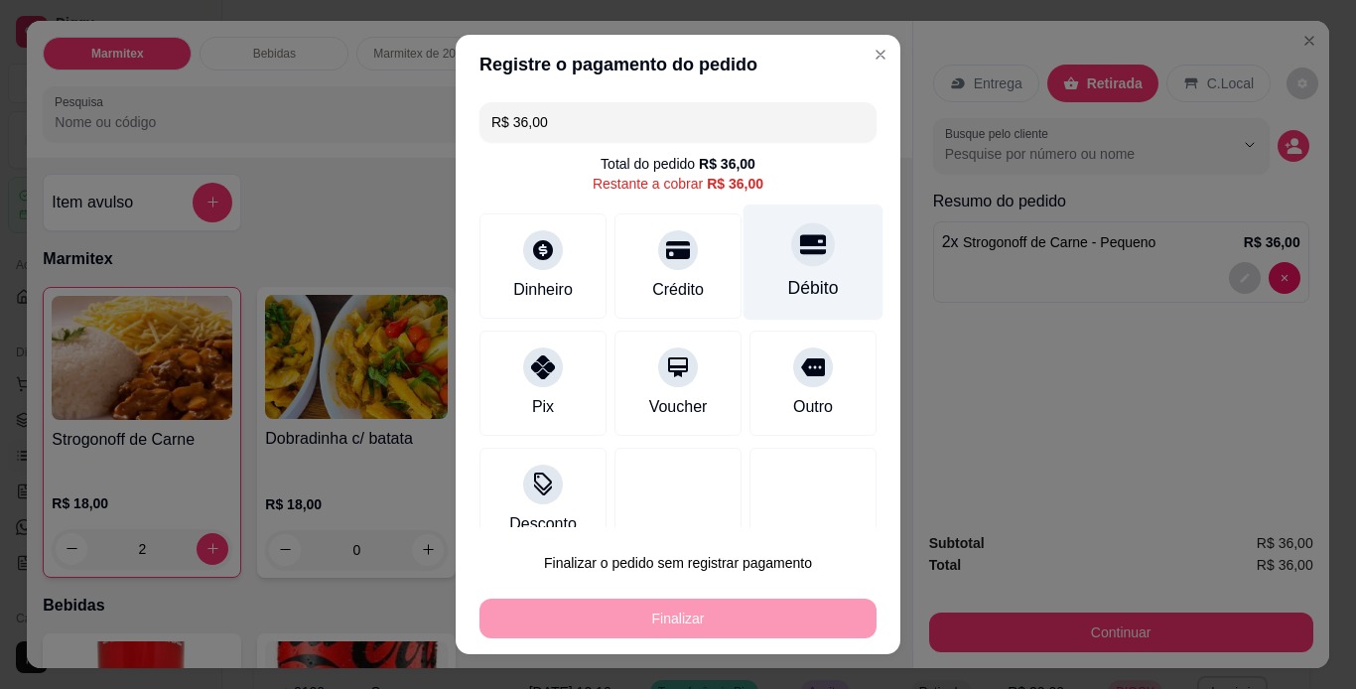
click at [800, 247] on icon at bounding box center [813, 244] width 26 height 26
type input "R$ 0,00"
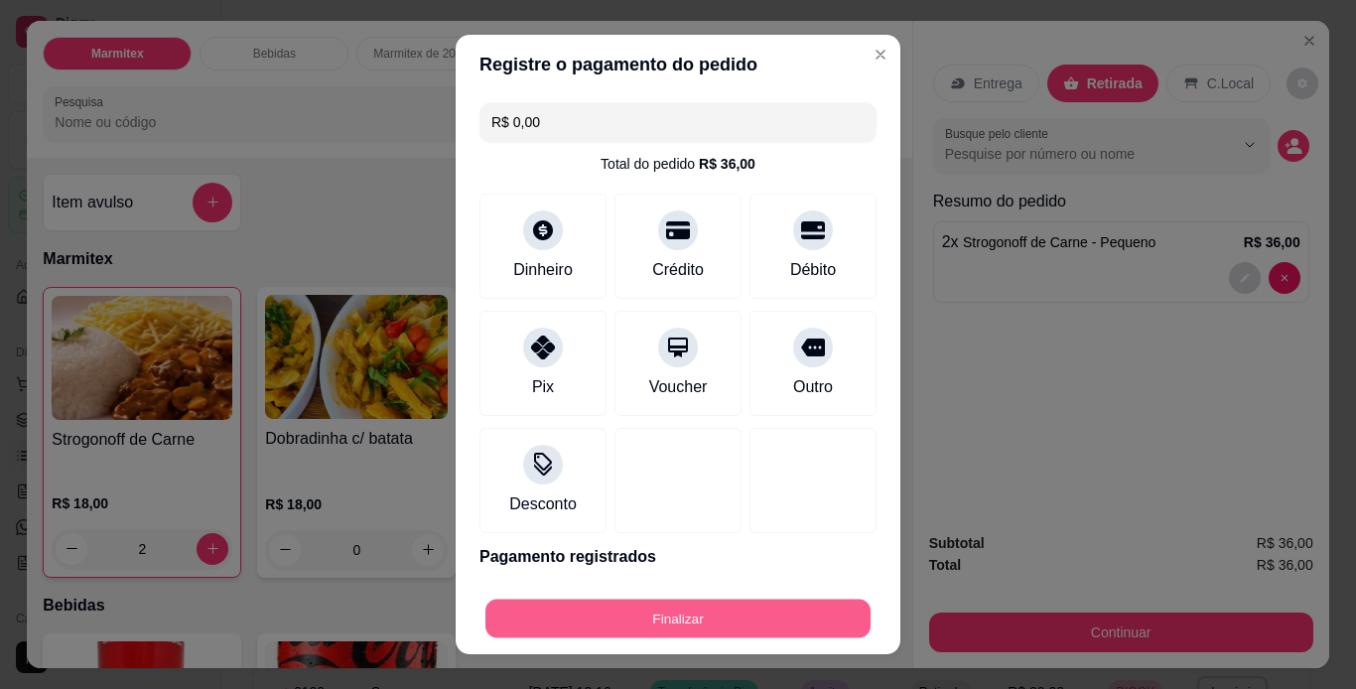
click at [785, 605] on button "Finalizar" at bounding box center [677, 619] width 385 height 39
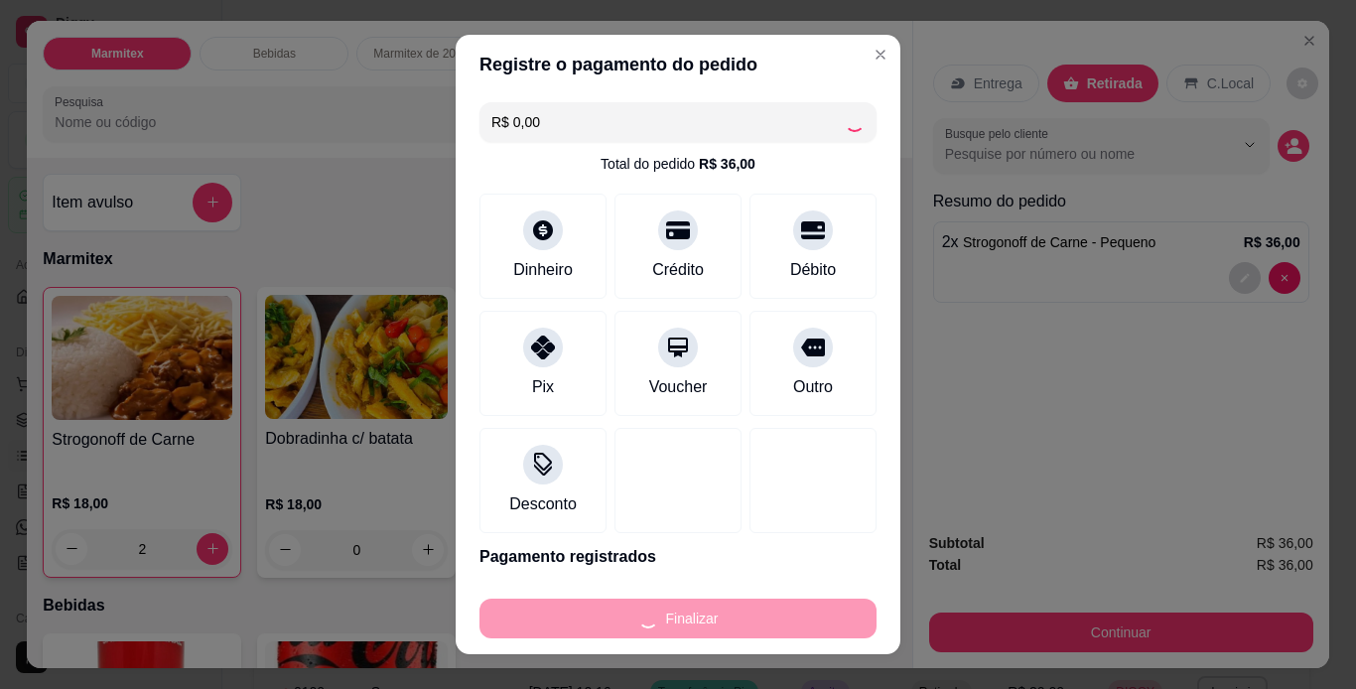
type input "0"
type input "-R$ 36,00"
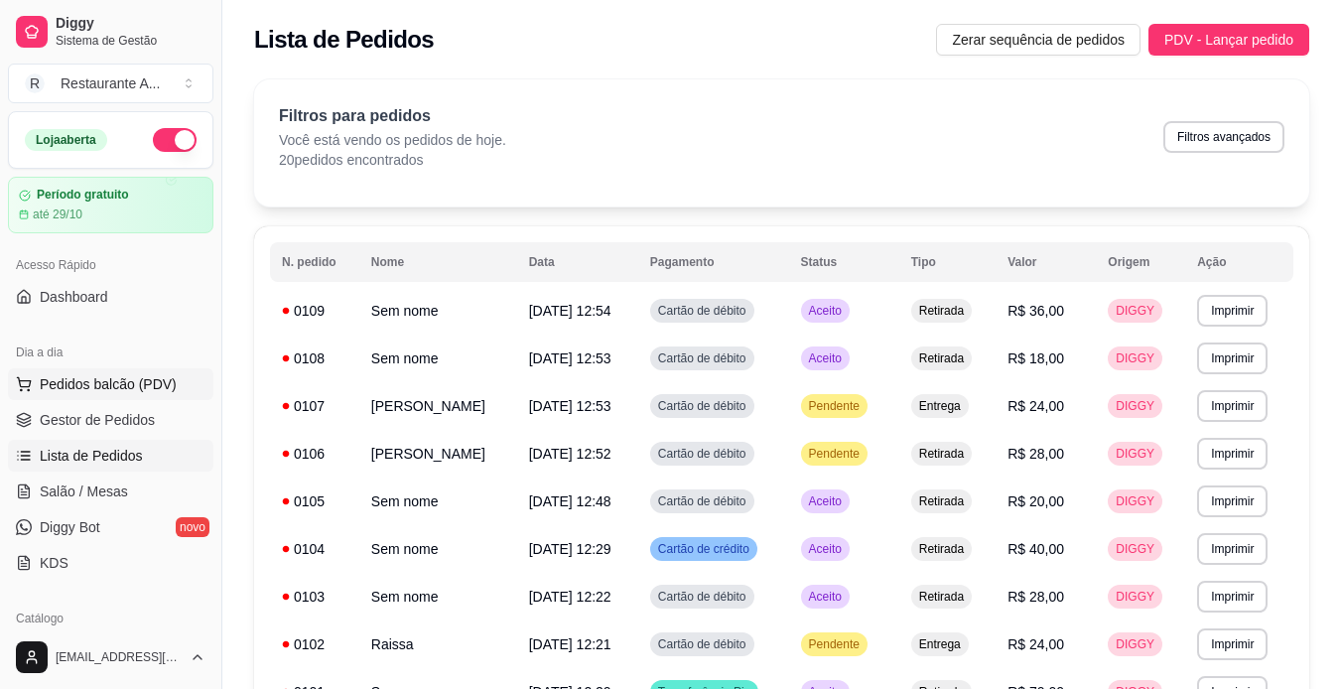
click at [121, 378] on span "Pedidos balcão (PDV)" at bounding box center [108, 384] width 137 height 20
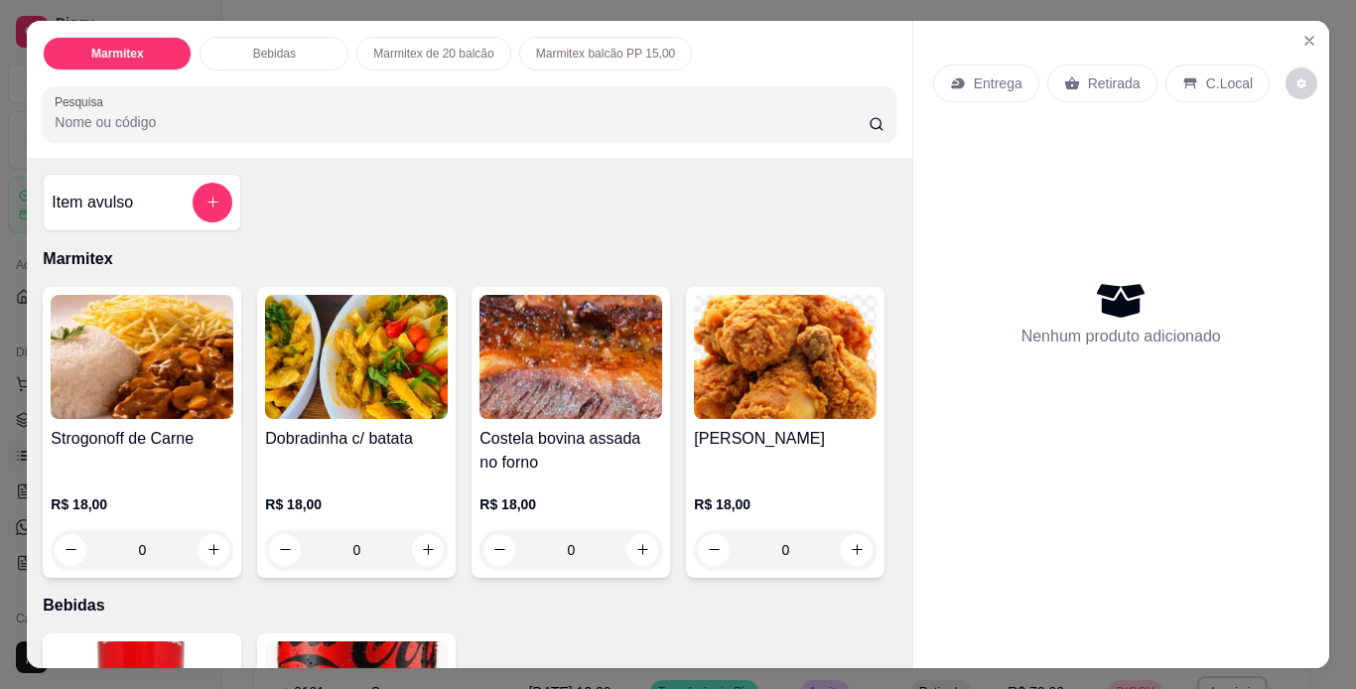
click at [199, 544] on div "0" at bounding box center [142, 550] width 183 height 40
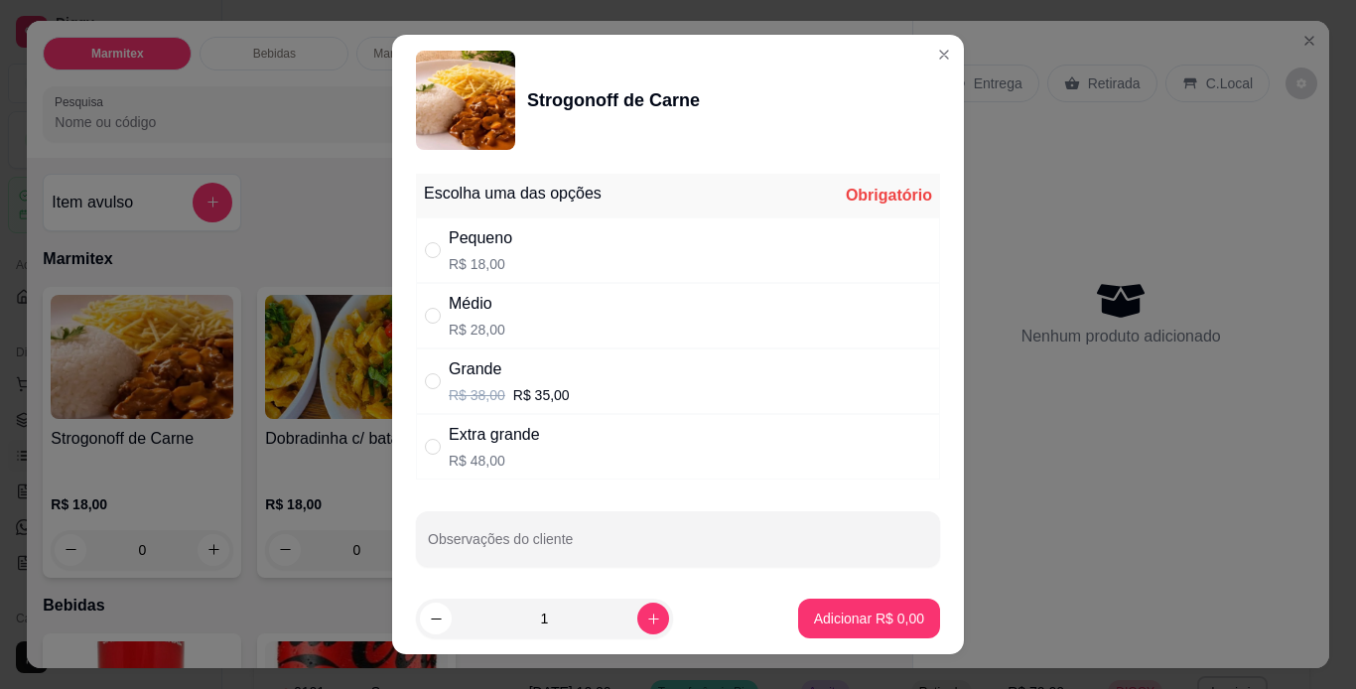
click at [573, 243] on div "Pequeno R$ 18,00" at bounding box center [678, 250] width 524 height 66
radio input "true"
click at [890, 614] on p "Adicionar R$ 18,00" at bounding box center [865, 619] width 118 height 20
type input "1"
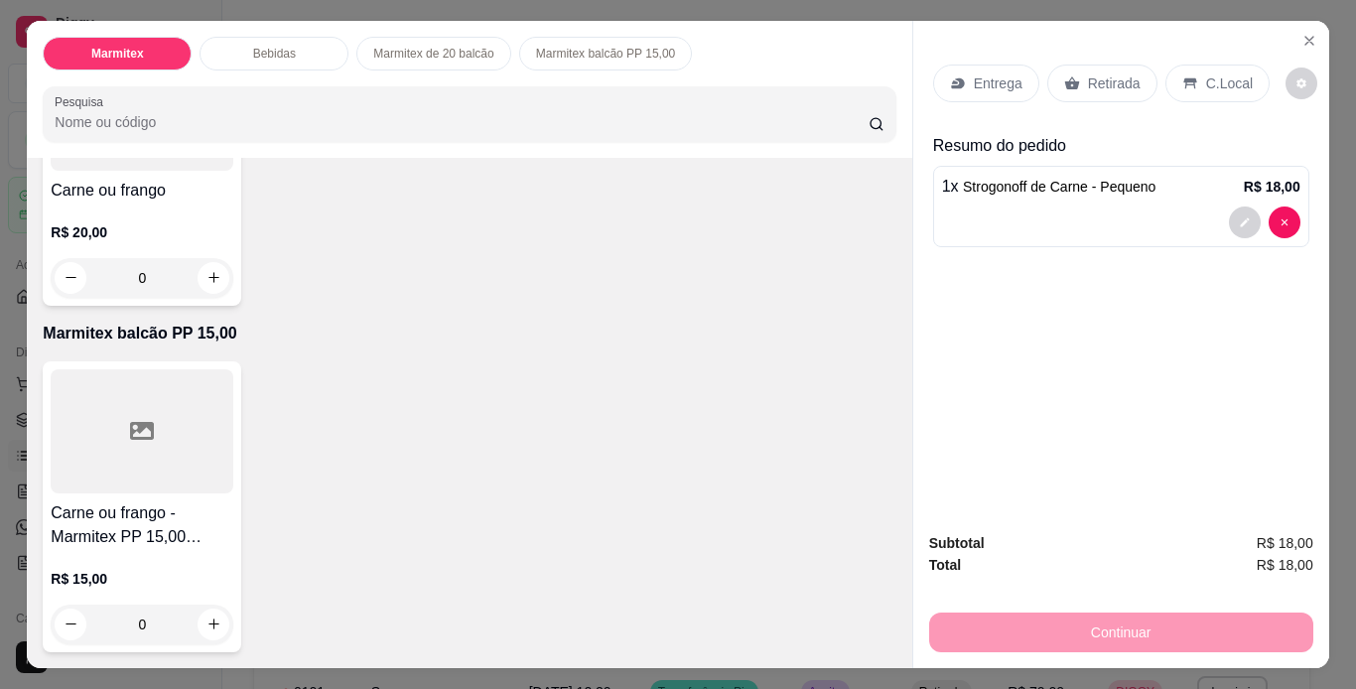
scroll to position [953, 0]
click at [206, 285] on icon "increase-product-quantity" at bounding box center [213, 277] width 15 height 15
type input "1"
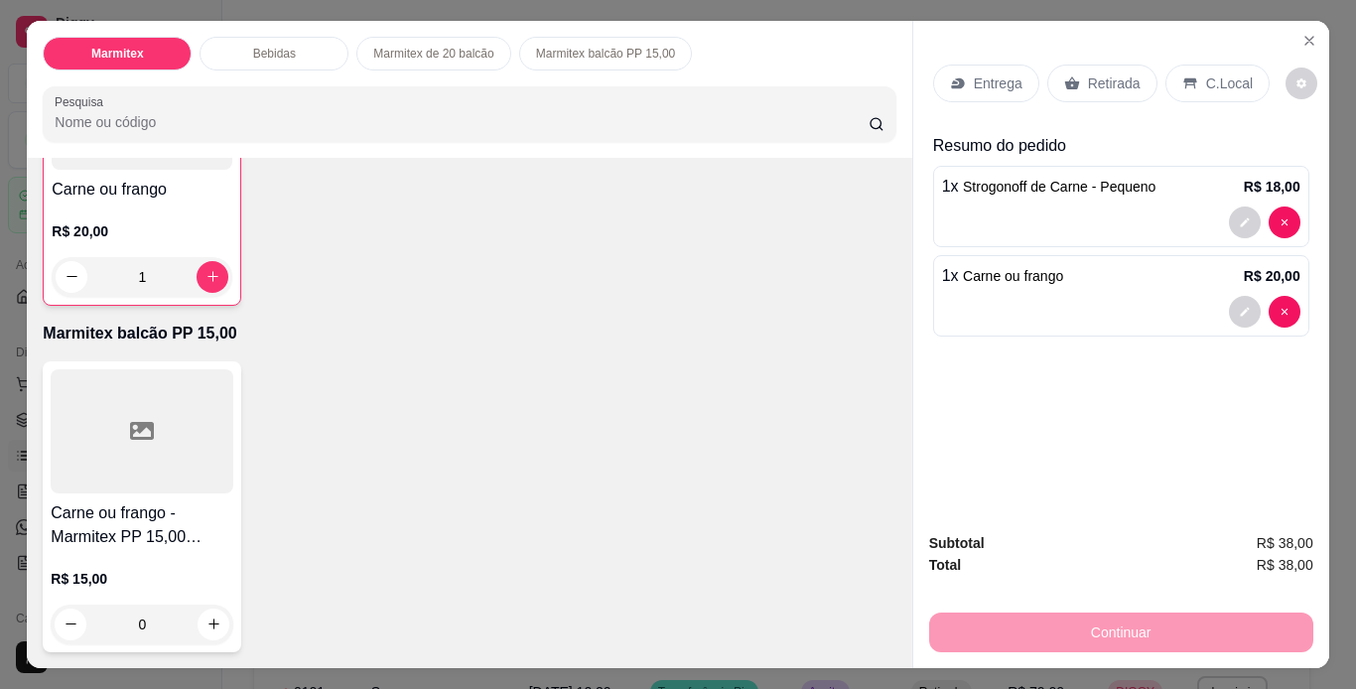
type input "1"
click at [1096, 73] on p "Retirada" at bounding box center [1114, 83] width 53 height 20
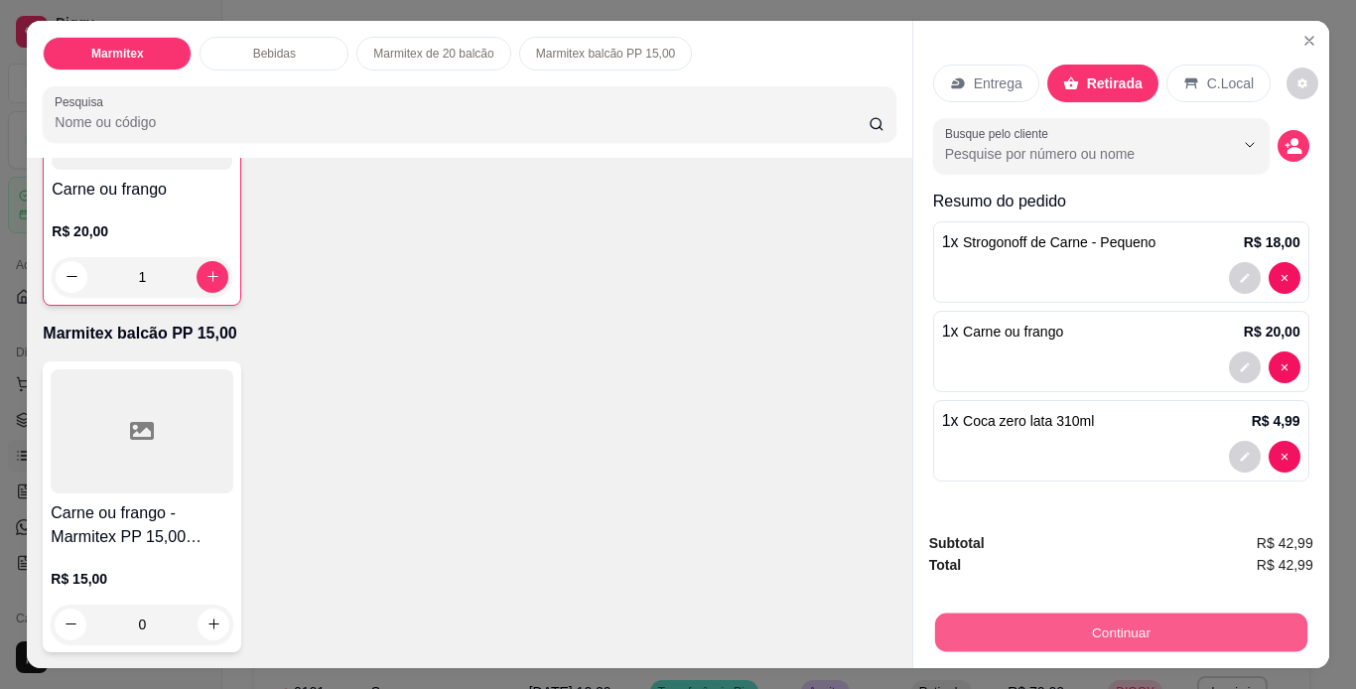
click at [1257, 617] on button "Continuar" at bounding box center [1120, 633] width 372 height 39
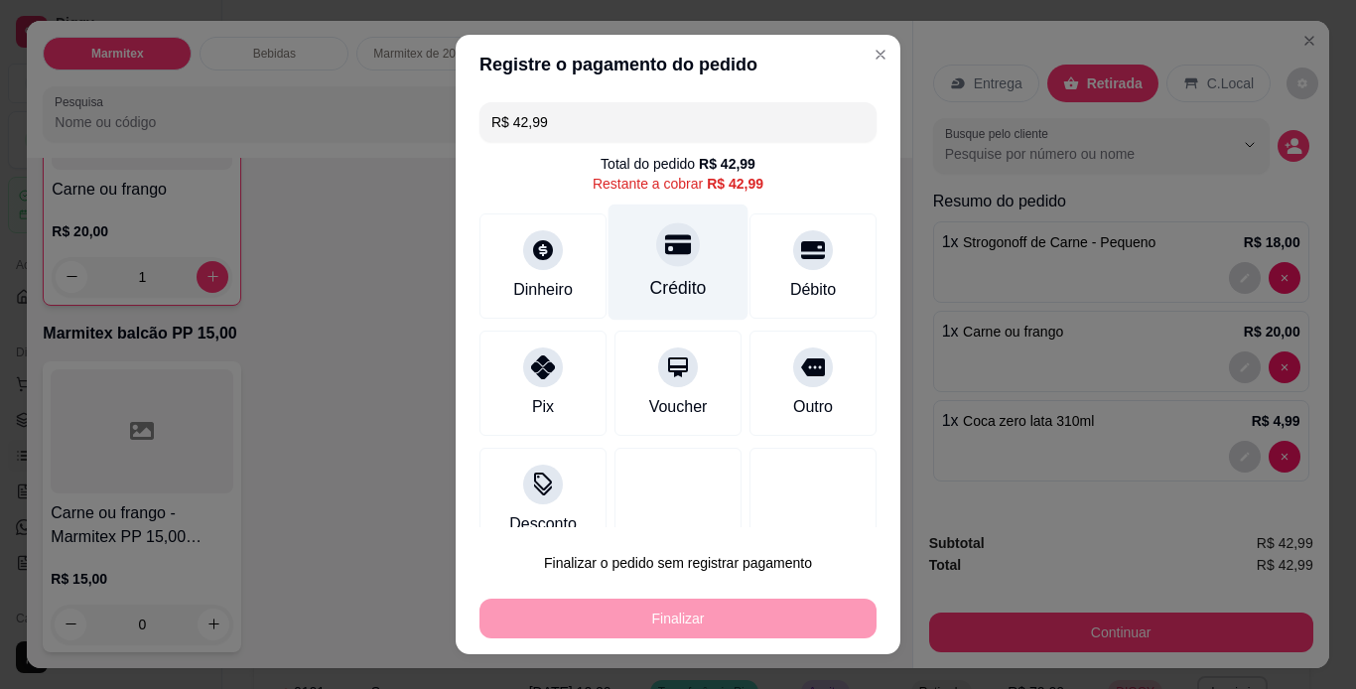
click at [655, 284] on div "Crédito" at bounding box center [678, 288] width 57 height 26
type input "R$ 0,00"
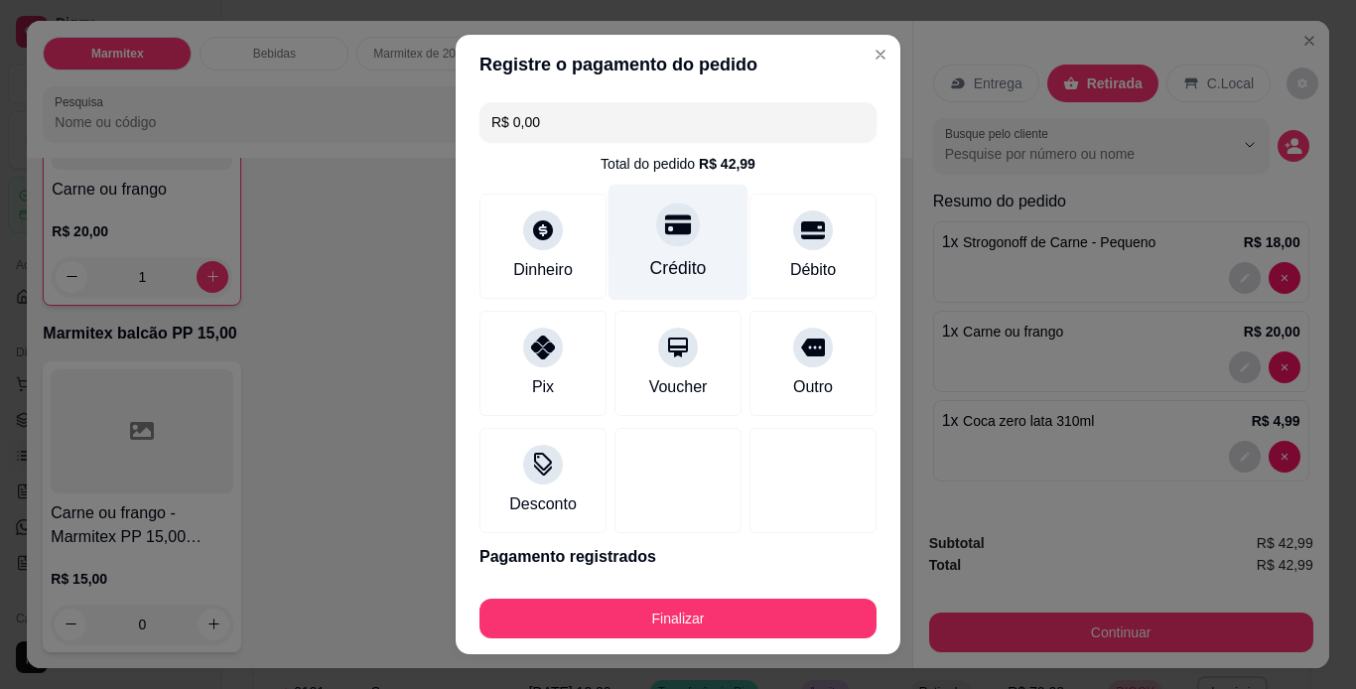
click at [670, 246] on div "Crédito" at bounding box center [679, 242] width 140 height 116
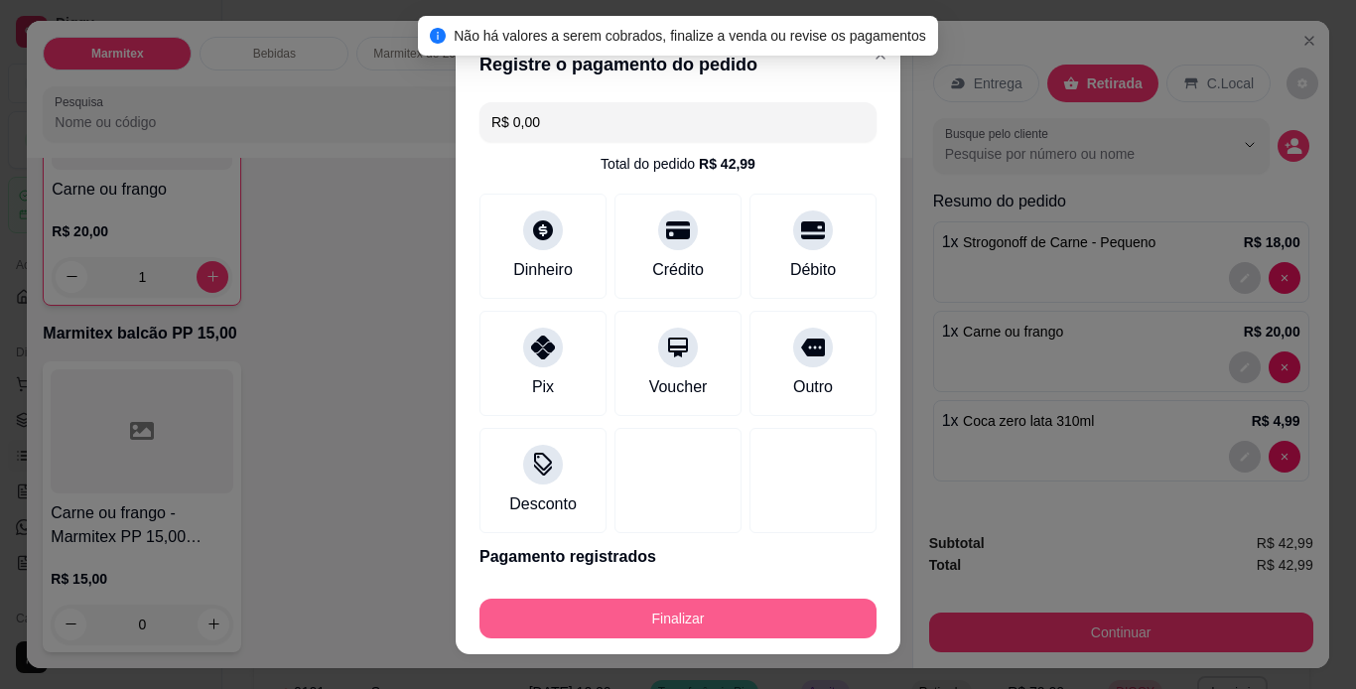
click at [625, 614] on button "Finalizar" at bounding box center [678, 619] width 397 height 40
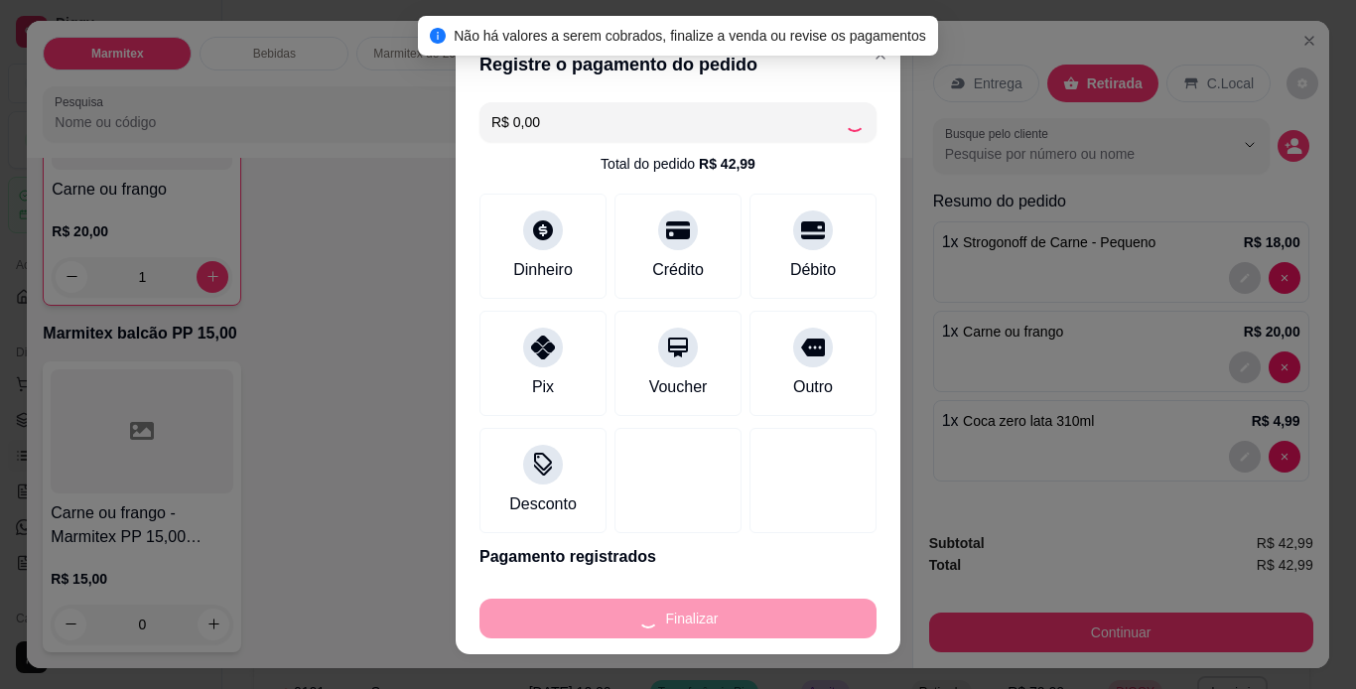
type input "0"
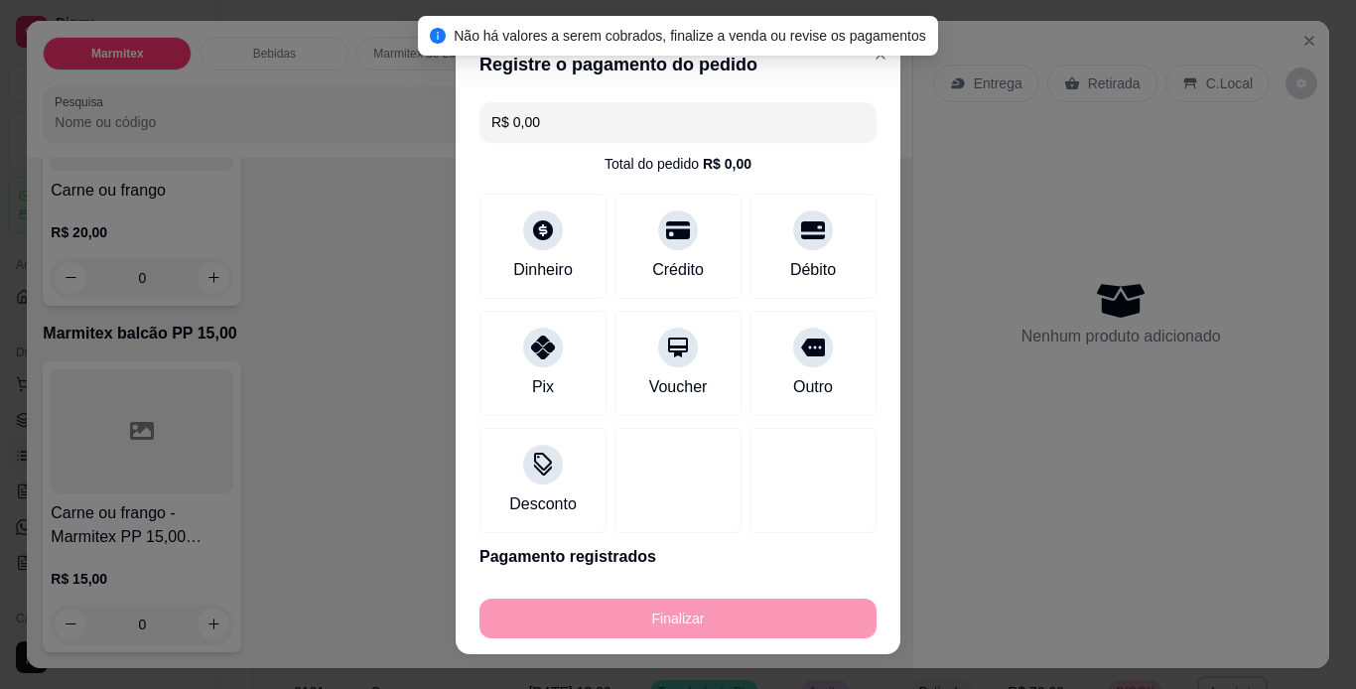
type input "-R$ 42,99"
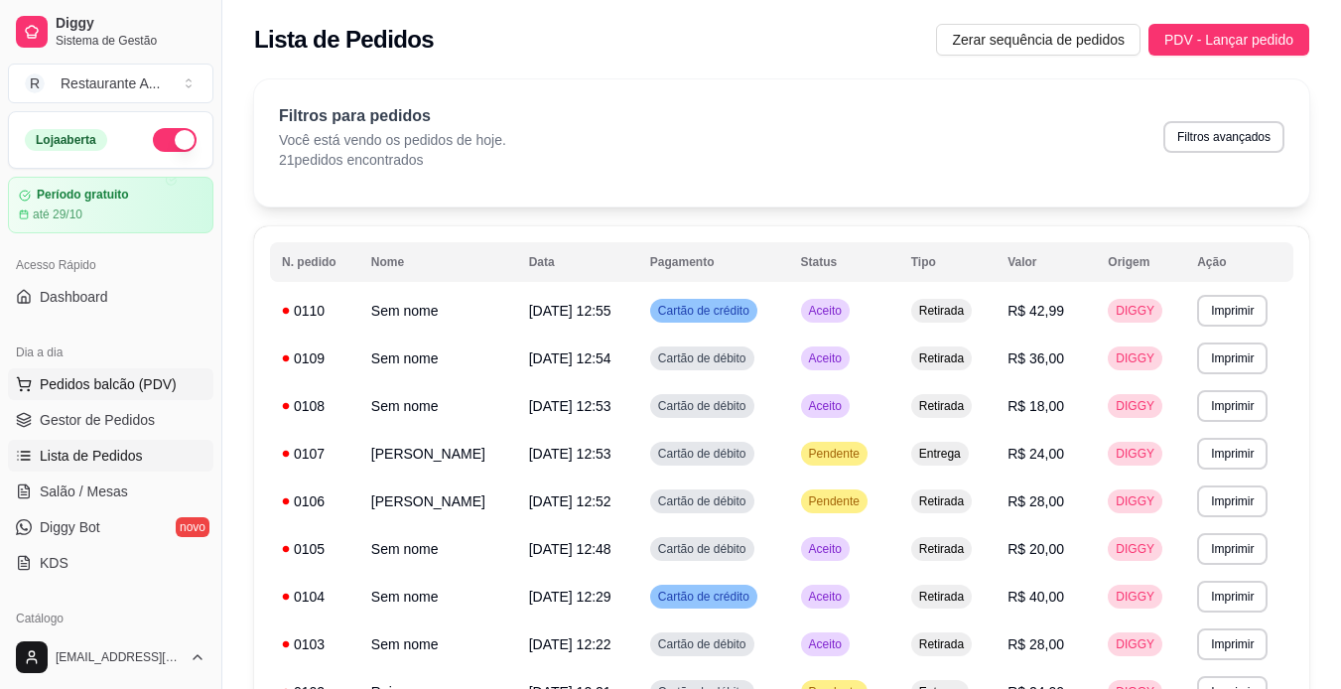
click at [70, 376] on span "Pedidos balcão (PDV)" at bounding box center [108, 384] width 137 height 20
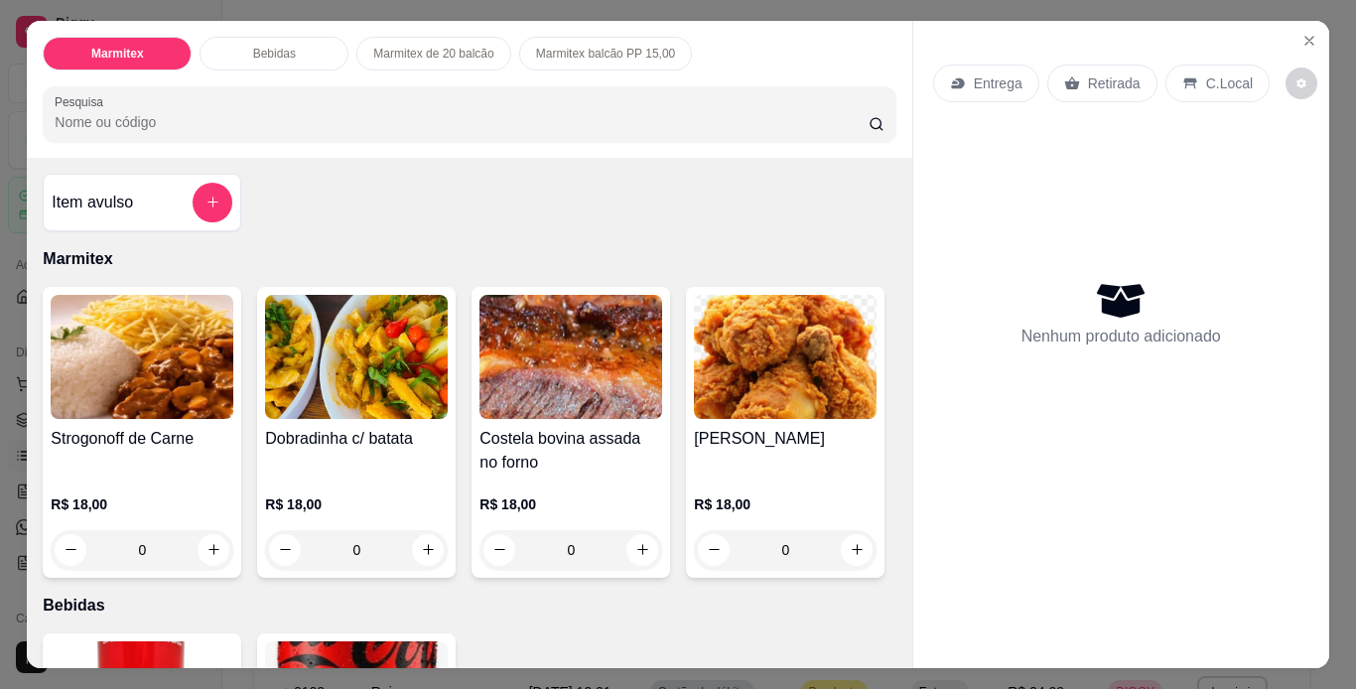
click at [217, 541] on div "0" at bounding box center [142, 550] width 183 height 40
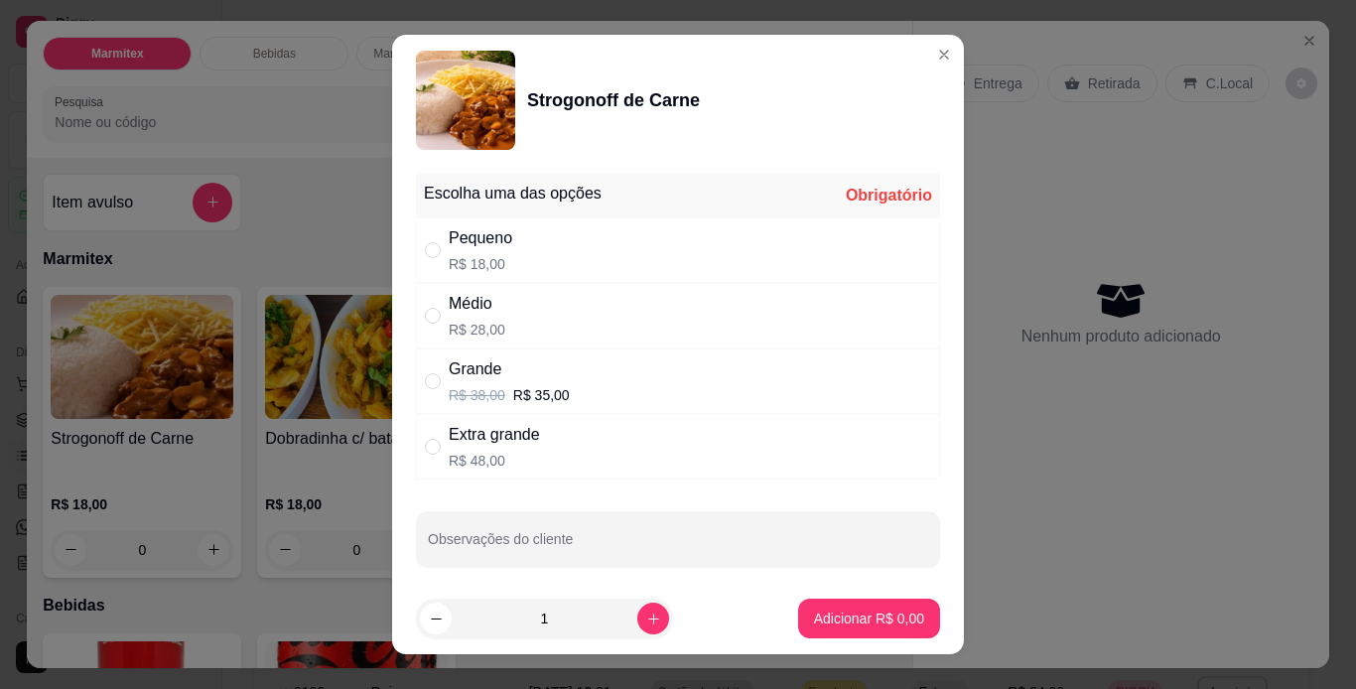
click at [670, 377] on div "Grande R$ 38,00 R$ 35,00" at bounding box center [678, 381] width 524 height 66
radio input "true"
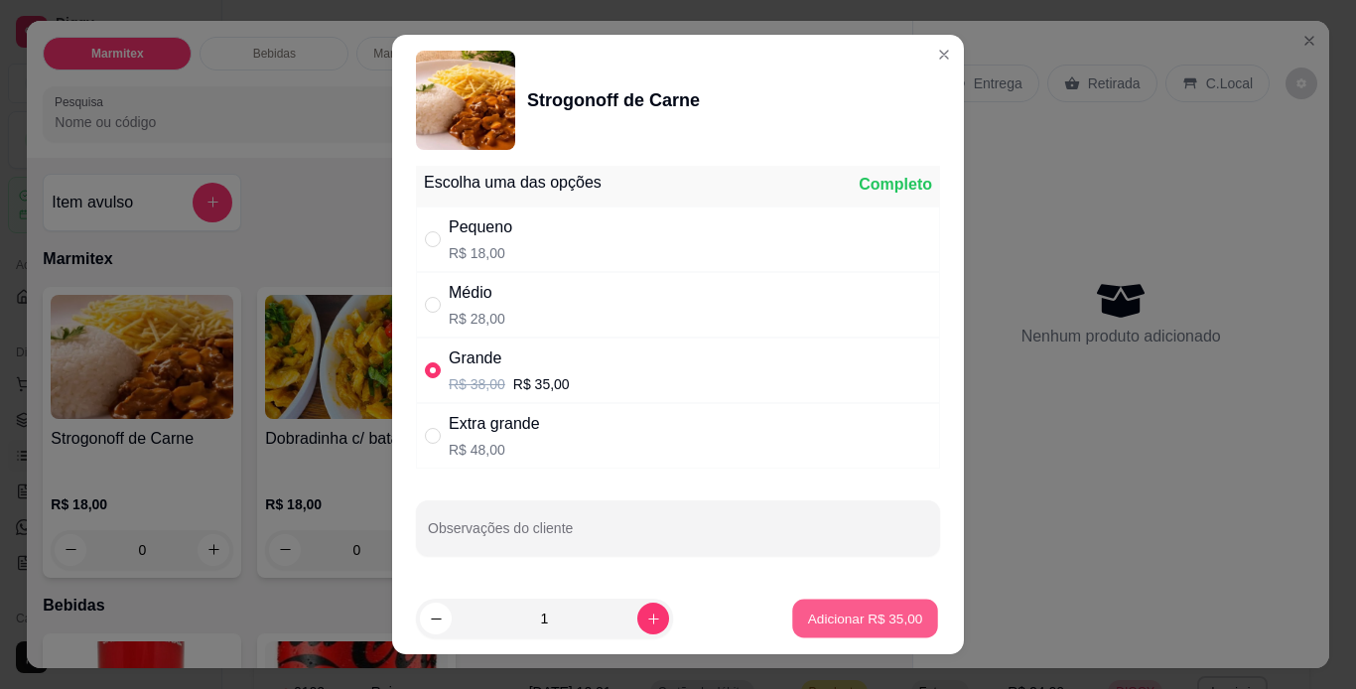
click at [876, 625] on p "Adicionar R$ 35,00" at bounding box center [865, 619] width 115 height 19
type input "1"
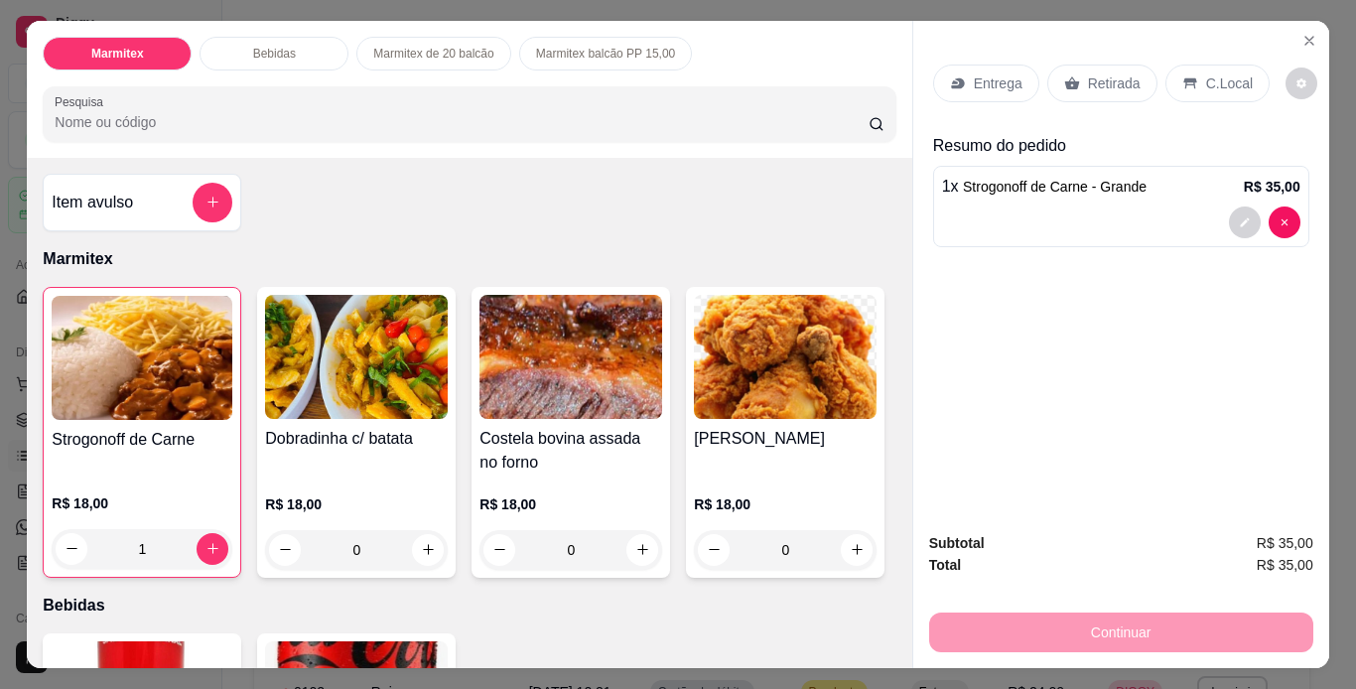
click at [1131, 77] on div "Retirada" at bounding box center [1102, 84] width 110 height 38
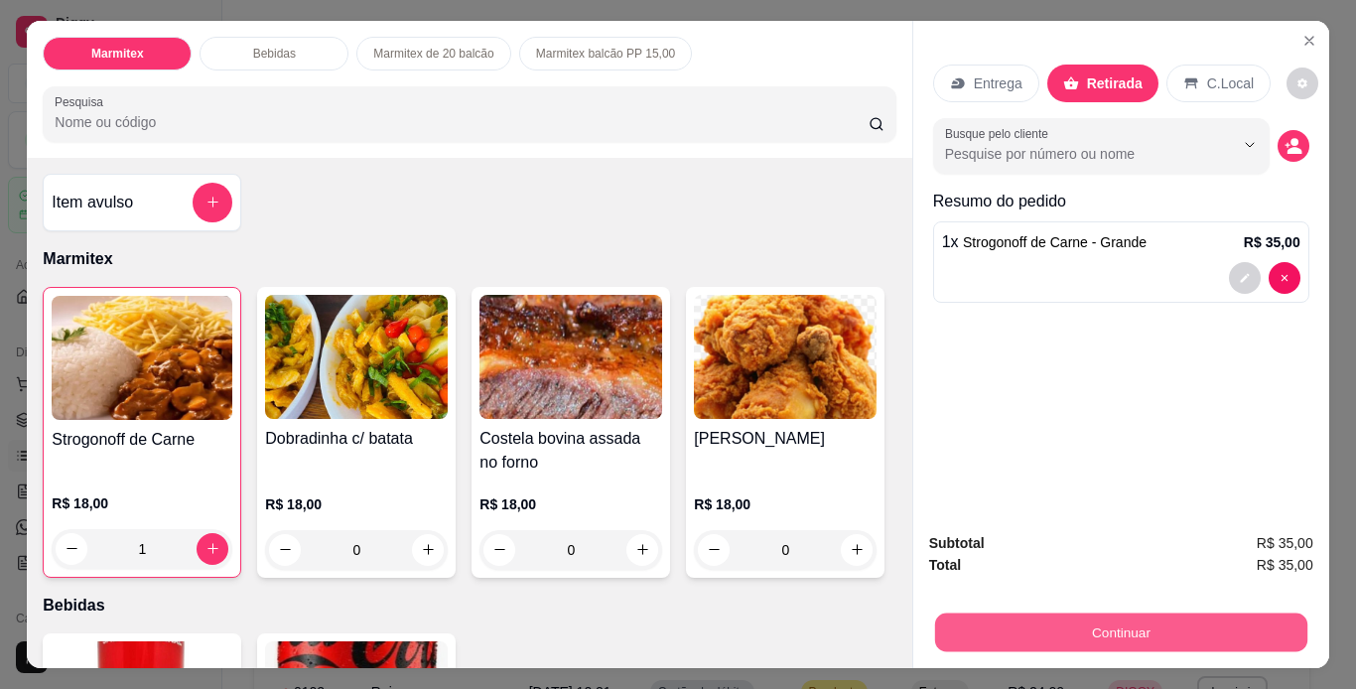
click at [1174, 627] on button "Continuar" at bounding box center [1120, 633] width 372 height 39
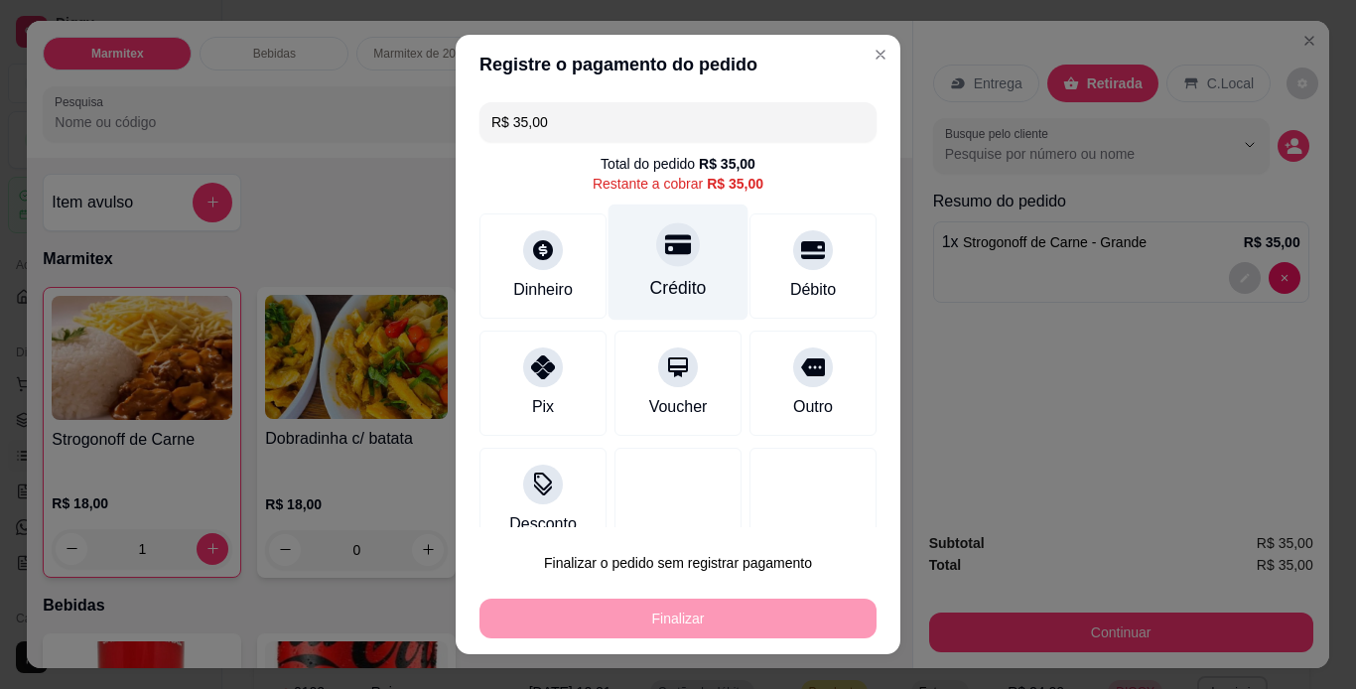
click at [650, 280] on div "Crédito" at bounding box center [678, 288] width 57 height 26
type input "R$ 0,00"
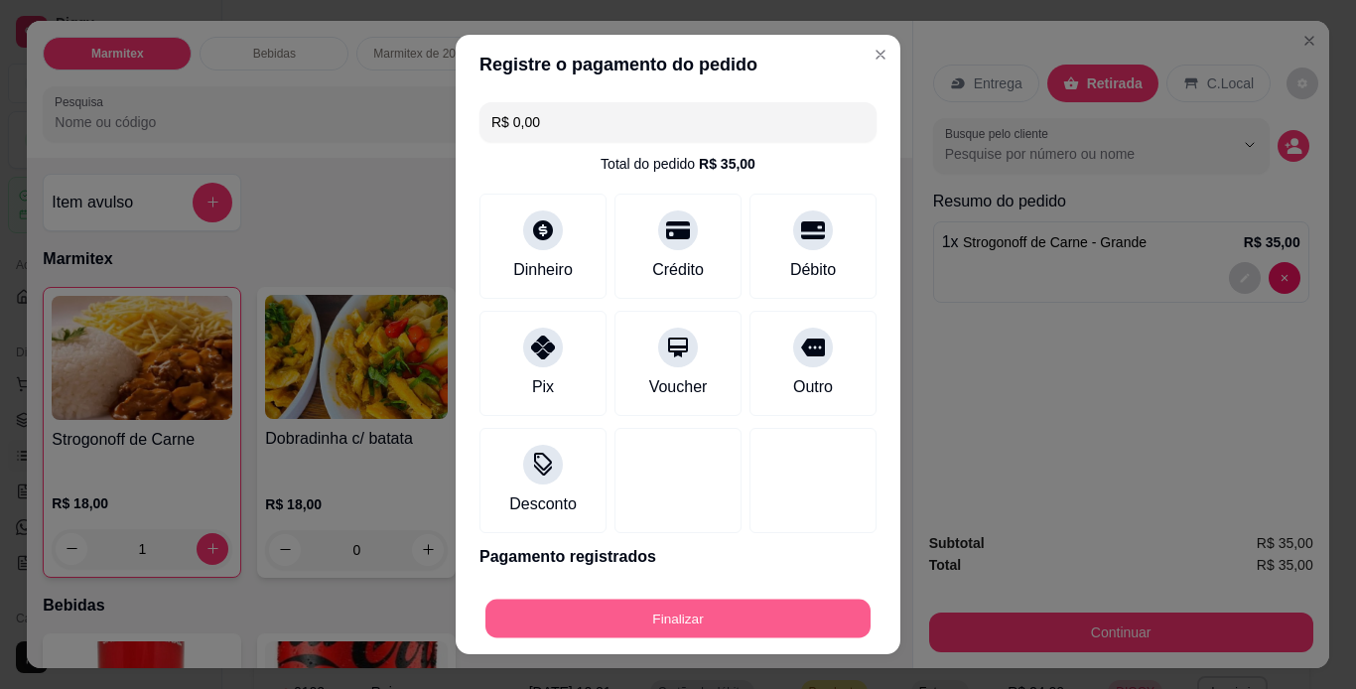
click at [768, 624] on button "Finalizar" at bounding box center [677, 619] width 385 height 39
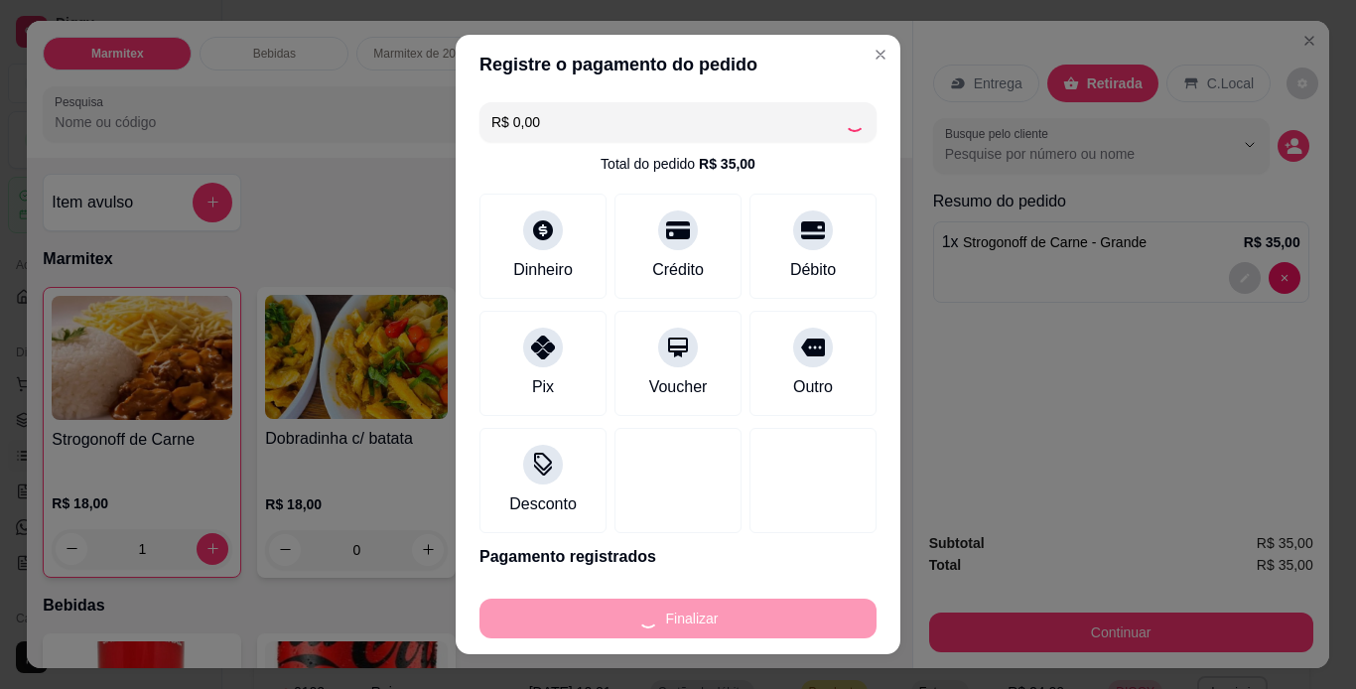
type input "0"
type input "-R$ 35,00"
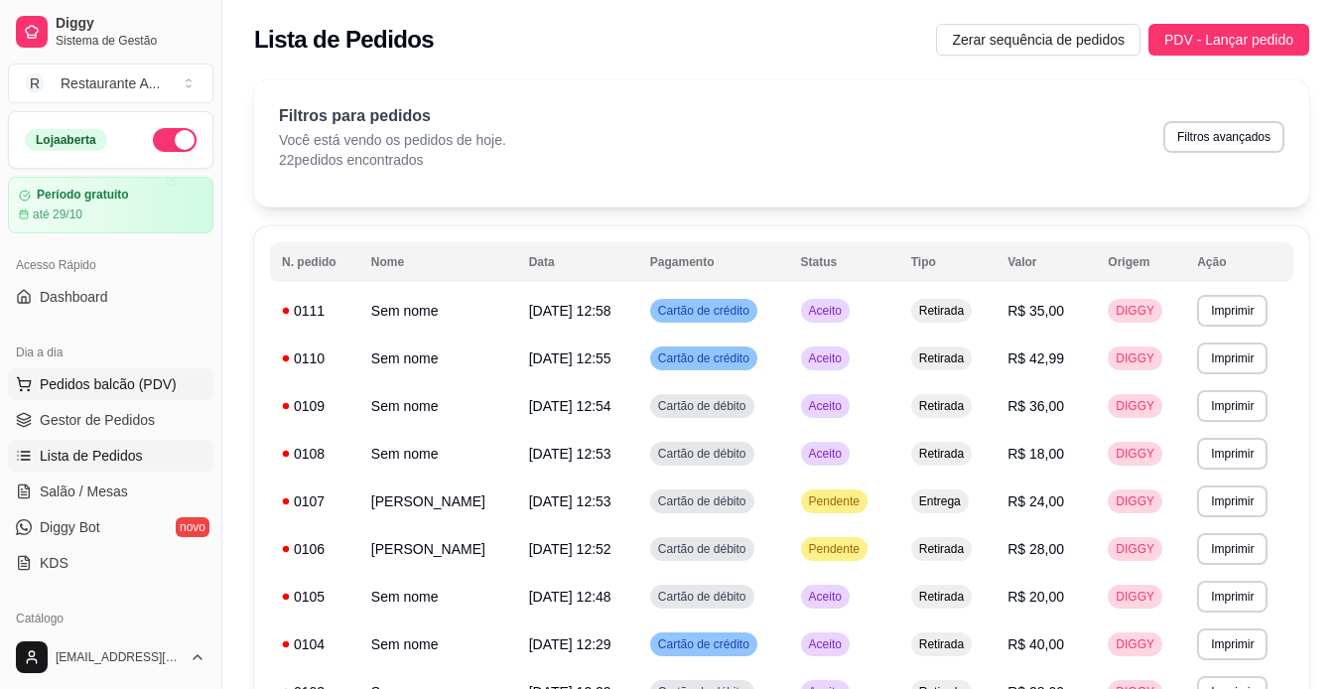
click at [140, 388] on span "Pedidos balcão (PDV)" at bounding box center [108, 384] width 137 height 20
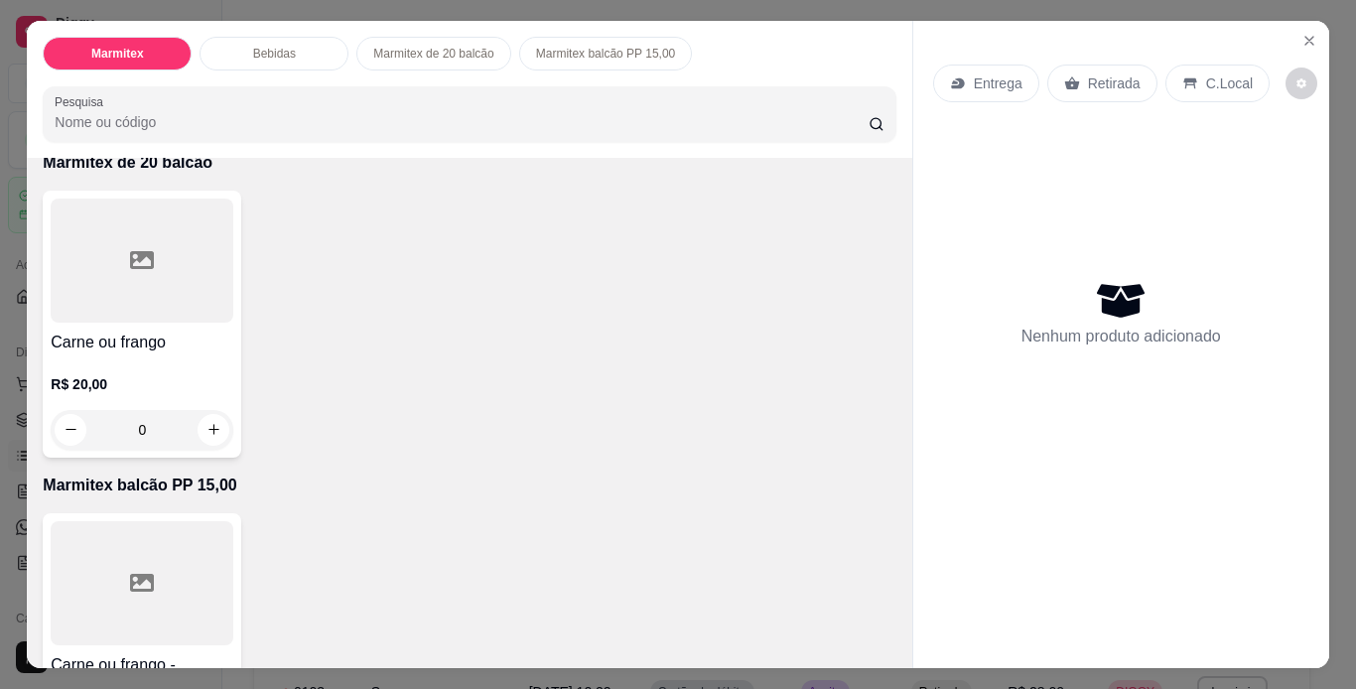
scroll to position [874, 0]
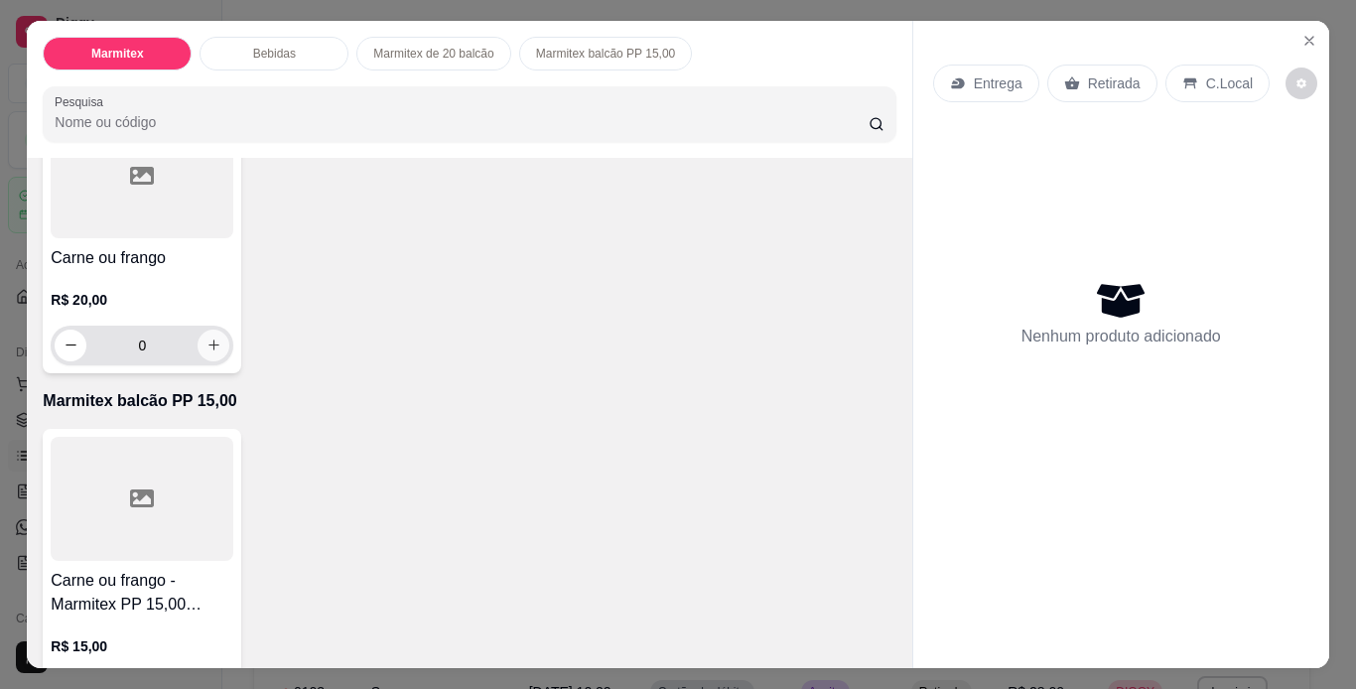
click at [217, 361] on button "increase-product-quantity" at bounding box center [214, 346] width 32 height 32
type input "1"
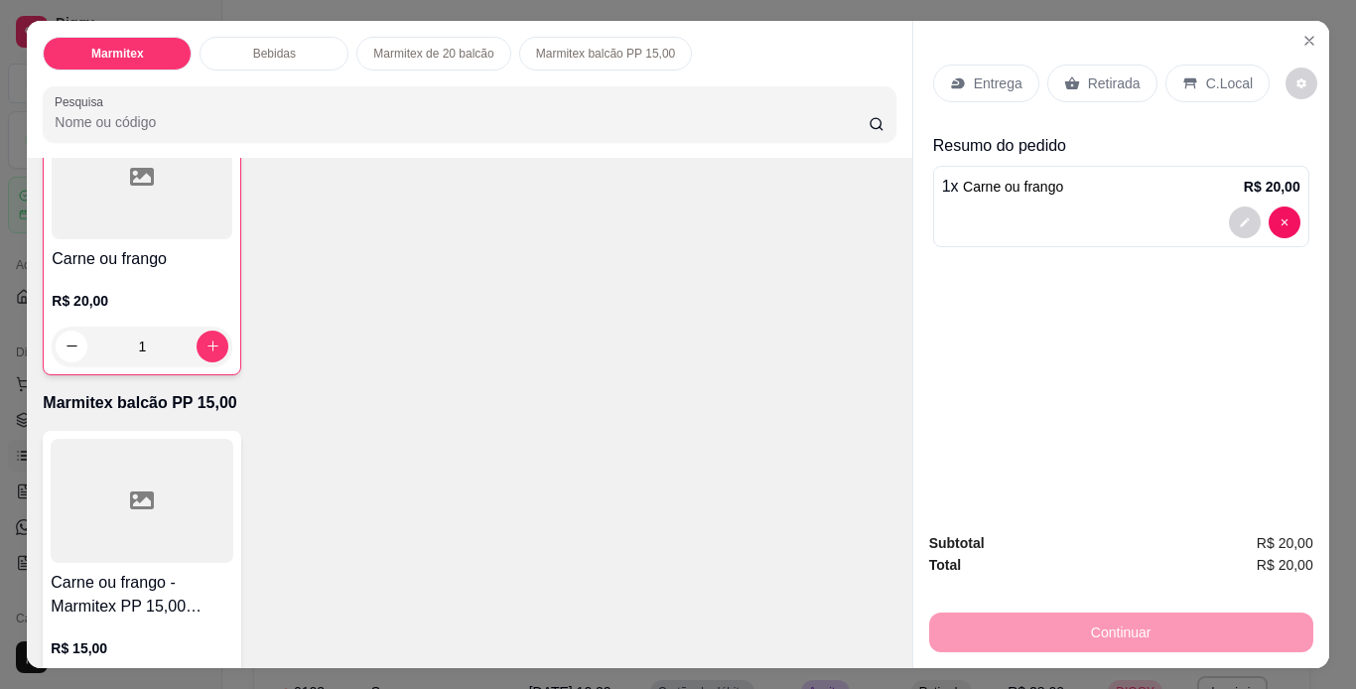
click at [1093, 74] on p "Retirada" at bounding box center [1114, 83] width 53 height 20
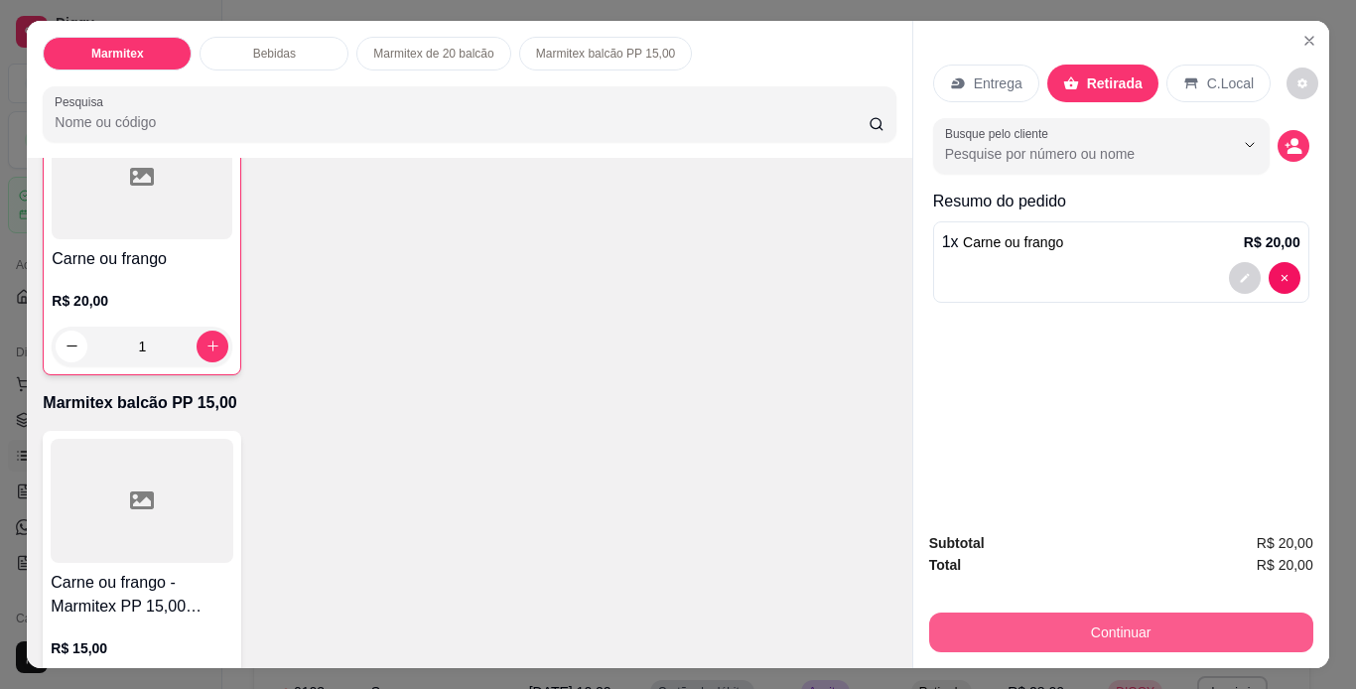
click at [1082, 628] on button "Continuar" at bounding box center [1121, 633] width 384 height 40
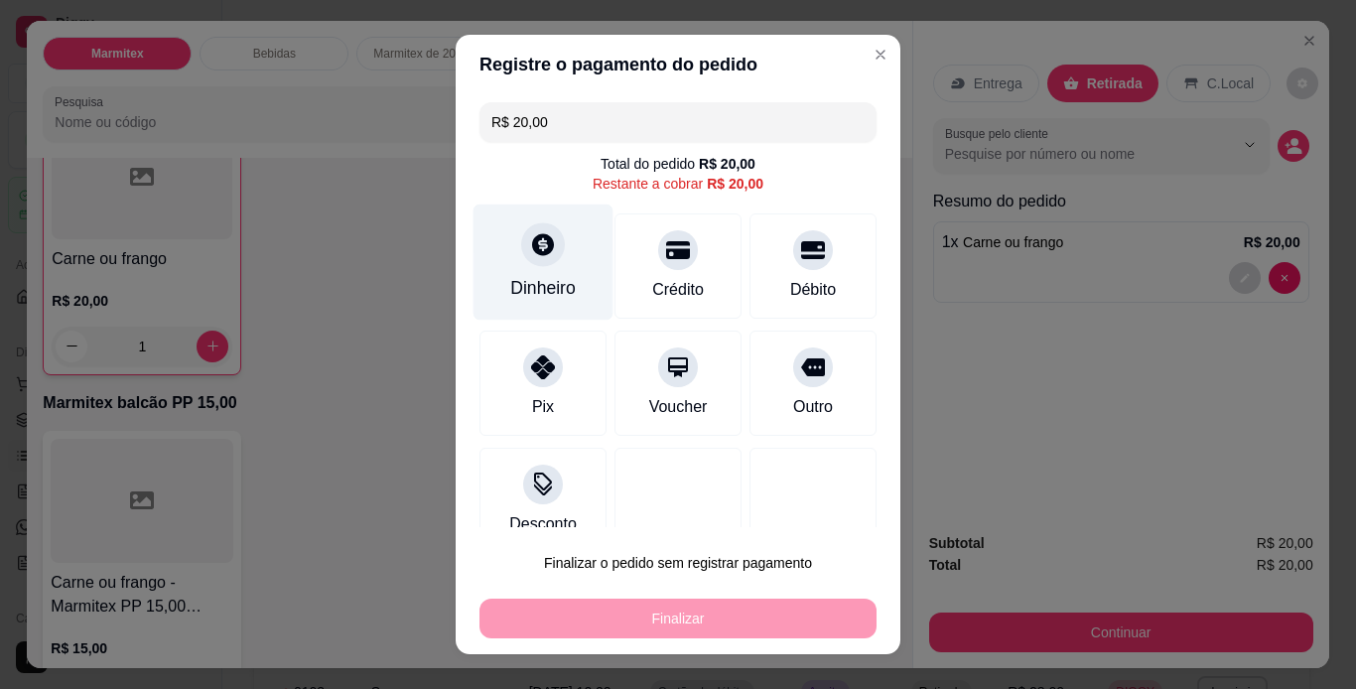
click at [535, 274] on div "Dinheiro" at bounding box center [544, 262] width 140 height 116
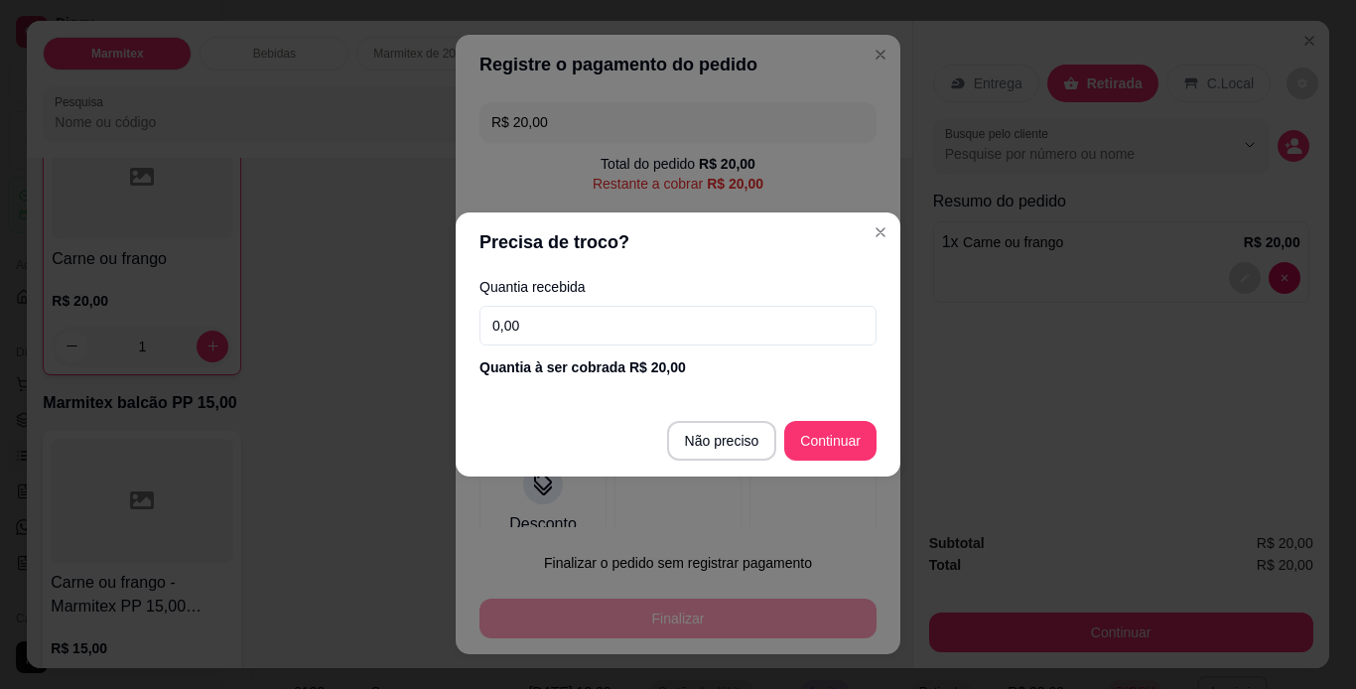
click at [594, 335] on input "0,00" at bounding box center [678, 326] width 397 height 40
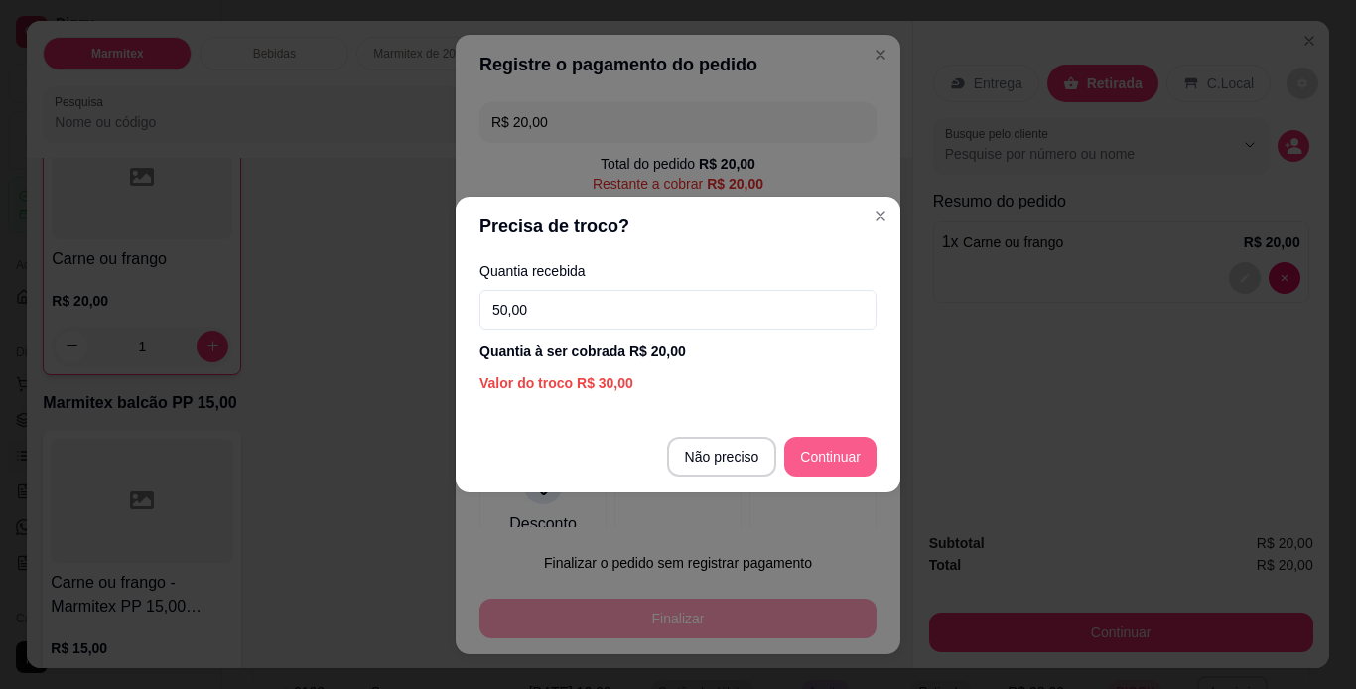
type input "50,00"
type input "R$ 0,00"
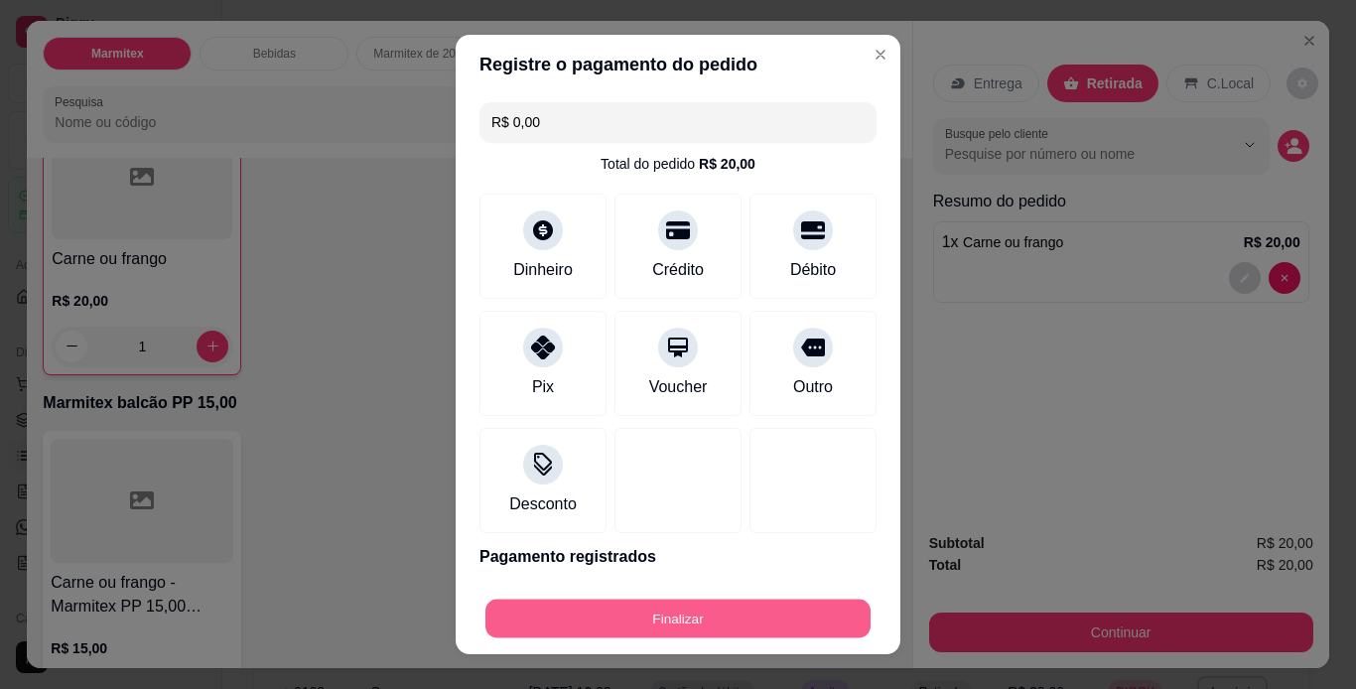
click at [796, 625] on button "Finalizar" at bounding box center [677, 619] width 385 height 39
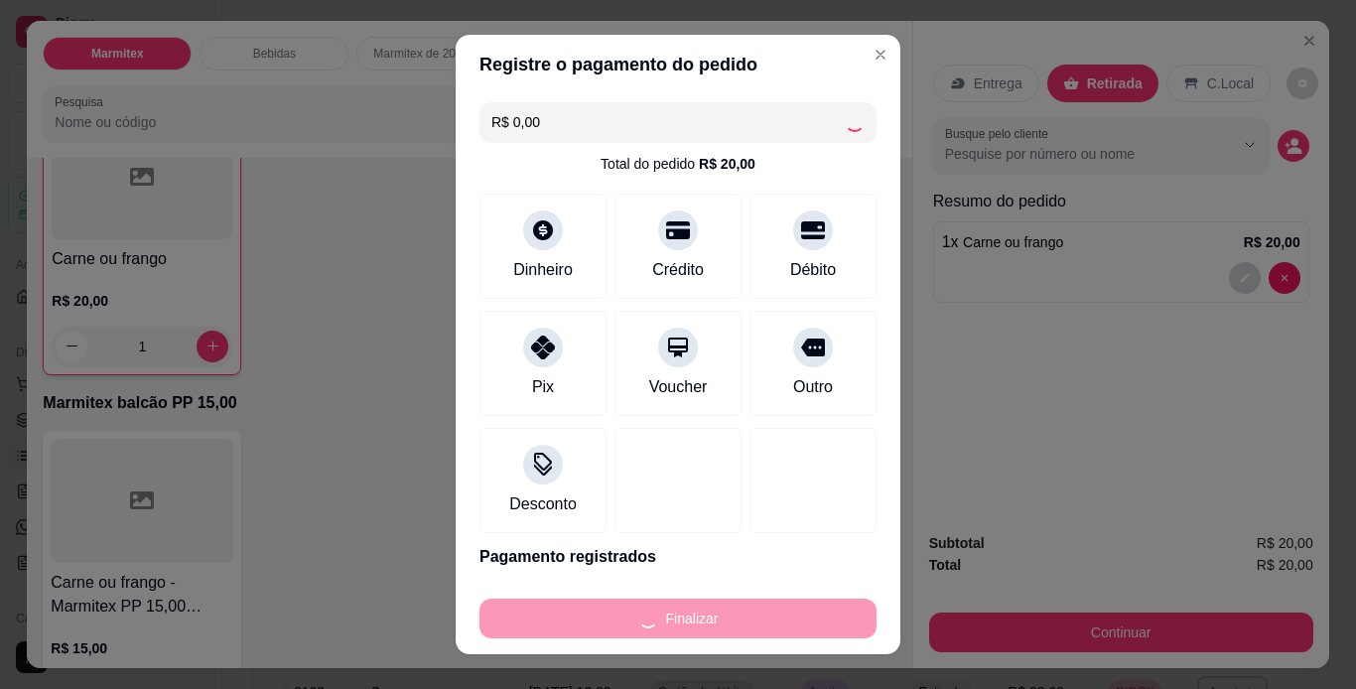
type input "0"
type input "-R$ 20,00"
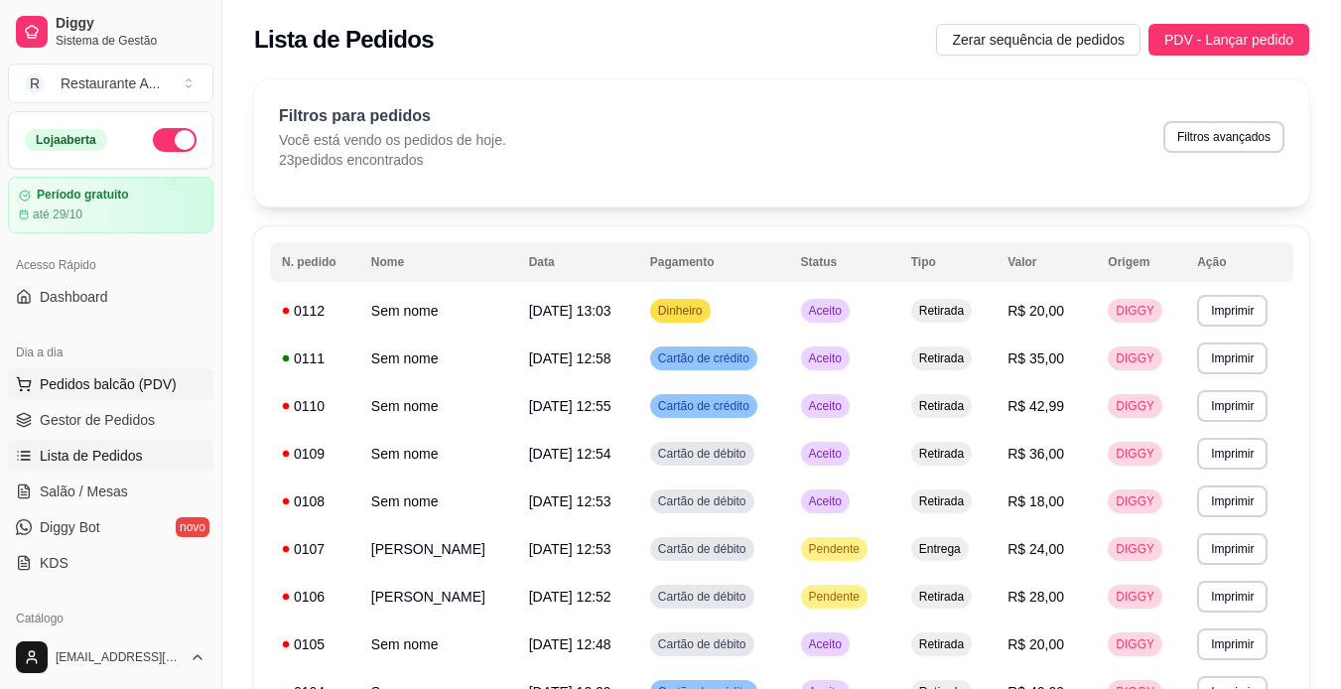
click at [140, 387] on span "Pedidos balcão (PDV)" at bounding box center [108, 384] width 137 height 20
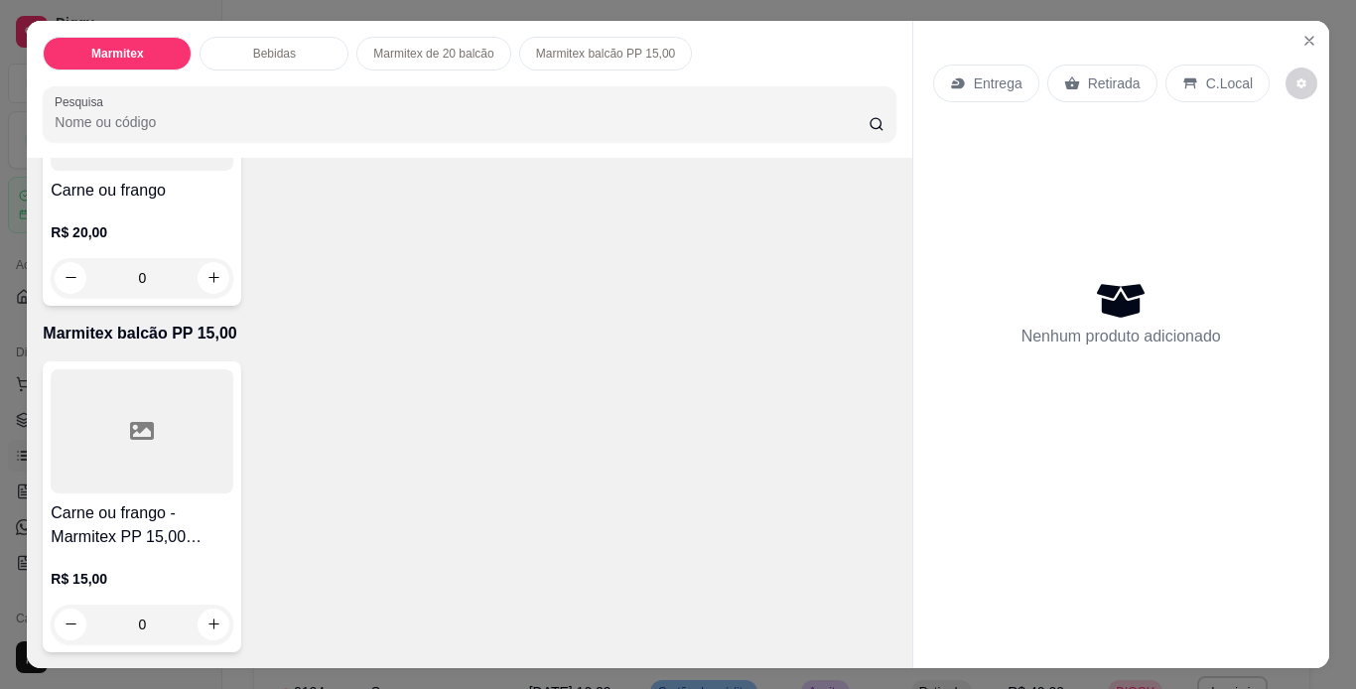
scroll to position [1072, 0]
click at [206, 293] on button "increase-product-quantity" at bounding box center [214, 277] width 31 height 31
type input "1"
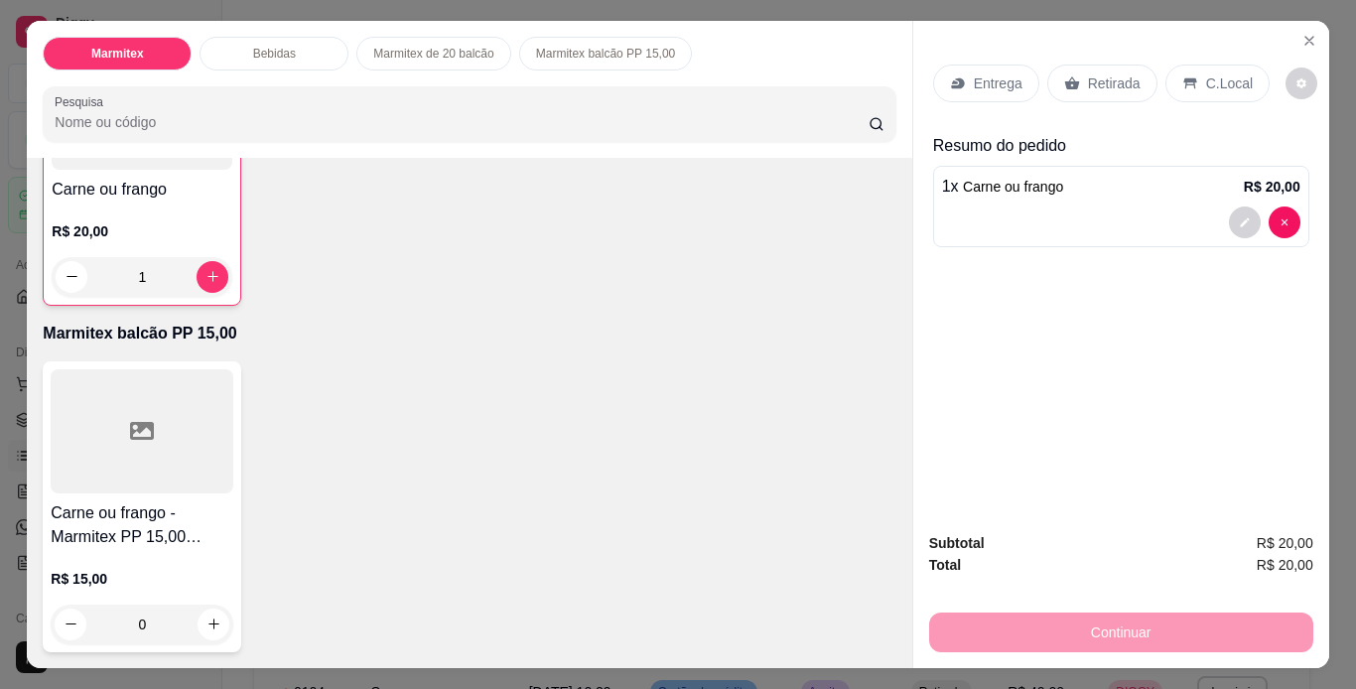
scroll to position [1225, 0]
click at [217, 613] on button "increase-product-quantity" at bounding box center [214, 624] width 31 height 31
type input "1"
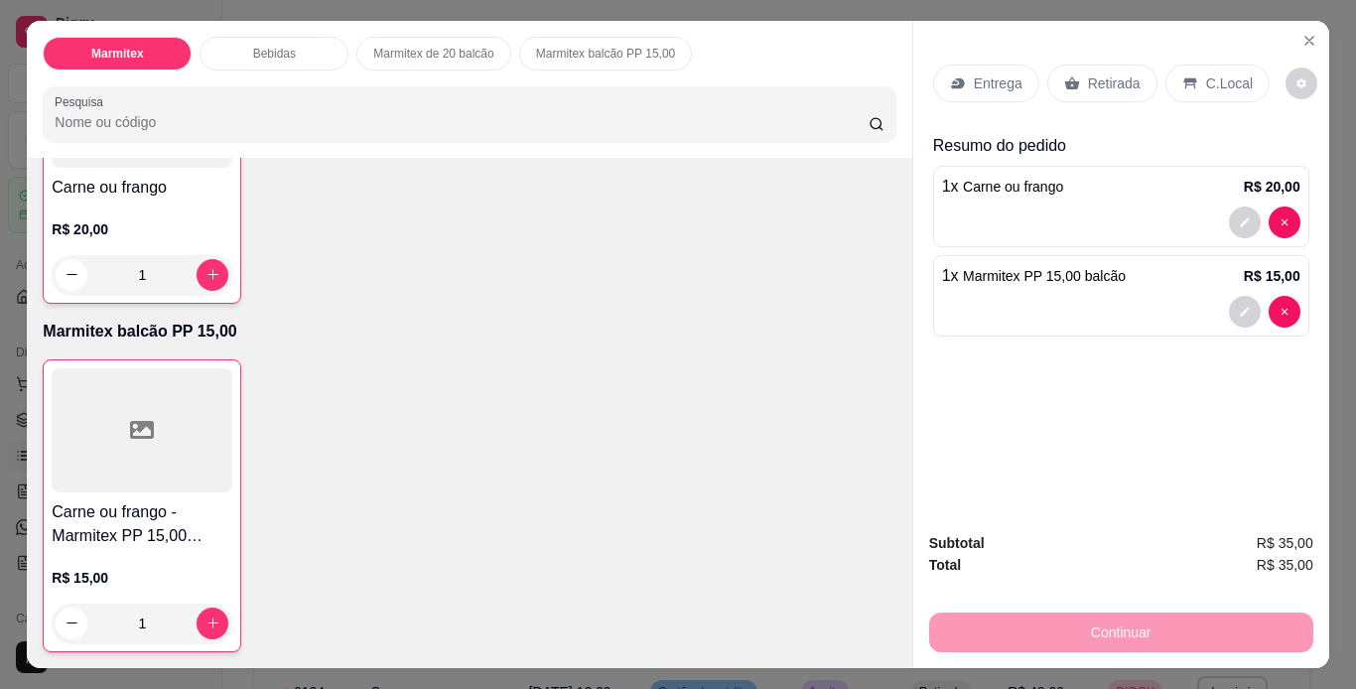
click at [1121, 73] on p "Retirada" at bounding box center [1114, 83] width 53 height 20
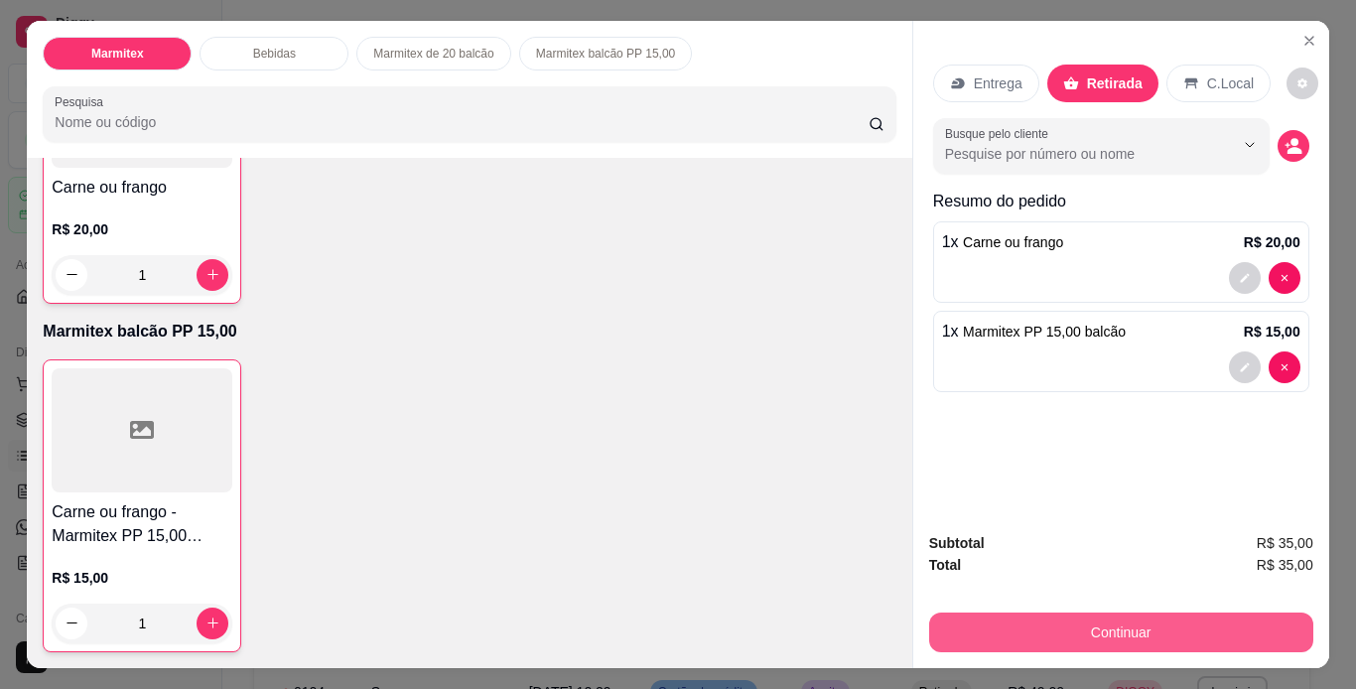
click at [1197, 619] on button "Continuar" at bounding box center [1121, 633] width 384 height 40
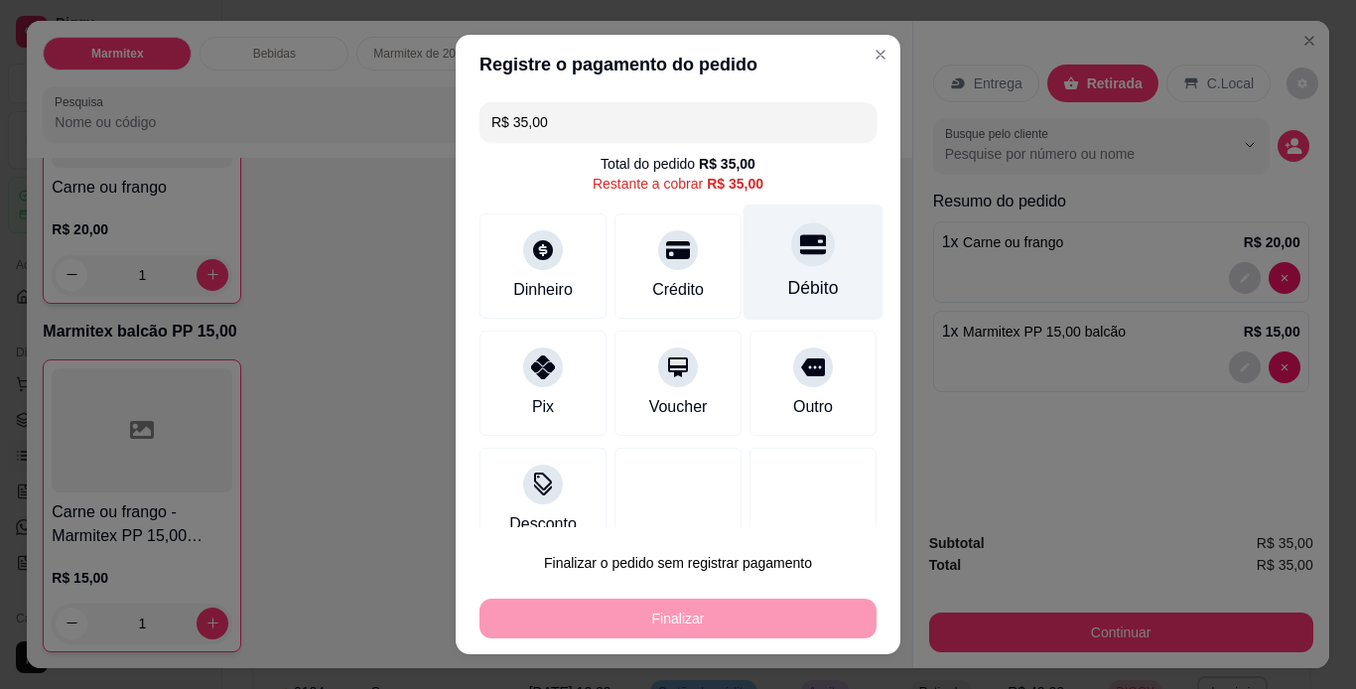
click at [762, 261] on div "Débito" at bounding box center [814, 262] width 140 height 116
type input "R$ 0,00"
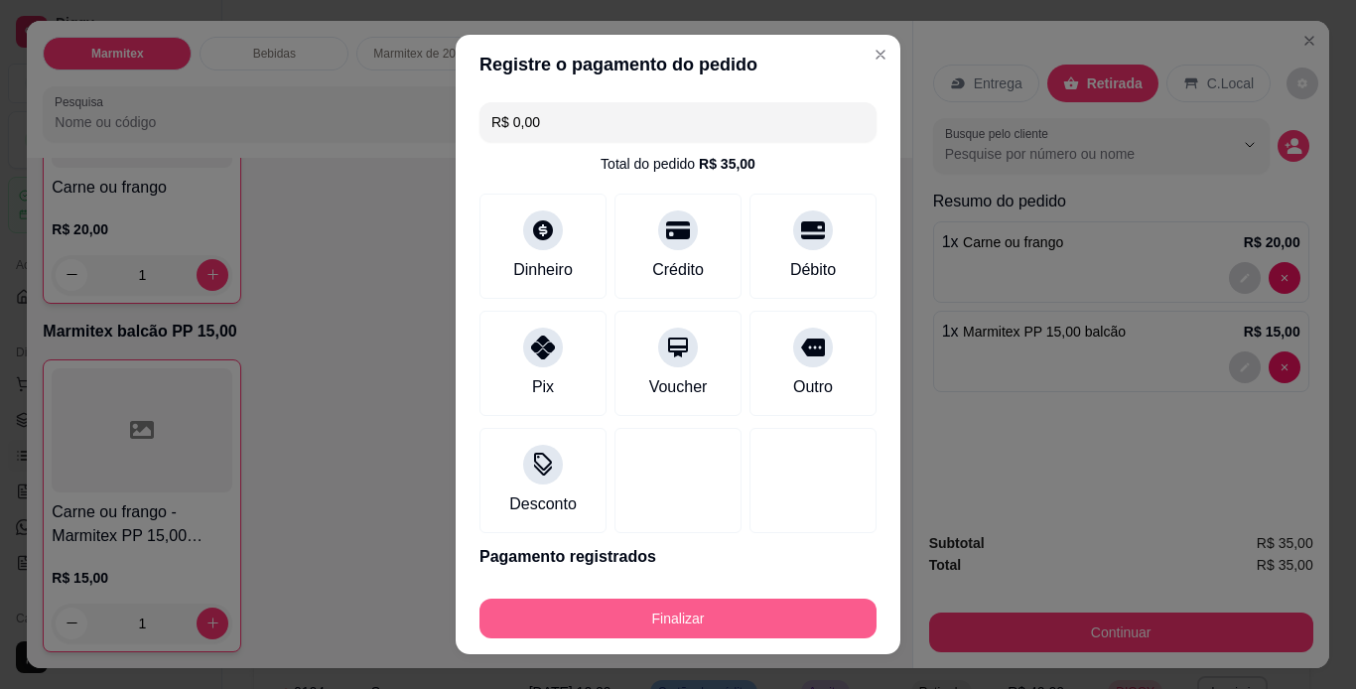
click at [737, 626] on button "Finalizar" at bounding box center [678, 619] width 397 height 40
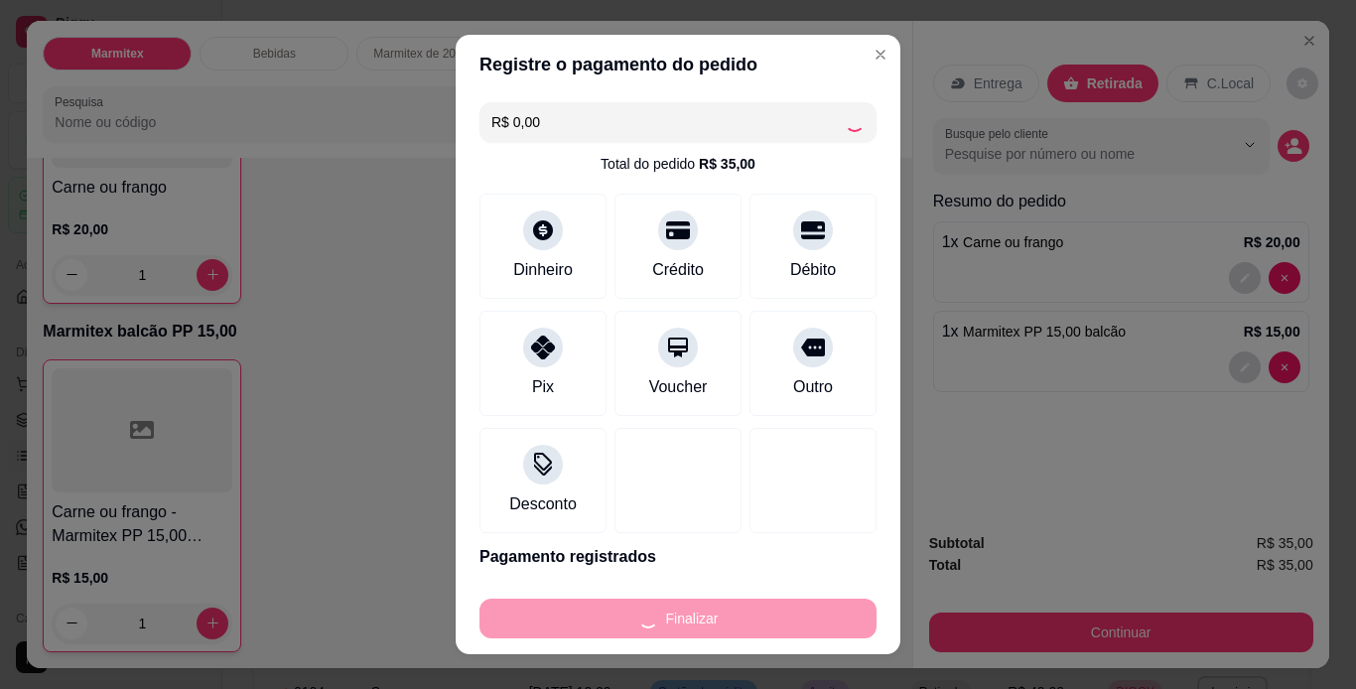
type input "0"
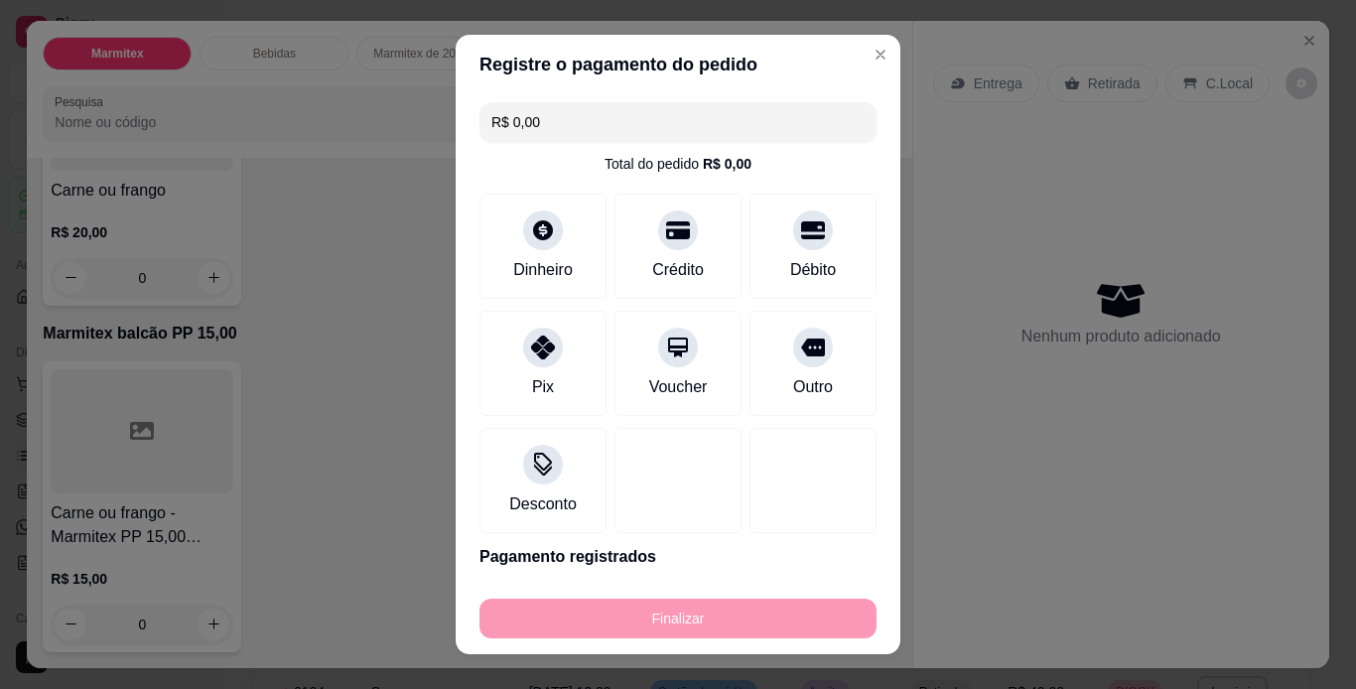
type input "-R$ 35,00"
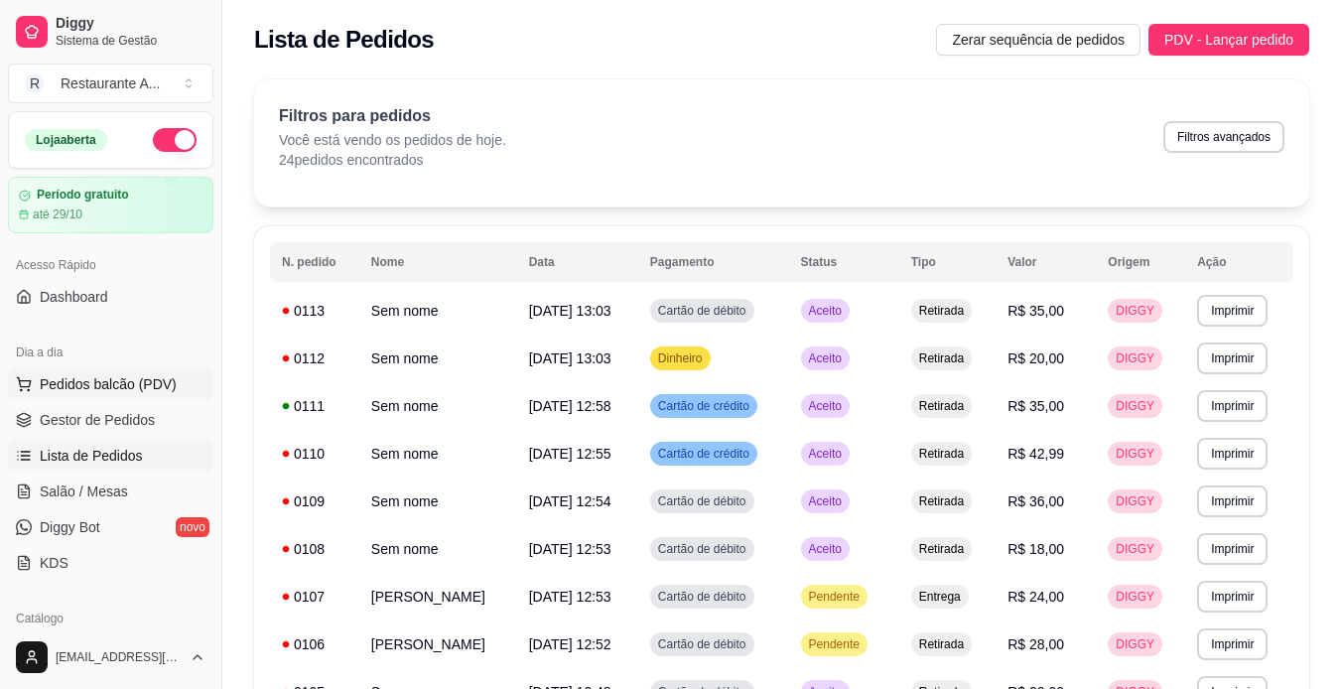
click at [173, 380] on button "Pedidos balcão (PDV)" at bounding box center [111, 384] width 206 height 32
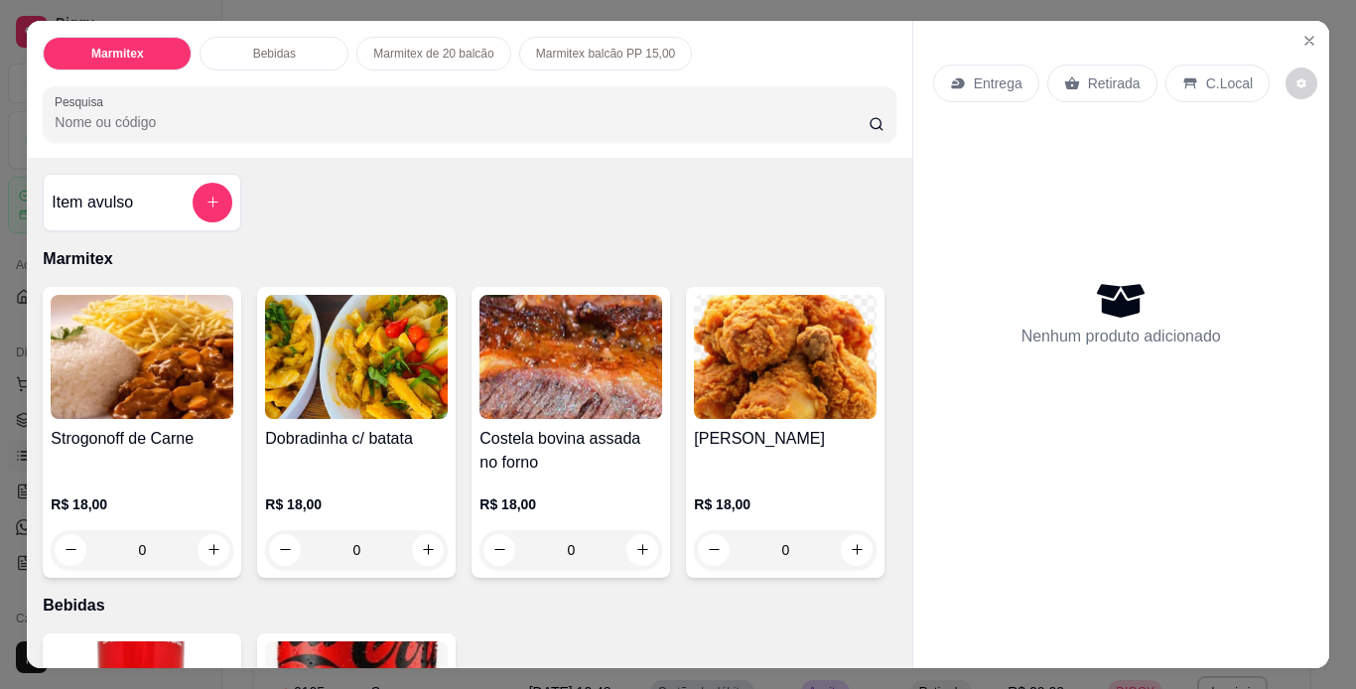
click at [203, 531] on div "0" at bounding box center [142, 550] width 183 height 40
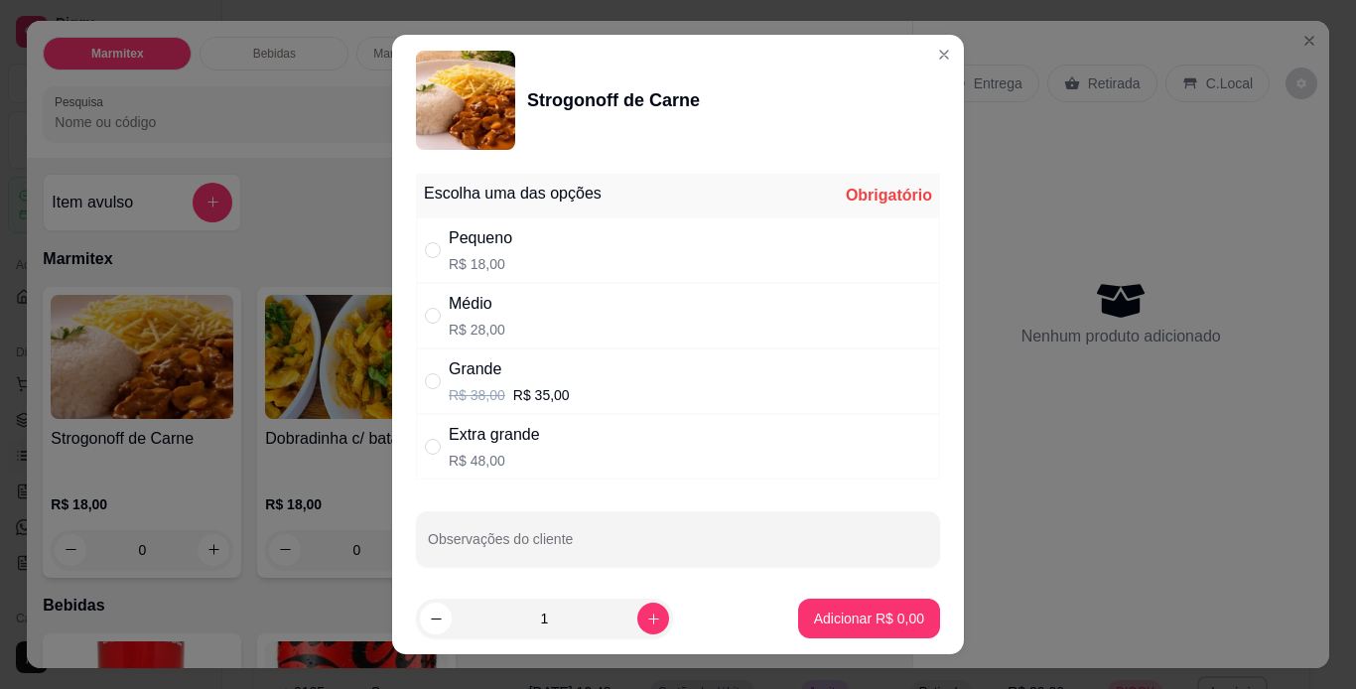
click at [777, 338] on div "Médio R$ 28,00" at bounding box center [678, 316] width 524 height 66
radio input "true"
click at [896, 622] on p "Adicionar R$ 28,00" at bounding box center [865, 619] width 118 height 20
type input "1"
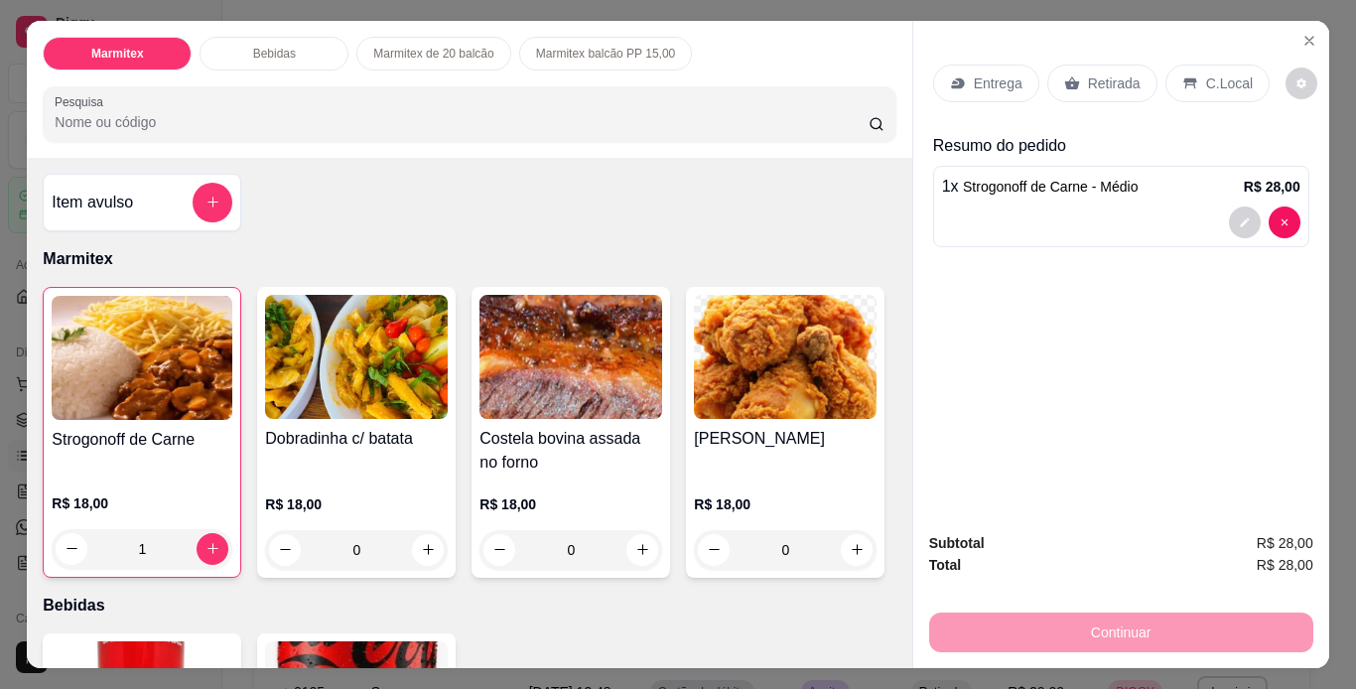
click at [1101, 83] on p "Retirada" at bounding box center [1114, 83] width 53 height 20
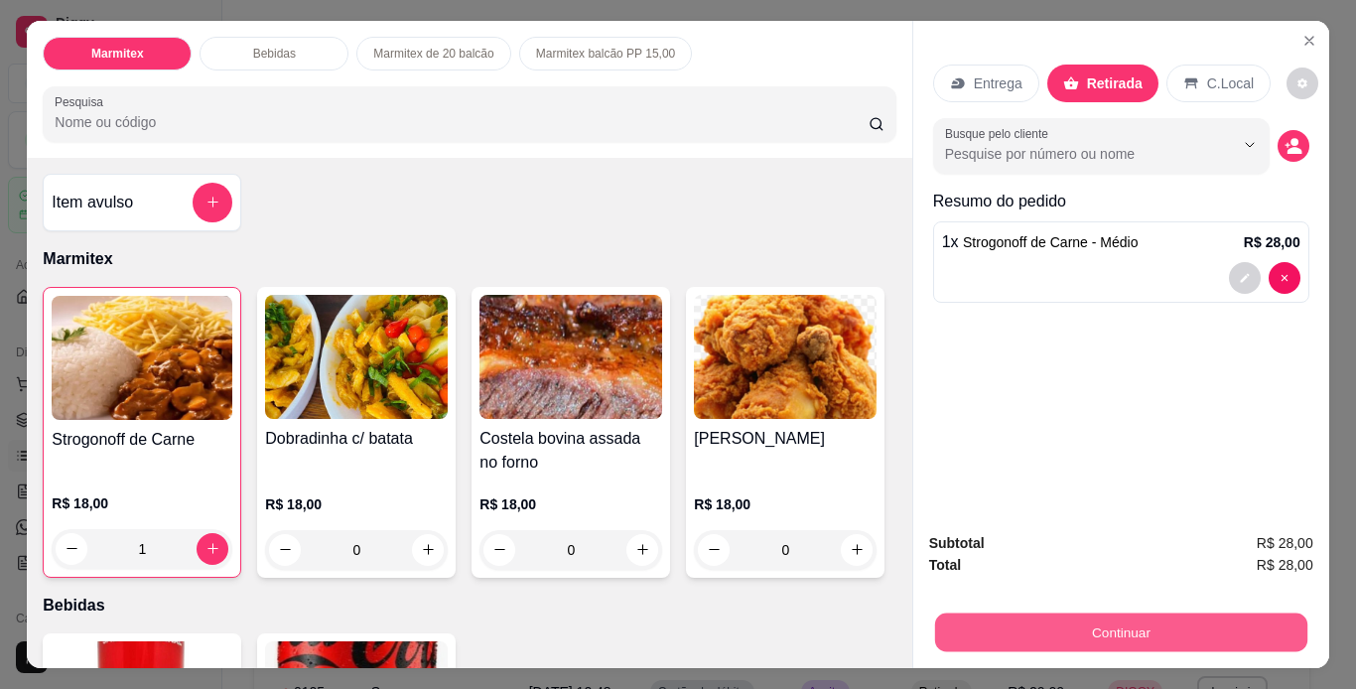
click at [1235, 631] on button "Continuar" at bounding box center [1120, 633] width 372 height 39
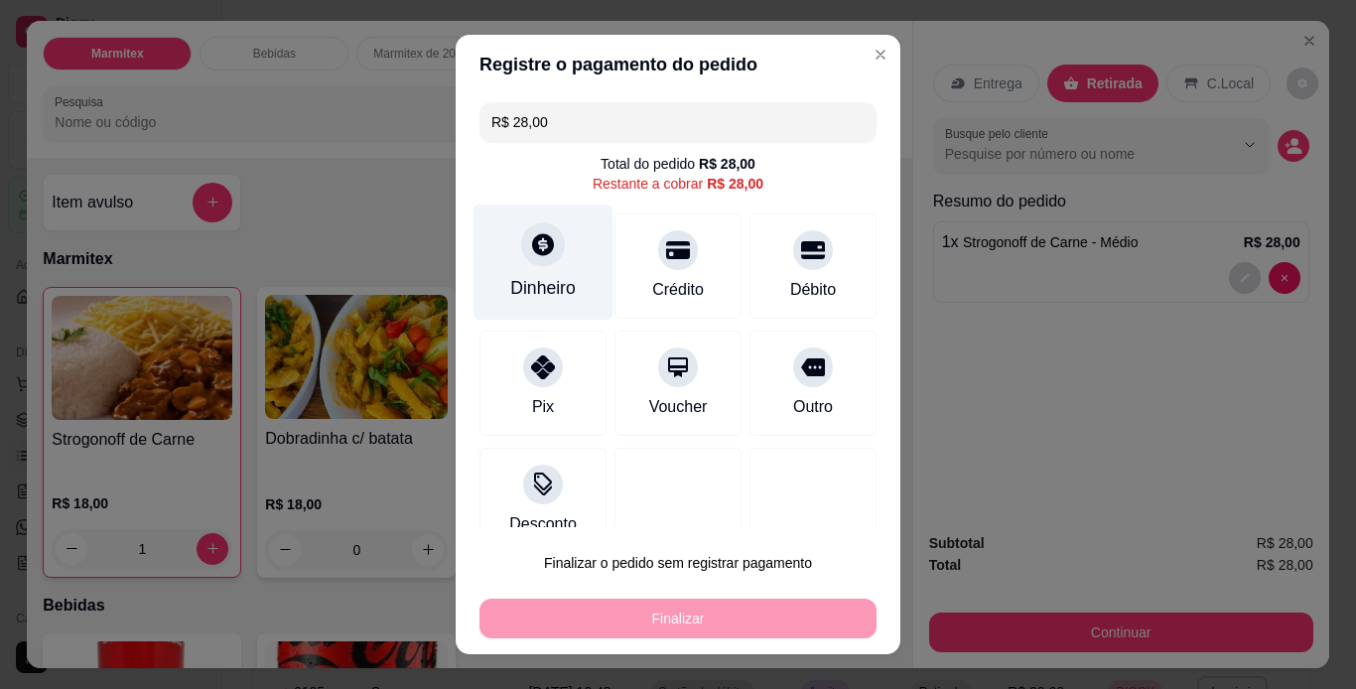
click at [521, 239] on div at bounding box center [543, 244] width 44 height 44
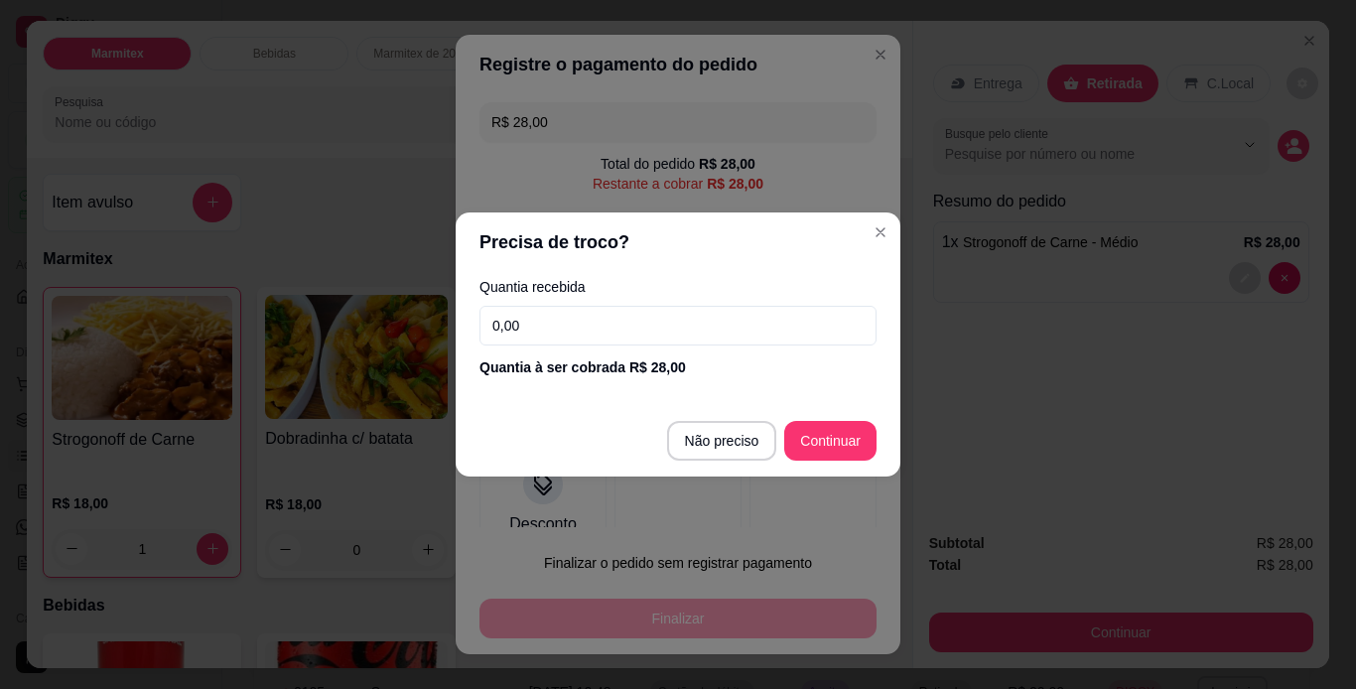
click at [791, 339] on input "0,00" at bounding box center [678, 326] width 397 height 40
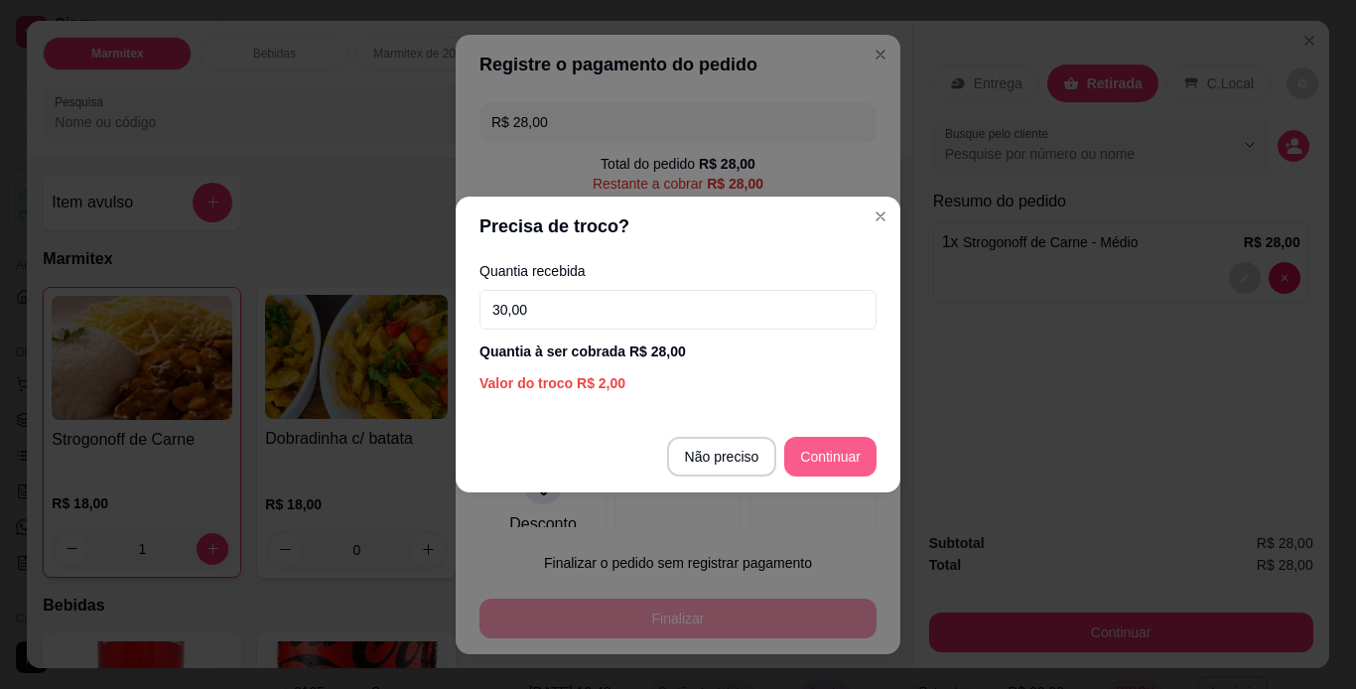
type input "30,00"
type input "R$ 0,00"
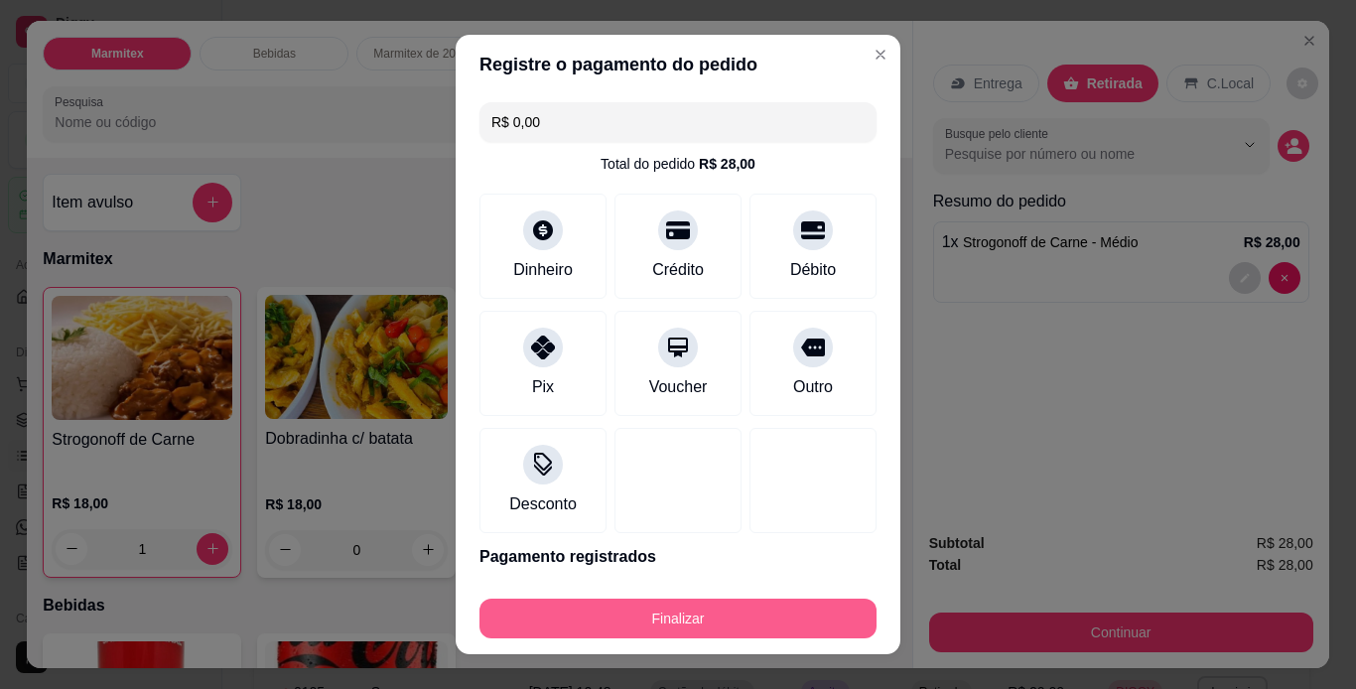
click at [746, 623] on button "Finalizar" at bounding box center [678, 619] width 397 height 40
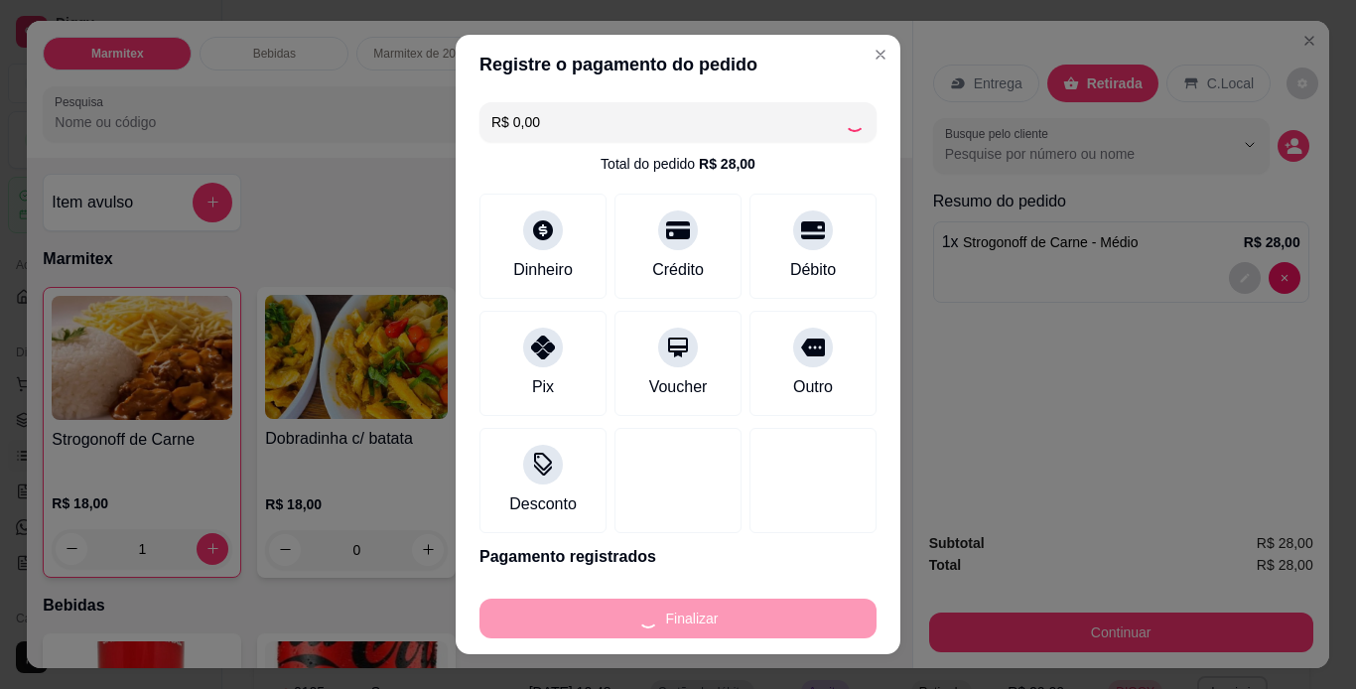
type input "0"
type input "-R$ 28,00"
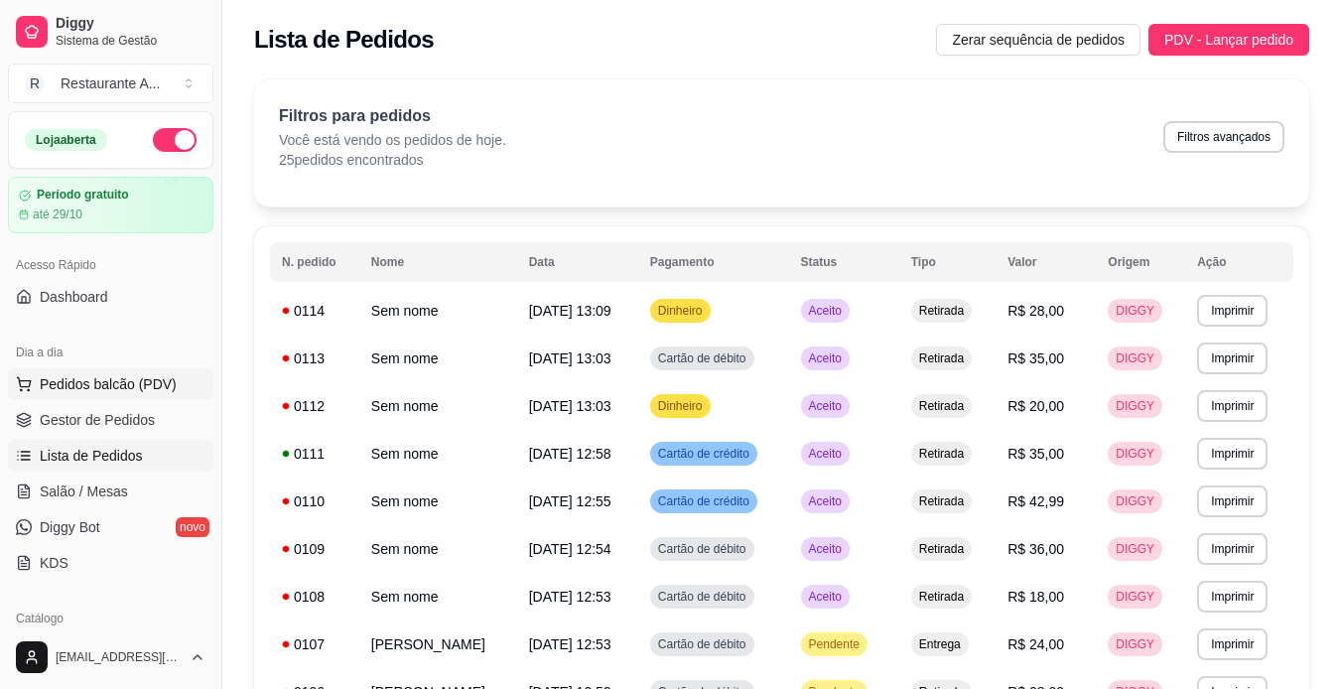
click at [130, 375] on span "Pedidos balcão (PDV)" at bounding box center [108, 384] width 137 height 20
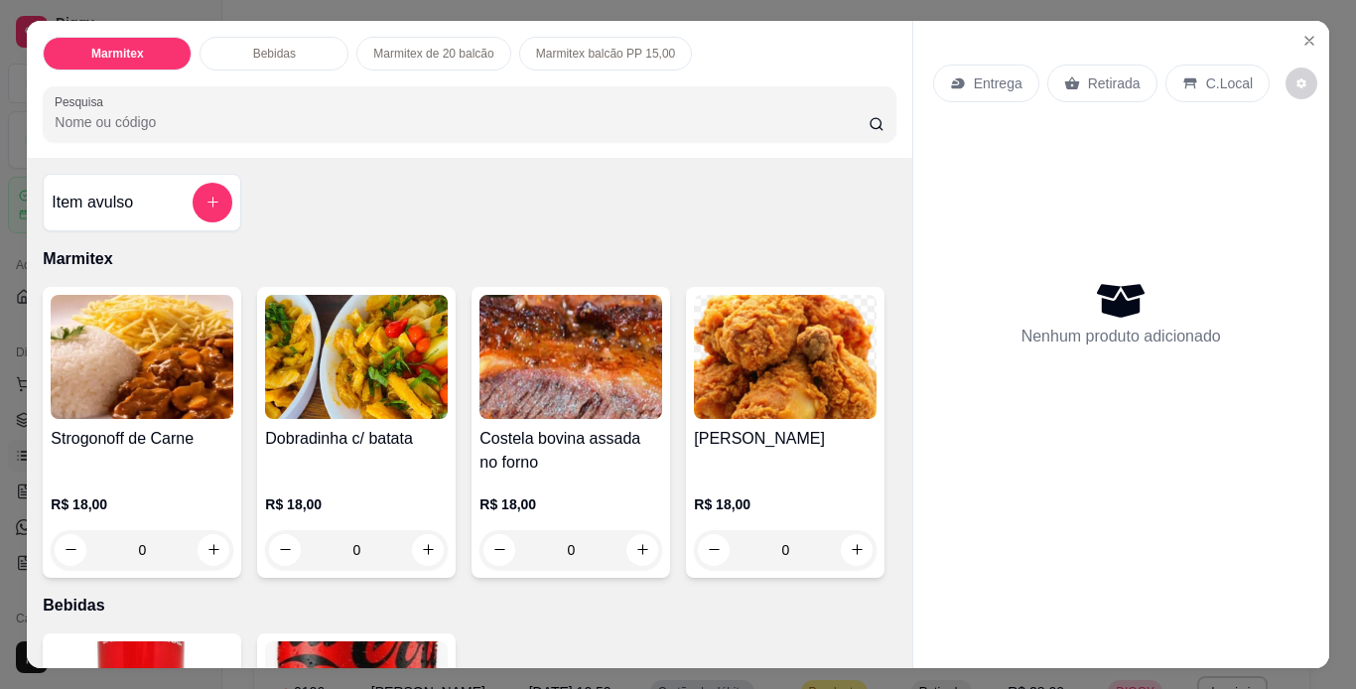
click at [209, 540] on div "0" at bounding box center [142, 550] width 183 height 40
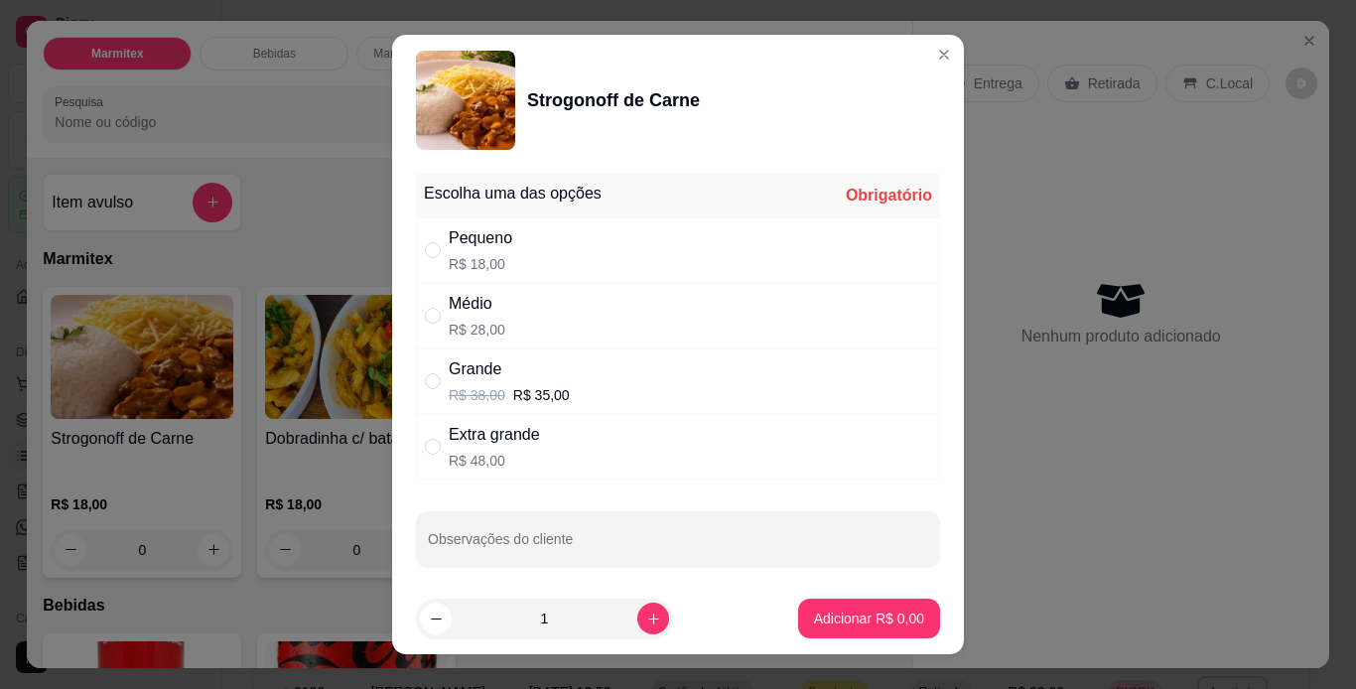
click at [766, 312] on div "Médio R$ 28,00" at bounding box center [678, 316] width 524 height 66
radio input "true"
click at [812, 622] on p "Adicionar R$ 28,00" at bounding box center [865, 619] width 115 height 19
type input "1"
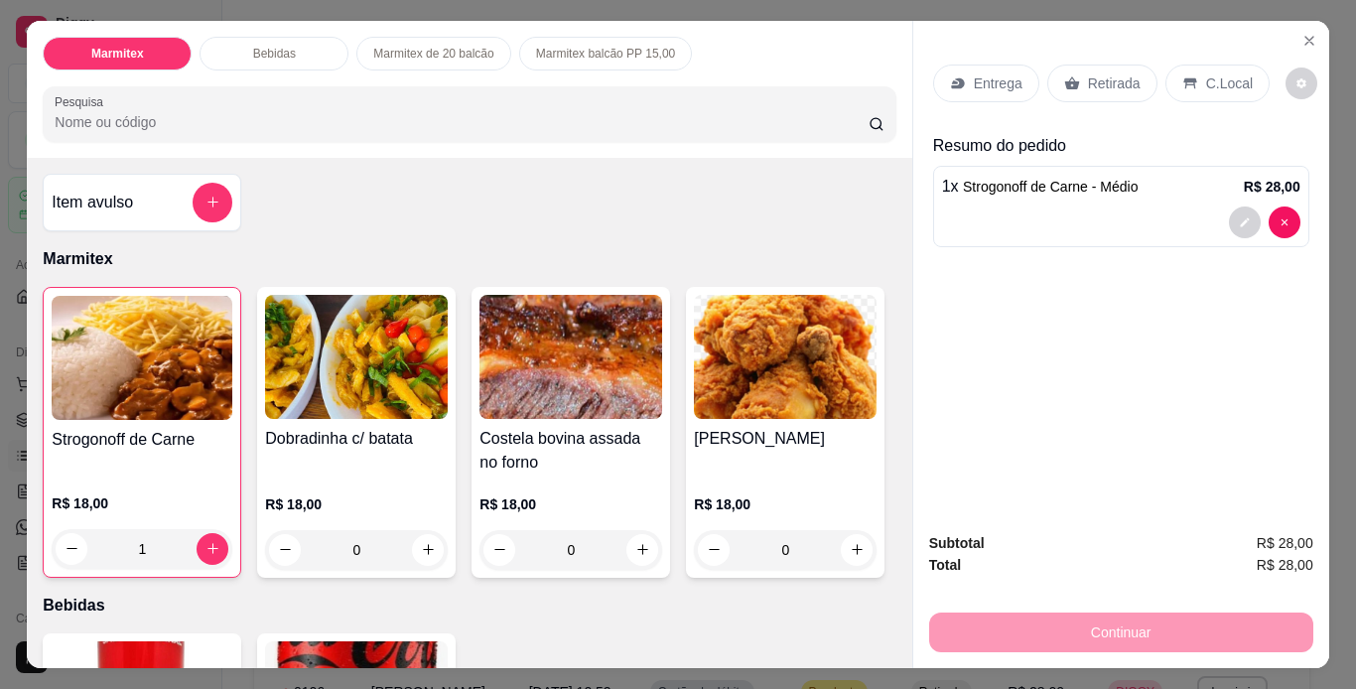
click at [1104, 92] on div "Retirada" at bounding box center [1102, 84] width 110 height 38
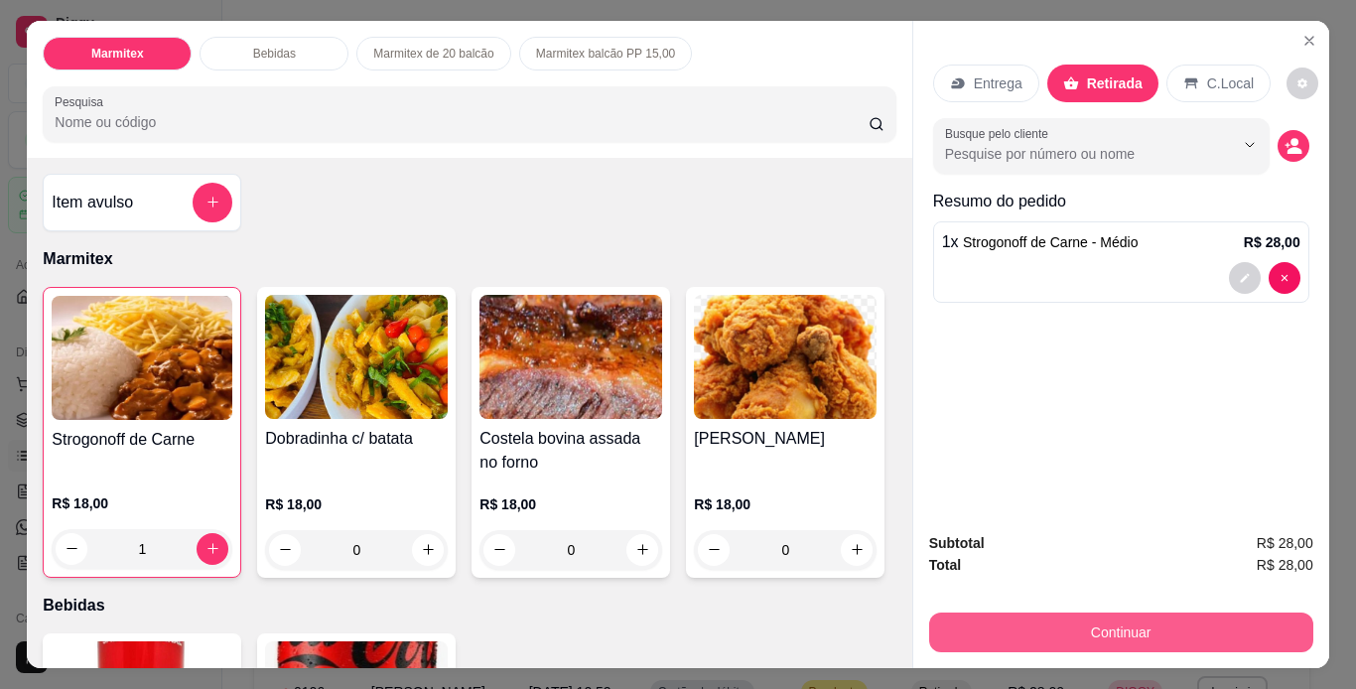
click at [1126, 624] on button "Continuar" at bounding box center [1121, 633] width 384 height 40
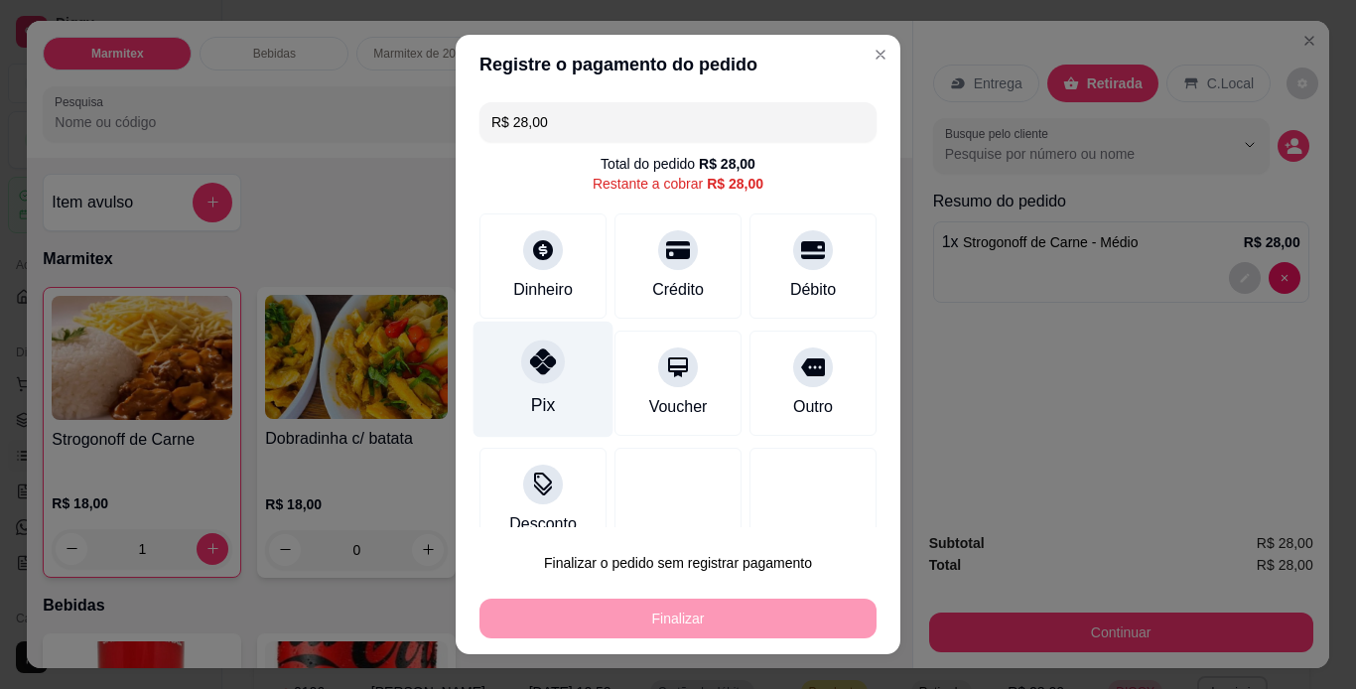
click at [555, 379] on div "Pix" at bounding box center [544, 379] width 140 height 116
type input "R$ 0,00"
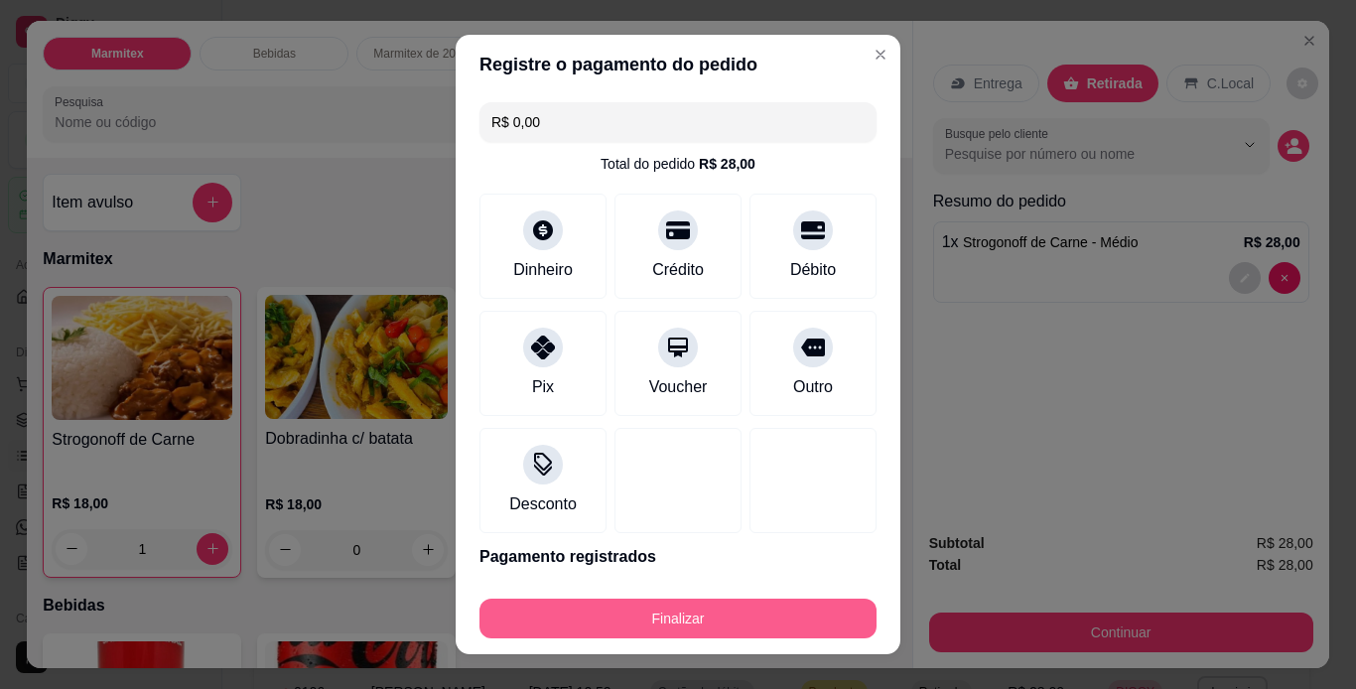
click at [760, 622] on button "Finalizar" at bounding box center [678, 619] width 397 height 40
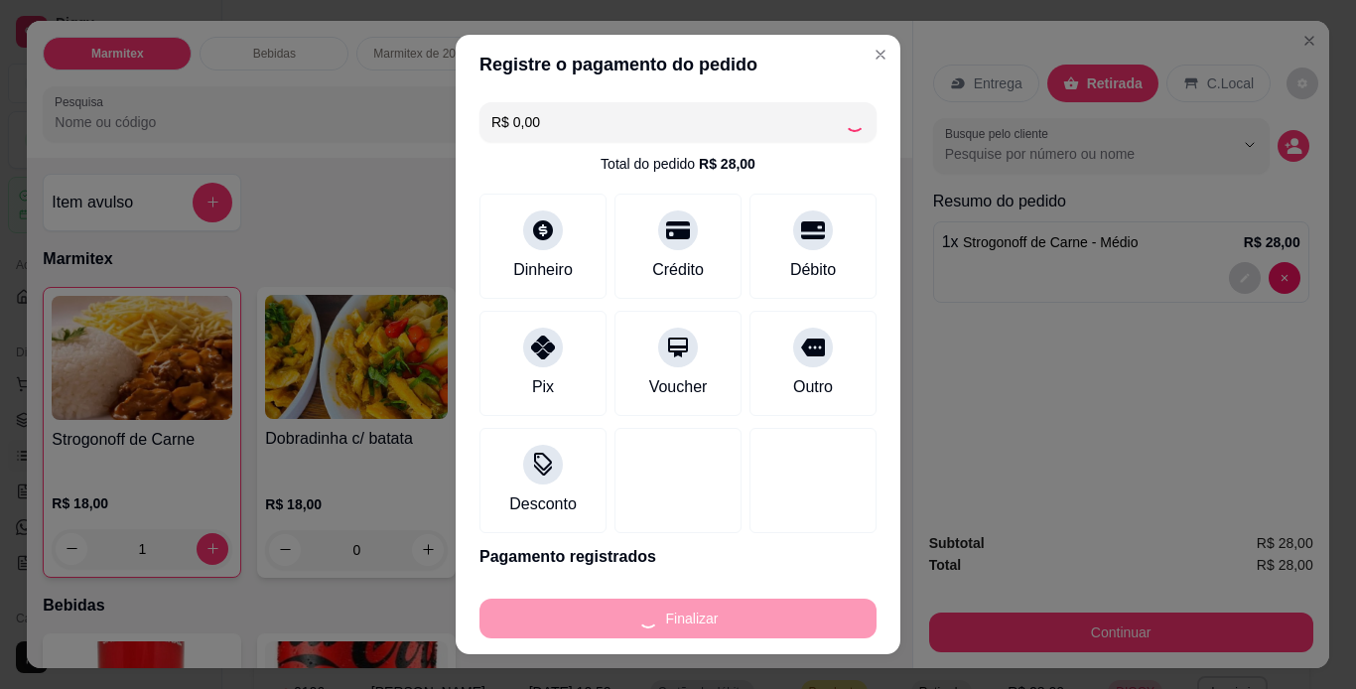
type input "0"
type input "-R$ 28,00"
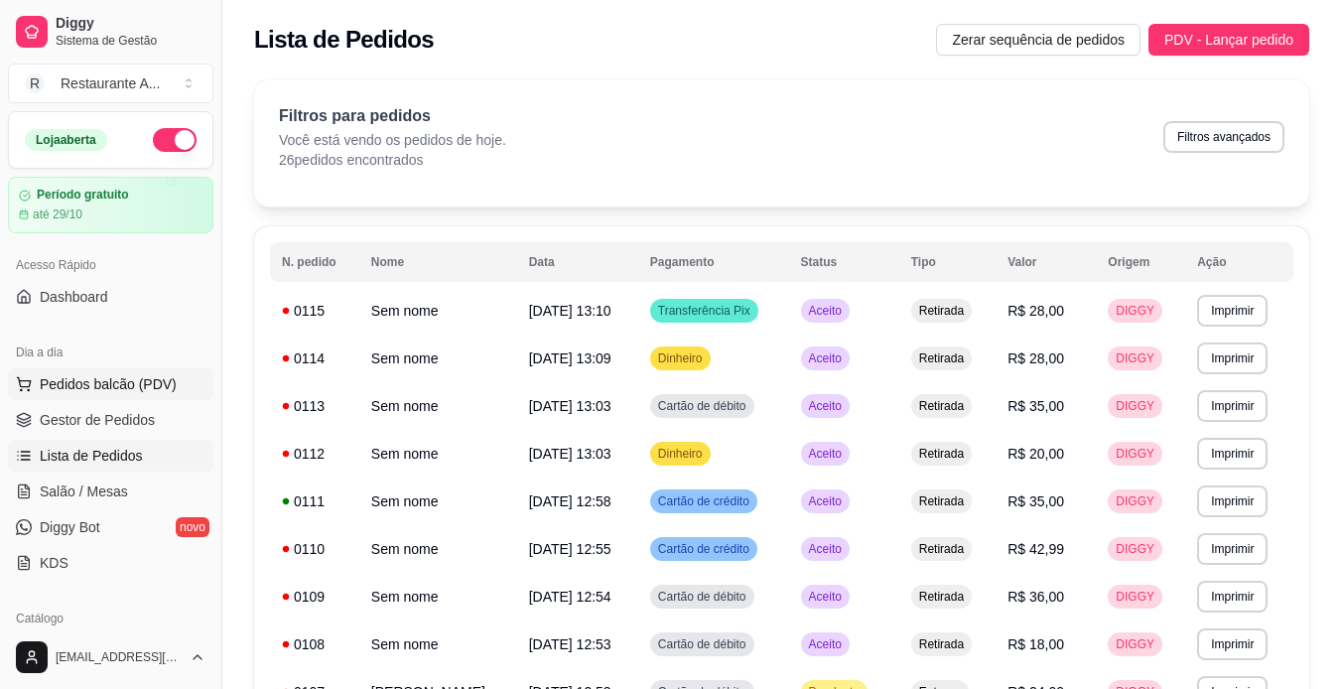
click at [116, 389] on span "Pedidos balcão (PDV)" at bounding box center [108, 384] width 137 height 20
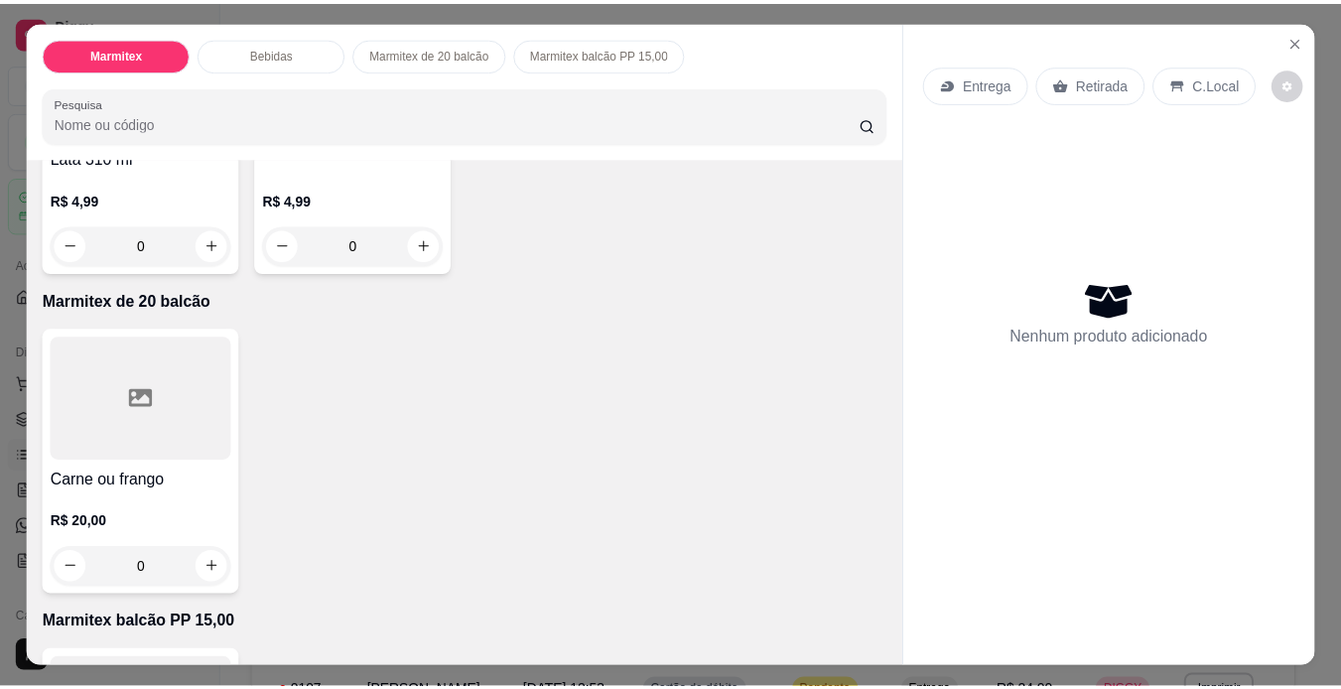
scroll to position [675, 0]
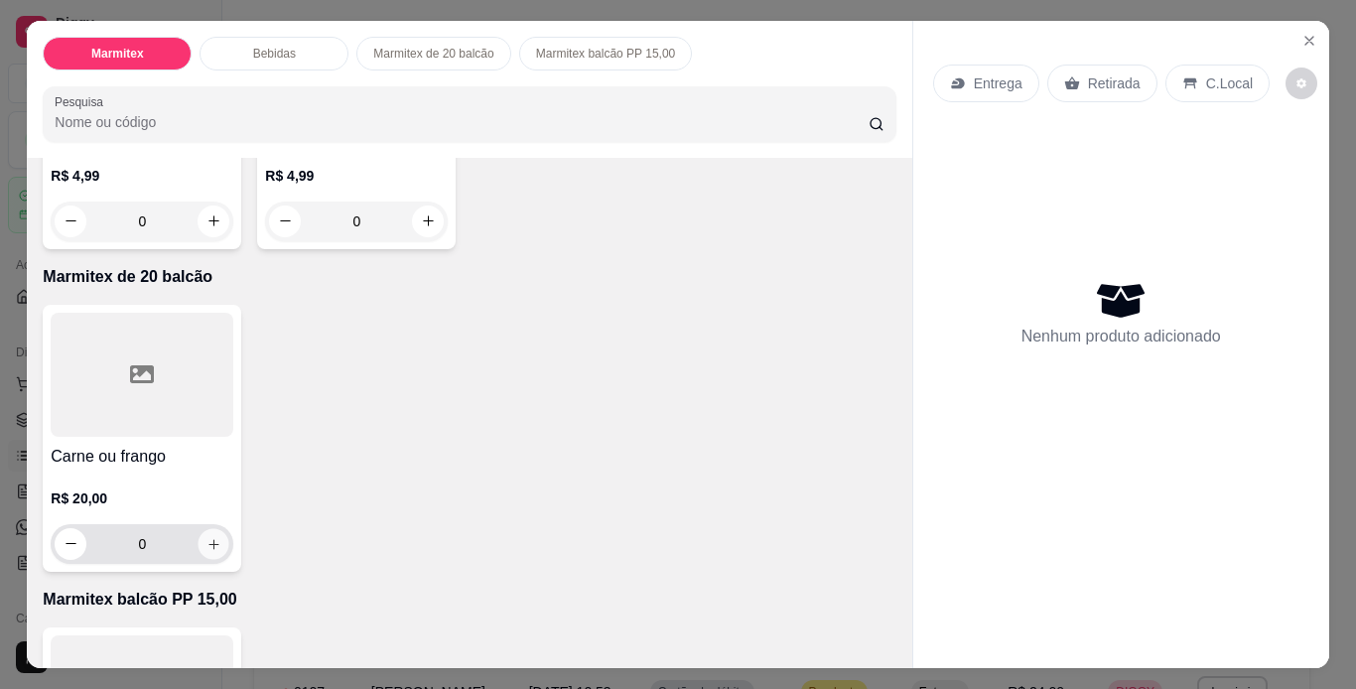
click at [203, 547] on button "increase-product-quantity" at bounding box center [214, 543] width 31 height 31
type input "1"
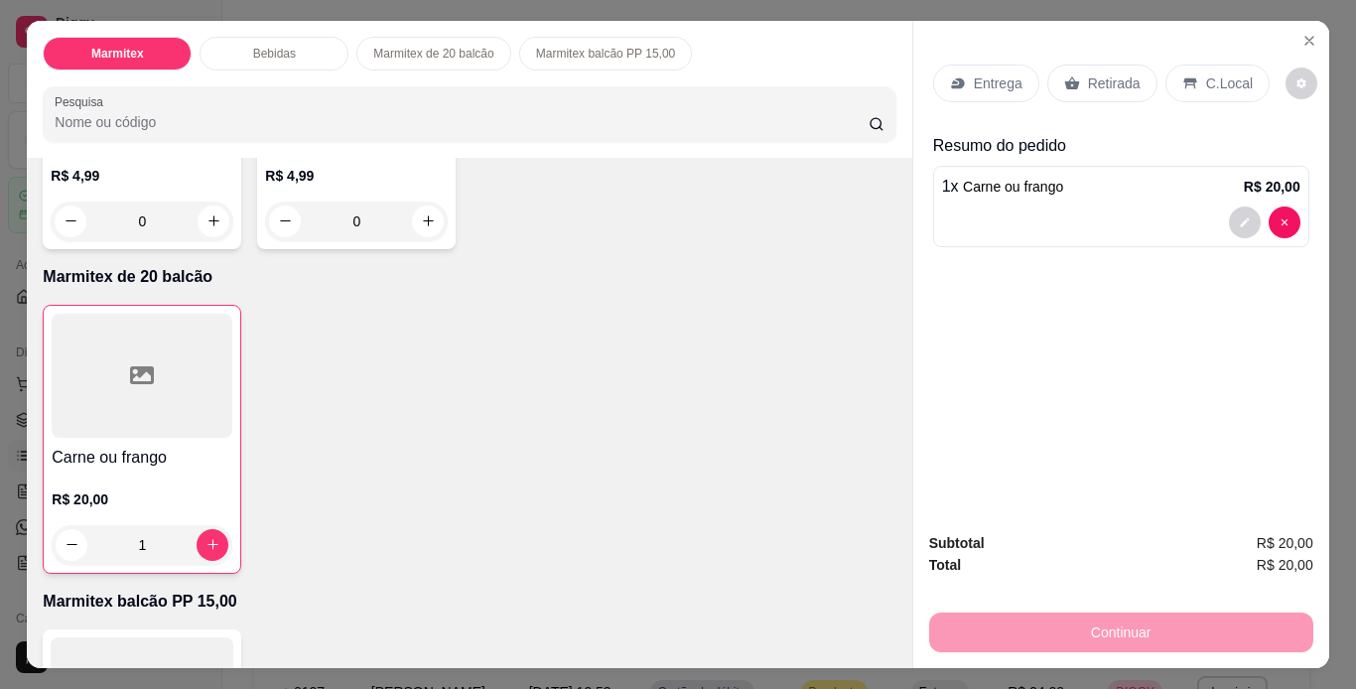
click at [1123, 65] on div "Retirada" at bounding box center [1102, 84] width 110 height 38
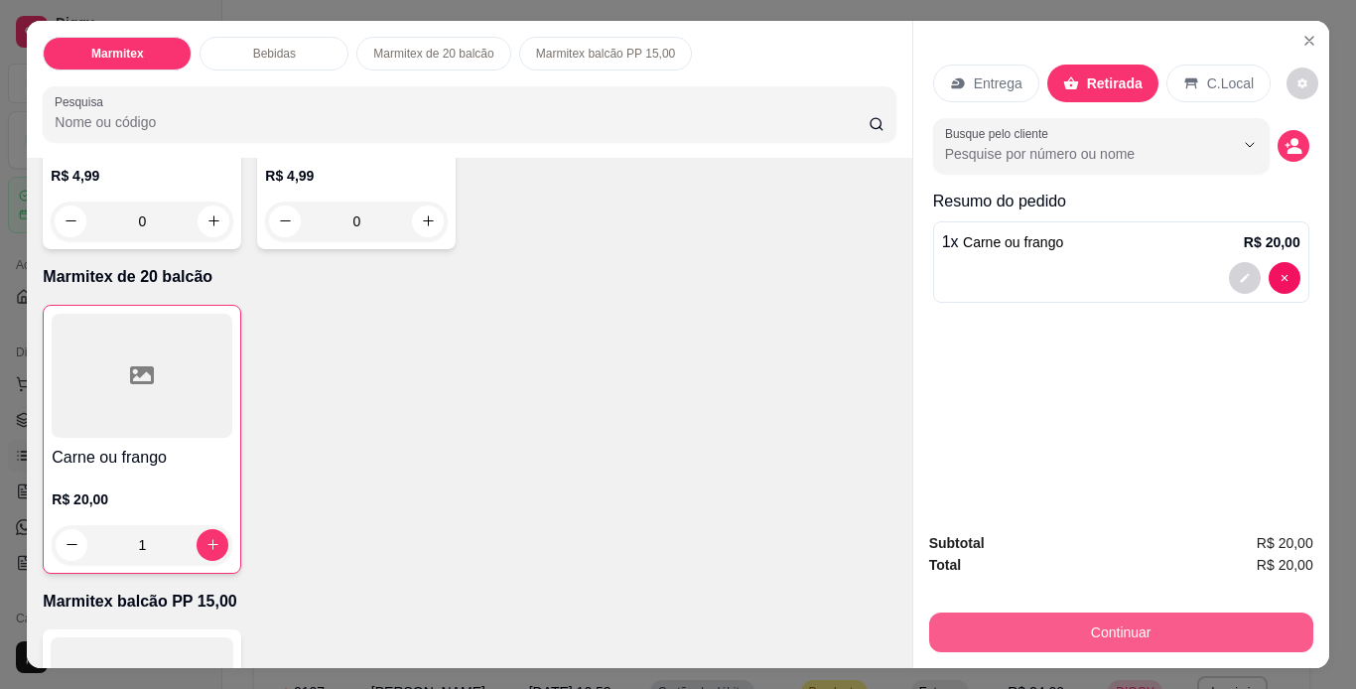
click at [1128, 615] on button "Continuar" at bounding box center [1121, 633] width 384 height 40
click at [1172, 626] on button "Continuar" at bounding box center [1120, 633] width 372 height 39
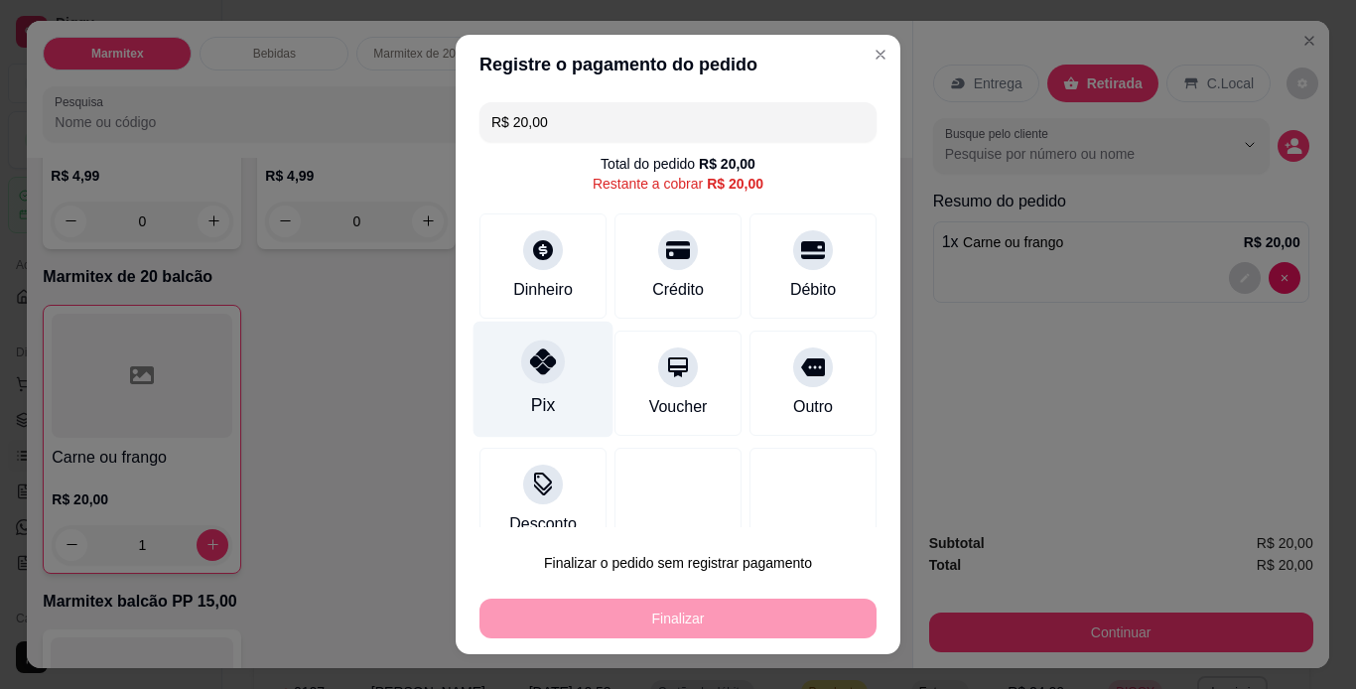
click at [530, 364] on icon at bounding box center [543, 361] width 26 height 26
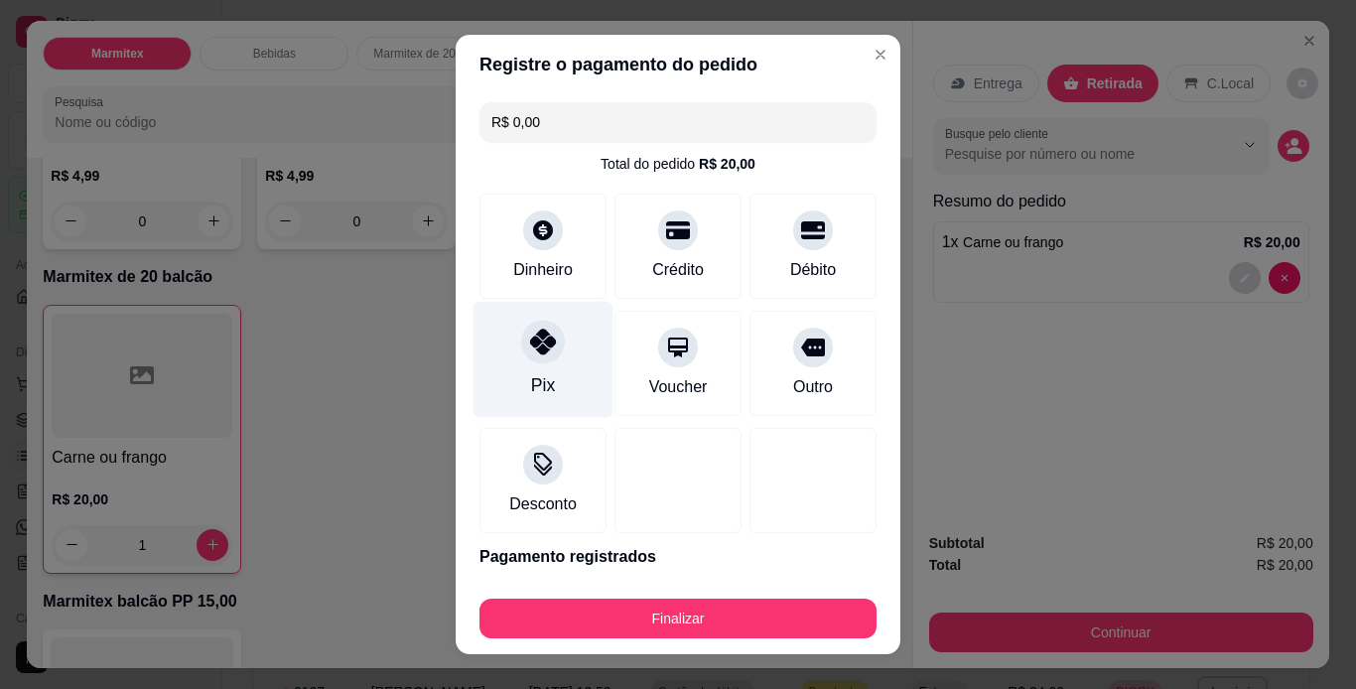
type input "R$ 0,00"
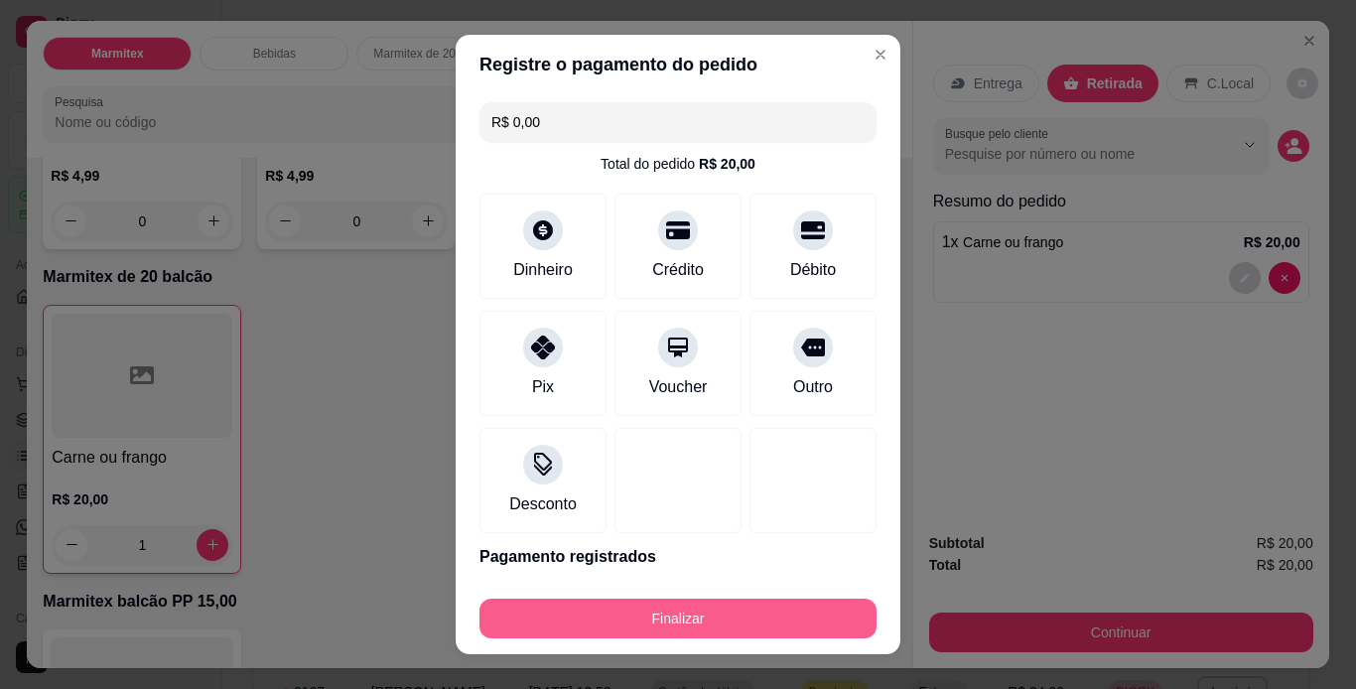
click at [787, 607] on button "Finalizar" at bounding box center [678, 619] width 397 height 40
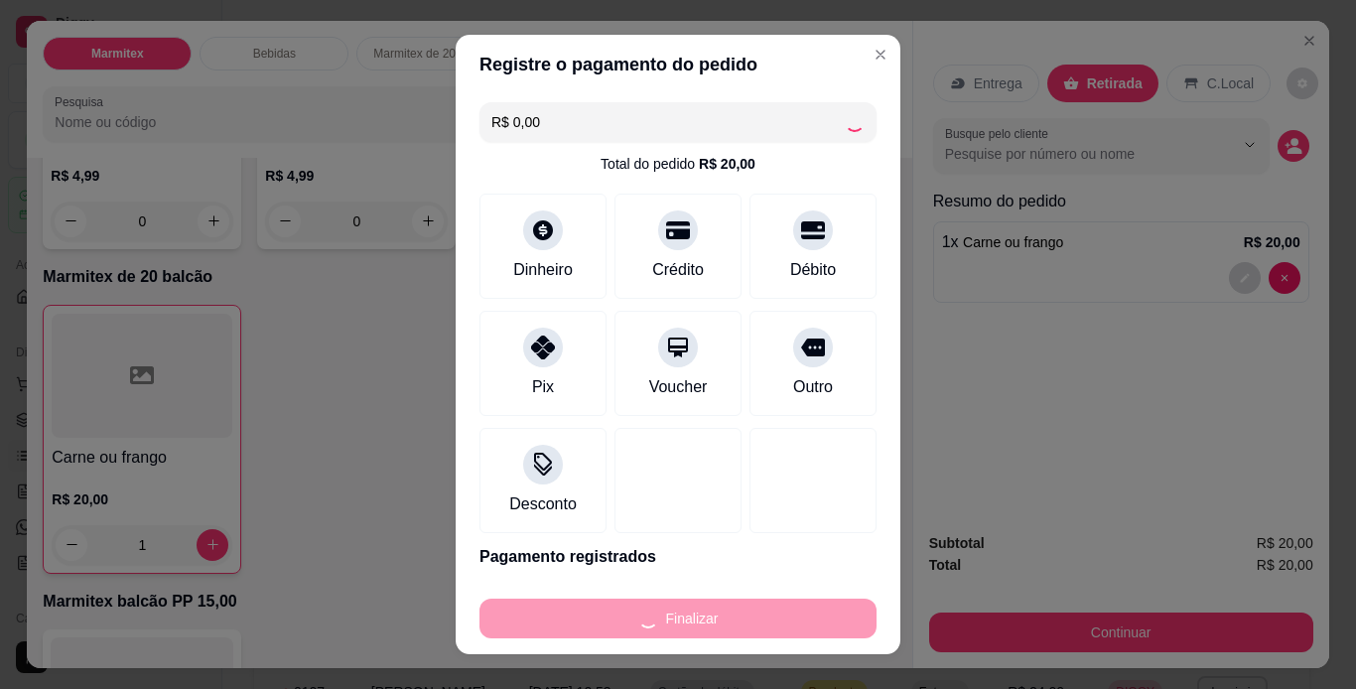
type input "0"
type input "-R$ 20,00"
